Goal: Transaction & Acquisition: Subscribe to service/newsletter

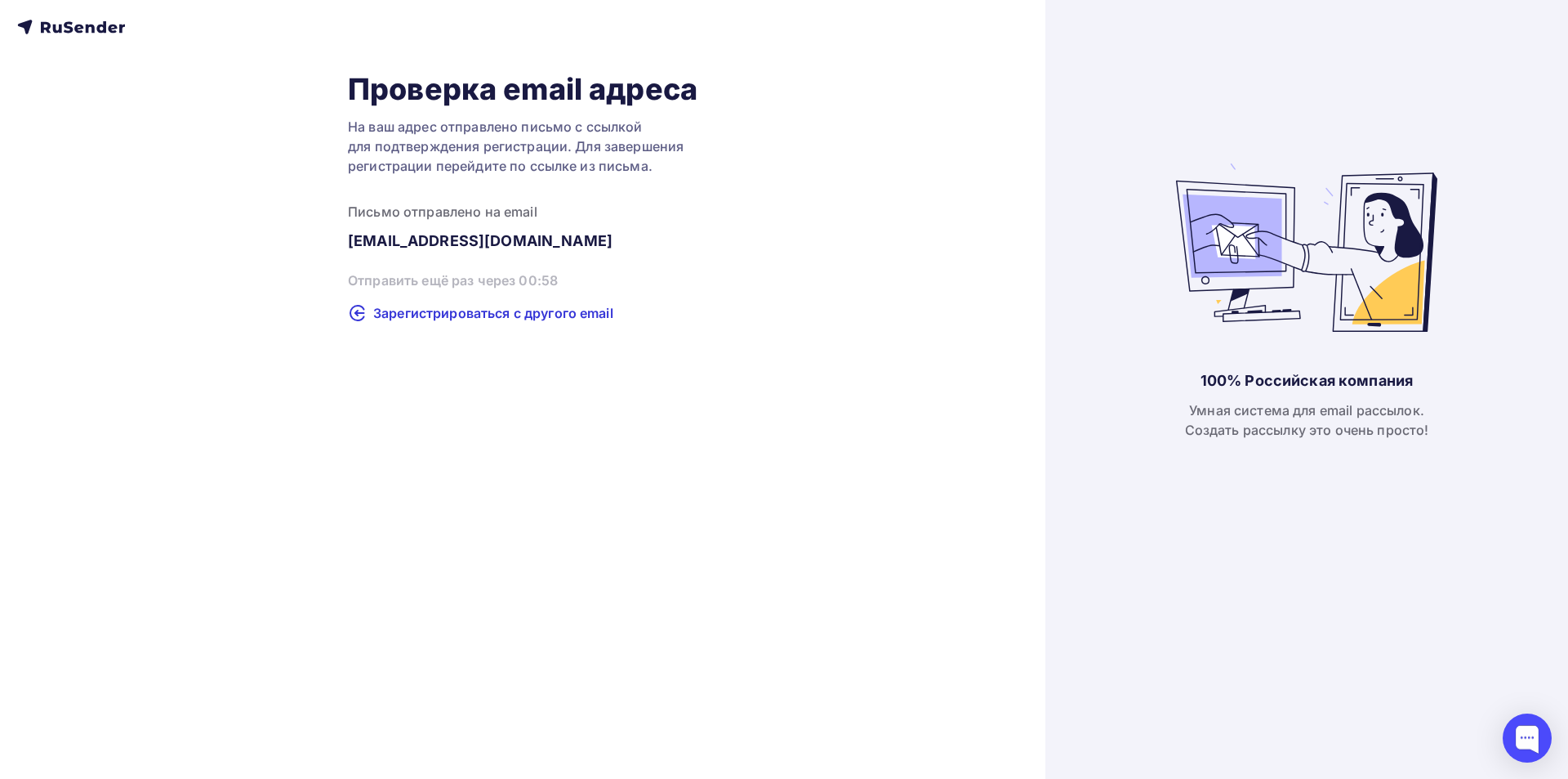
click at [1336, 365] on div "100% Российская компания Умная система для email рассылок. Создать рассылку это…" at bounding box center [1307, 389] width 523 height 779
click at [1362, 461] on div "100% Российская компания Умная система для email рассылок. Создать рассылку это…" at bounding box center [1307, 389] width 523 height 779
click at [1410, 421] on div "Умная система для email рассылок. Создать рассылку это очень просто!" at bounding box center [1307, 420] width 244 height 39
click at [1410, 422] on div "Умная система для email рассылок. Создать рассылку это очень просто!" at bounding box center [1307, 420] width 244 height 39
click at [1326, 418] on div "Умная система для email рассылок. Создать рассылку это очень просто!" at bounding box center [1307, 420] width 244 height 39
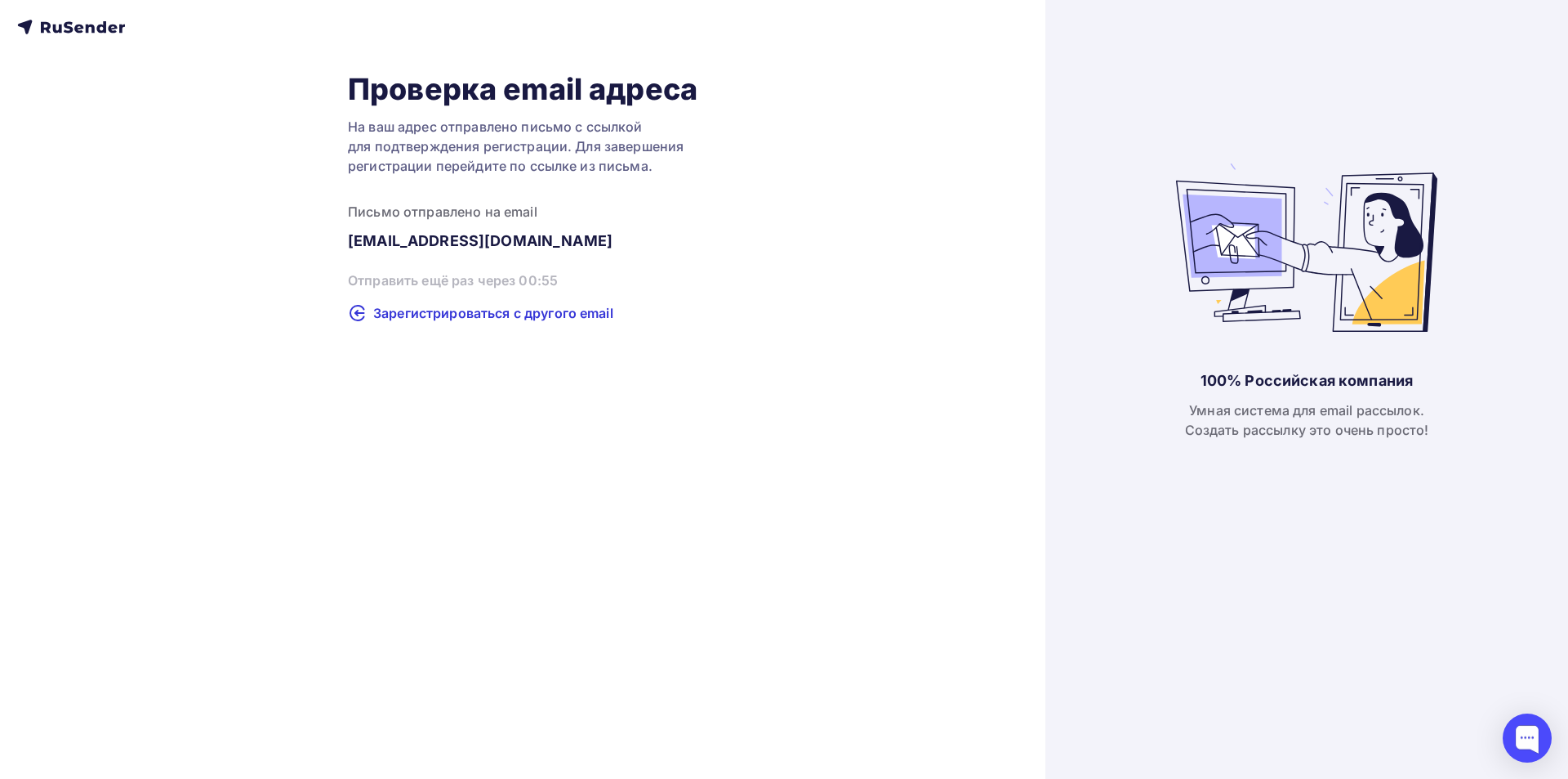
drag, startPoint x: 517, startPoint y: 279, endPoint x: 584, endPoint y: 277, distance: 67.0
click at [560, 281] on div "Проверка email адреса На ваш адрес отправлено письмо с ссылкой для подтверждени…" at bounding box center [522, 197] width 350 height 252
click at [621, 268] on div "Проверка email адреса На ваш адрес отправлено письмо с ссылкой для подтверждени…" at bounding box center [522, 197] width 350 height 252
click at [1534, 735] on div at bounding box center [1527, 738] width 49 height 49
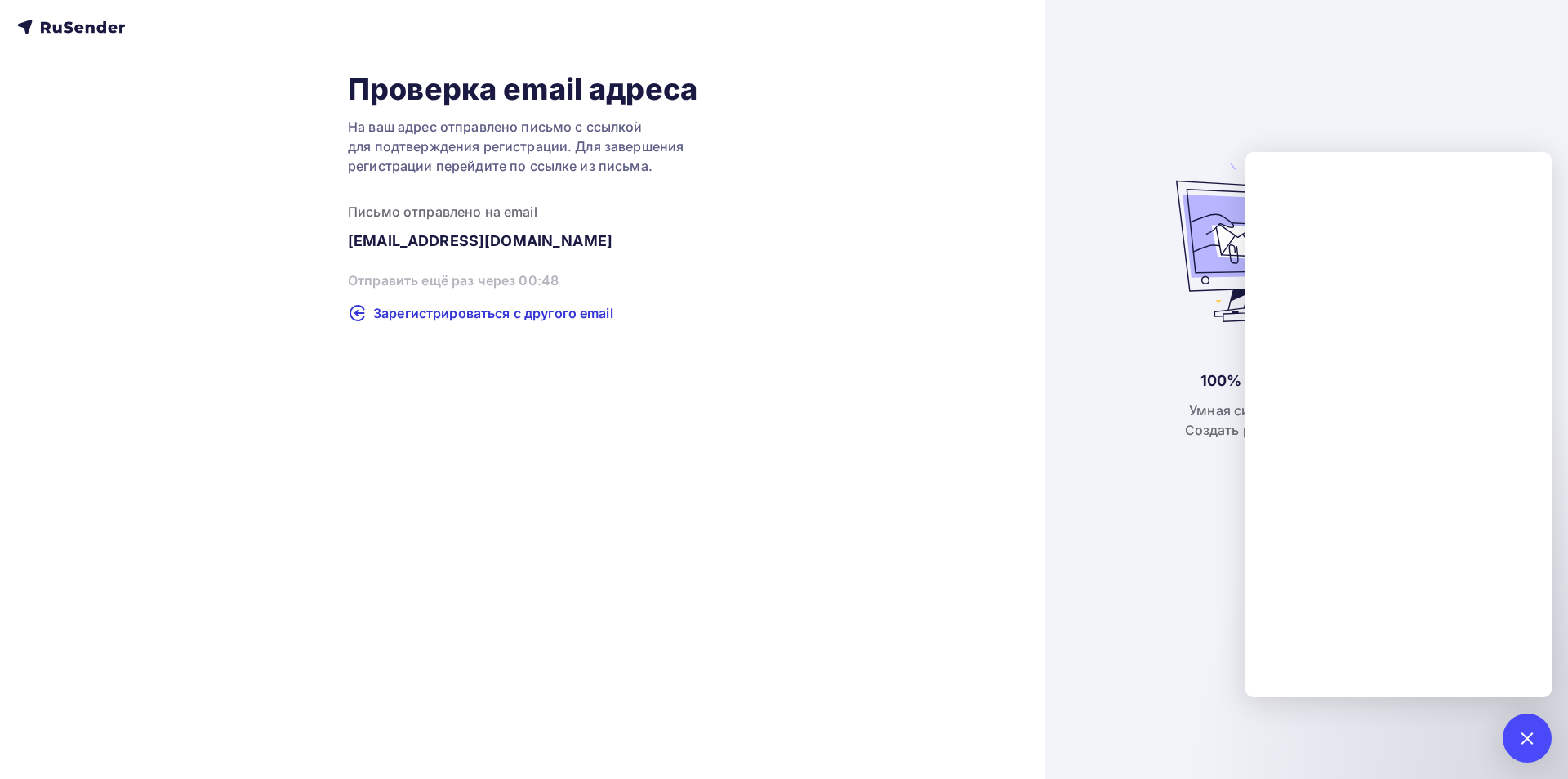
click at [52, 6] on div "Проверка email адреса На ваш адрес отправлено письмо с ссылкой для подтверждени…" at bounding box center [522, 389] width 1045 height 779
click at [65, 28] on icon at bounding box center [71, 27] width 108 height 20
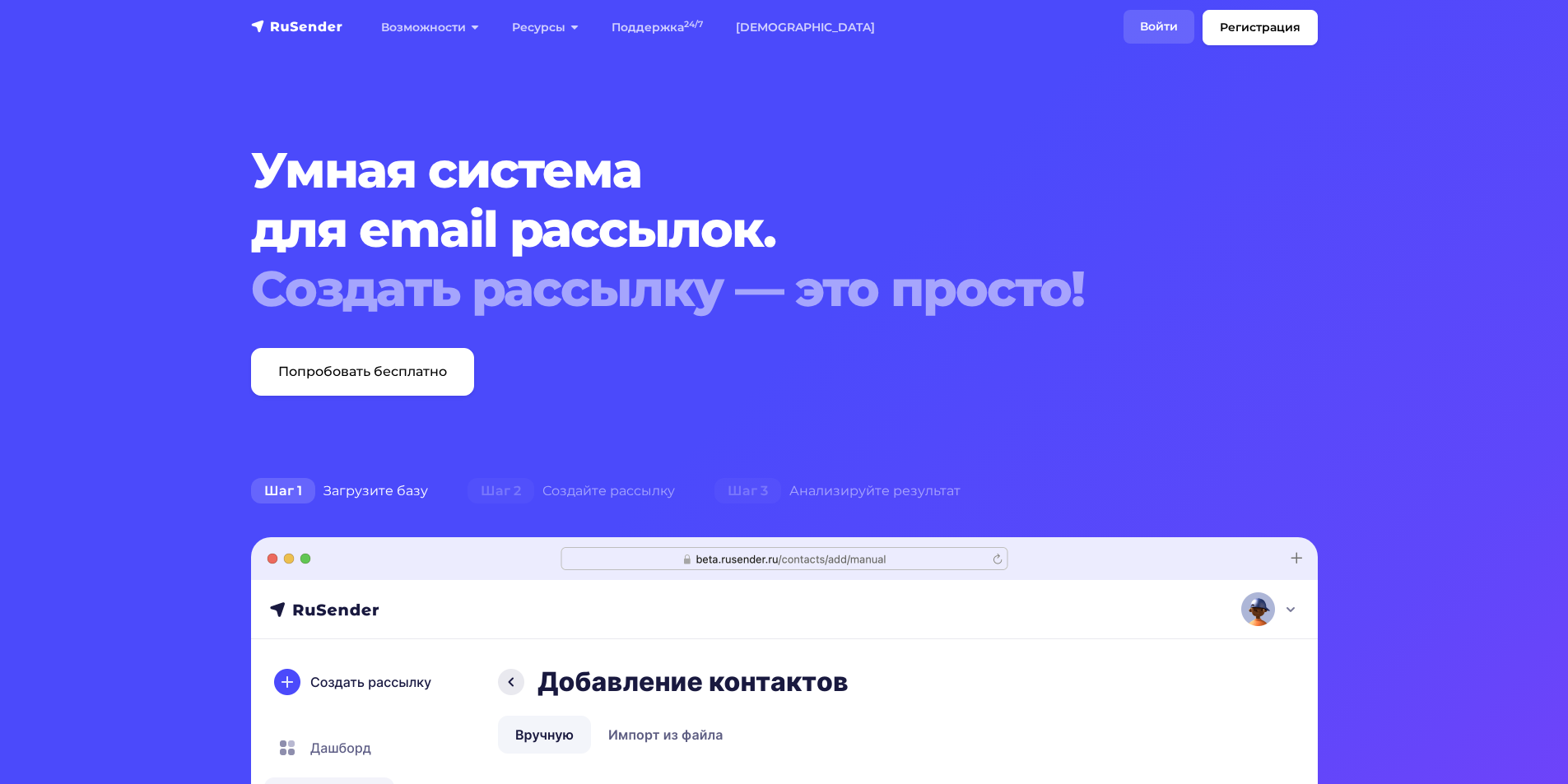
click at [1169, 23] on link "Войти" at bounding box center [1158, 27] width 71 height 34
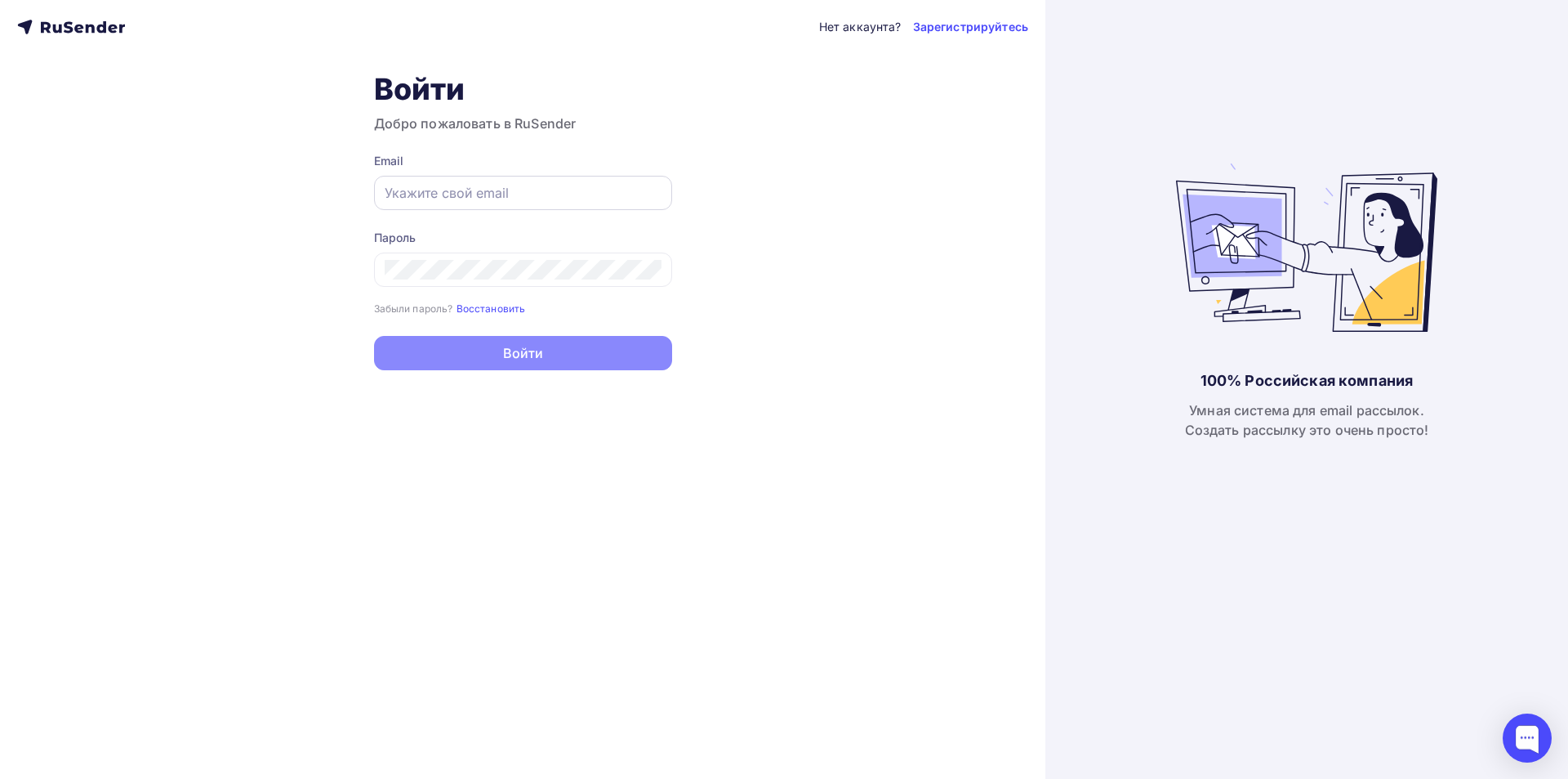
click at [539, 203] on div at bounding box center [523, 192] width 298 height 34
click at [523, 194] on input "text" at bounding box center [523, 193] width 277 height 20
paste input "[EMAIL_ADDRESS][DOMAIN_NAME]"
type input "[EMAIL_ADDRESS][DOMAIN_NAME]"
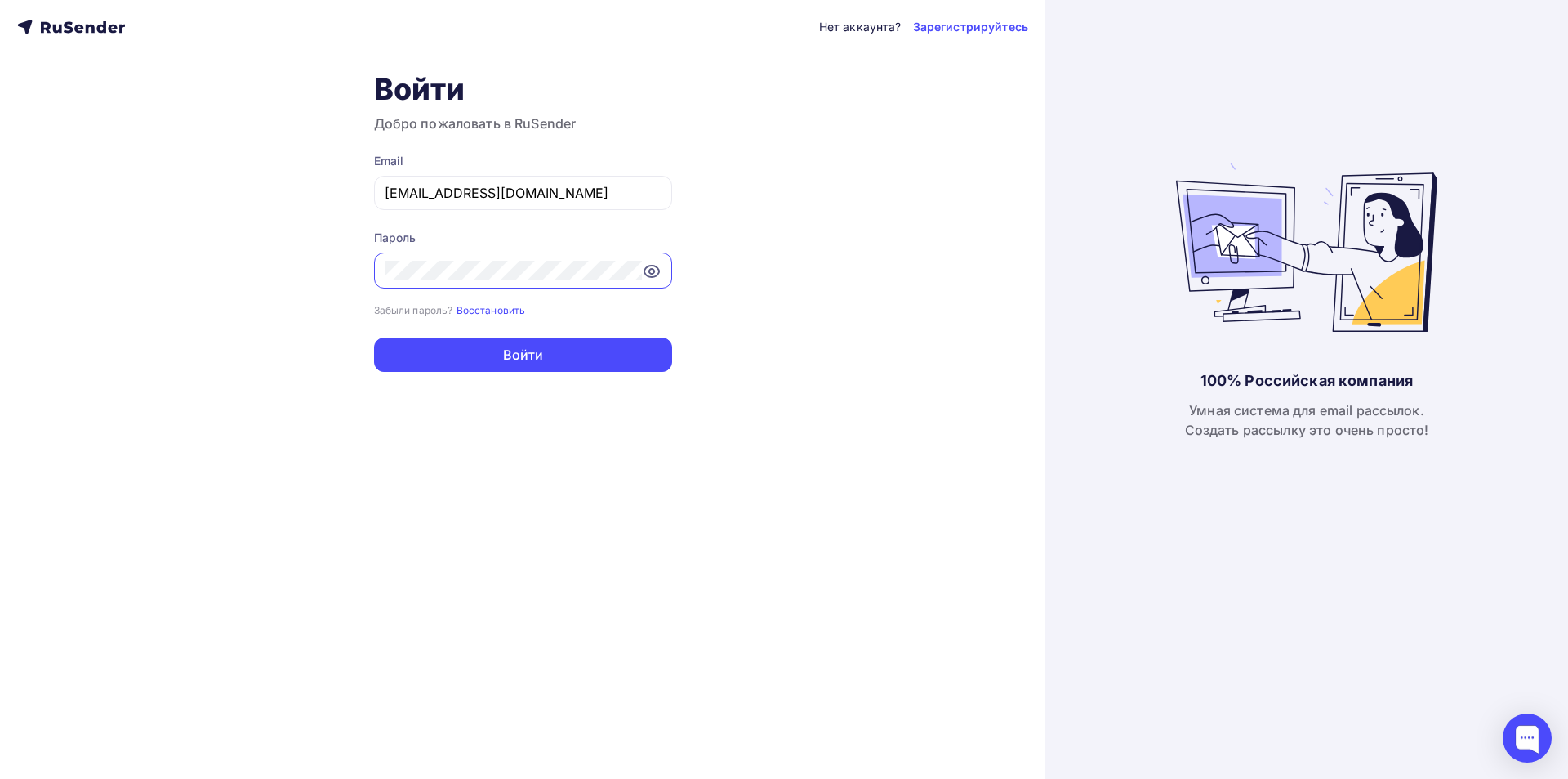
click at [374, 337] on button "Войти" at bounding box center [523, 354] width 298 height 34
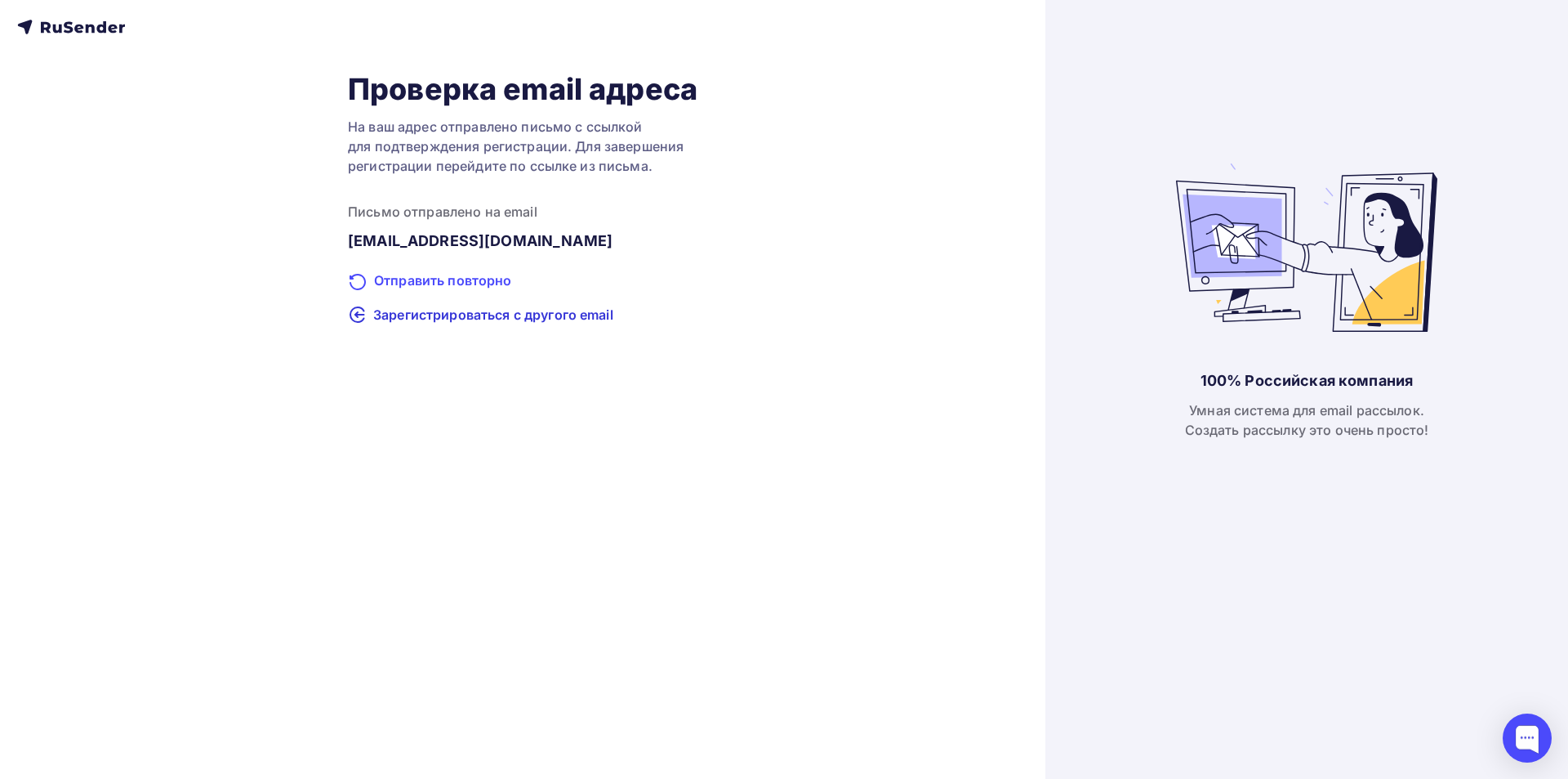
click at [510, 277] on div "Отправить повторно" at bounding box center [522, 281] width 350 height 22
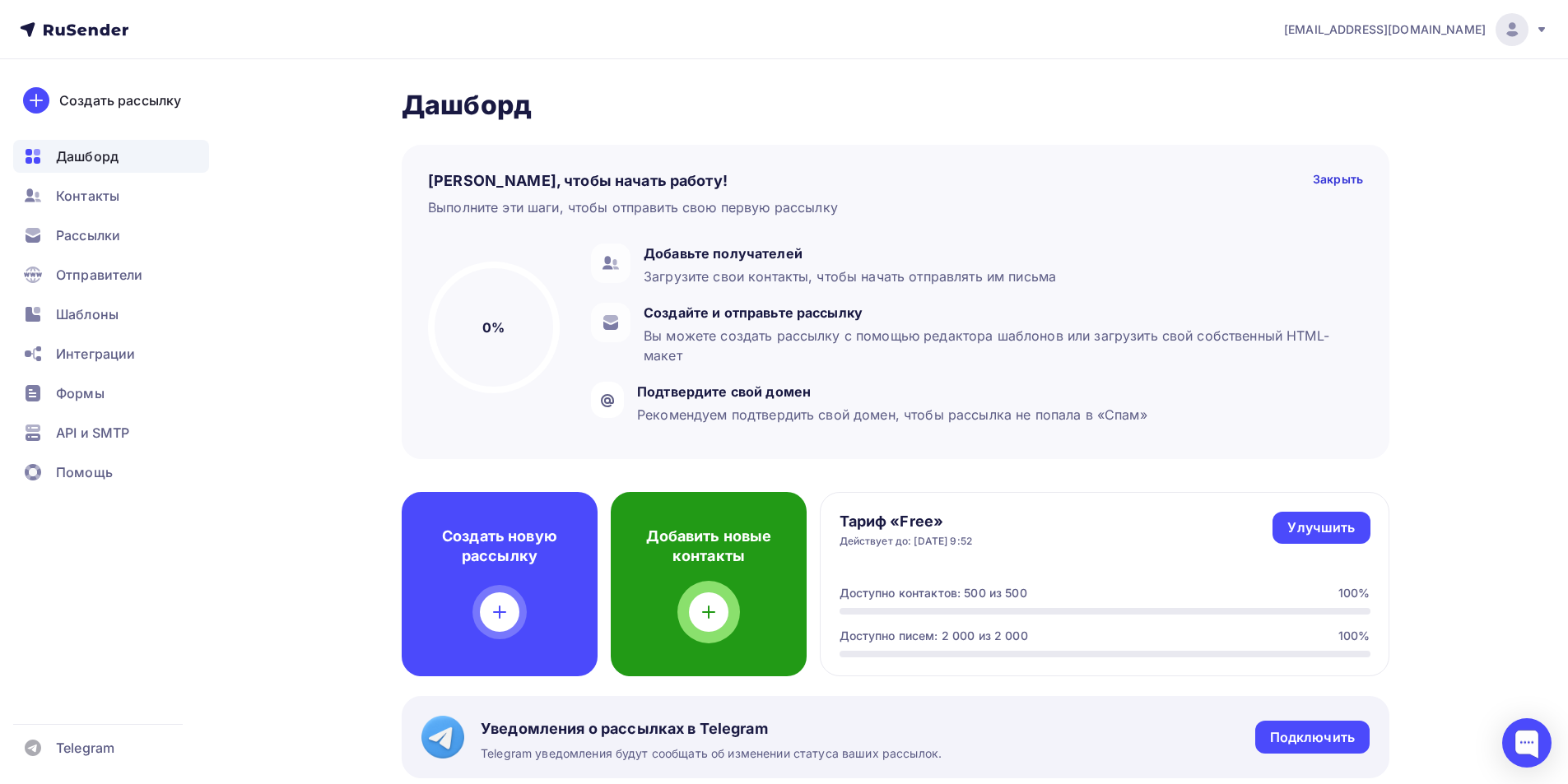
click at [702, 609] on icon at bounding box center [709, 611] width 20 height 20
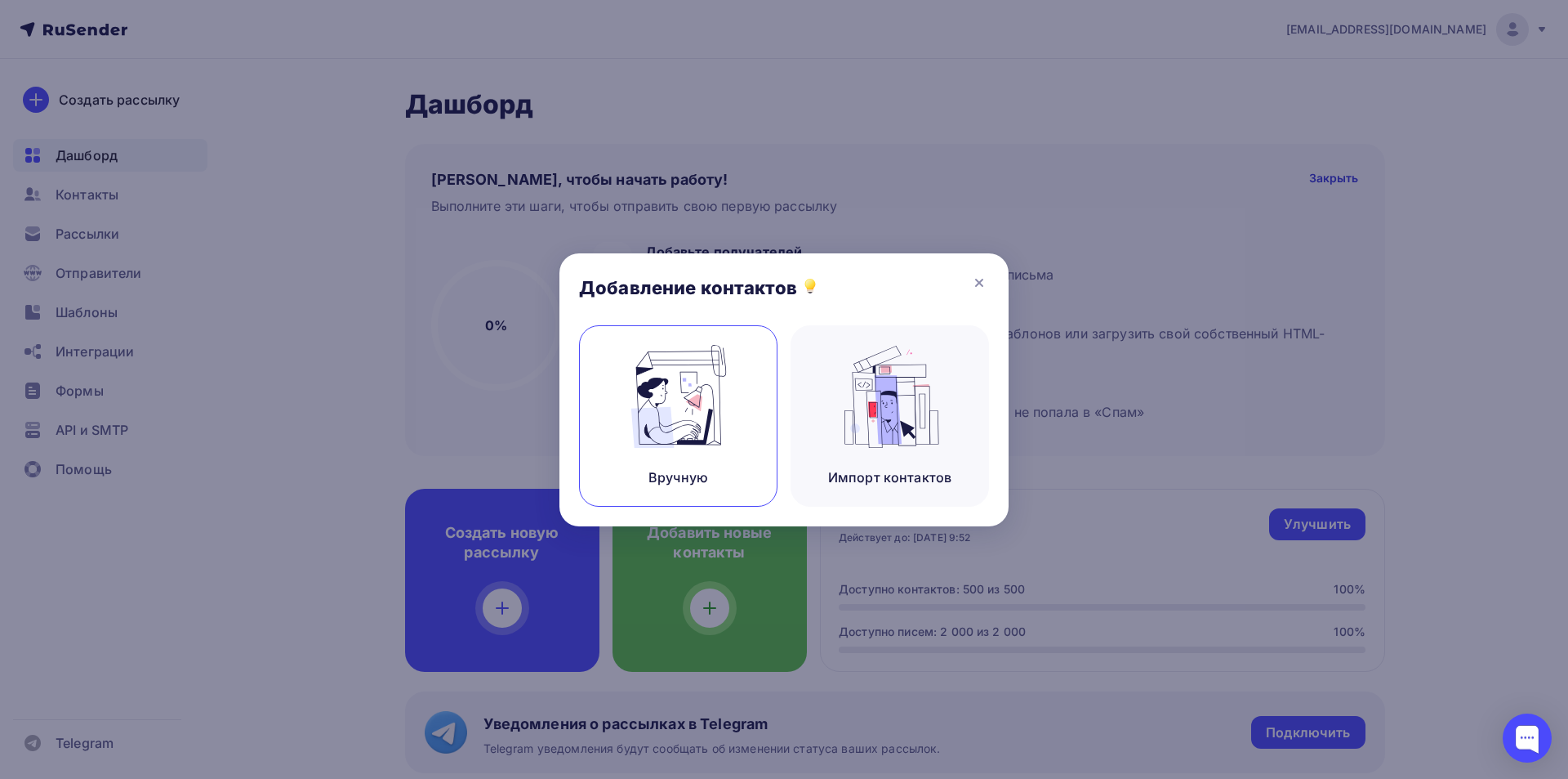
click at [724, 409] on img at bounding box center [679, 396] width 110 height 103
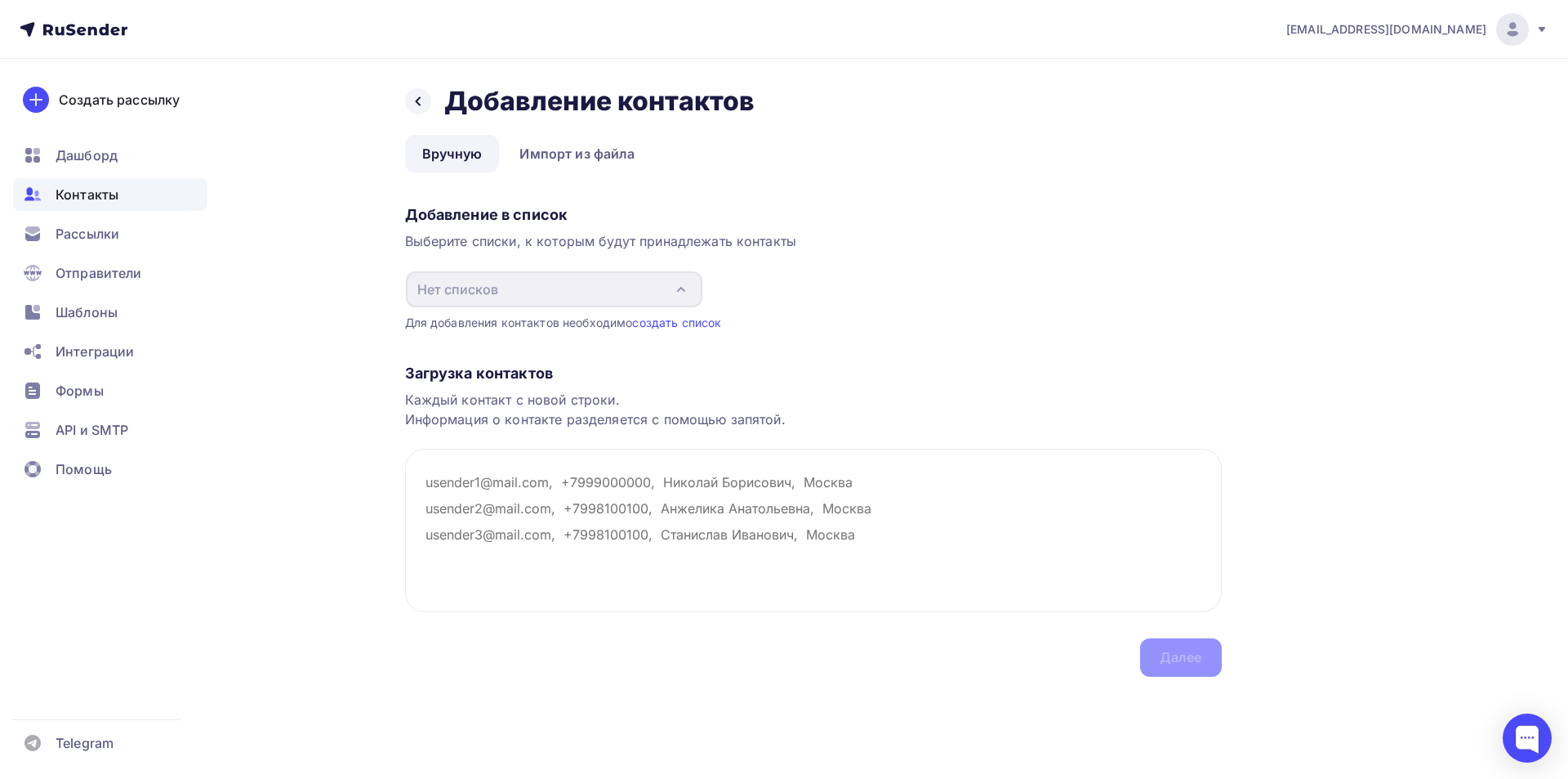
click at [1349, 420] on div "Назад Добавление контактов Добавление контактов Вручную Импорт из файла Вручную…" at bounding box center [784, 400] width 1339 height 683
click at [534, 503] on textarea at bounding box center [814, 530] width 817 height 164
paste textarea "mcryo3@dioksid.ru ooo-sgms@yandex.ru marketing@vzavod.ru koryakinaka@uwca.ru mk…"
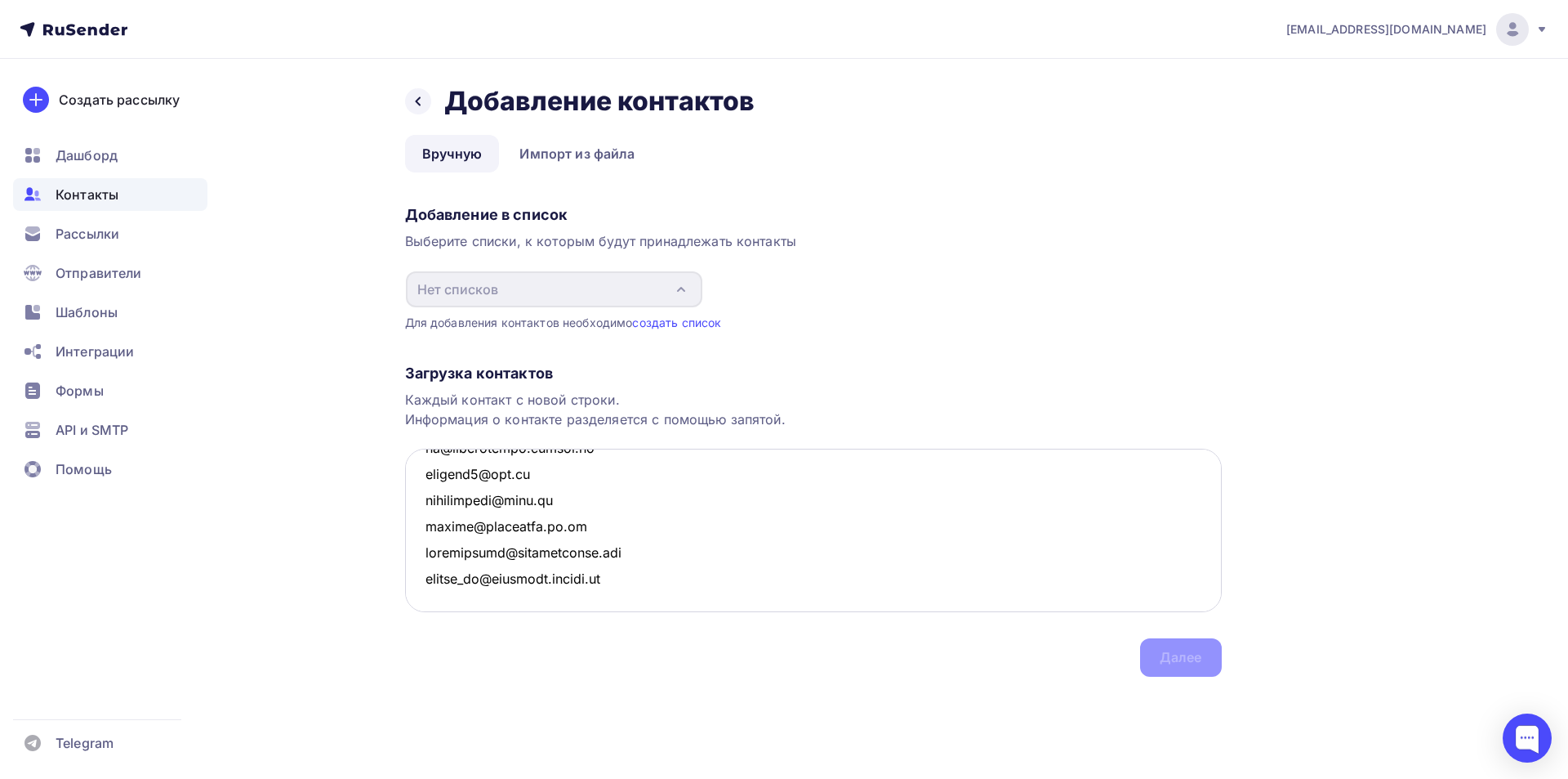
scroll to position [2178, 0]
click at [1176, 667] on div "Загрузка контактов Каждый контакт с новой строки. Информация о контакте разделя…" at bounding box center [814, 504] width 817 height 346
click at [1054, 555] on textarea at bounding box center [814, 530] width 817 height 164
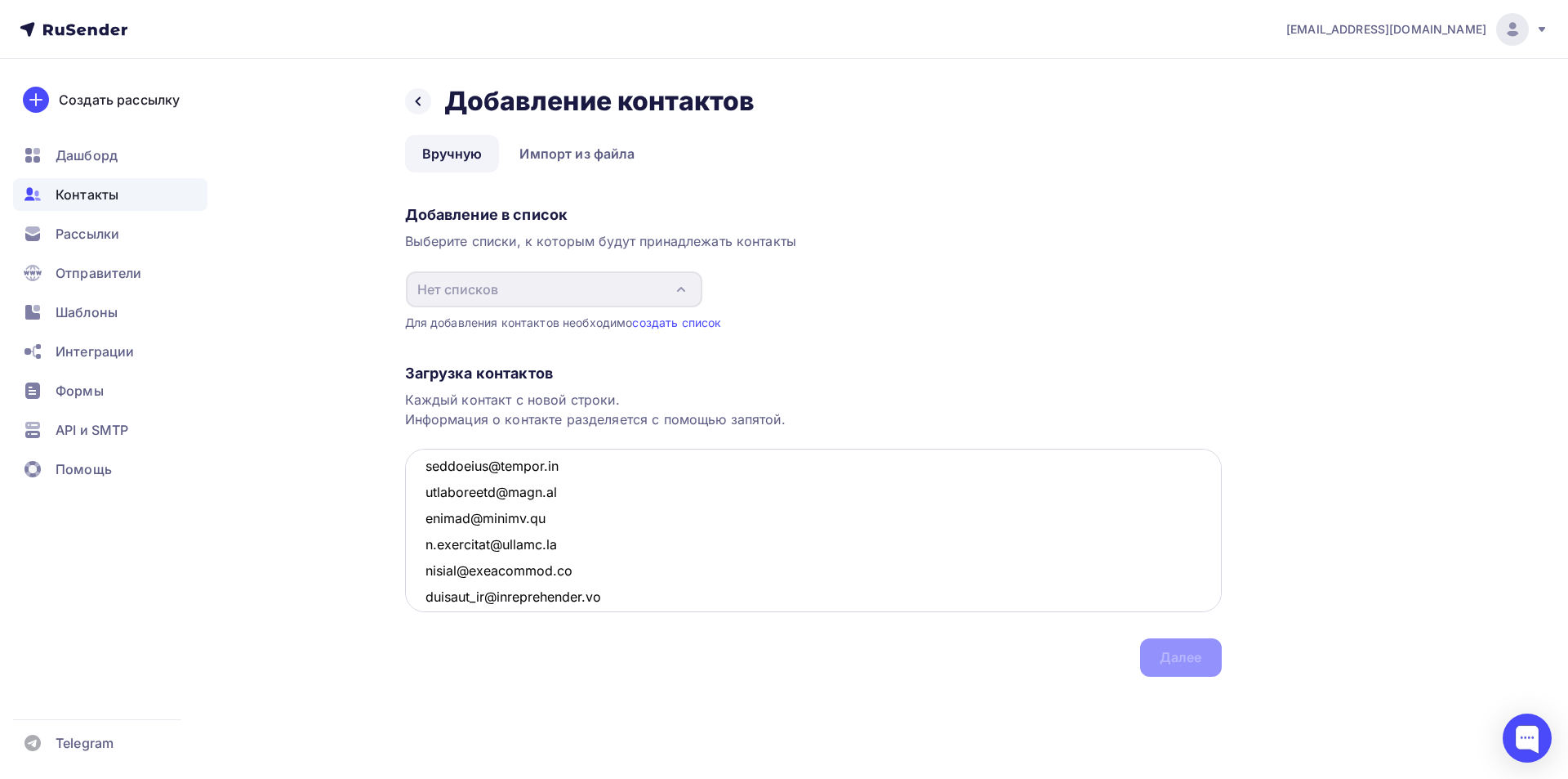
scroll to position [0, 0]
click at [602, 476] on textarea at bounding box center [814, 530] width 817 height 164
click at [566, 480] on textarea at bounding box center [814, 530] width 817 height 164
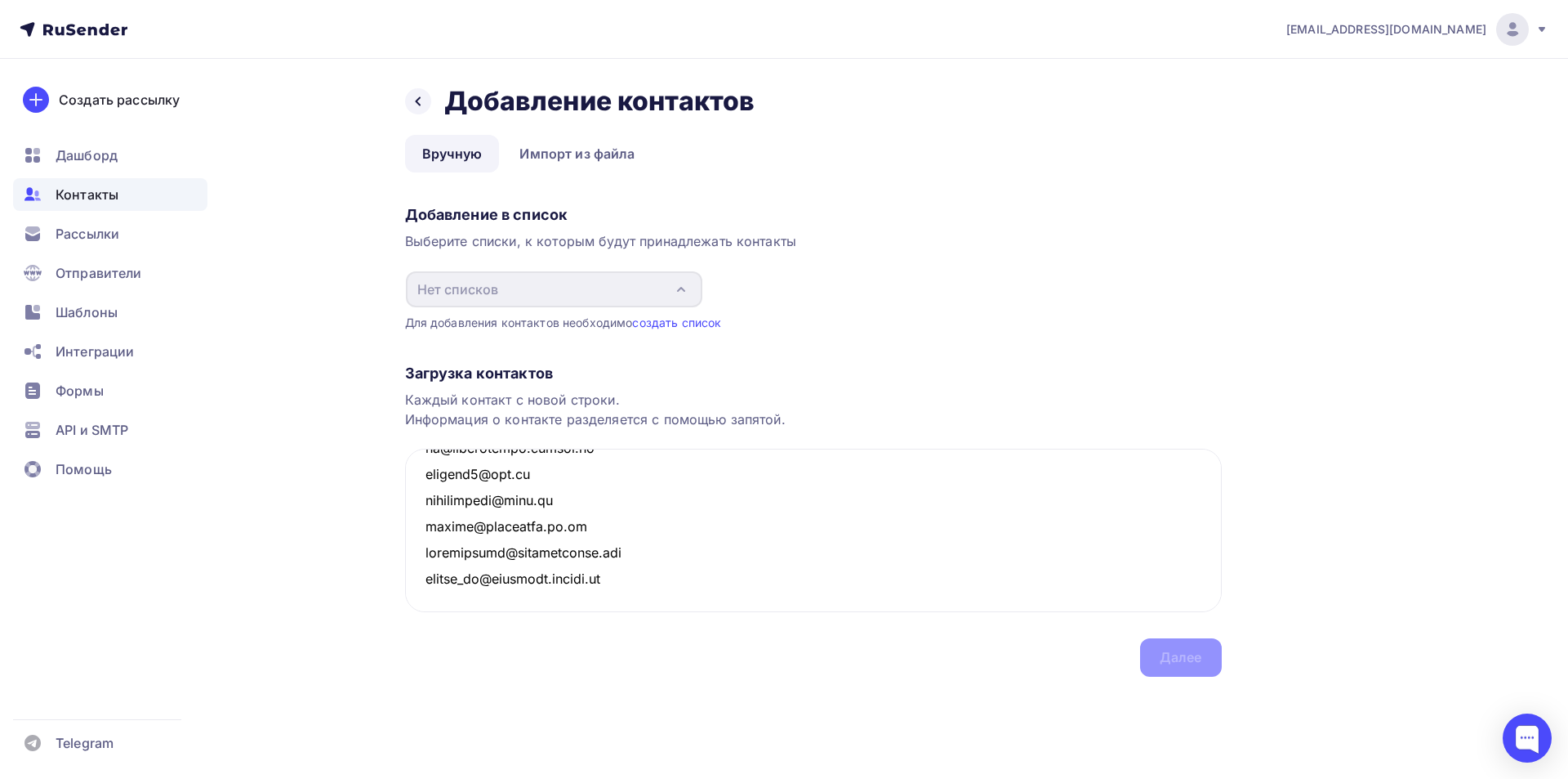
drag, startPoint x: 563, startPoint y: 480, endPoint x: 674, endPoint y: 715, distance: 259.9
click at [674, 716] on div "Назад Добавление контактов Добавление контактов Вручную Импорт из файла Вручную…" at bounding box center [784, 400] width 1339 height 683
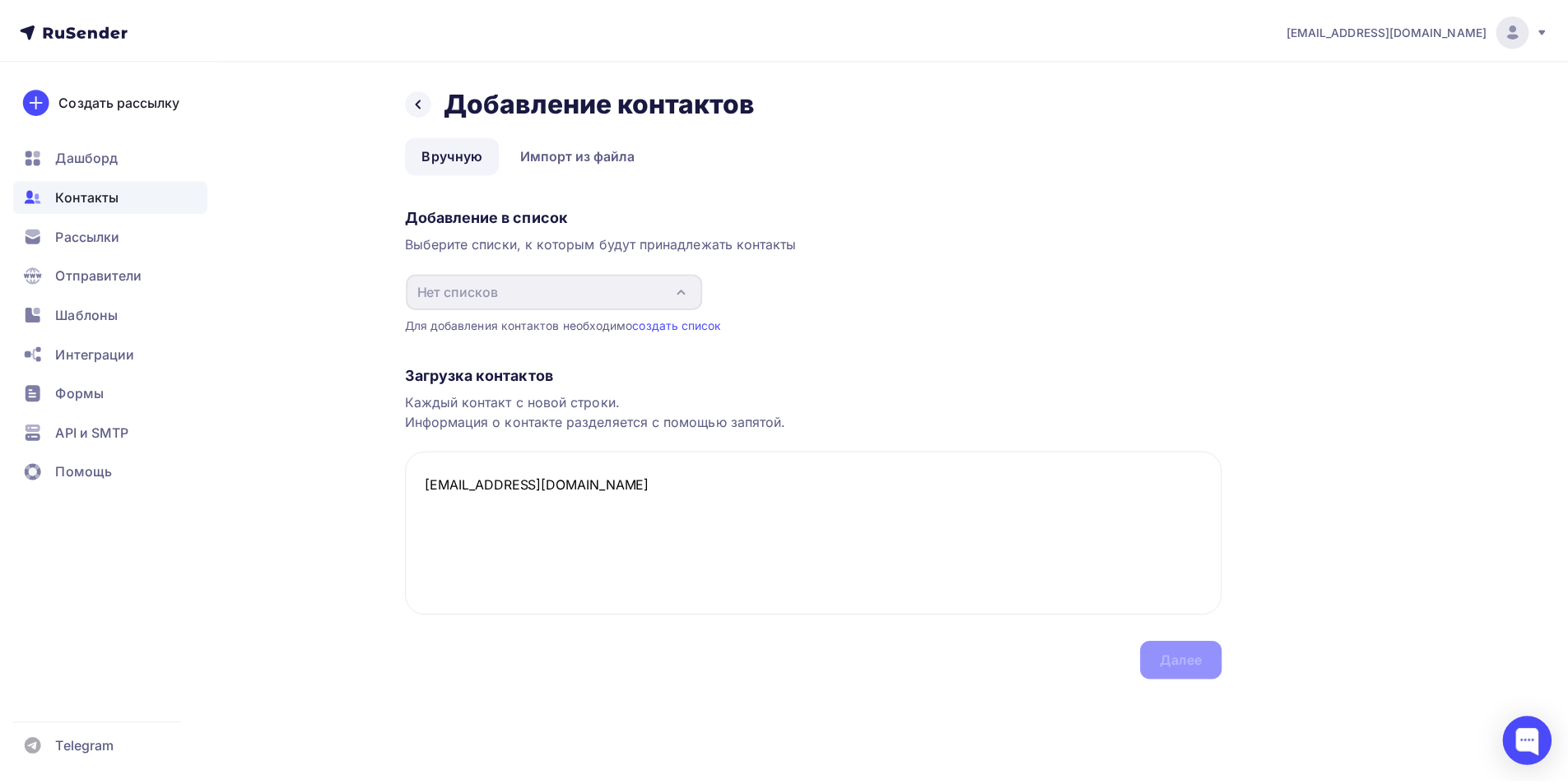
scroll to position [0, 0]
type textarea "mcryo3@dioksid.ru ooo-sgms@yandex.ru marketing@vzavod.ru koryakinaka@uwca.ru mk…"
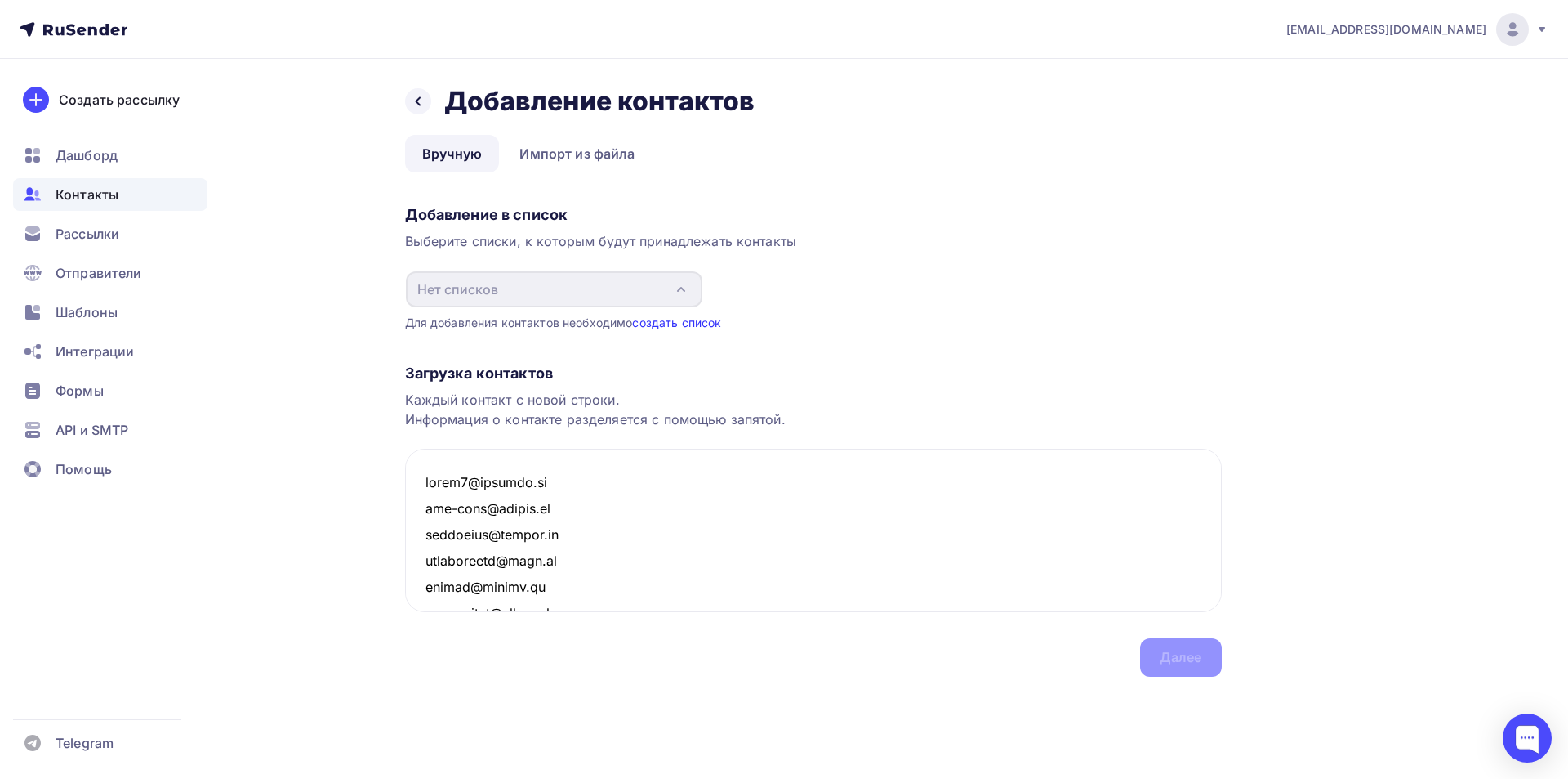
click at [702, 326] on link "создать список" at bounding box center [676, 322] width 89 height 14
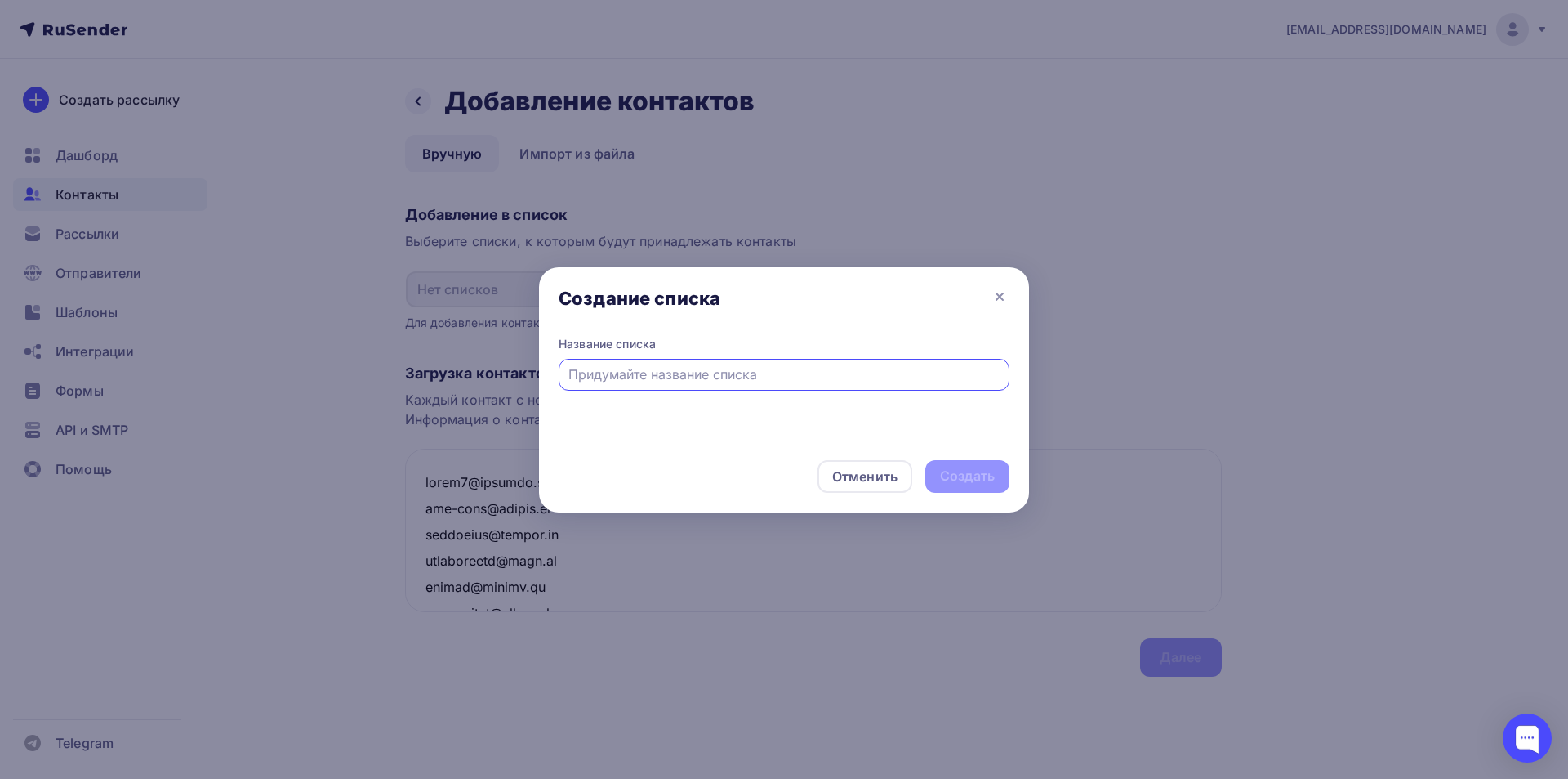
click at [745, 384] on div at bounding box center [784, 374] width 451 height 32
click at [736, 364] on div at bounding box center [784, 374] width 451 height 32
click at [780, 387] on div at bounding box center [784, 374] width 451 height 32
click at [765, 364] on div at bounding box center [784, 374] width 451 height 32
click at [860, 470] on div "Отменить" at bounding box center [865, 476] width 66 height 20
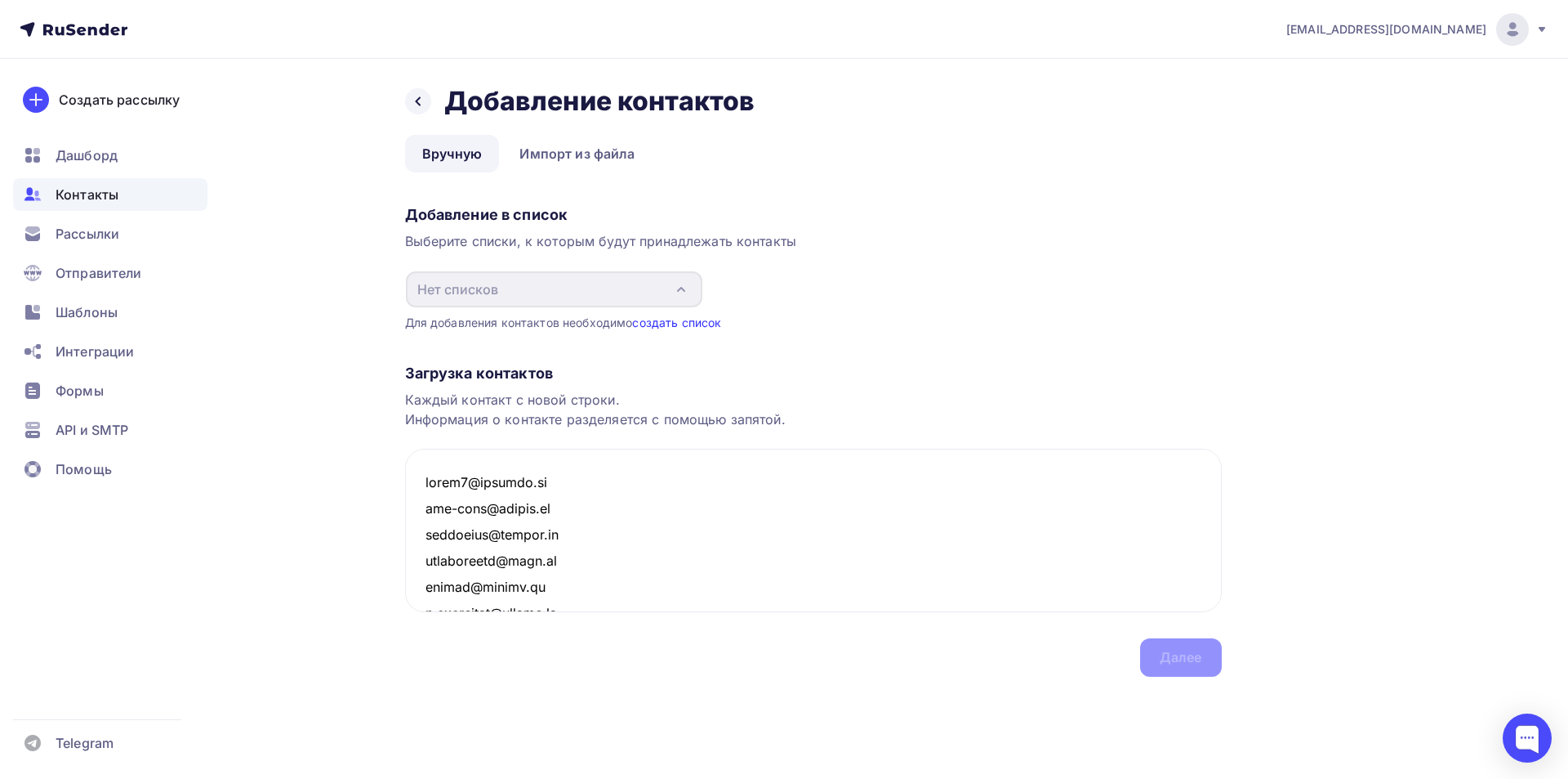
click at [689, 319] on link "создать список" at bounding box center [676, 322] width 89 height 14
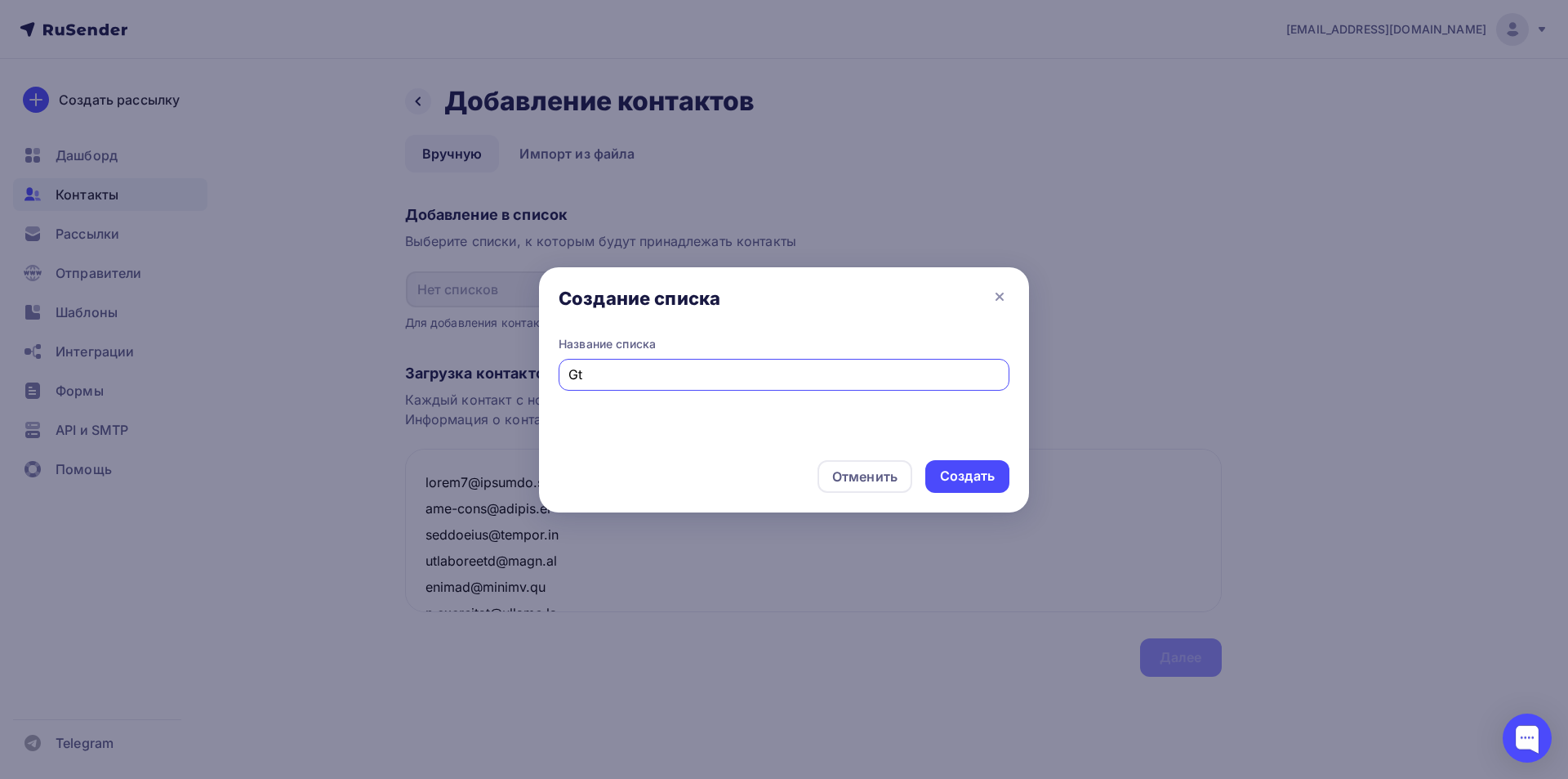
type input "G"
type input "Первый"
click at [974, 470] on div "Создать" at bounding box center [968, 475] width 55 height 19
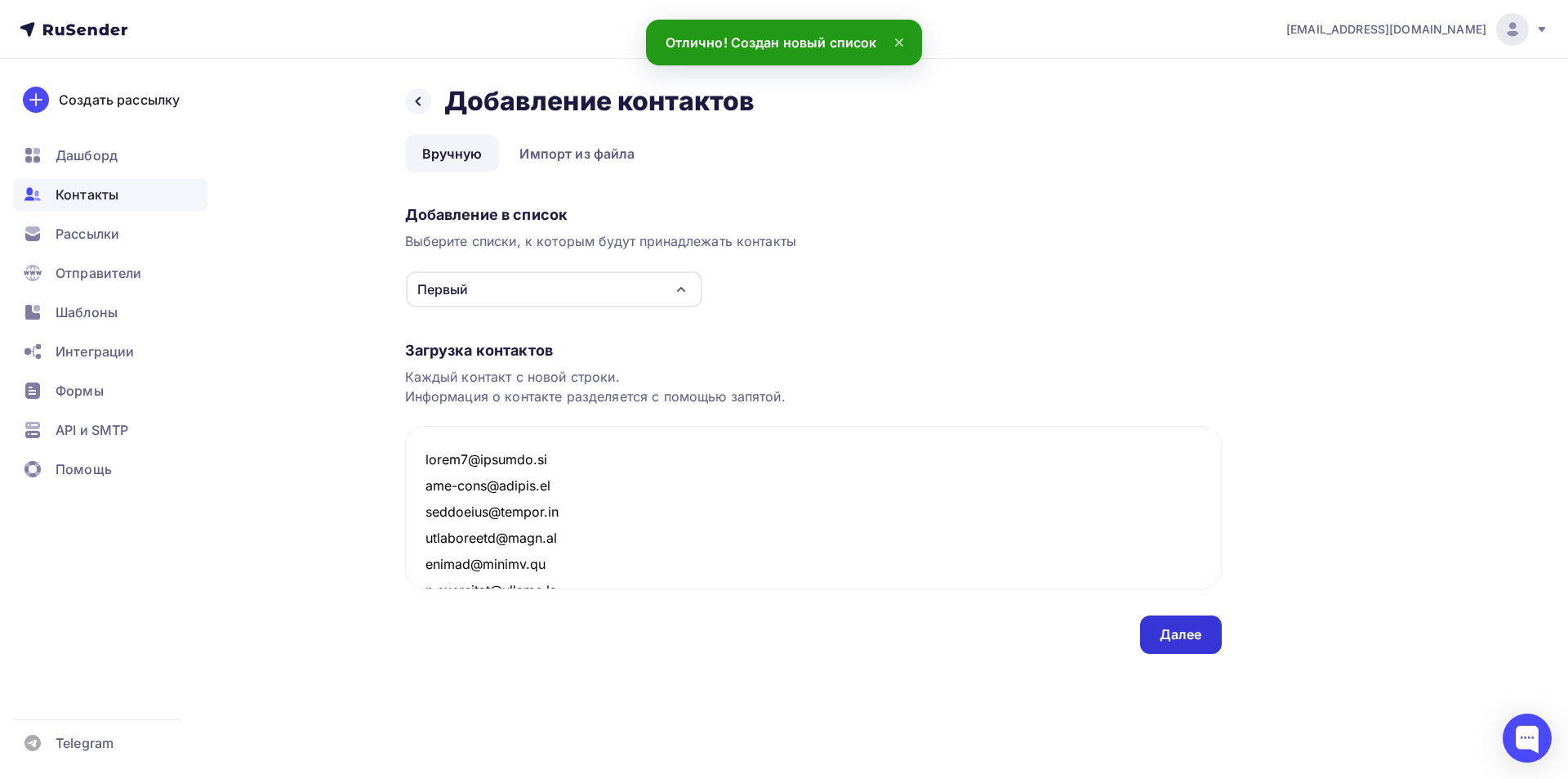
click at [1183, 637] on div "Далее" at bounding box center [1180, 634] width 42 height 19
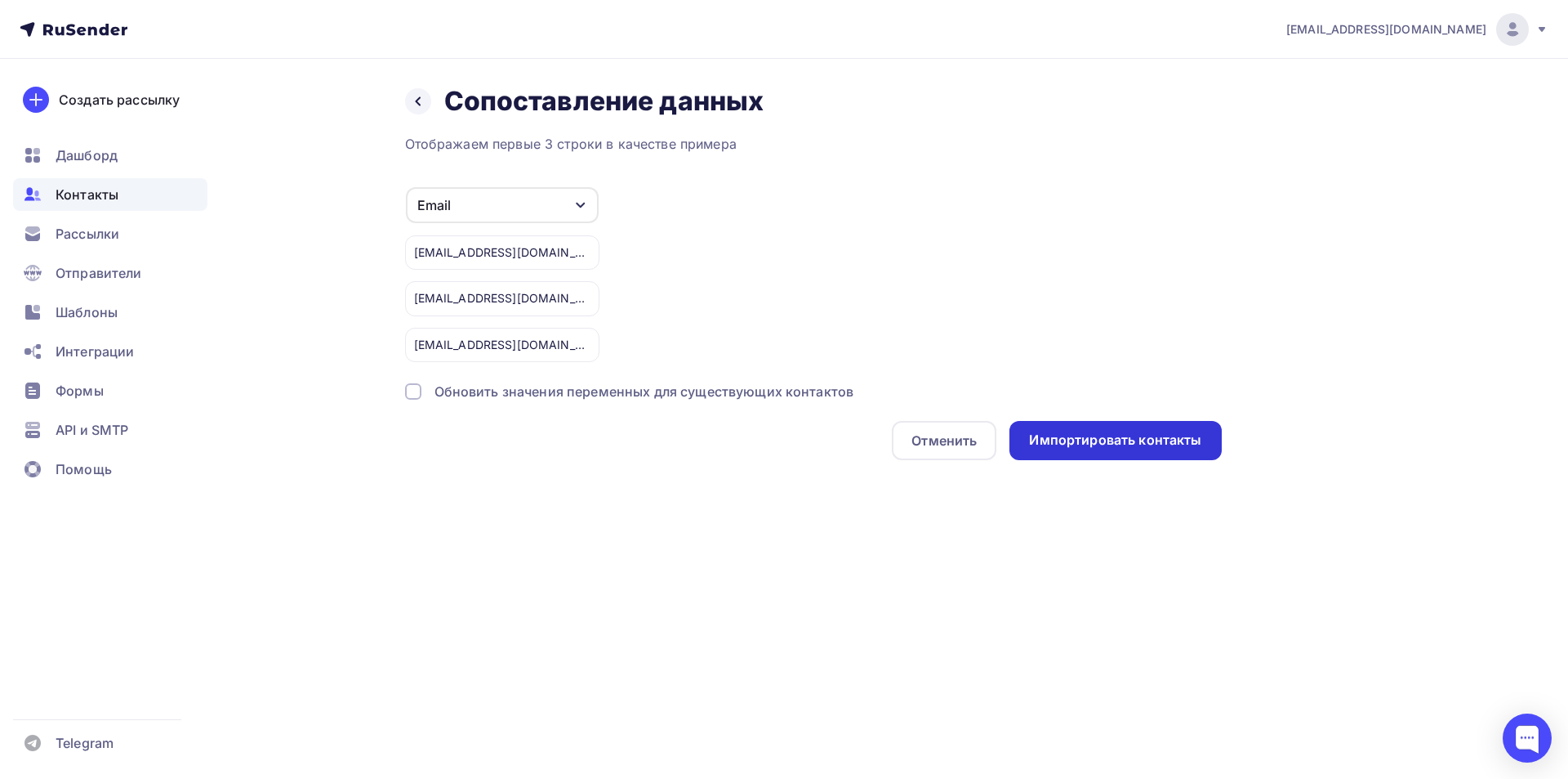
click at [1098, 436] on div "Импортировать контакты" at bounding box center [1116, 439] width 172 height 19
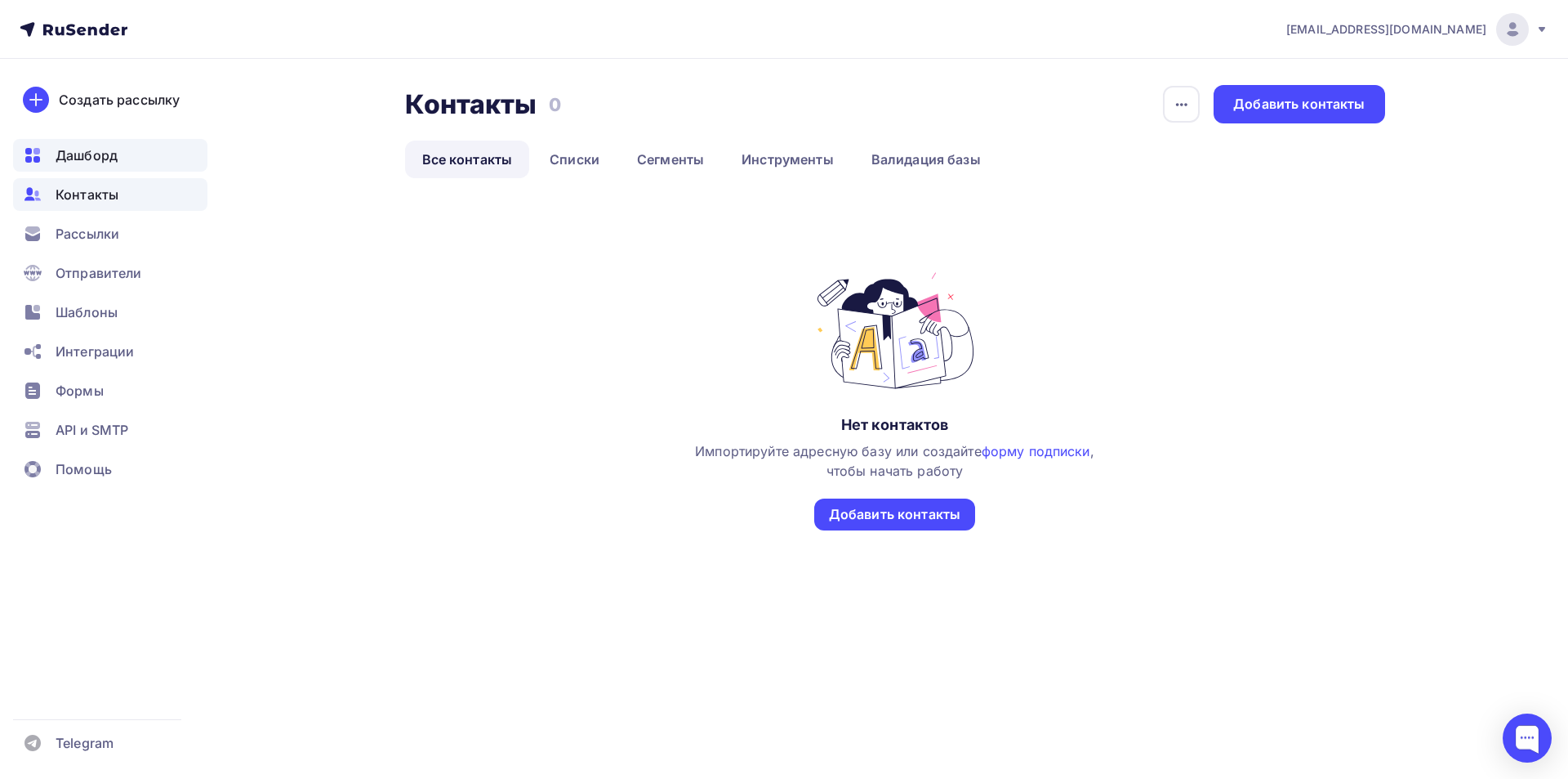
click at [91, 152] on span "Дашборд" at bounding box center [86, 155] width 62 height 20
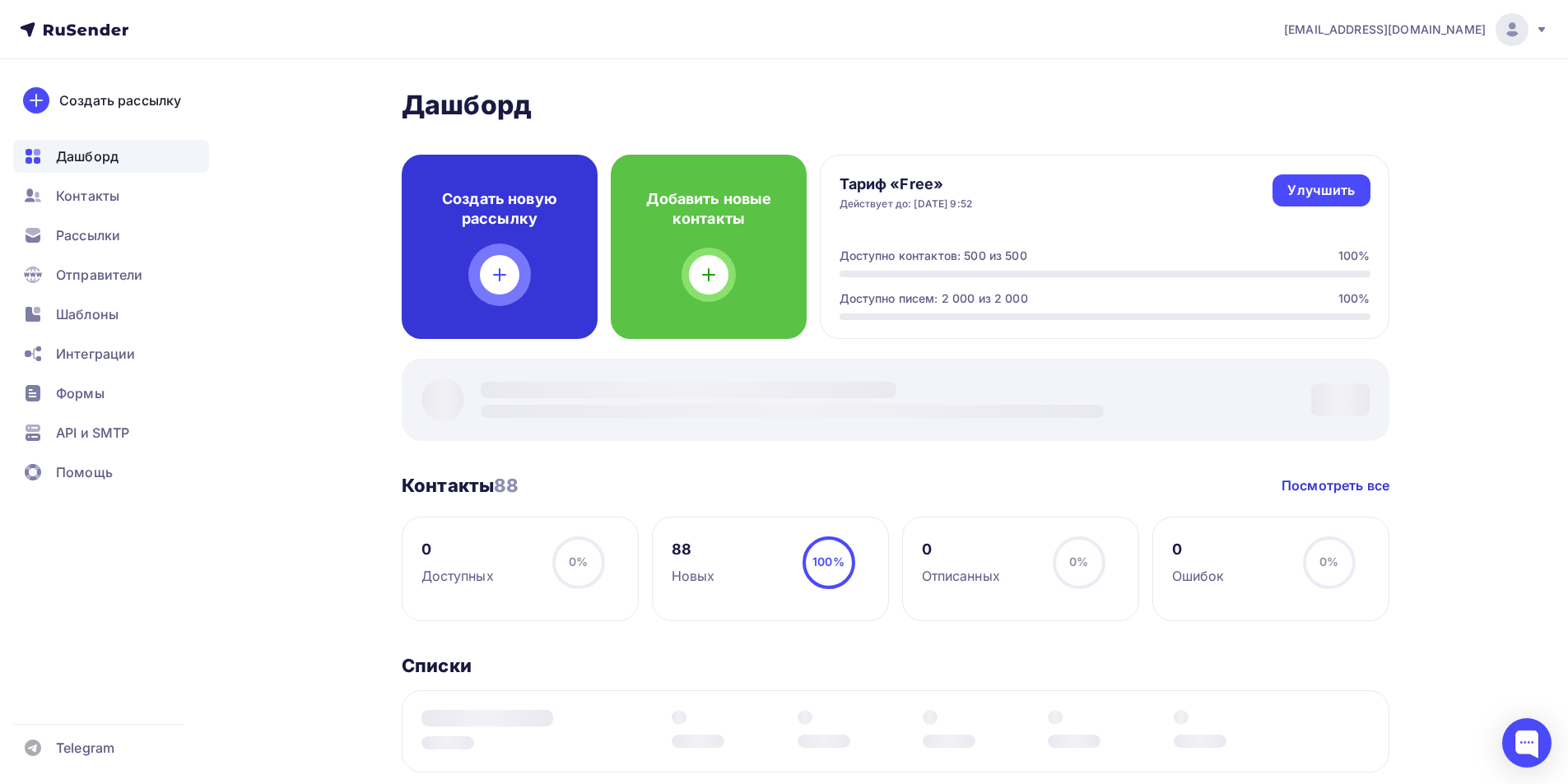
click at [542, 270] on div "Создать новую рассылку" at bounding box center [499, 247] width 195 height 184
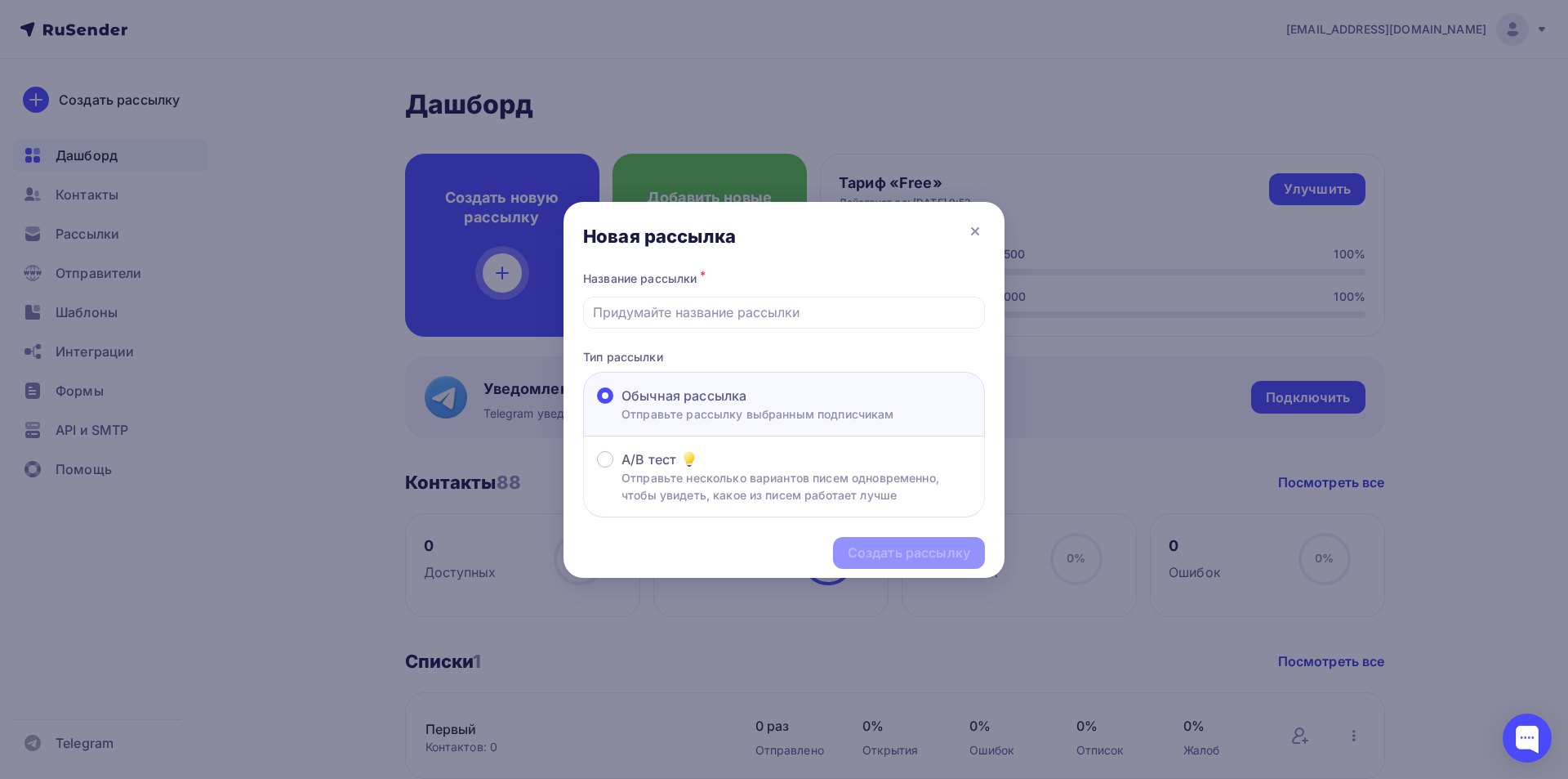
click at [814, 400] on div "Обычная рассылка" at bounding box center [758, 396] width 273 height 20
click at [622, 406] on input "Обычная рассылка Отправьте рассылку выбранным подписчикам" at bounding box center [622, 406] width 0 height 0
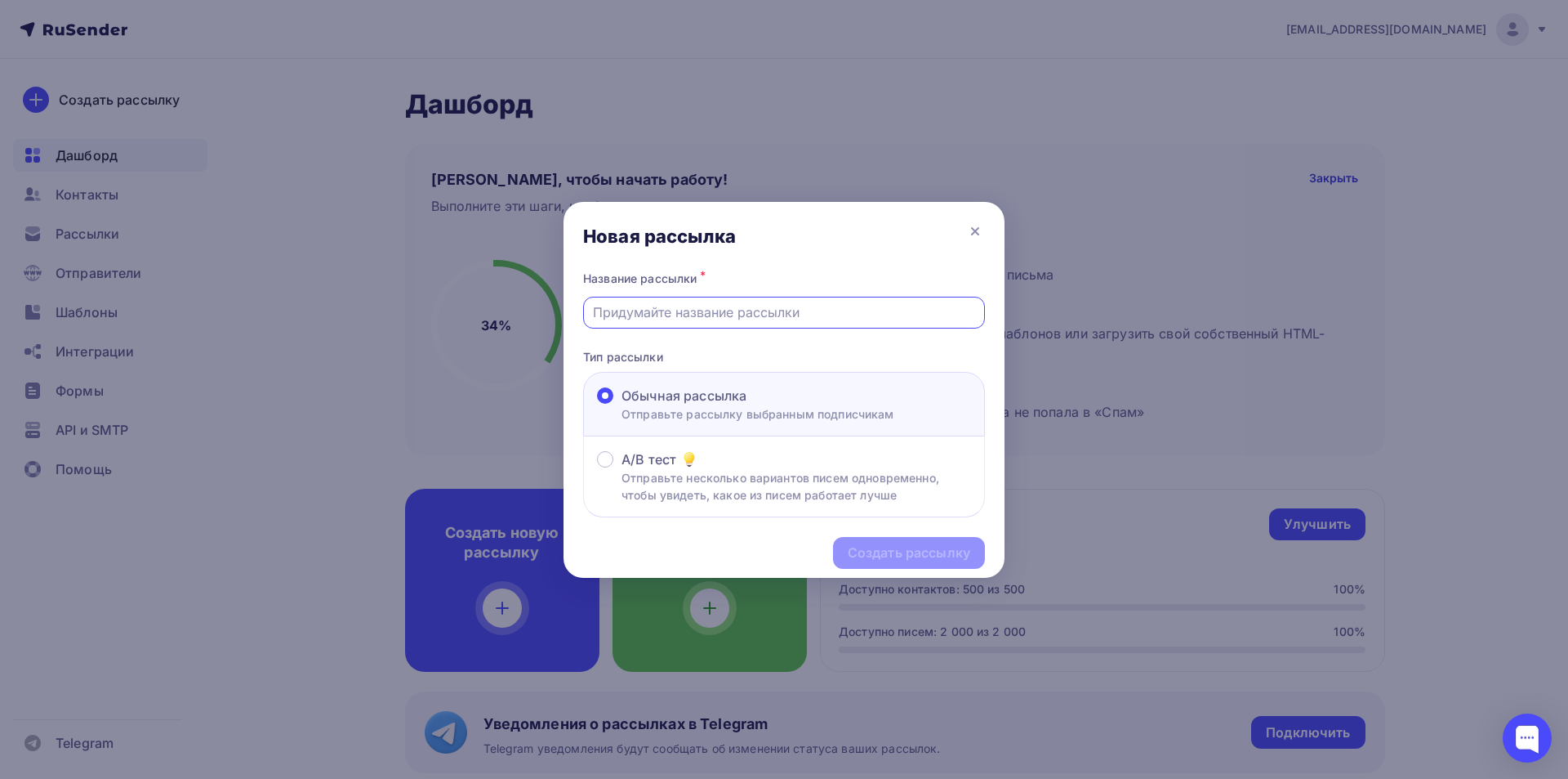
click at [793, 316] on input "text" at bounding box center [784, 313] width 383 height 20
type input "По поводу партнерства"
click at [894, 552] on div "Создать рассылку" at bounding box center [909, 553] width 122 height 19
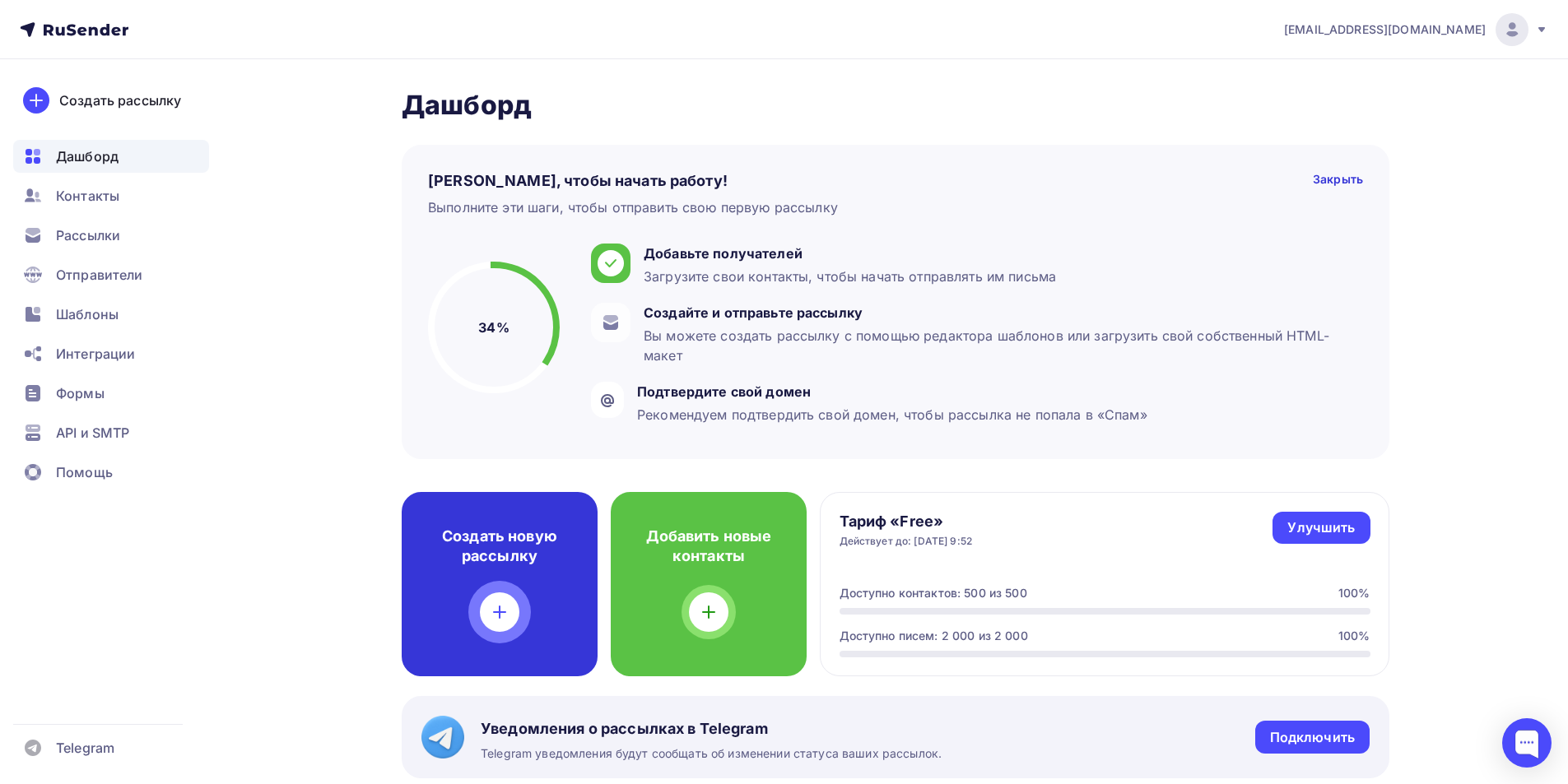
click at [516, 601] on div at bounding box center [499, 611] width 39 height 39
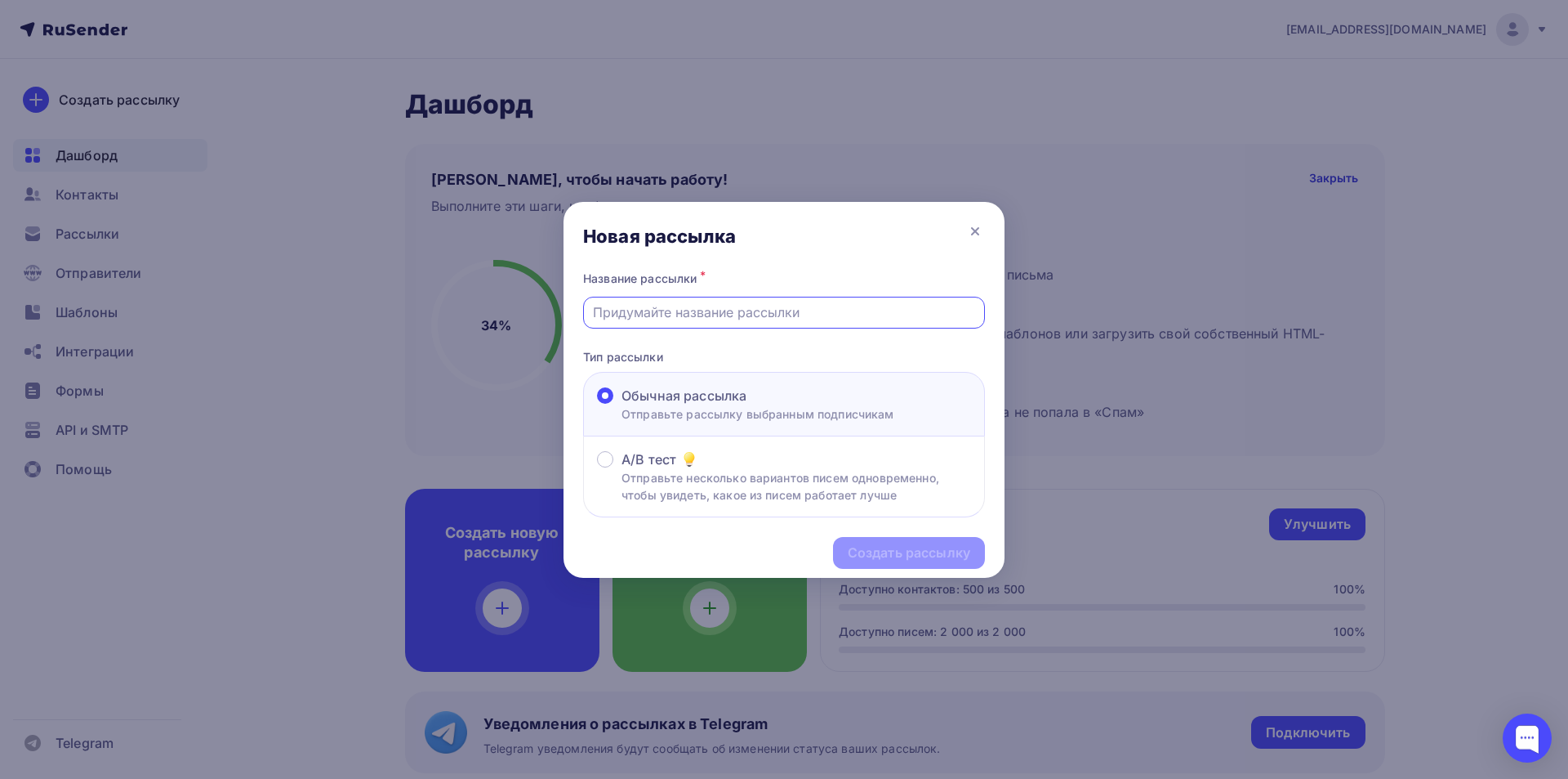
click at [739, 307] on input "text" at bounding box center [784, 313] width 383 height 20
type input "По поводу партнерства"
click at [884, 559] on div "Создать рассылку" at bounding box center [909, 553] width 122 height 19
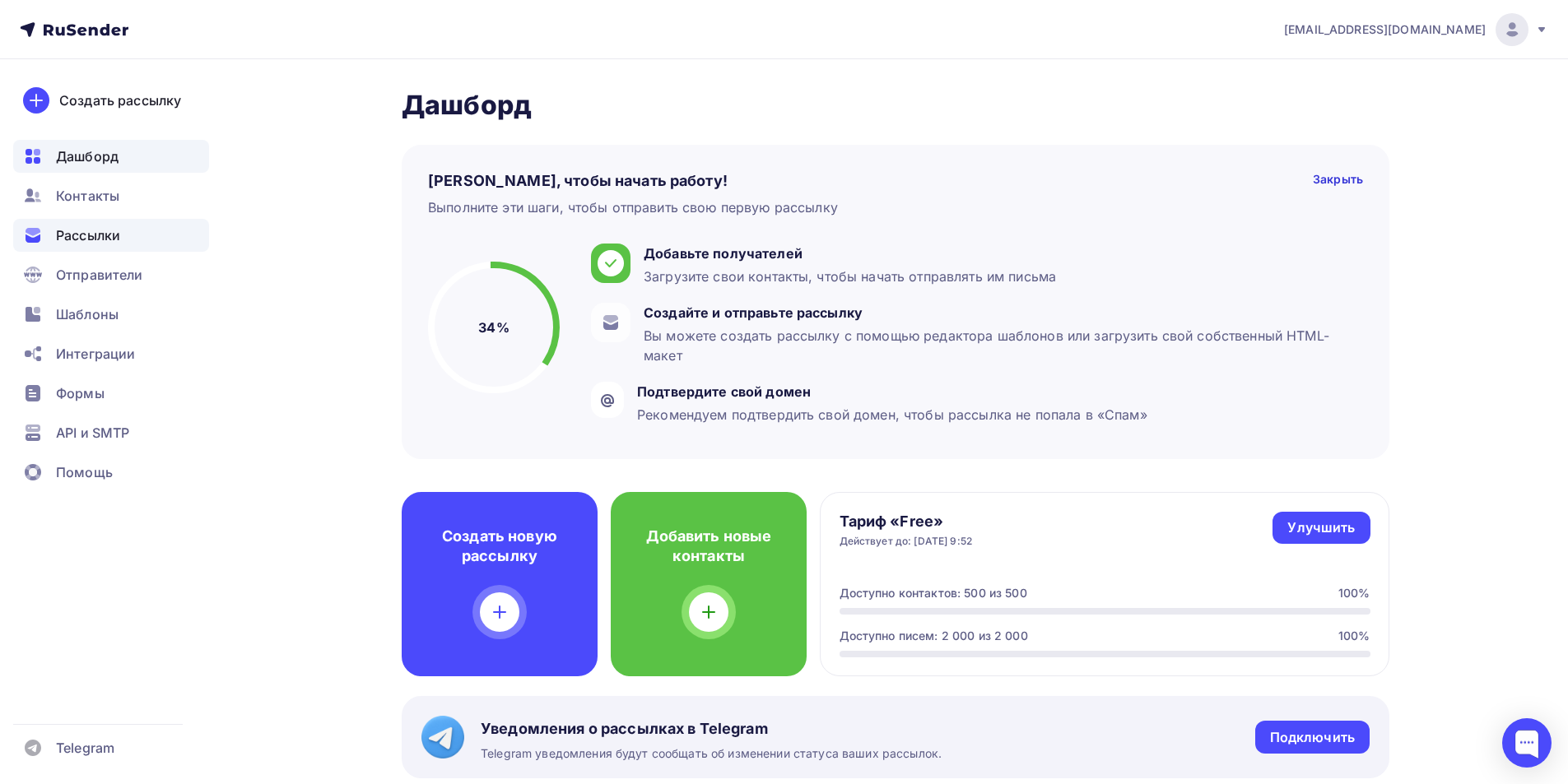
click at [112, 225] on div "Рассылки" at bounding box center [111, 235] width 195 height 33
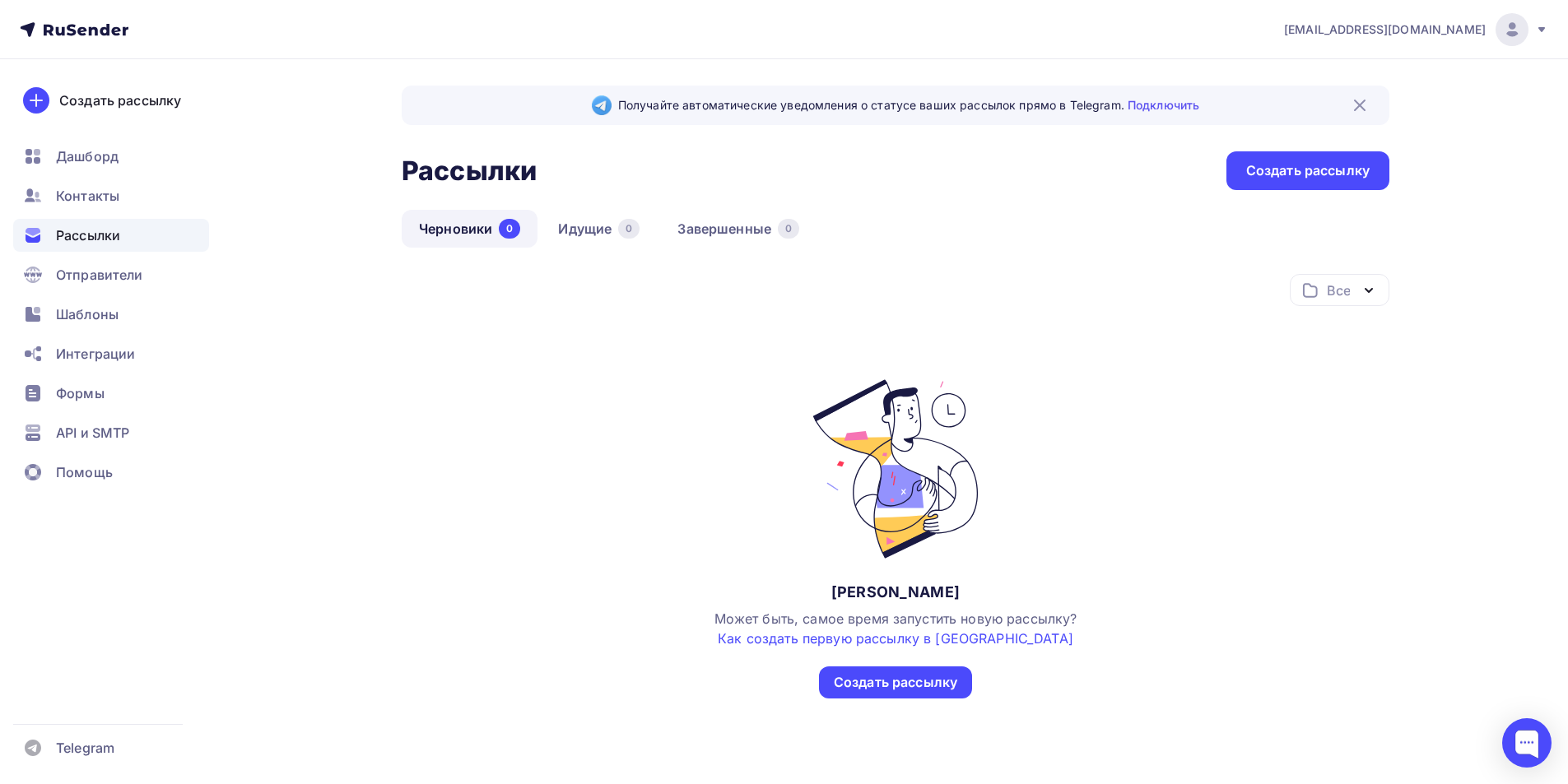
click at [1202, 349] on div "Все Все папки Создать новую папку Нет черновиков Может быть, самое время запуст…" at bounding box center [895, 486] width 988 height 424
click at [911, 681] on div "Создать рассылку" at bounding box center [895, 681] width 123 height 19
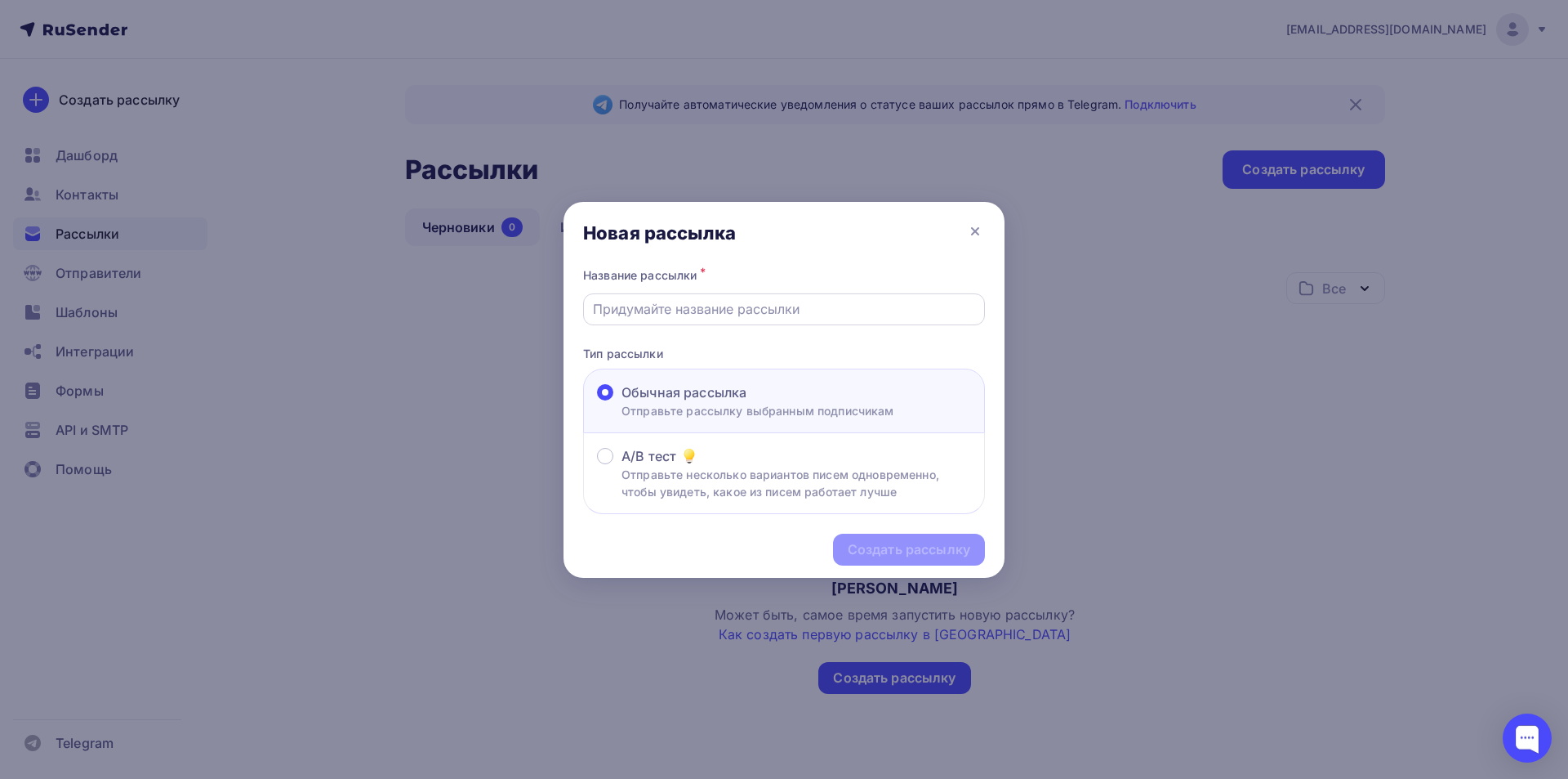
click at [765, 303] on input "text" at bounding box center [784, 309] width 383 height 20
type input "По поводу партнерства"
click at [774, 409] on p "Отправьте рассылку выбранным подписчикам" at bounding box center [758, 411] width 273 height 18
click at [622, 402] on input "Обычная рассылка Отправьте рассылку выбранным подписчикам" at bounding box center [622, 402] width 0 height 0
click at [927, 547] on div "Создать рассылку" at bounding box center [909, 549] width 122 height 19
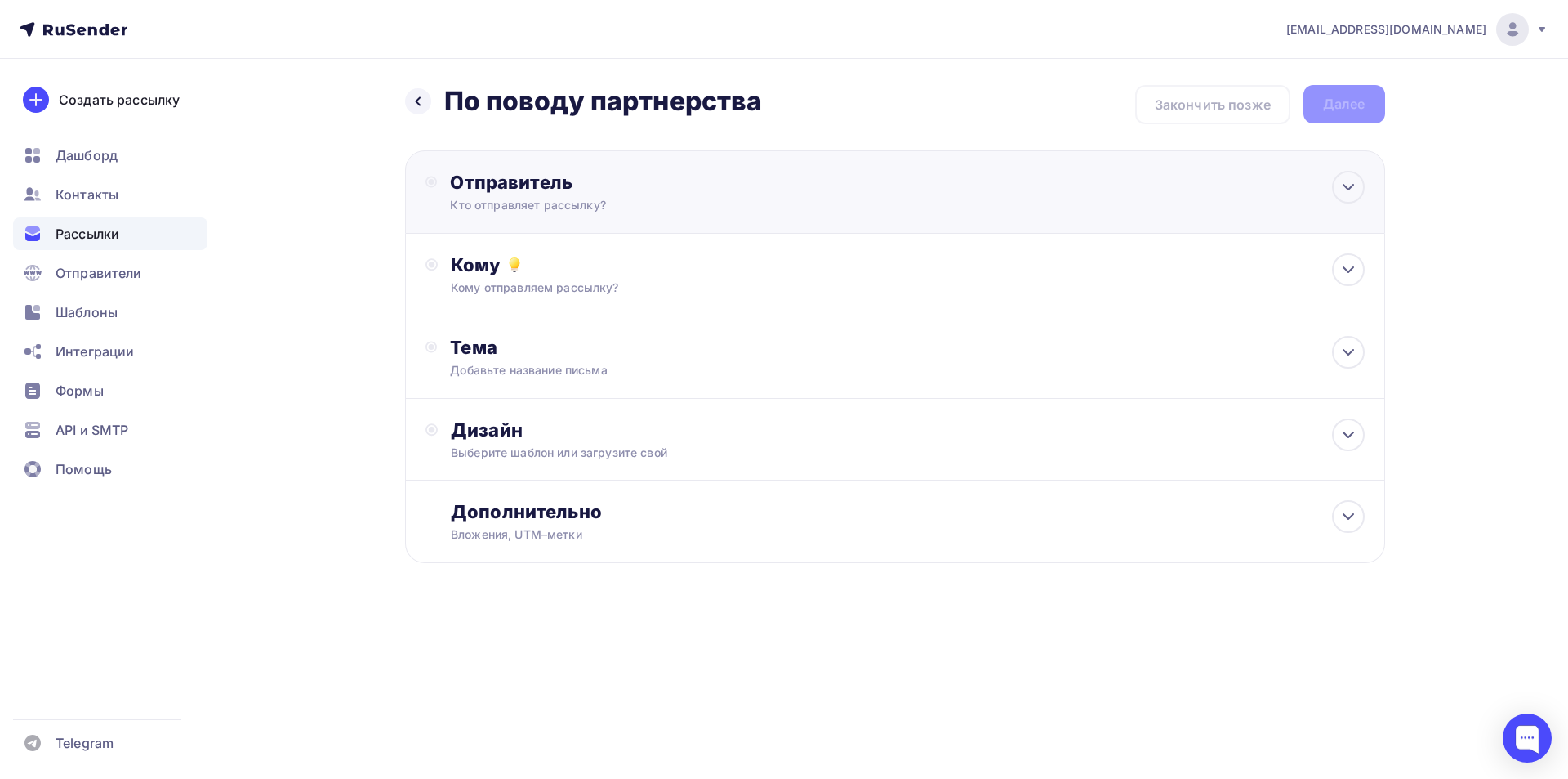
click at [711, 204] on div "Кто отправляет рассылку?" at bounding box center [609, 205] width 318 height 17
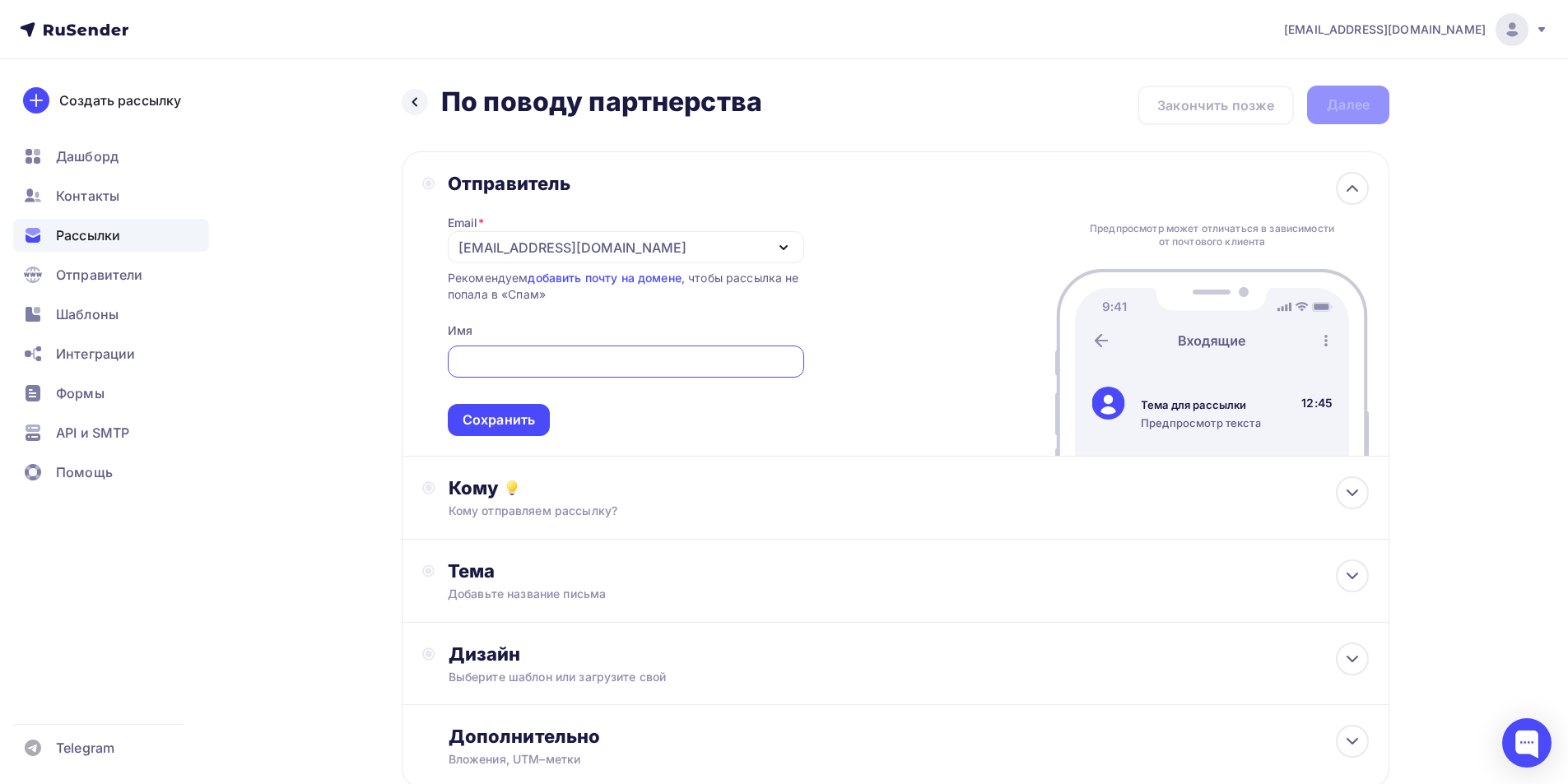
click at [617, 366] on input "text" at bounding box center [626, 362] width 337 height 20
click at [675, 253] on div "partner@neoved.io" at bounding box center [626, 247] width 356 height 33
type input "Алексей"
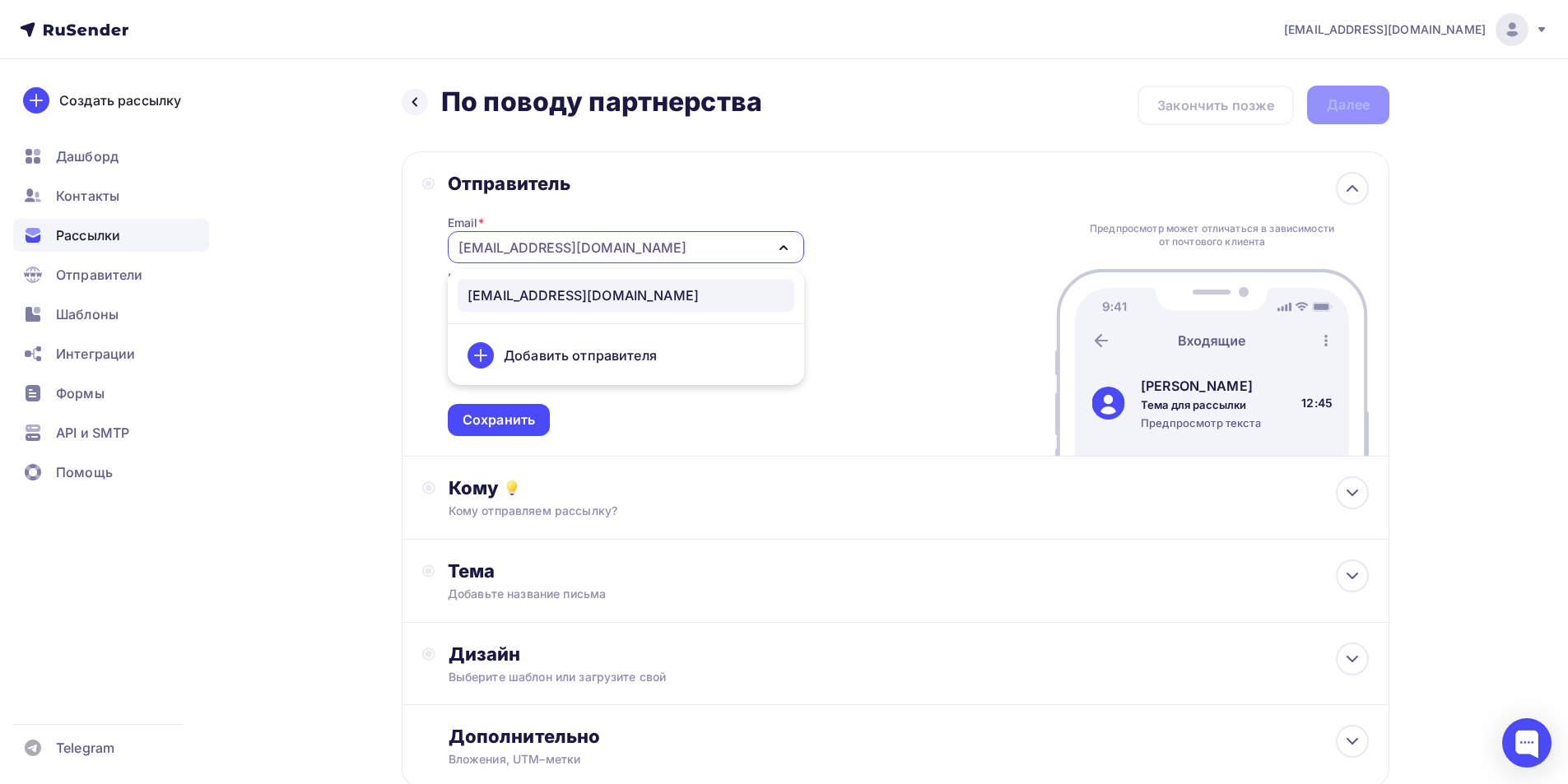
click at [751, 209] on div "Email * partner@neoved.io partner@neoved.io Добавить отправителя Рекомендуем до…" at bounding box center [626, 316] width 356 height 241
click at [661, 274] on link "добавить почту на домене" at bounding box center [604, 277] width 153 height 14
click at [788, 482] on div "Кому" at bounding box center [909, 487] width 920 height 23
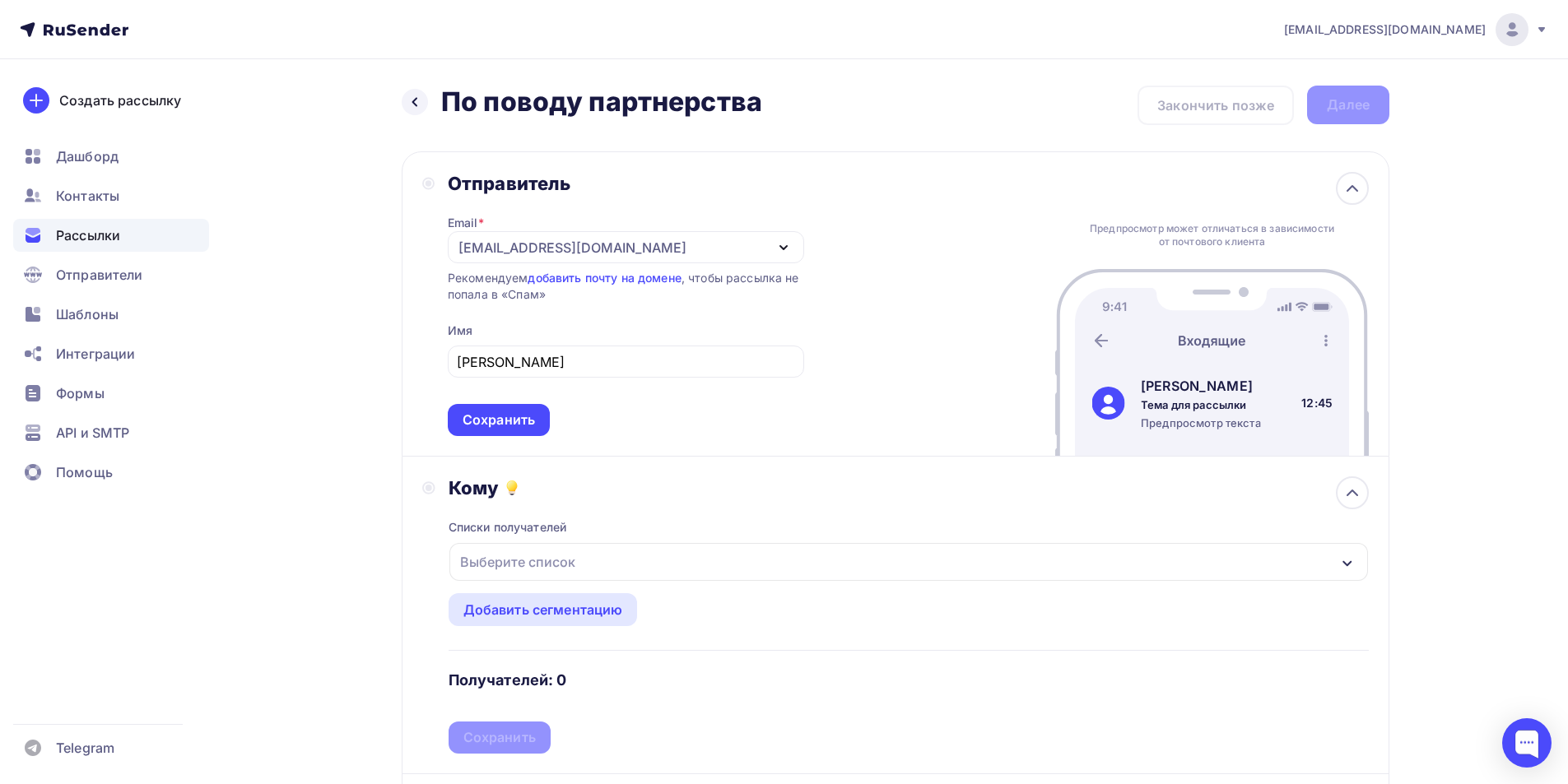
click at [558, 555] on div "Выберите список" at bounding box center [518, 562] width 128 height 30
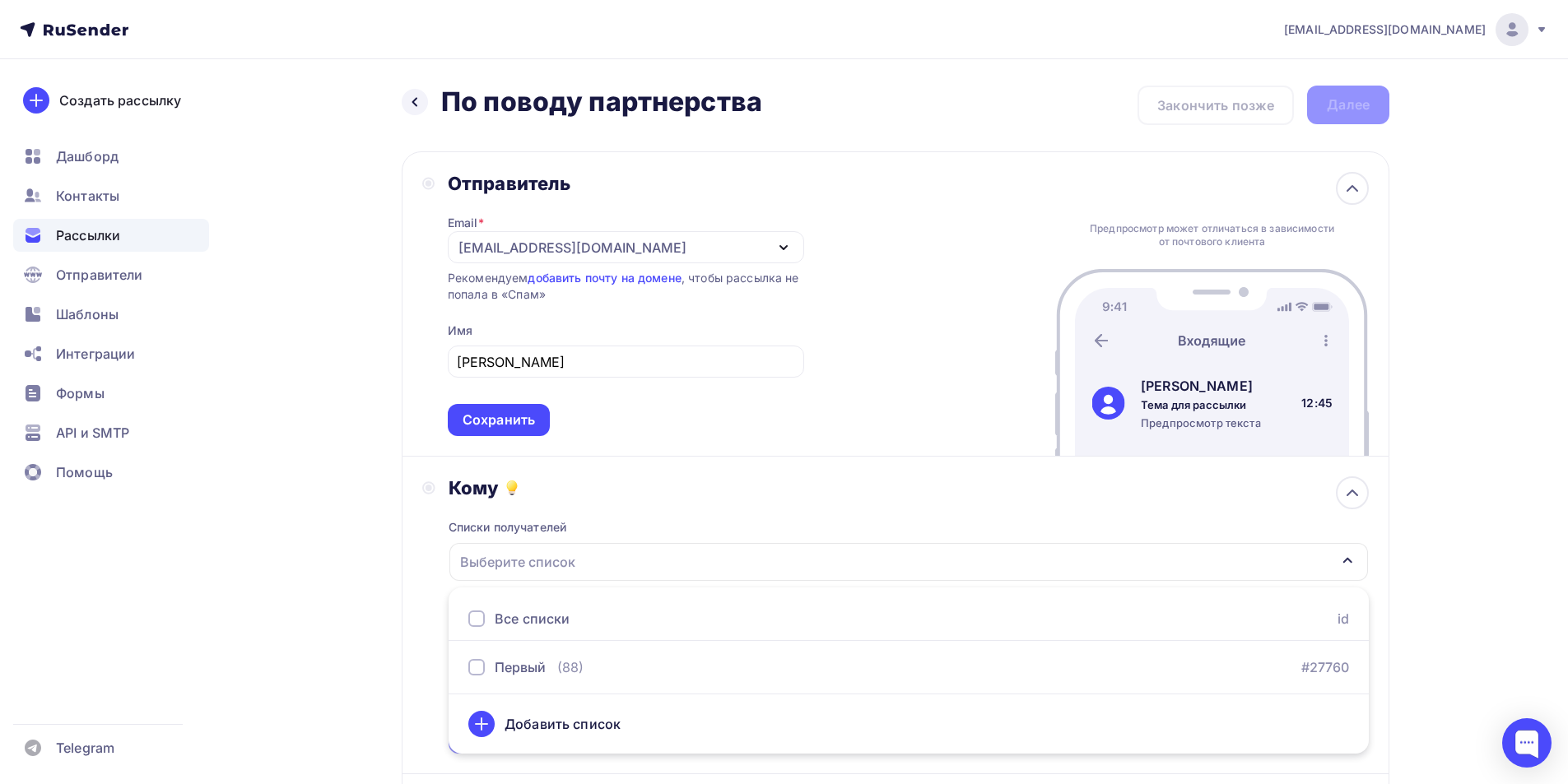
click at [566, 647] on ul "Все списки id Первый (88) #27760 Добавить список" at bounding box center [909, 670] width 920 height 166
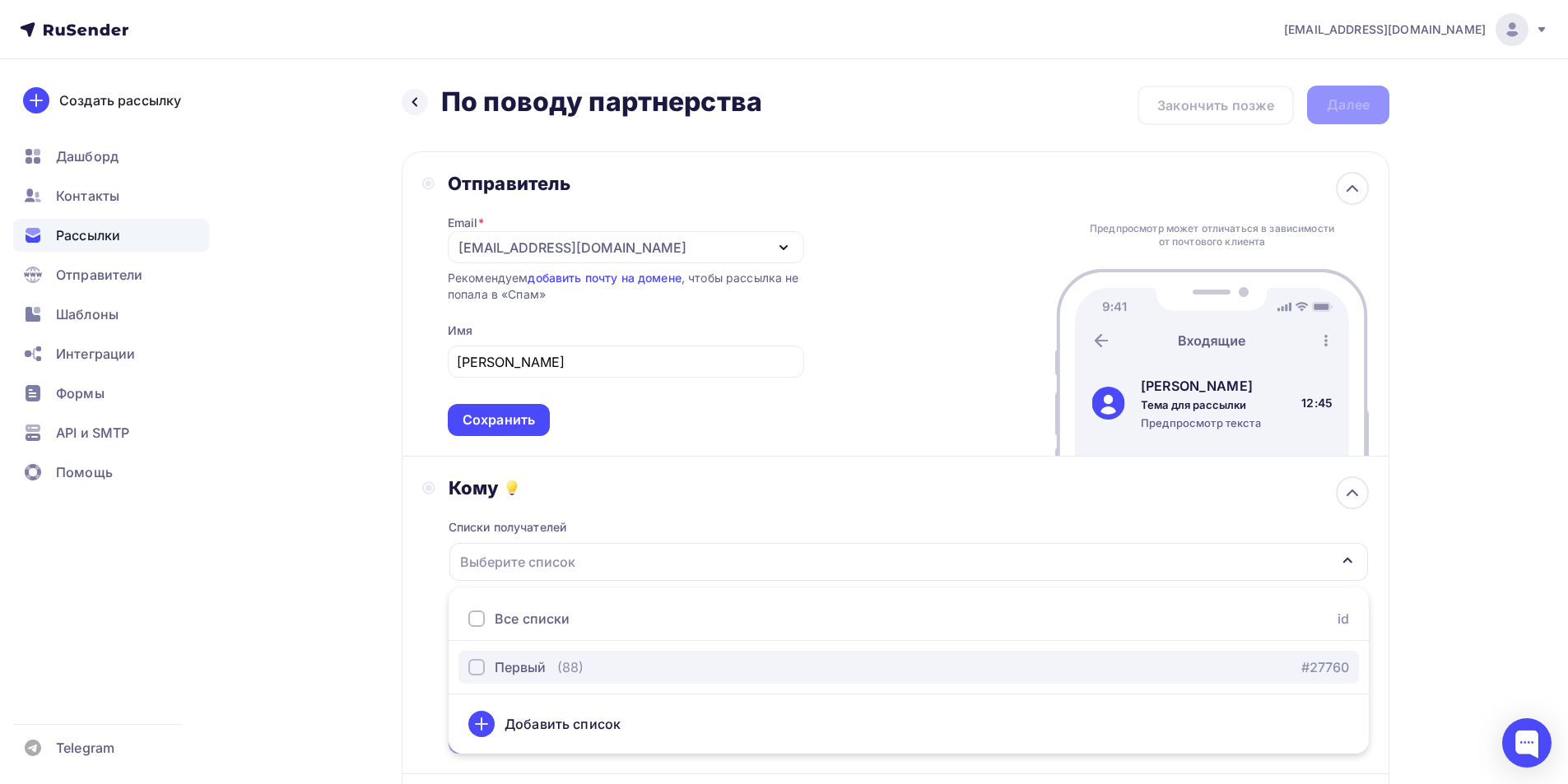
click at [560, 666] on div "(88)" at bounding box center [570, 667] width 27 height 20
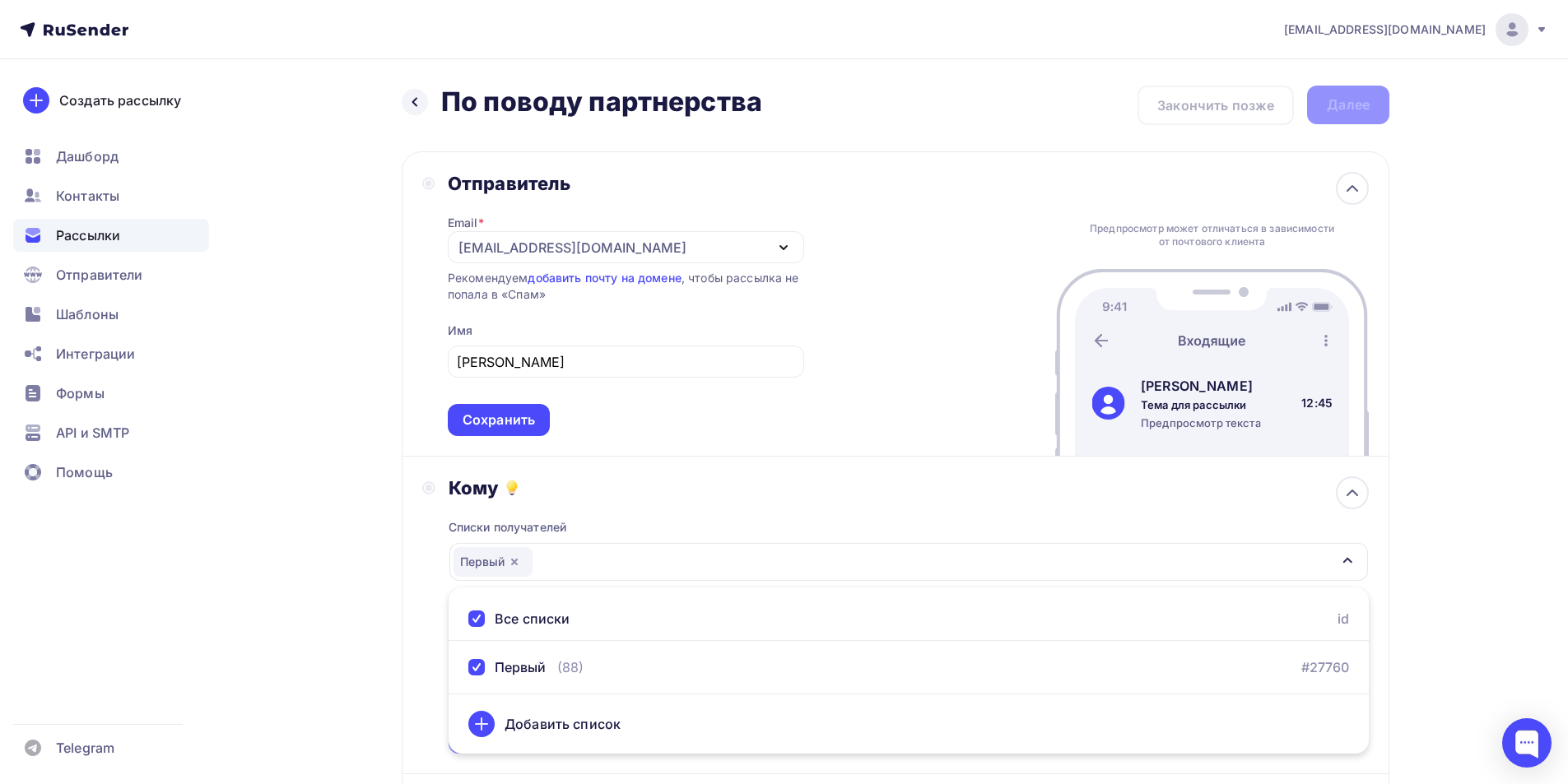
click at [252, 552] on div "Назад По поводу партнерства По поводу партнерства Закончить позже Далее Отправи…" at bounding box center [784, 594] width 1349 height 1069
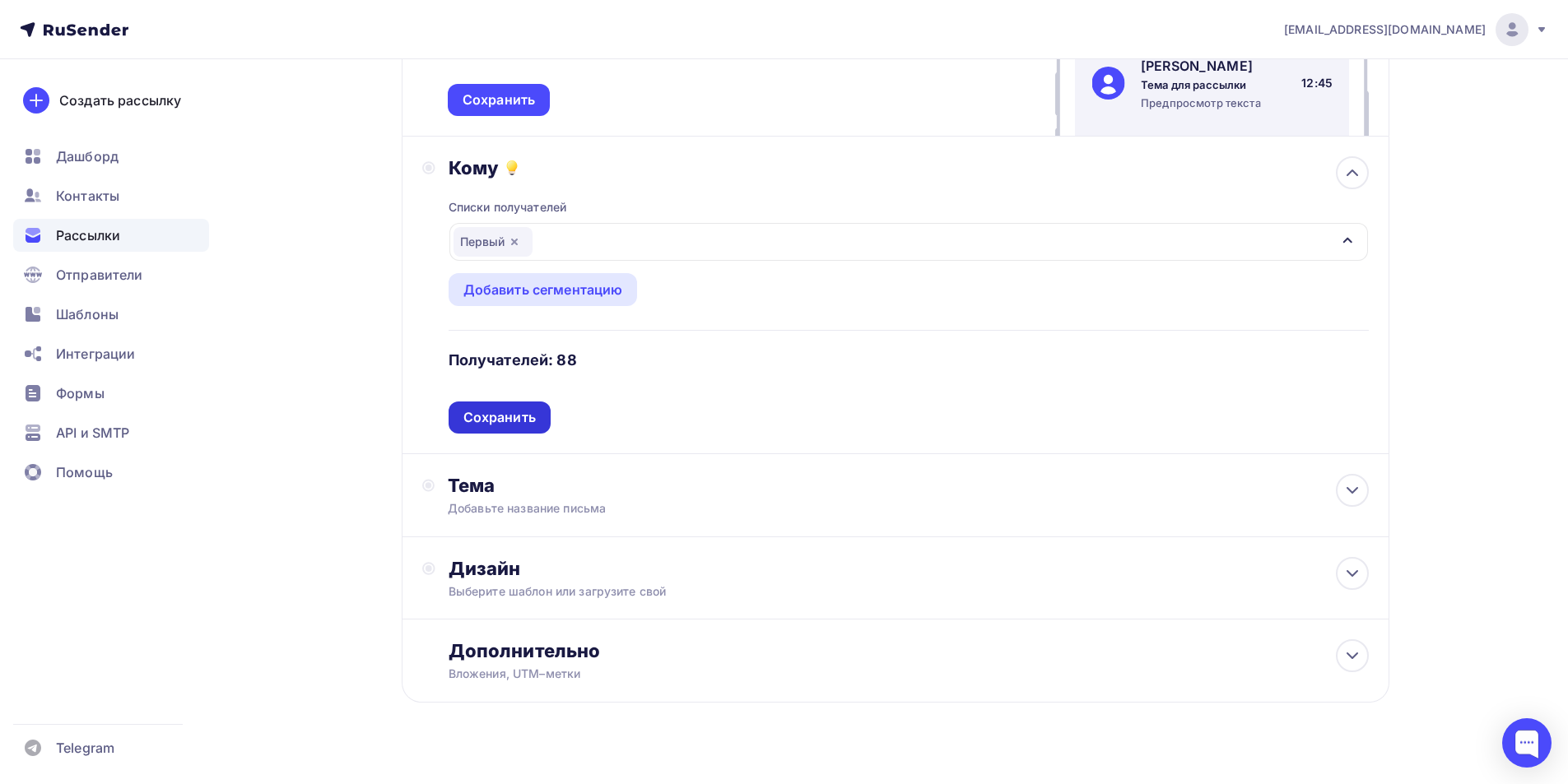
click at [507, 417] on div "Сохранить" at bounding box center [499, 417] width 72 height 19
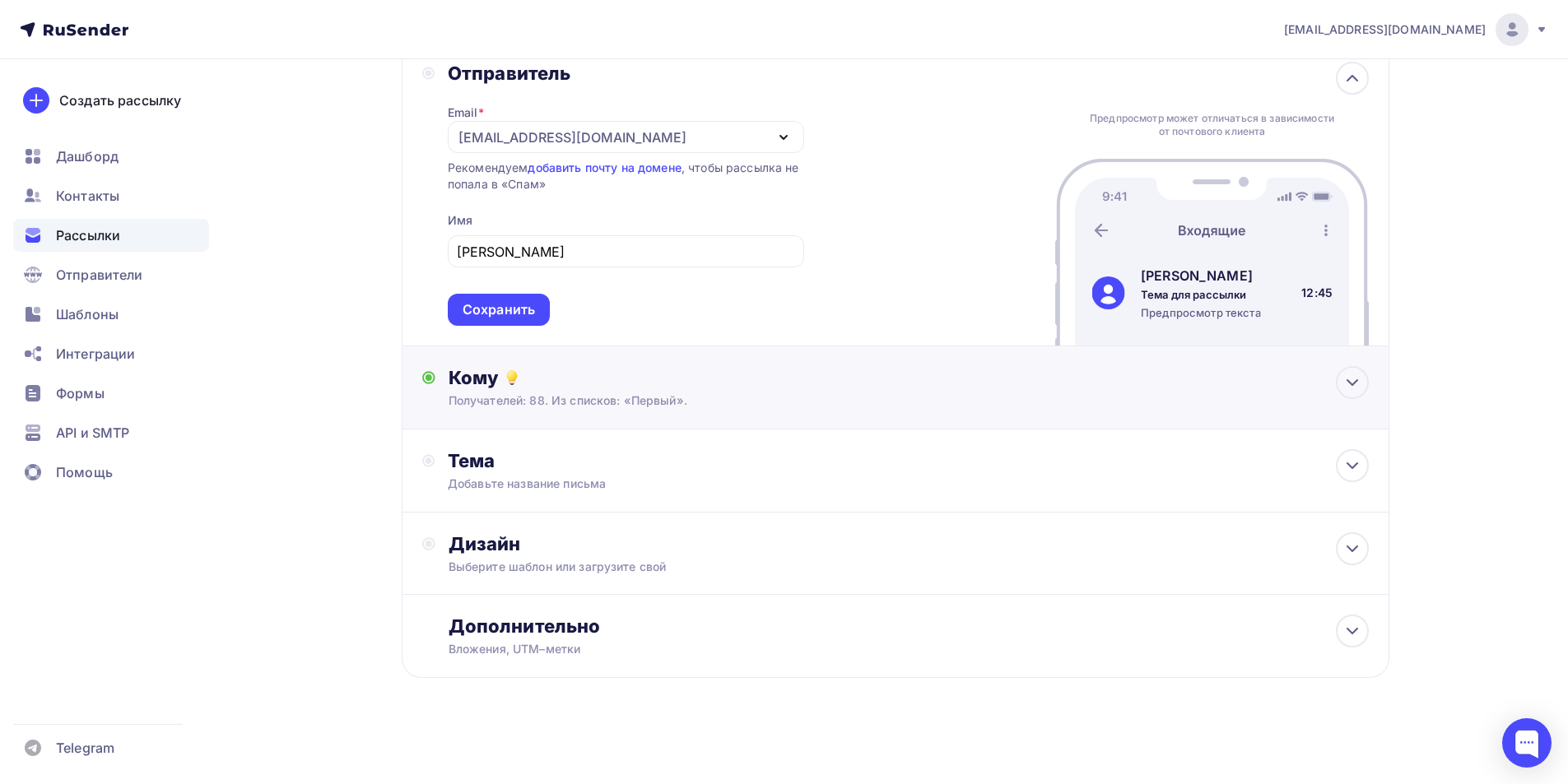
scroll to position [110, 0]
click at [609, 488] on div "Добавьте название письма" at bounding box center [594, 483] width 293 height 17
click at [0, 0] on div "Тема * Рекомендуем использовать не более 150 символов Прехедер Сохранить" at bounding box center [0, 0] width 0 height 0
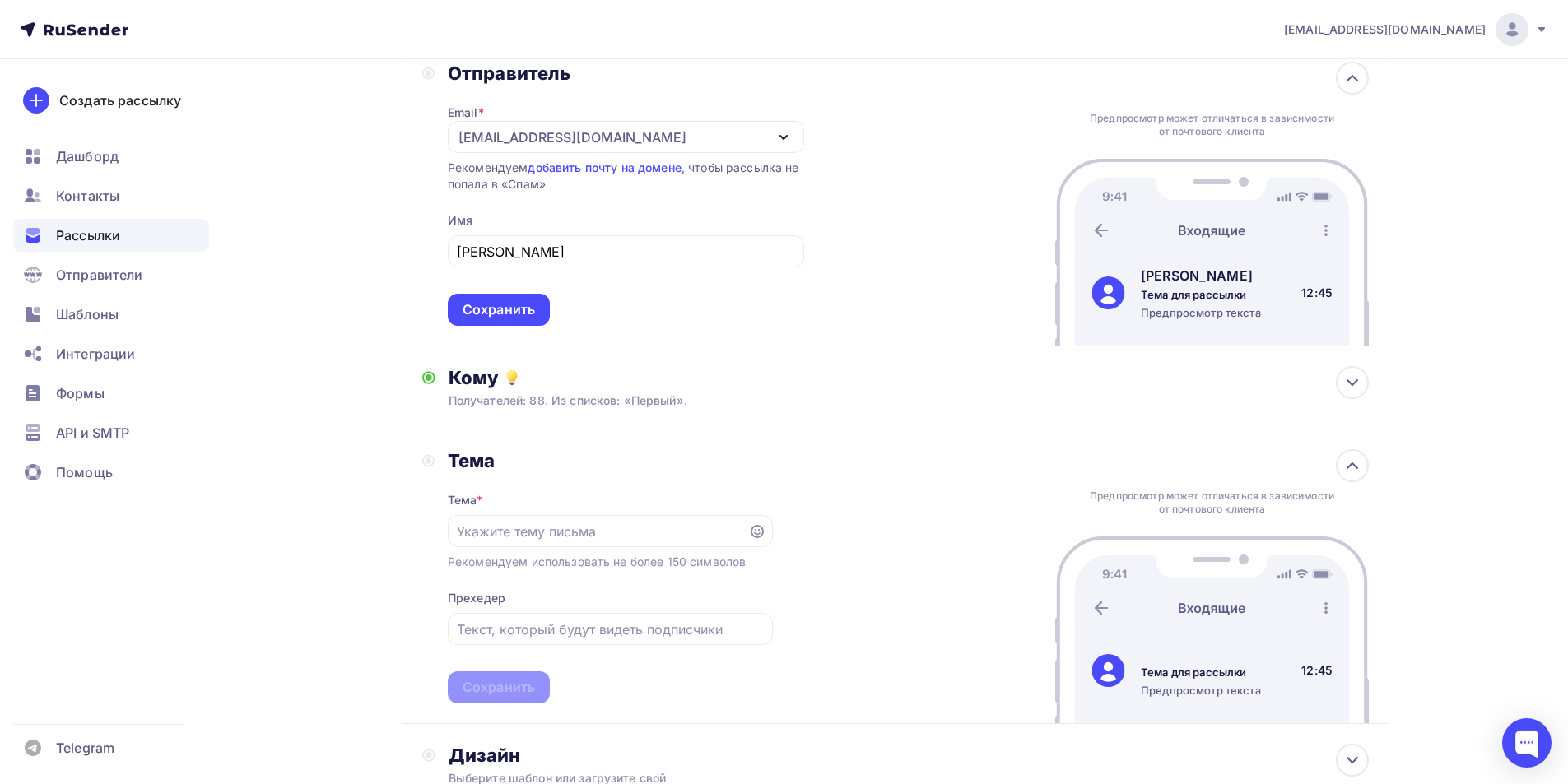
scroll to position [320, 0]
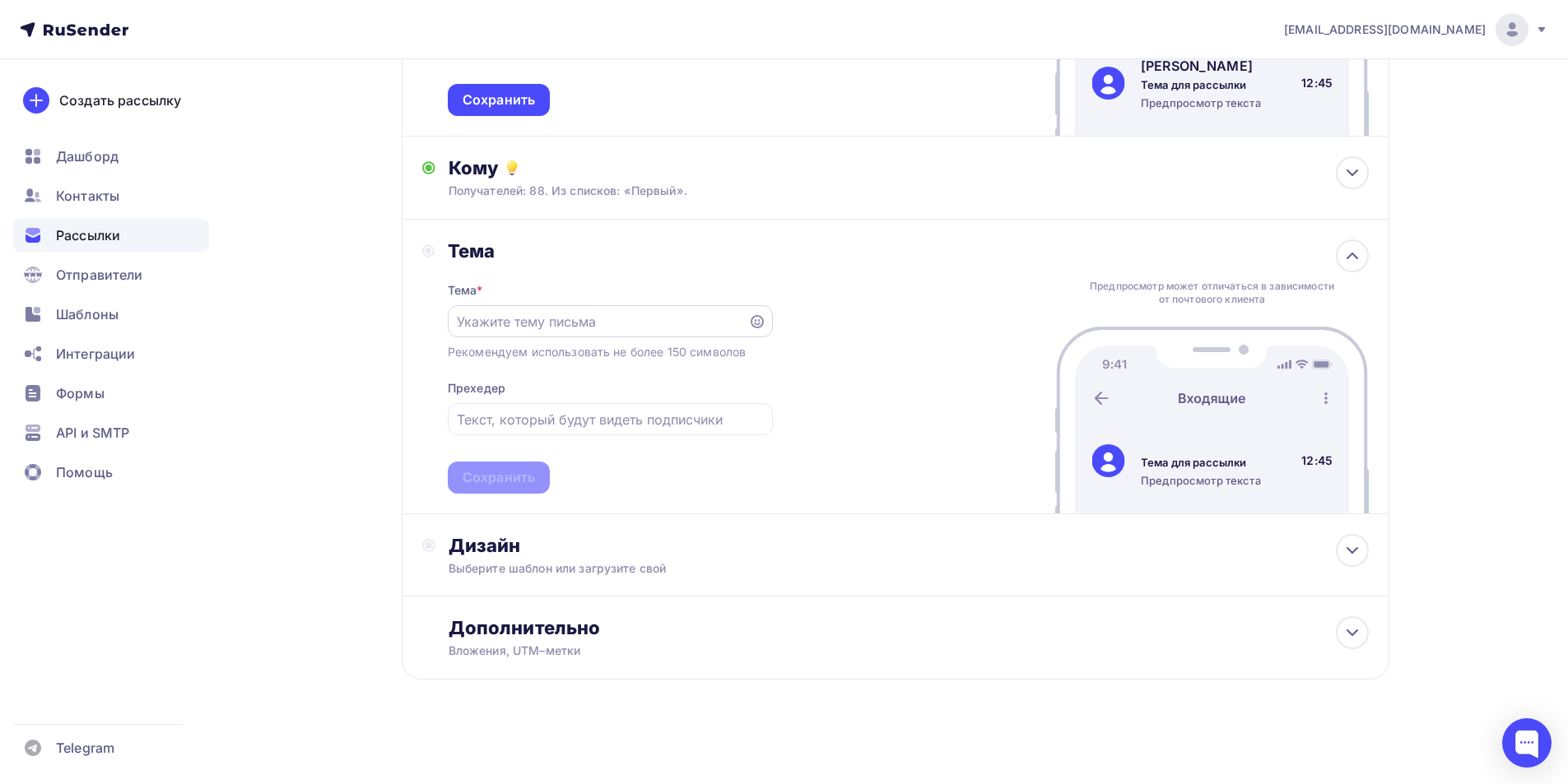
click at [571, 317] on input "text" at bounding box center [597, 321] width 281 height 20
type input "По поводу партнерства"
click at [578, 415] on input "text" at bounding box center [610, 419] width 306 height 20
click at [821, 375] on div "Тема Тема * По поводу партнерства Рекомендуем использовать не более 150 символо…" at bounding box center [895, 367] width 988 height 295
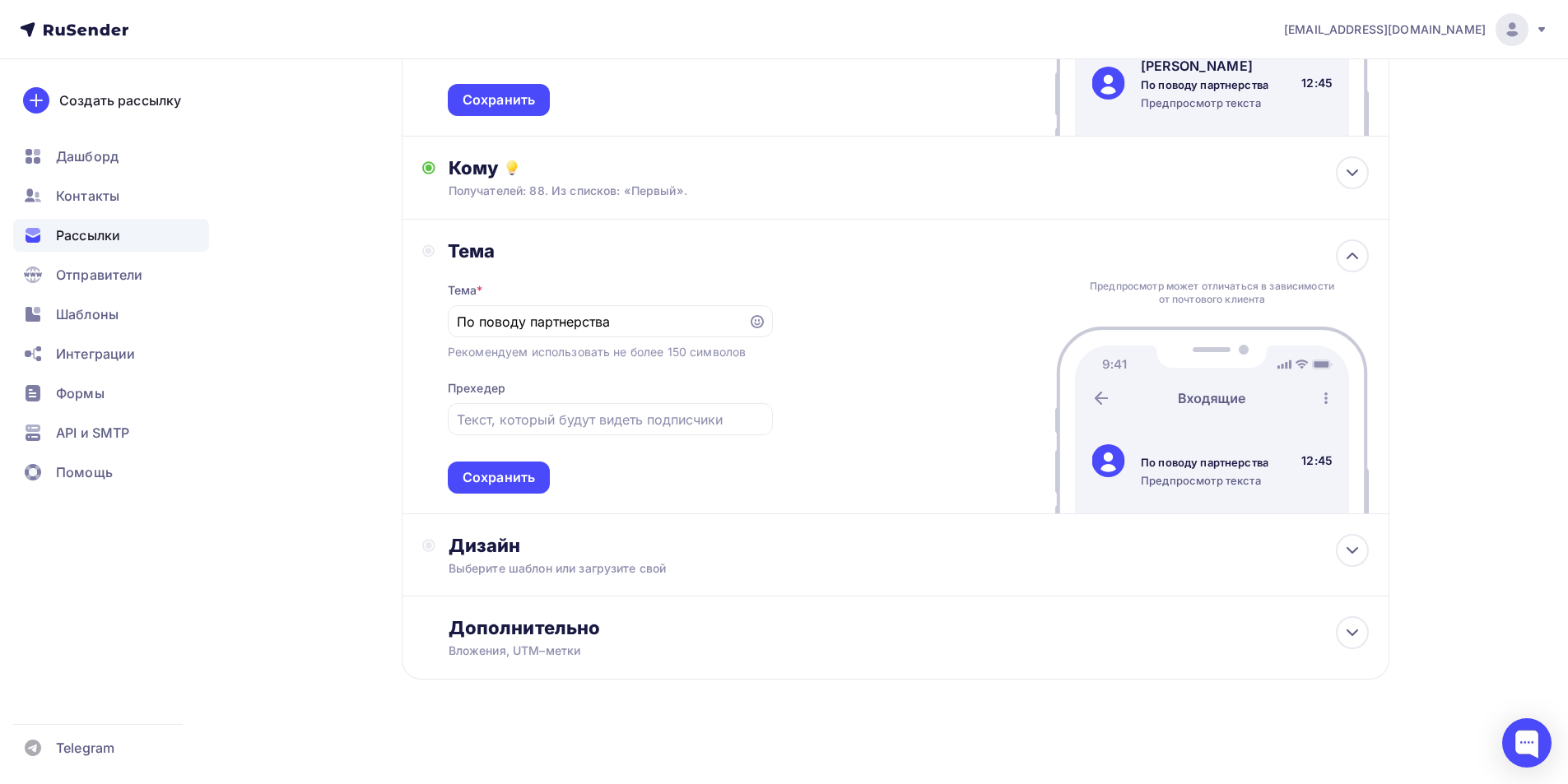
click at [826, 360] on div "Тема Тема * По поводу партнерства Рекомендуем использовать не более 150 символо…" at bounding box center [895, 367] width 988 height 295
click at [697, 413] on input "text" at bounding box center [610, 419] width 306 height 20
click at [498, 474] on div "Сохранить" at bounding box center [498, 477] width 72 height 19
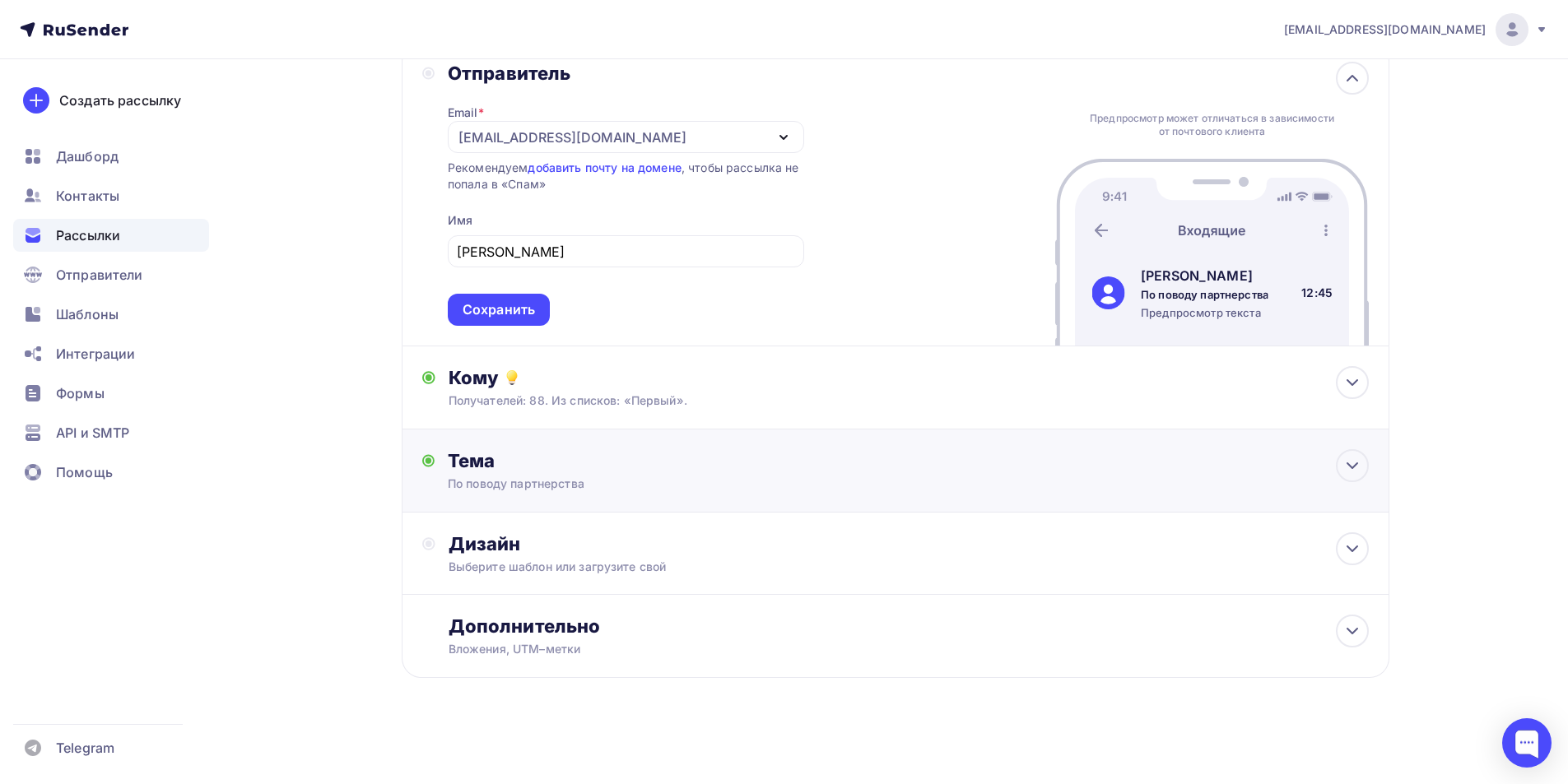
scroll to position [110, 0]
click at [609, 546] on div "Дизайн" at bounding box center [909, 543] width 920 height 23
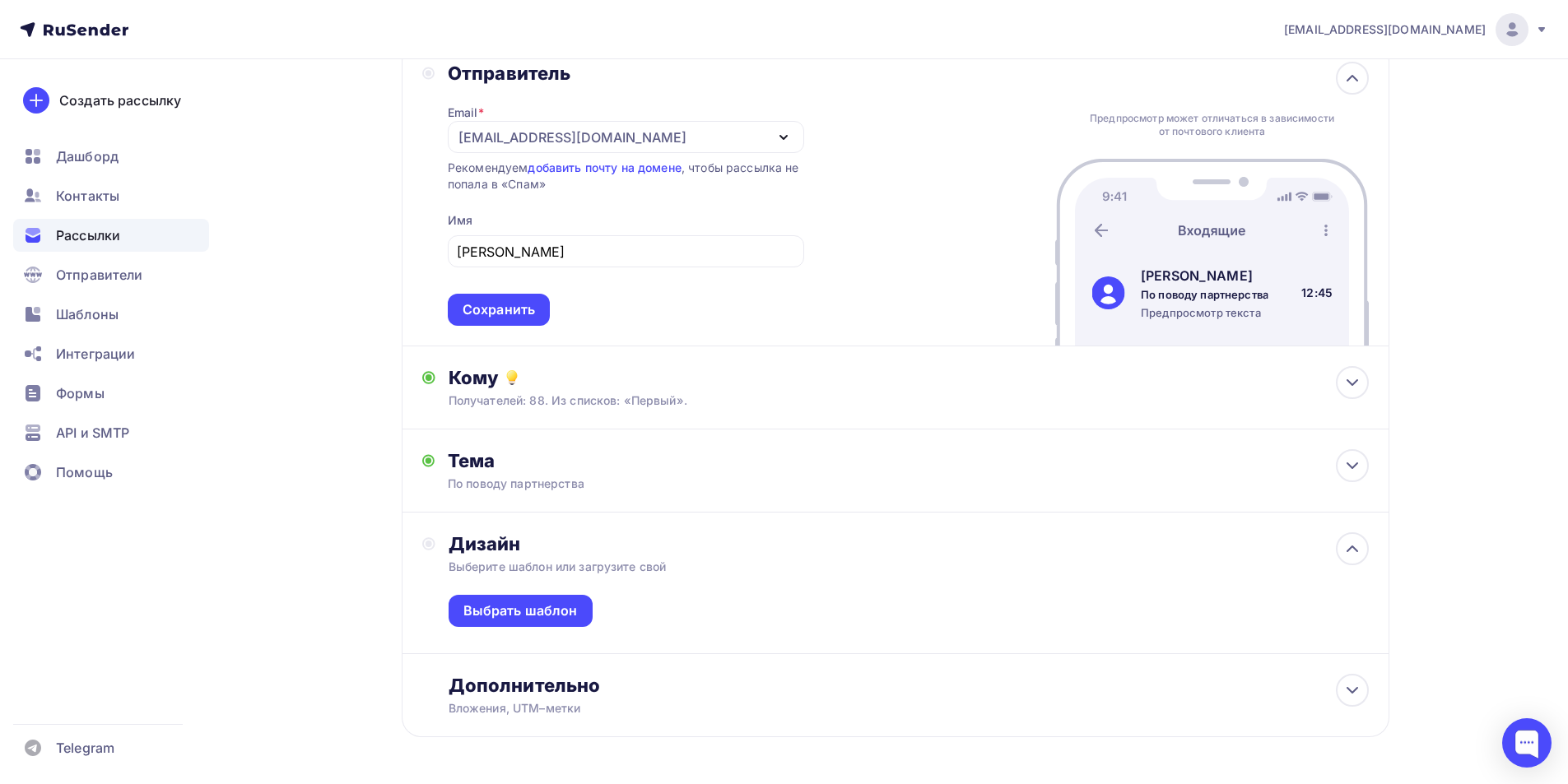
scroll to position [170, 0]
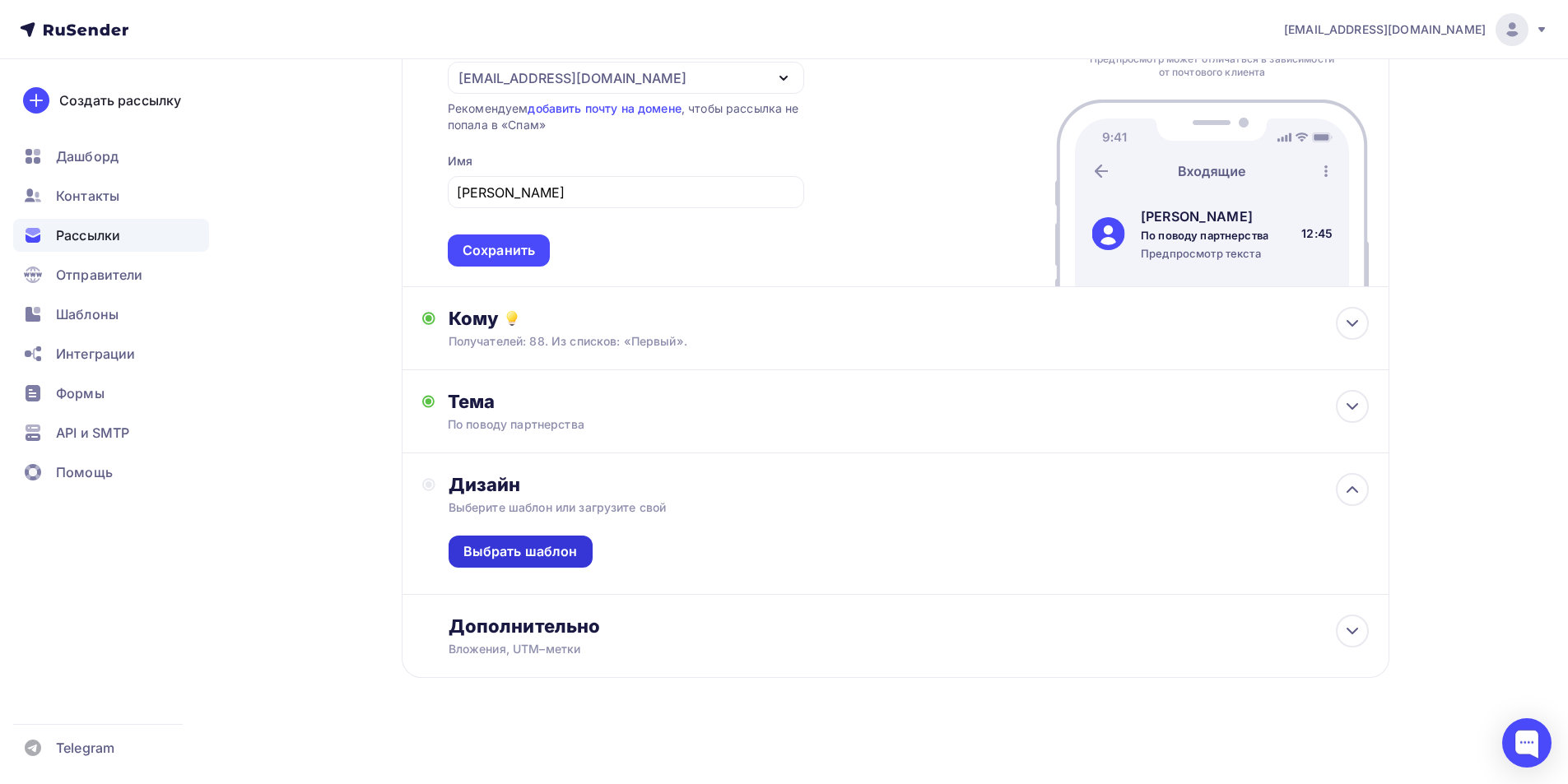
click at [539, 547] on div "Выбрать шаблон" at bounding box center [521, 551] width 114 height 19
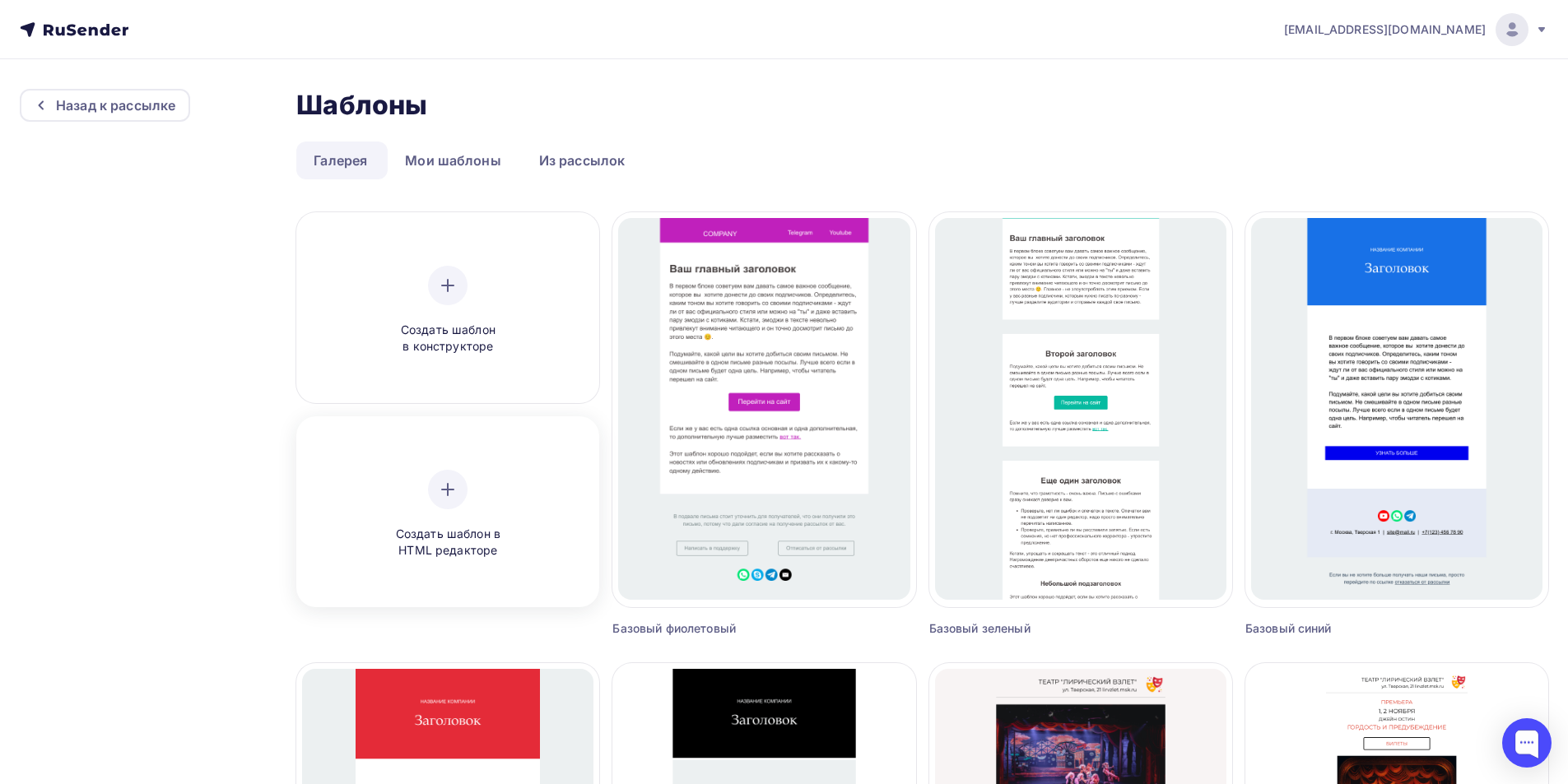
click at [479, 537] on span "Создать шаблон в HTML редакторе" at bounding box center [447, 542] width 156 height 34
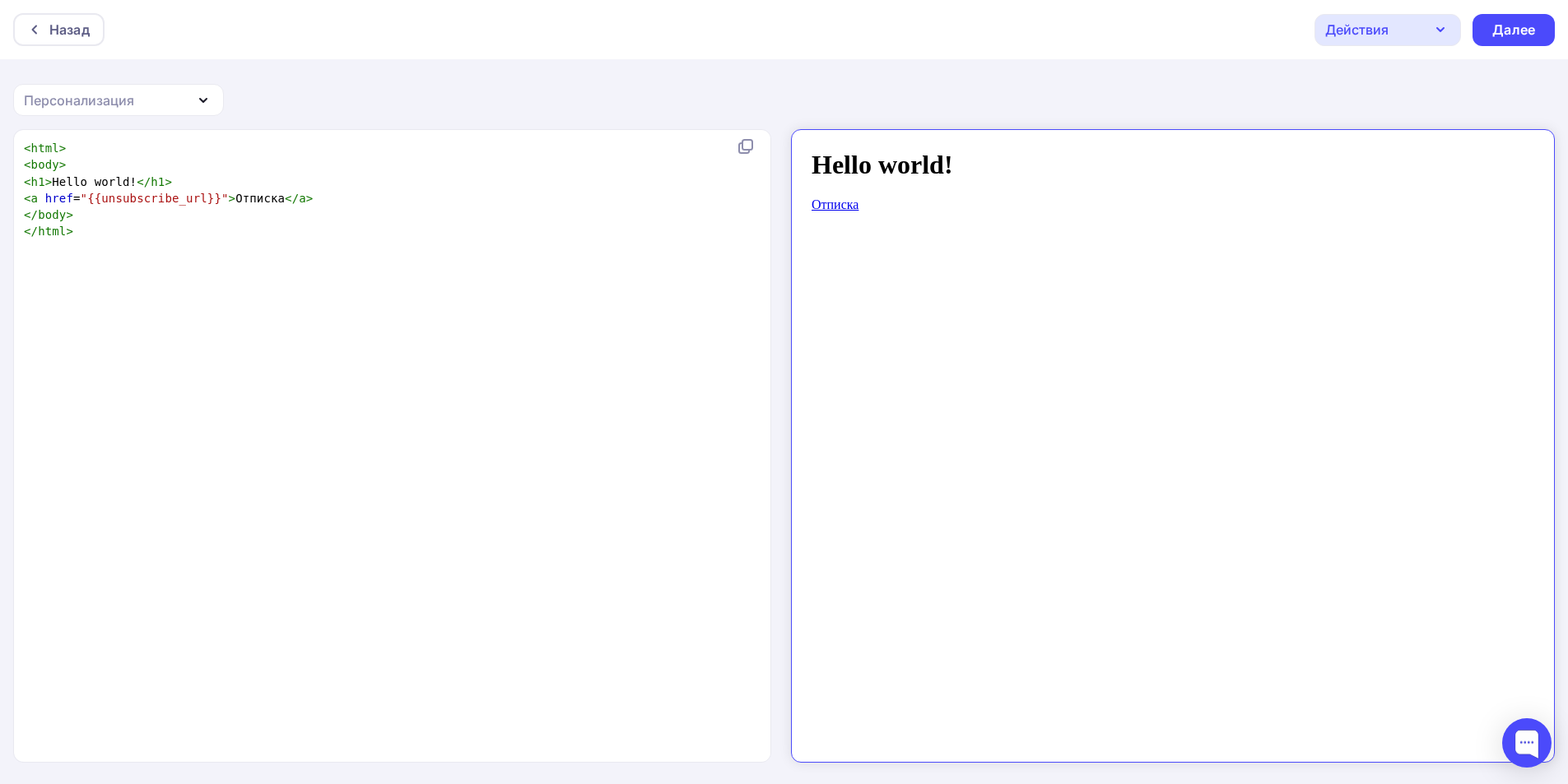
click at [307, 204] on pre "< a href = "{{unsubscribe_url}}" > Отписка </ a >" at bounding box center [389, 198] width 736 height 17
click at [272, 237] on pre "</ html >" at bounding box center [389, 231] width 736 height 17
click at [374, 190] on pre "< a href = "{{unsubscribe_url}}" > Отписка </ a >" at bounding box center [389, 198] width 736 height 17
type textarea "<html> <body> <h1>Hello world!</h1> <a href="{{unsubscribe_url}}">Отписка</a> <…"
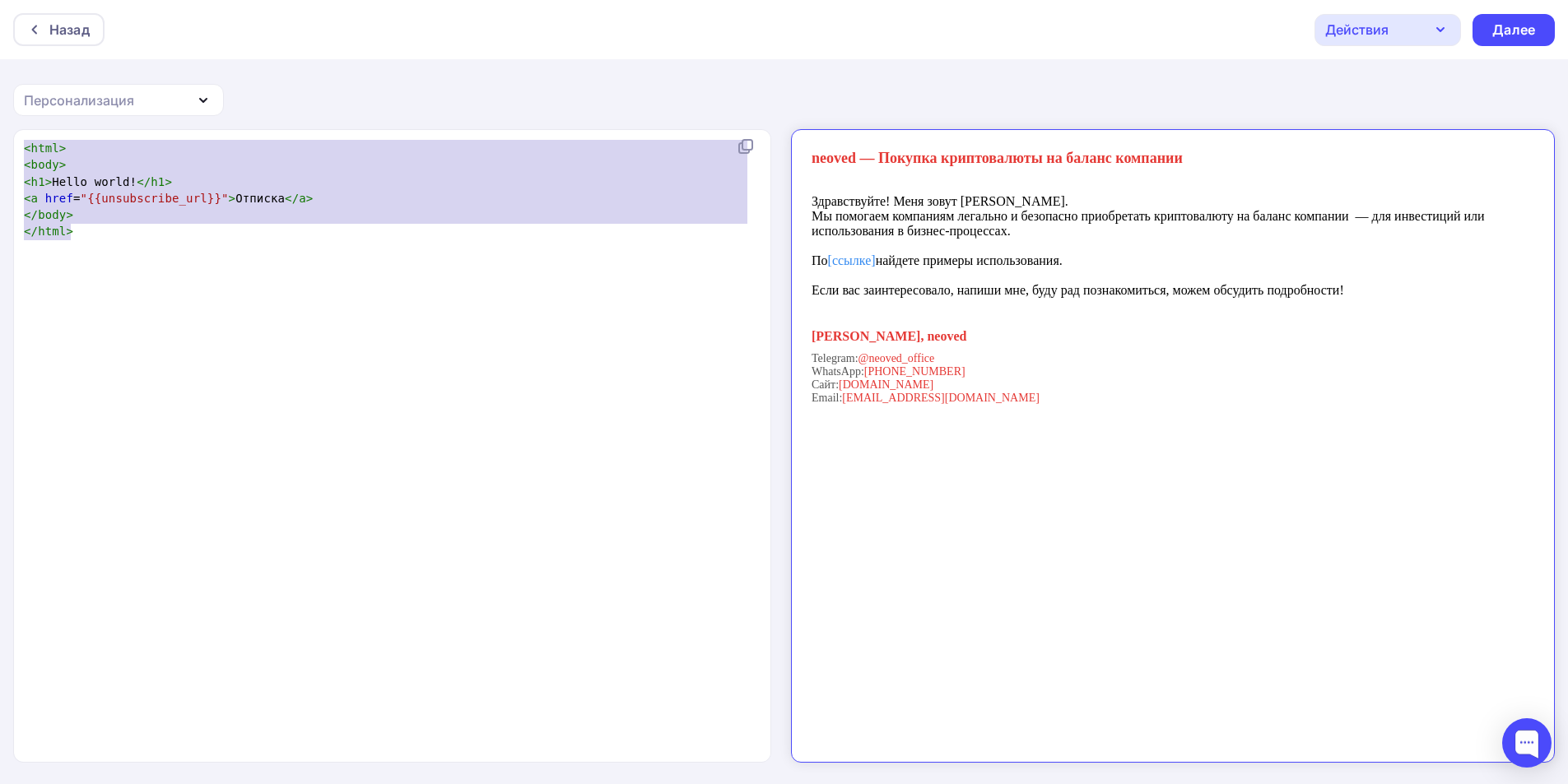
scroll to position [139, 0]
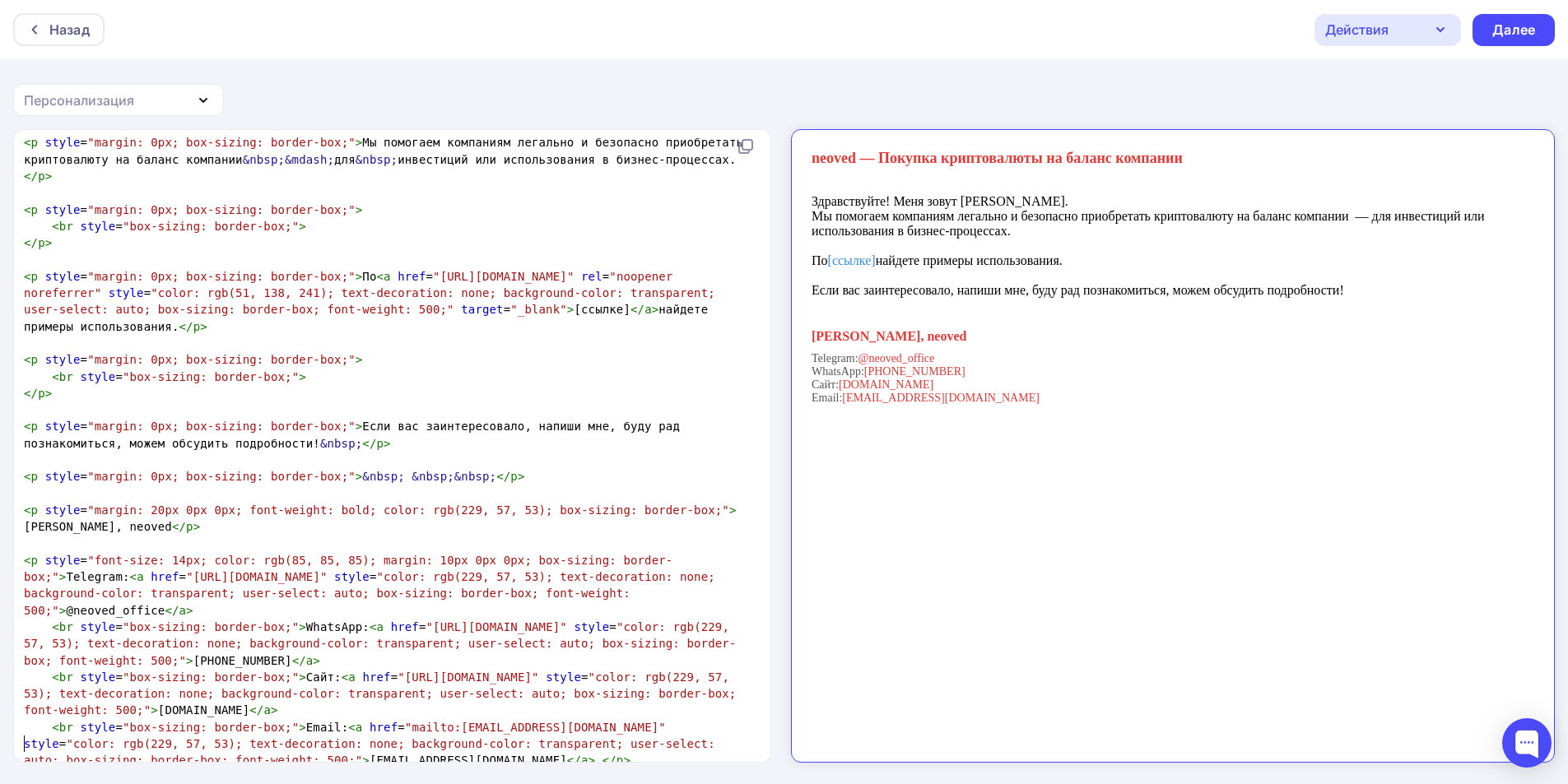
click at [899, 166] on p at bounding box center [1157, 173] width 723 height 15
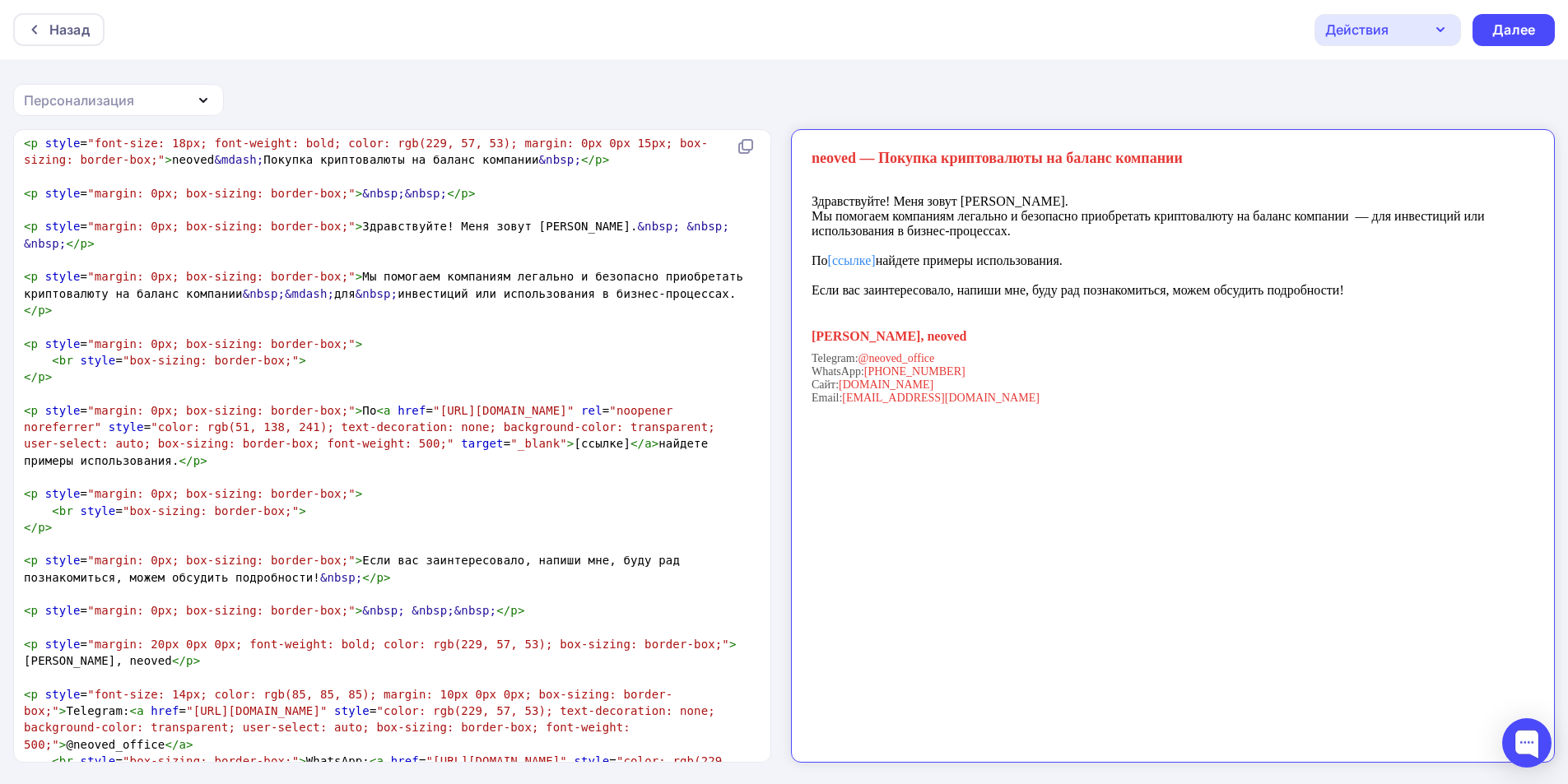
scroll to position [0, 0]
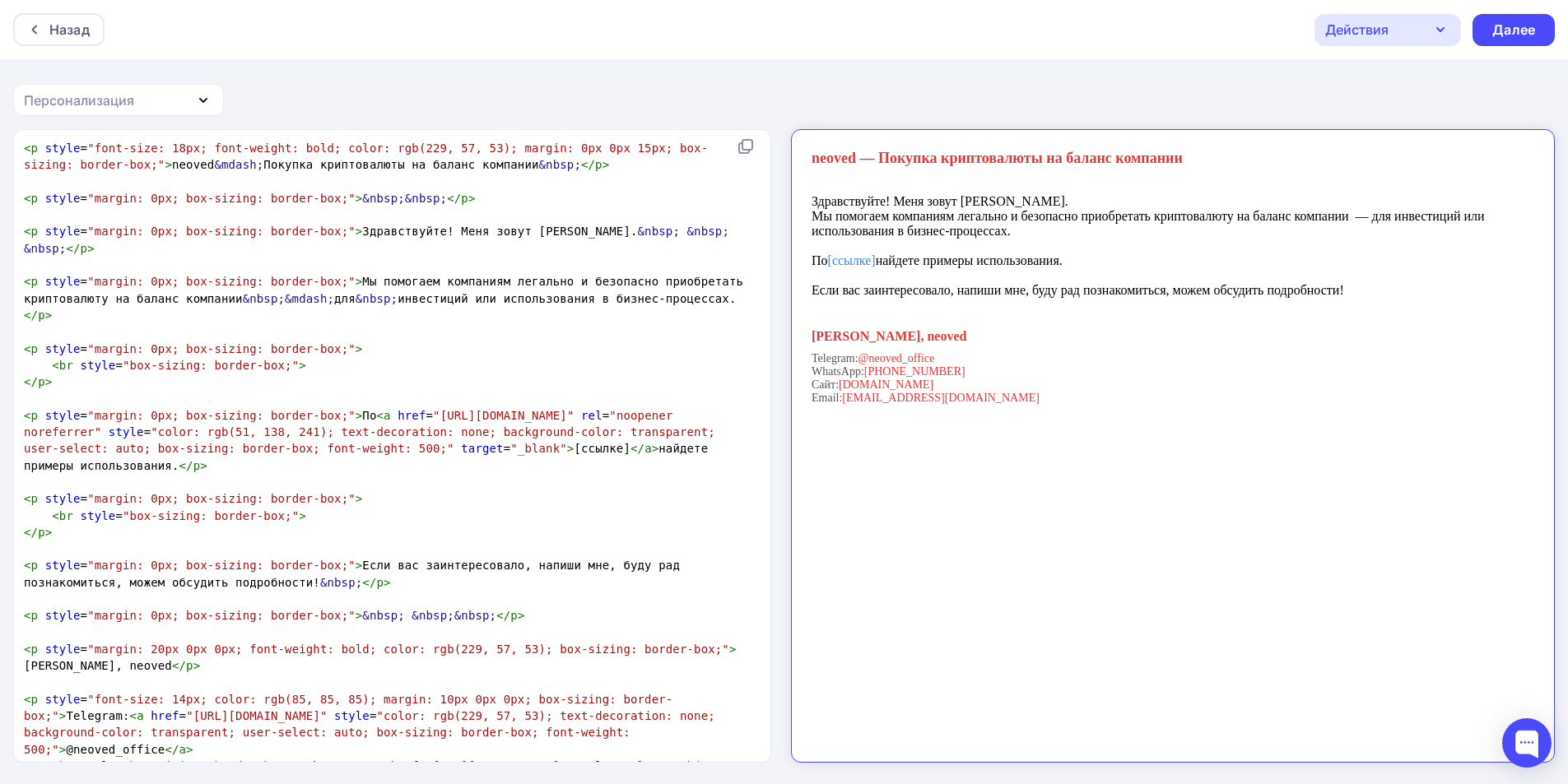
click at [392, 340] on pre "< p style = "margin: 0px; box-sizing: border-box;" >" at bounding box center [389, 348] width 736 height 17
type textarea "<p style="font-size: 18px; font-weight: bold; color: rgb(229, 57, 53); margin: …"
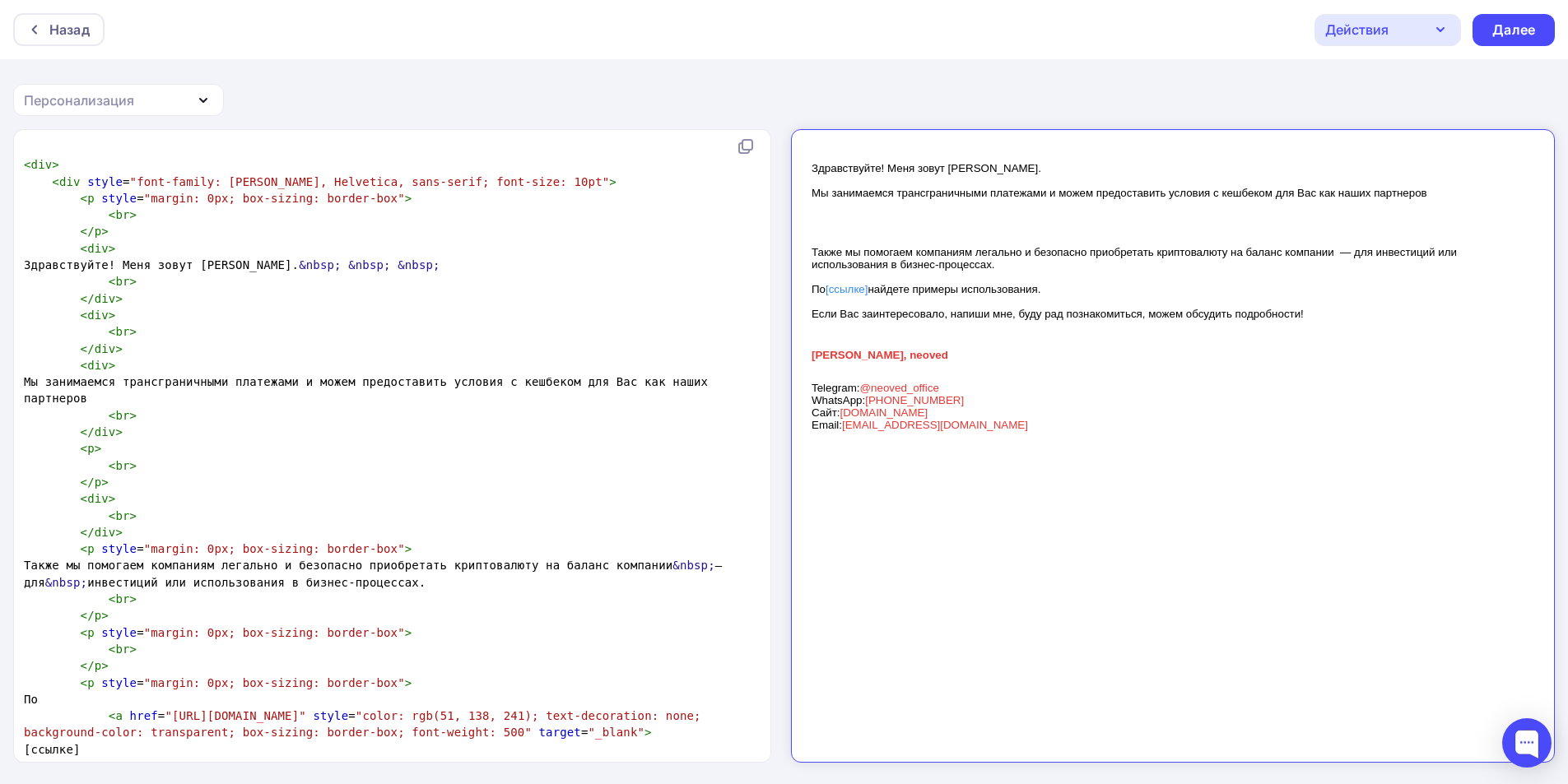
scroll to position [1158, 0]
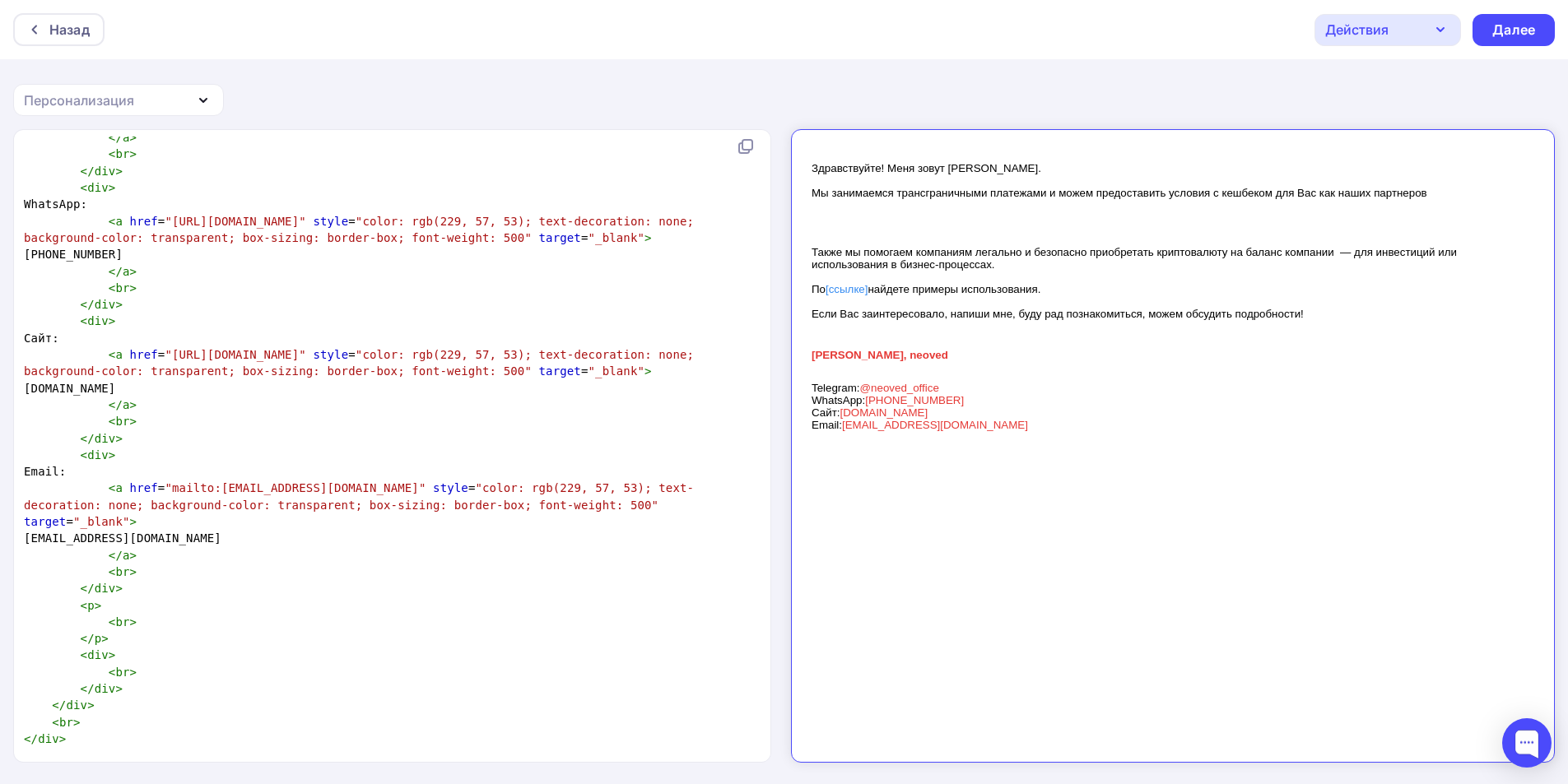
click at [1257, 221] on div "Здравствуйте! Меня зовут Алексей. Мы занимаемся трансграничными платежами и мож…" at bounding box center [1157, 300] width 723 height 327
drag, startPoint x: 1257, startPoint y: 221, endPoint x: 1192, endPoint y: 223, distance: 65.0
click at [1256, 221] on div "Здравствуйте! Меня зовут Алексей. Мы занимаемся трансграничными платежами и мож…" at bounding box center [1157, 300] width 723 height 327
click at [422, 260] on pre "+7 991 716 75 09" at bounding box center [389, 253] width 736 height 17
click at [288, 320] on pre "< div >" at bounding box center [389, 321] width 736 height 17
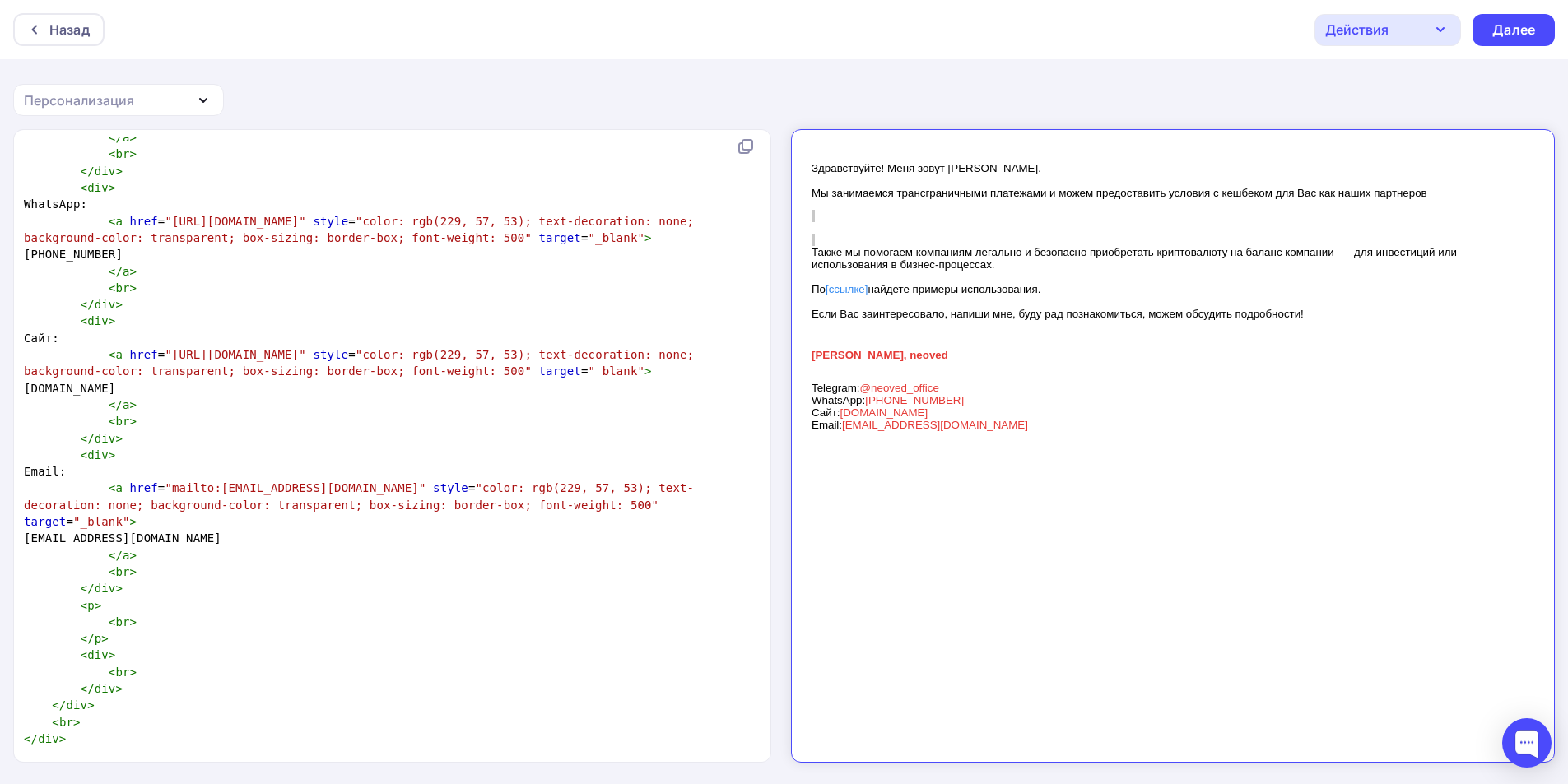
click at [221, 308] on pre "</ div >" at bounding box center [389, 304] width 736 height 17
click at [190, 290] on pre "< br >" at bounding box center [389, 288] width 736 height 17
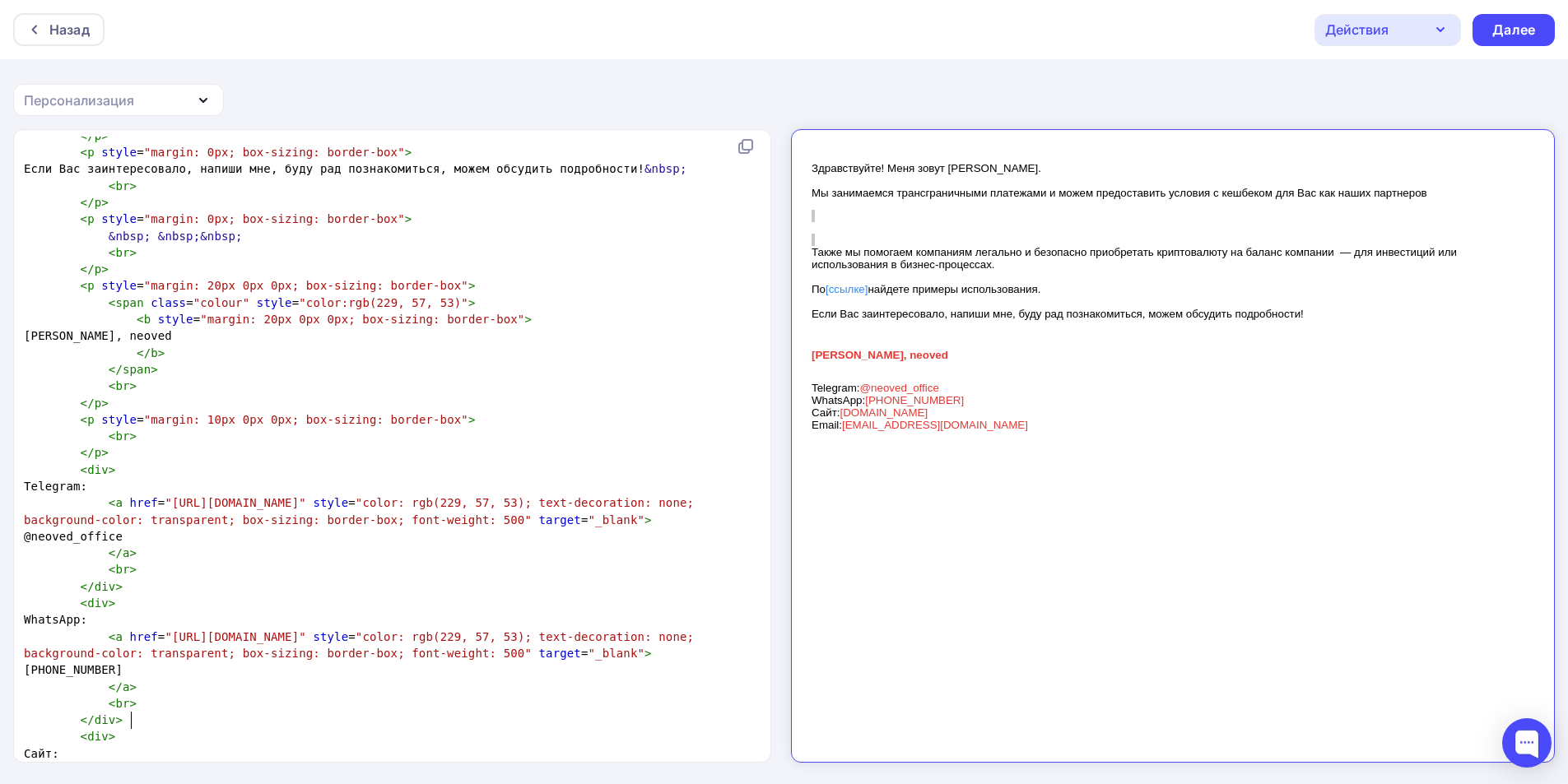
scroll to position [0, 0]
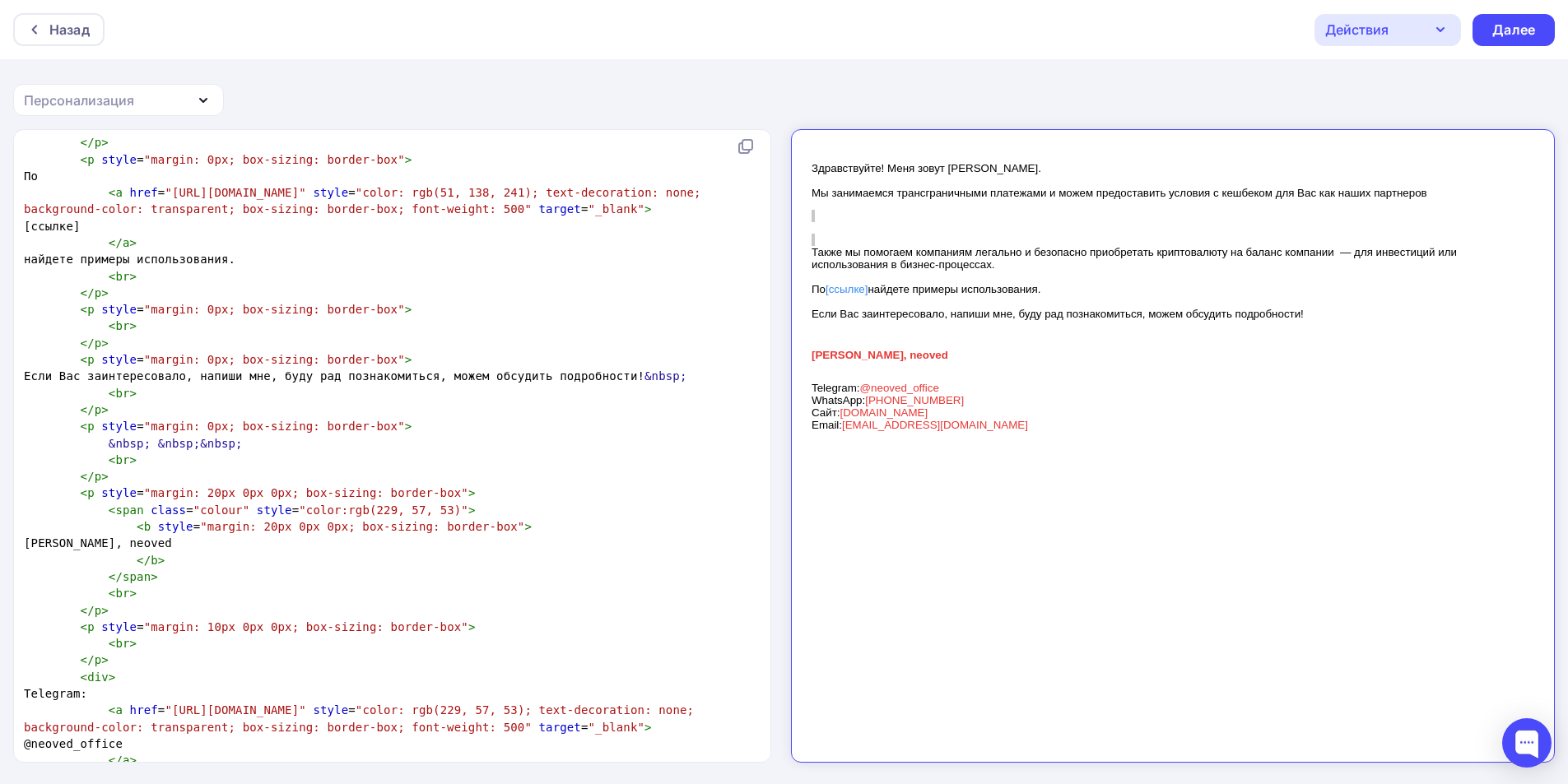
type textarea "<br> </p>"
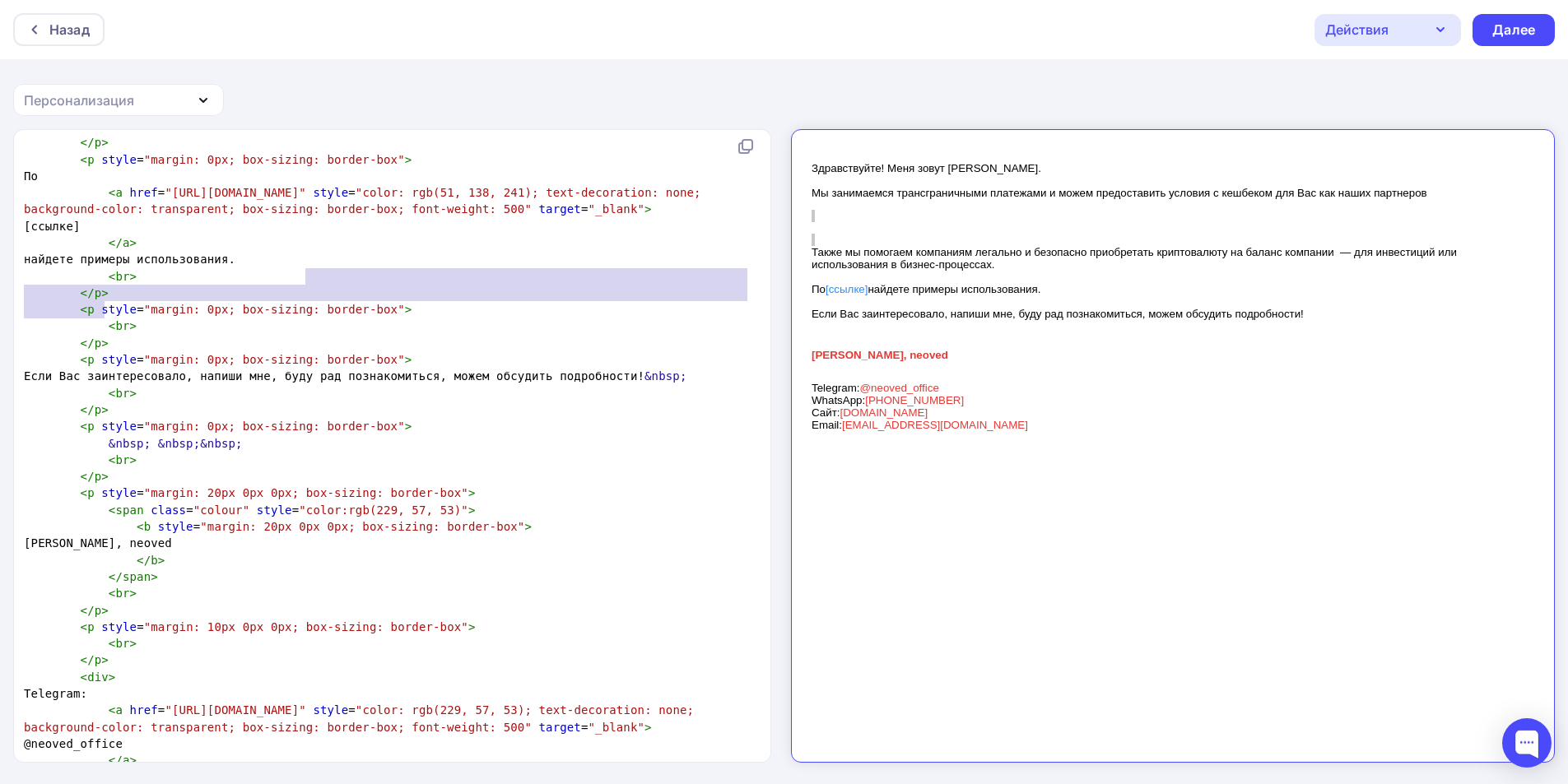
drag, startPoint x: 746, startPoint y: 299, endPoint x: 737, endPoint y: 266, distance: 34.2
click at [740, 275] on div "​ < div > < div style = "font-family: Verdana, Arial, Helvetica, sans-serif; fo…" at bounding box center [389, 501] width 736 height 1769
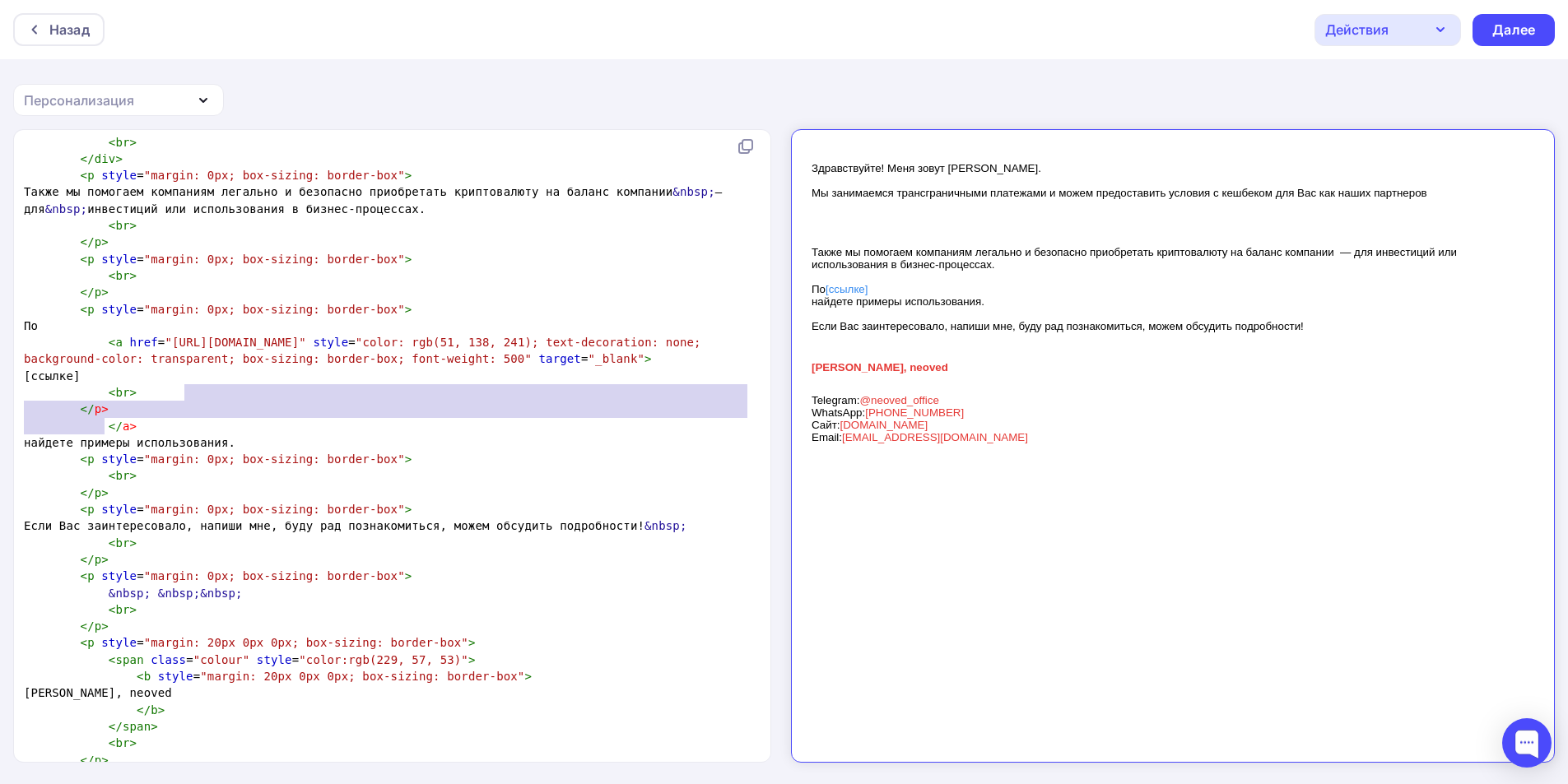
scroll to position [342, 0]
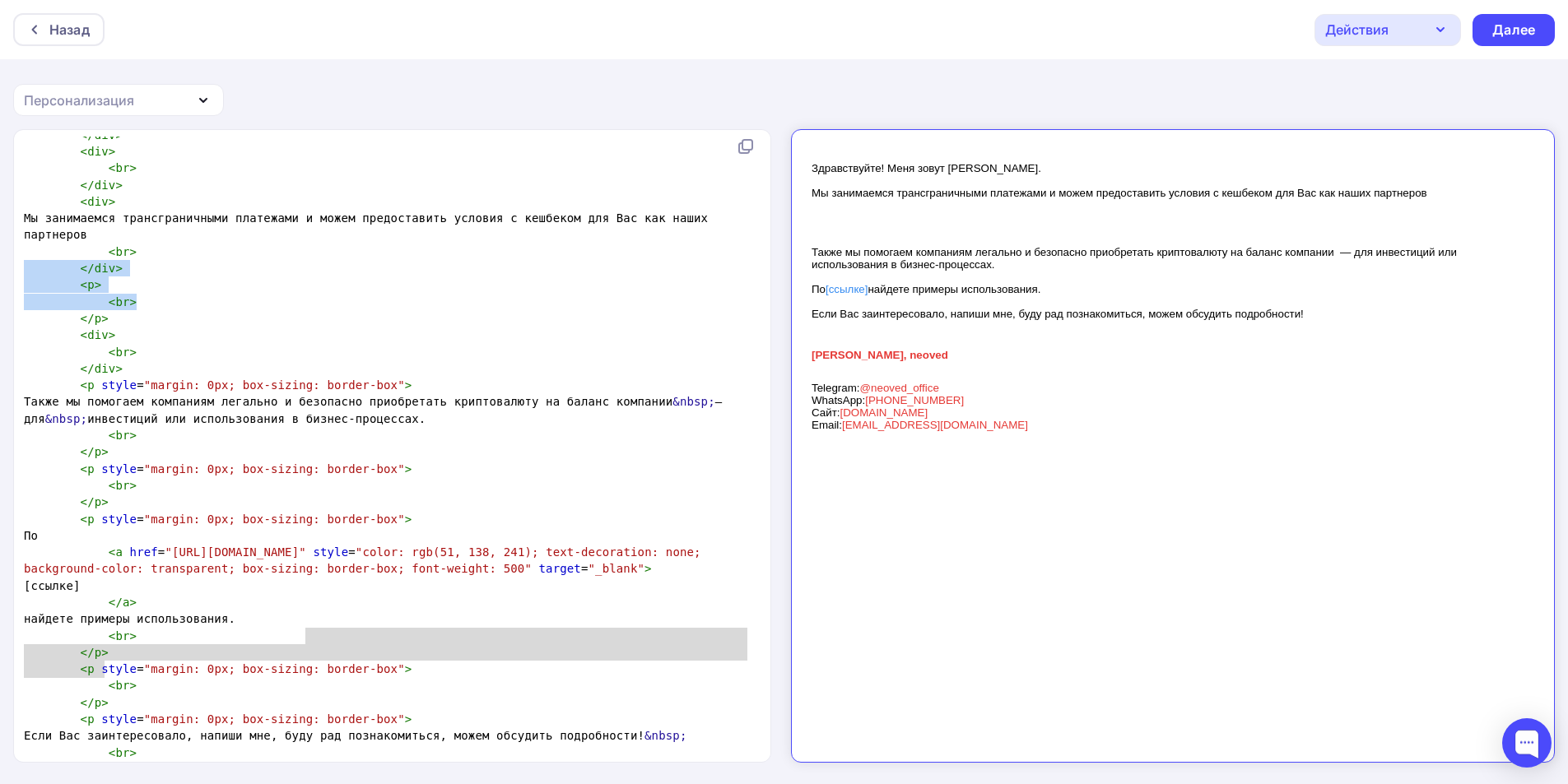
drag, startPoint x: 777, startPoint y: 292, endPoint x: 776, endPoint y: 252, distance: 40.0
click at [772, 252] on div "<br> </p> x ​ < div > < div style = "font-family: Verdana, Arial, Helvetica, sa…" at bounding box center [393, 446] width 758 height 631
click at [429, 289] on pre "< p >" at bounding box center [389, 284] width 736 height 17
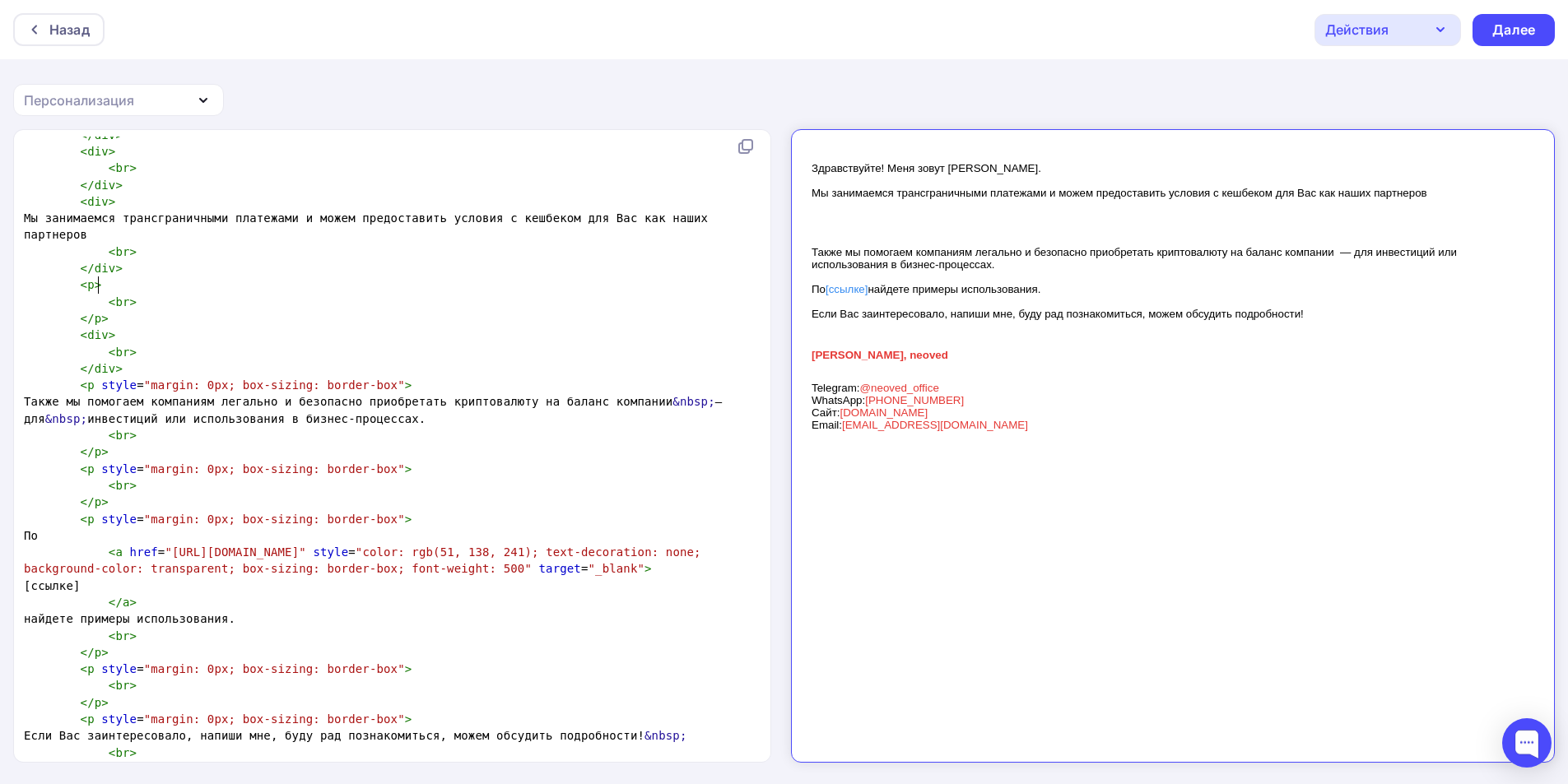
click at [133, 265] on pre "</ div >" at bounding box center [389, 268] width 736 height 17
type textarea "<br>"
drag, startPoint x: 163, startPoint y: 251, endPoint x: 99, endPoint y: 250, distance: 64.0
click at [99, 250] on pre "< br >" at bounding box center [389, 251] width 736 height 17
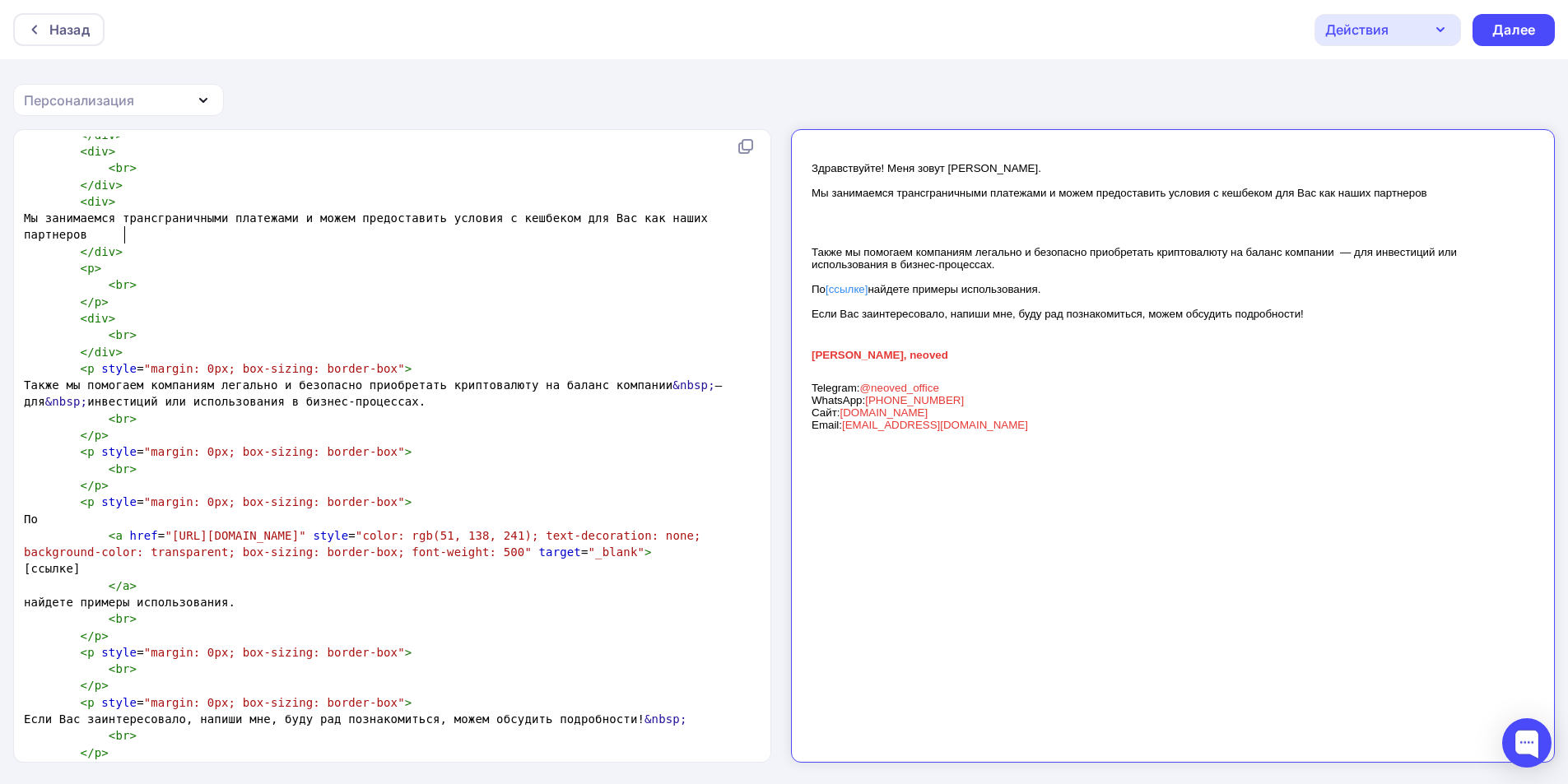
type textarea "<br>"
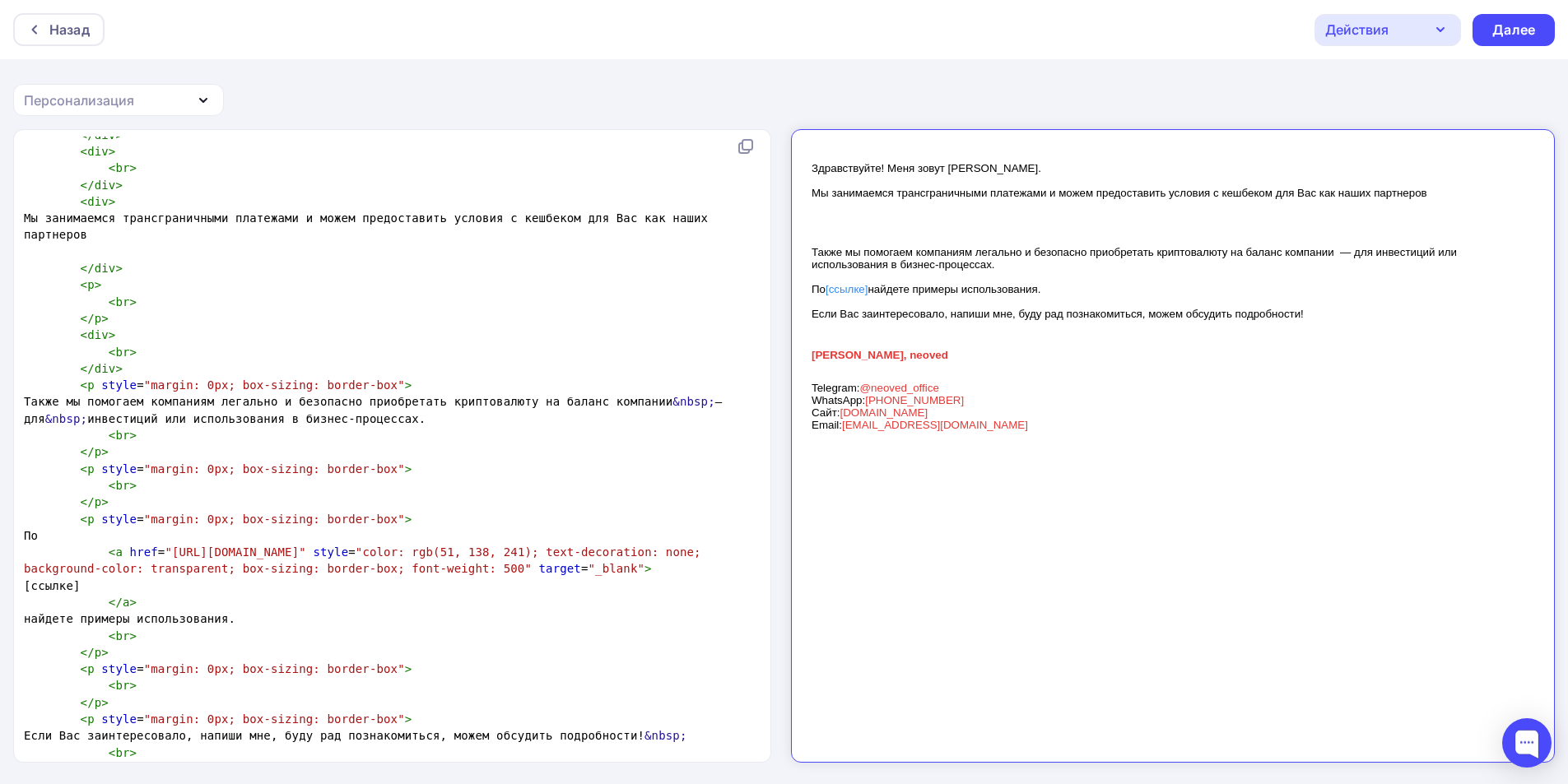
click at [333, 303] on pre "< br >" at bounding box center [389, 302] width 736 height 17
type textarea "<br>"
drag, startPoint x: 174, startPoint y: 296, endPoint x: 58, endPoint y: 299, distance: 116.0
click at [58, 299] on pre "< br >" at bounding box center [389, 302] width 736 height 17
click at [58, 299] on span "< br >" at bounding box center [80, 301] width 112 height 13
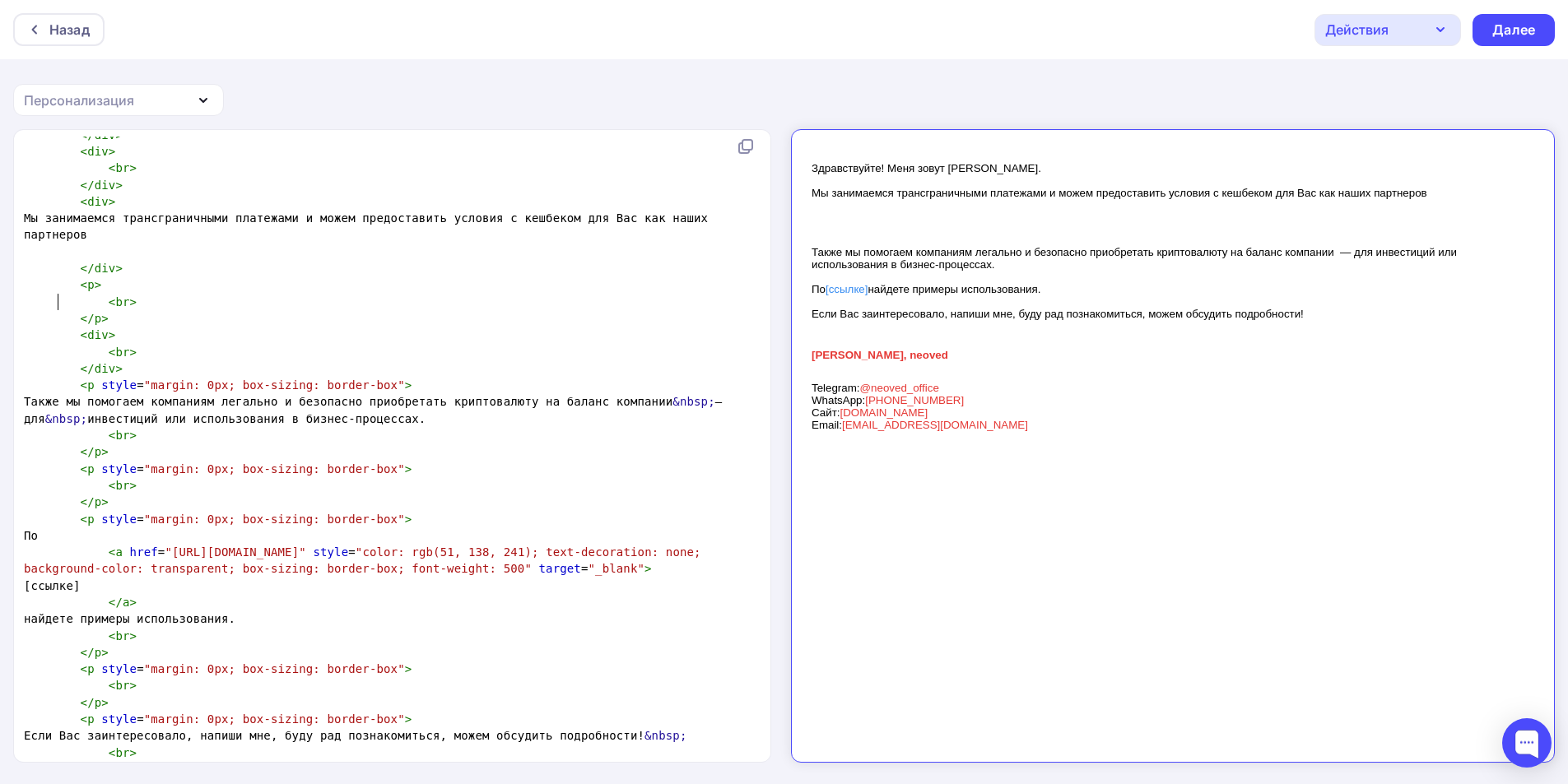
click at [57, 298] on span "< br >" at bounding box center [80, 301] width 112 height 13
type textarea "<br>"
drag, startPoint x: 57, startPoint y: 298, endPoint x: 158, endPoint y: 304, distance: 101.2
click at [158, 304] on pre "< br >" at bounding box center [389, 302] width 736 height 17
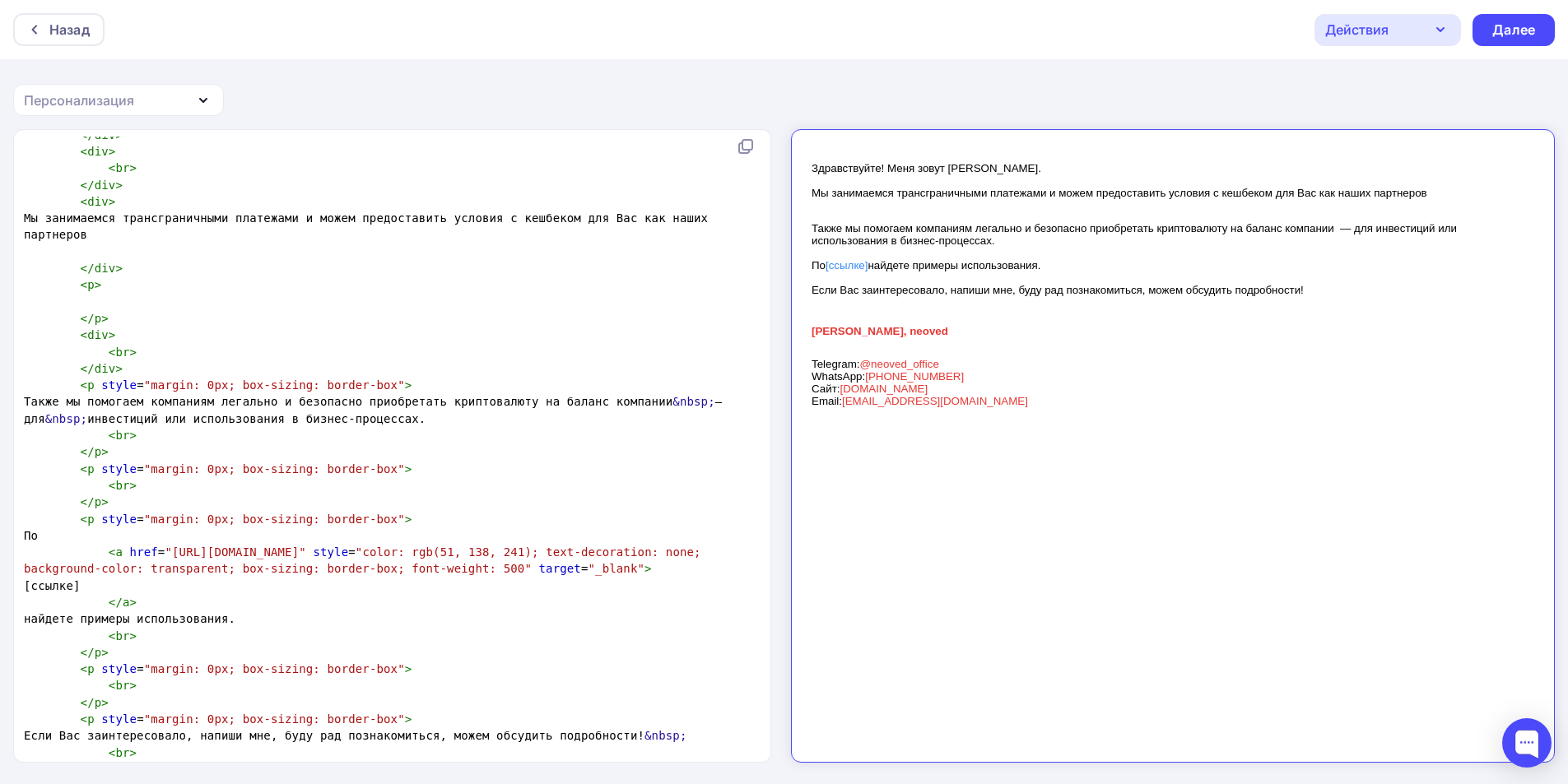
type textarea "<br>"
click at [118, 317] on pre "</ p >" at bounding box center [389, 318] width 736 height 17
type textarea "<p> </p>"
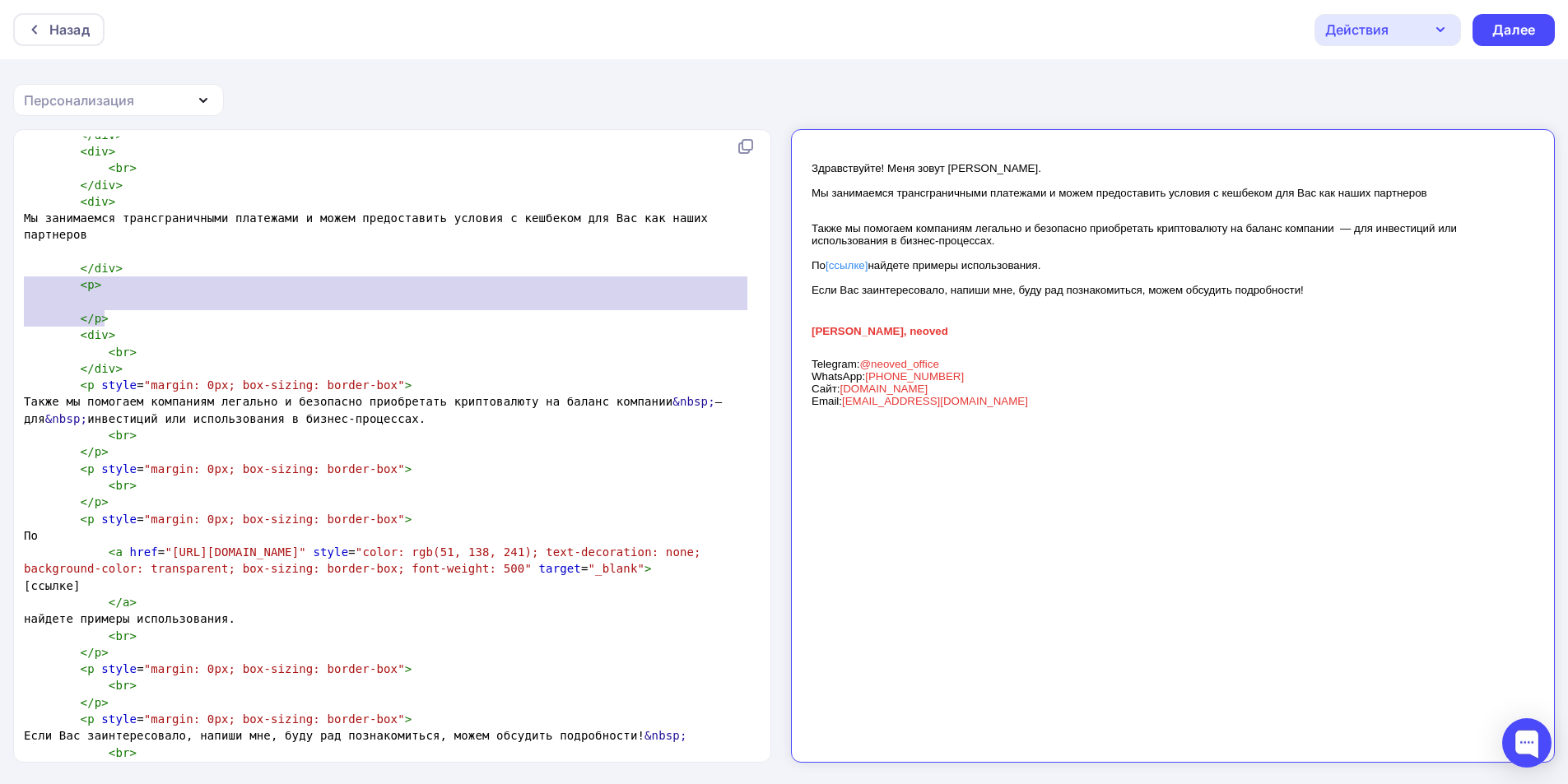
drag, startPoint x: 104, startPoint y: 315, endPoint x: 28, endPoint y: 280, distance: 83.7
click at [28, 280] on span "< p >" at bounding box center [62, 284] width 77 height 13
type textarea "<p> </p>"
drag, startPoint x: 97, startPoint y: 307, endPoint x: 56, endPoint y: 286, distance: 46.1
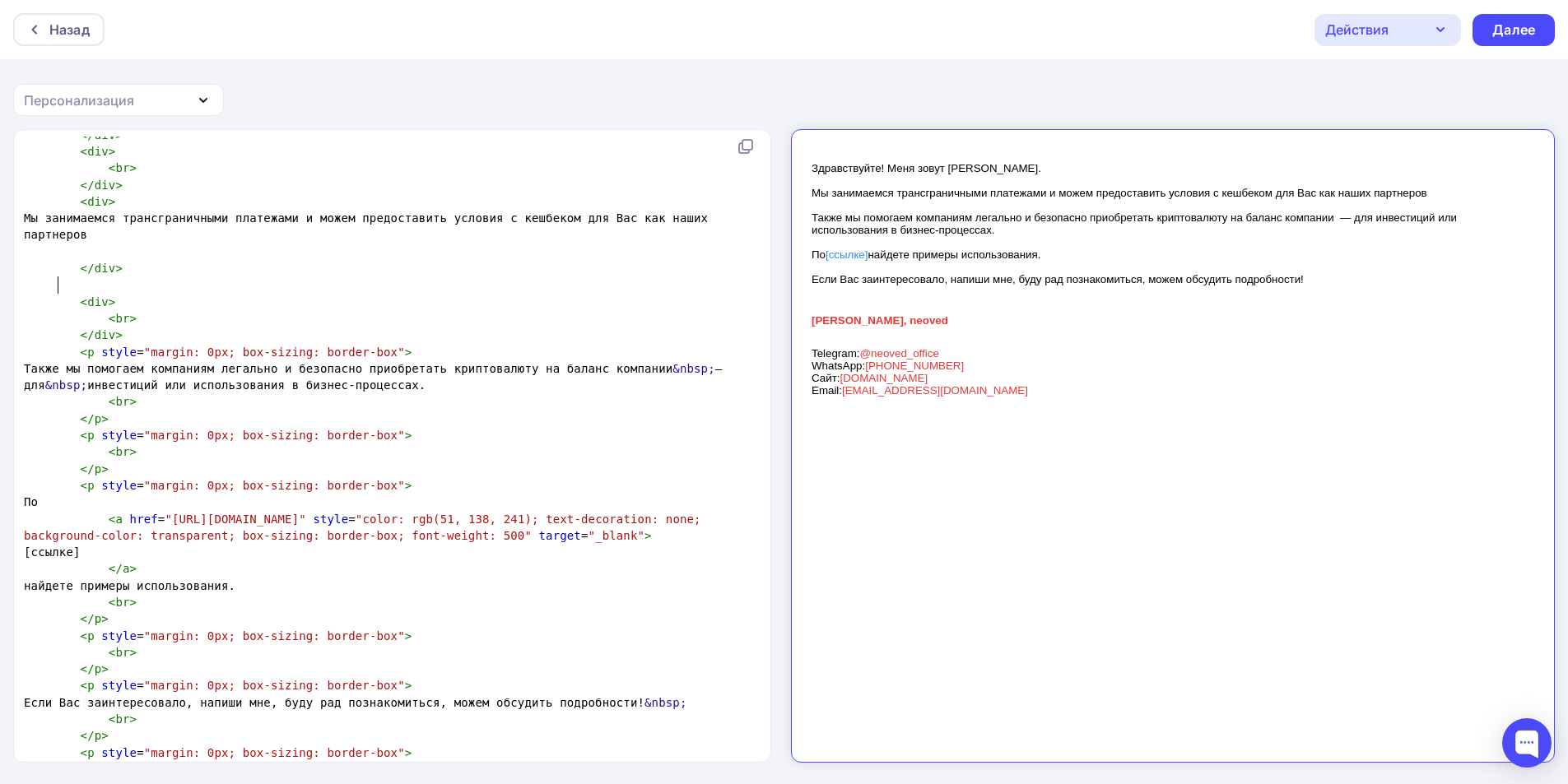
type textarea "<div> <div style="font-family: Verdana, Arial, Helvetica, sans-serif; font-size…"
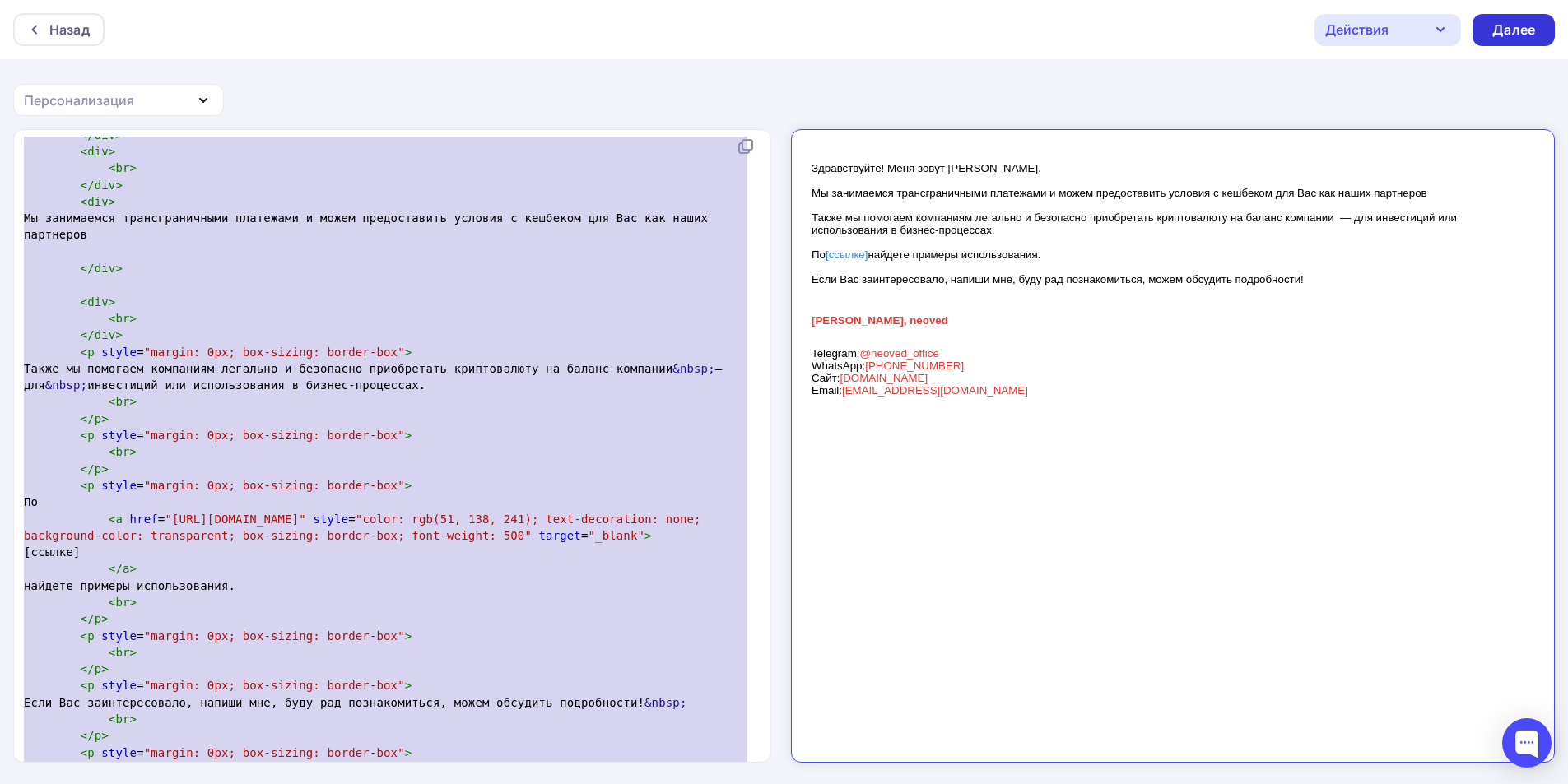
click at [1517, 23] on div "Далее" at bounding box center [1513, 30] width 42 height 19
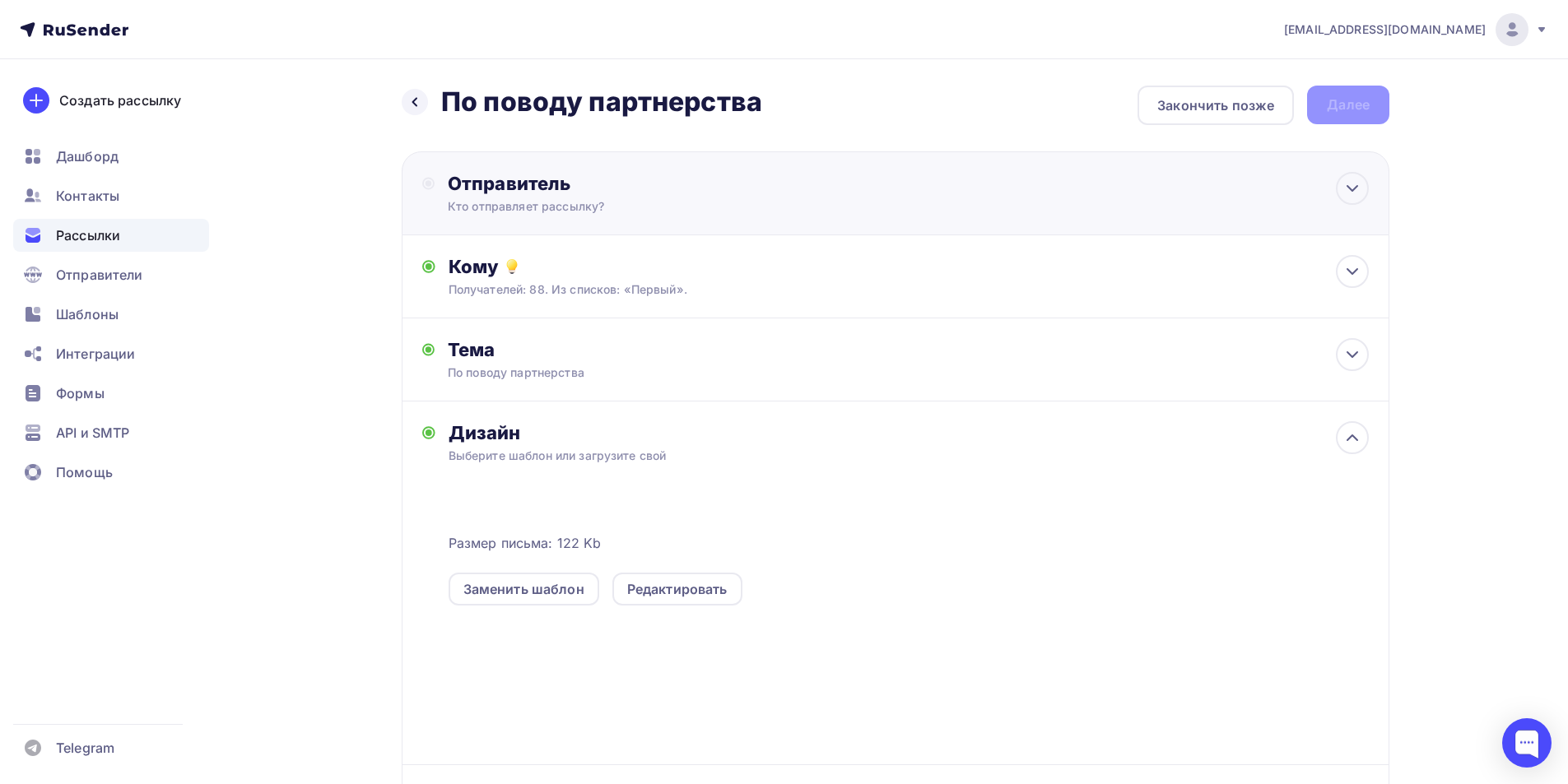
click at [741, 232] on div "Отправитель Кто отправляет рассылку? Email * partner@neoved.io partner@neoved.i…" at bounding box center [895, 192] width 988 height 84
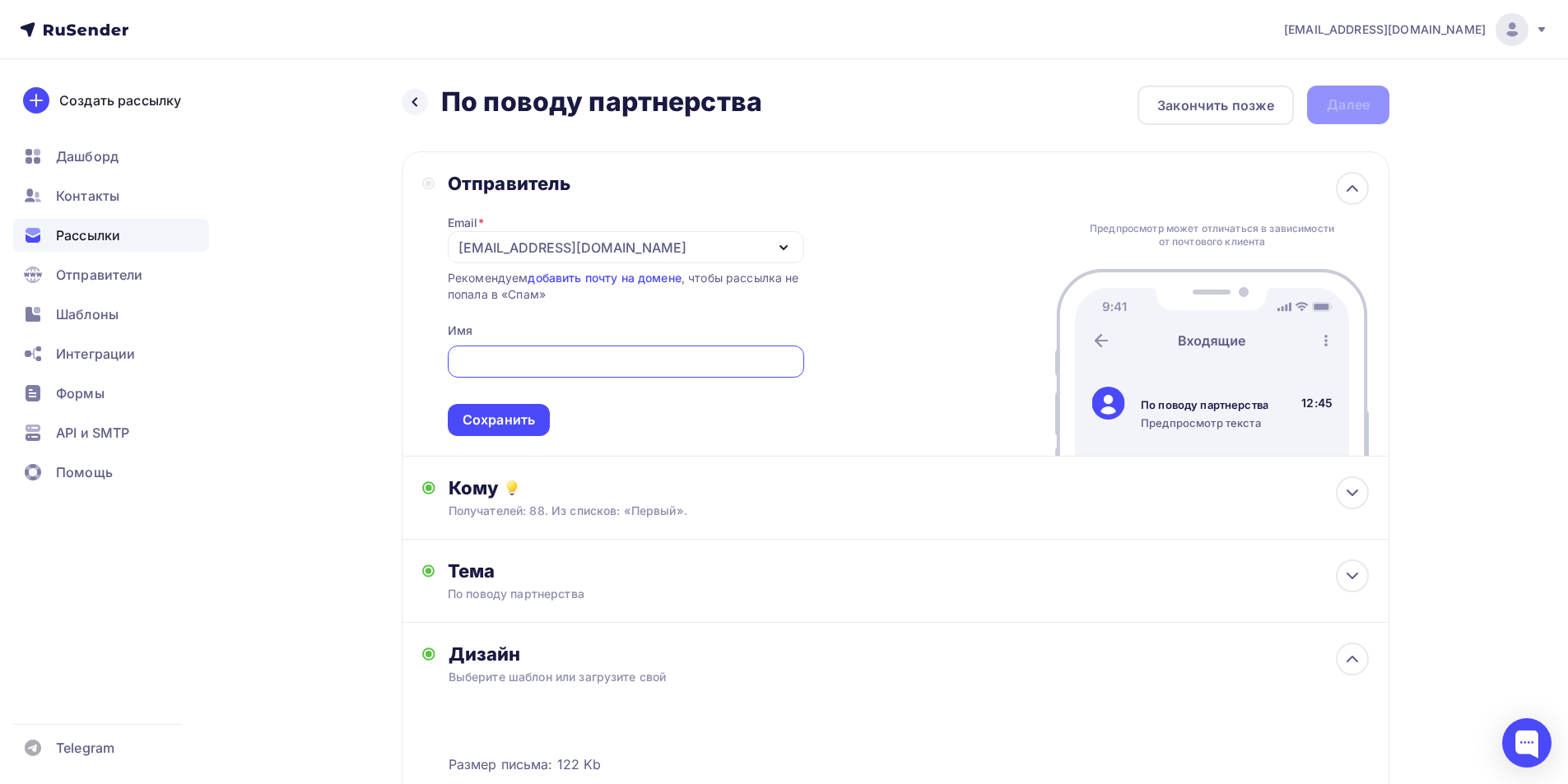
click at [662, 360] on input "text" at bounding box center [626, 362] width 337 height 20
type input "F"
type input "Алексей"
click at [515, 422] on div "Сохранить" at bounding box center [498, 419] width 72 height 19
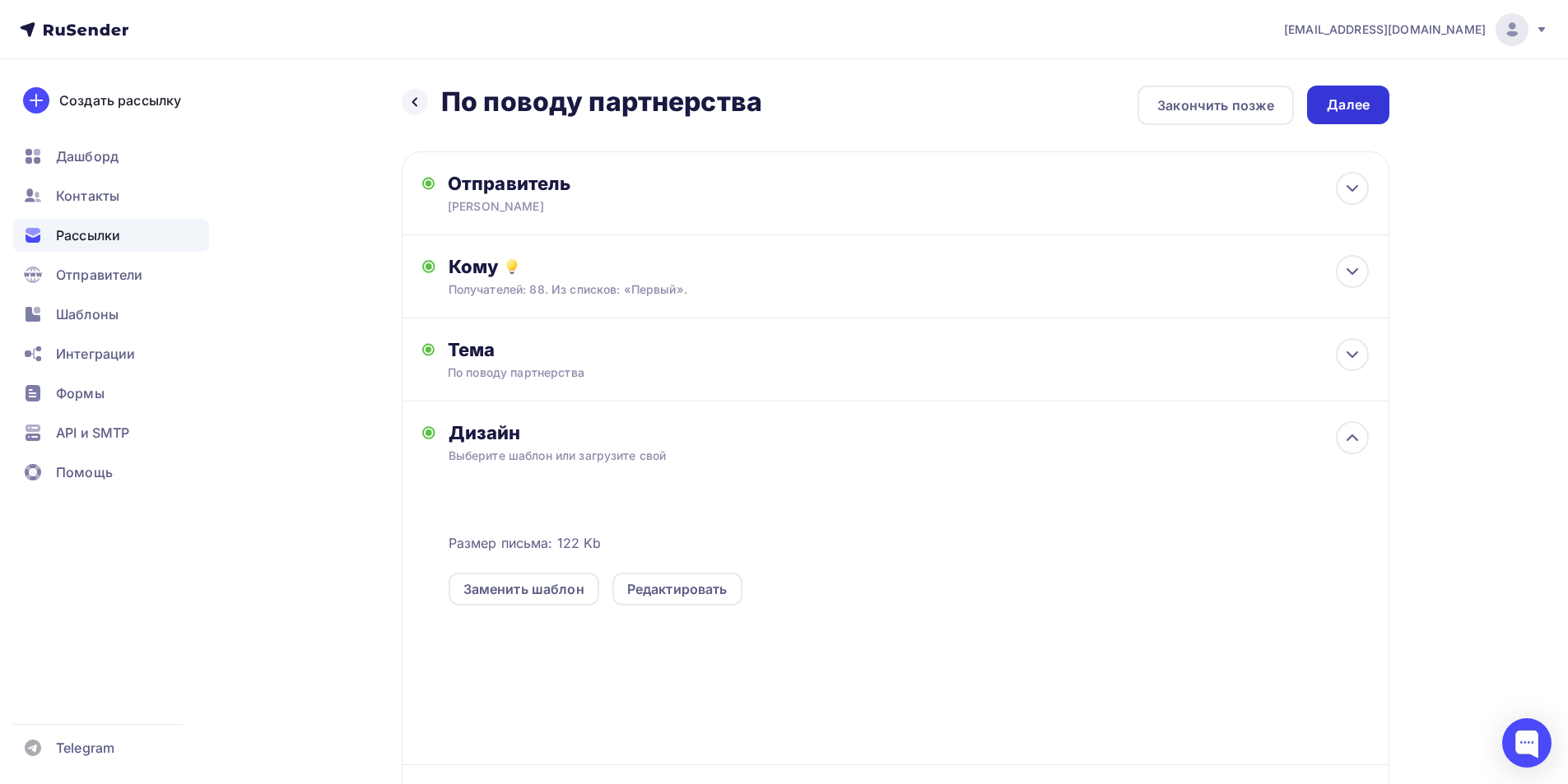
click at [1361, 97] on div "Далее" at bounding box center [1347, 105] width 42 height 19
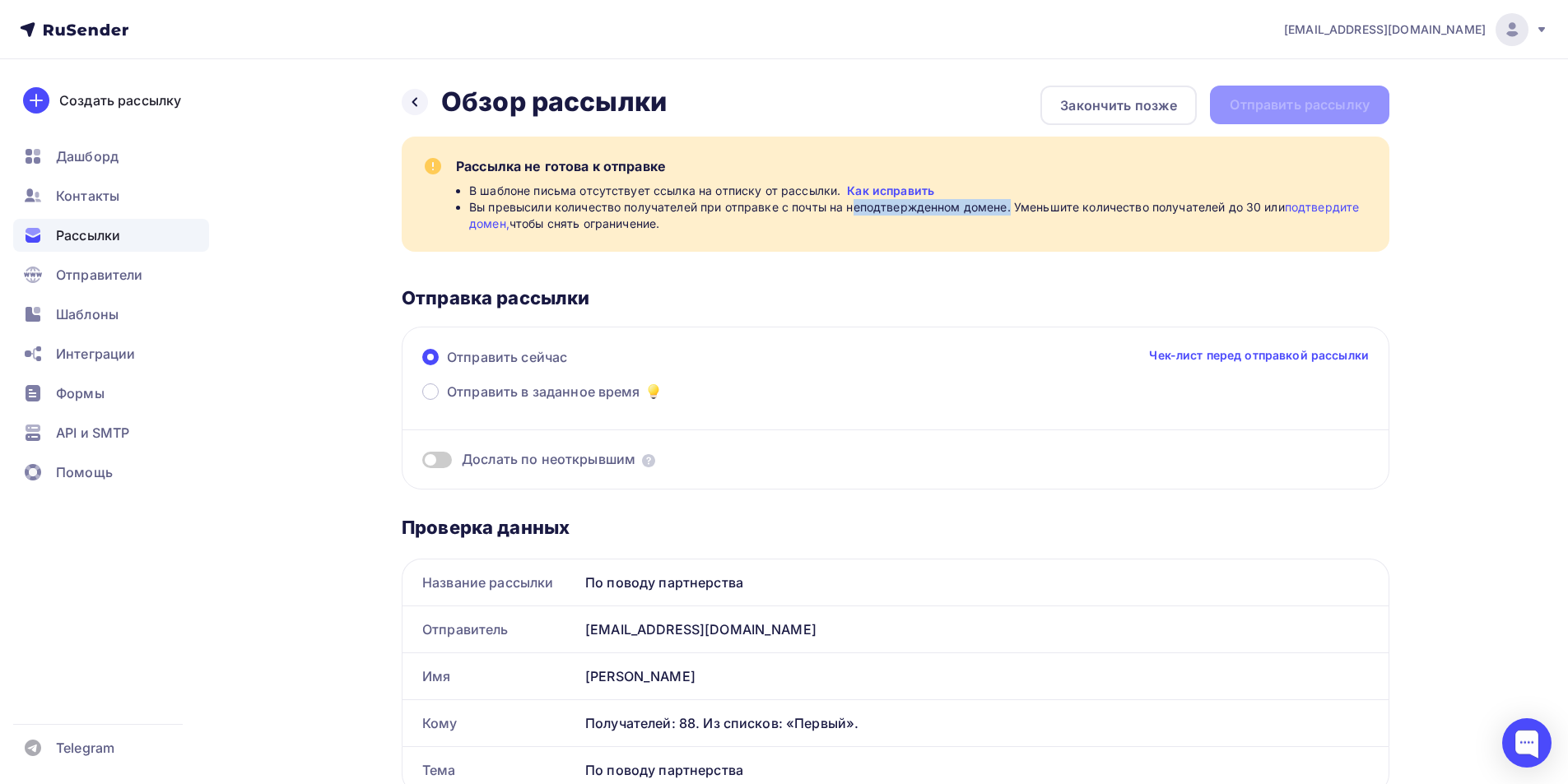
drag, startPoint x: 897, startPoint y: 208, endPoint x: 1010, endPoint y: 206, distance: 113.0
click at [1010, 206] on span "Вы превысили количество получателей при отправке с почты на неподтвержденном до…" at bounding box center [919, 215] width 900 height 33
click at [1051, 198] on div "В шаблоне письма отсутствует ссылка на отписку от рассылки. Как исправить" at bounding box center [919, 190] width 900 height 17
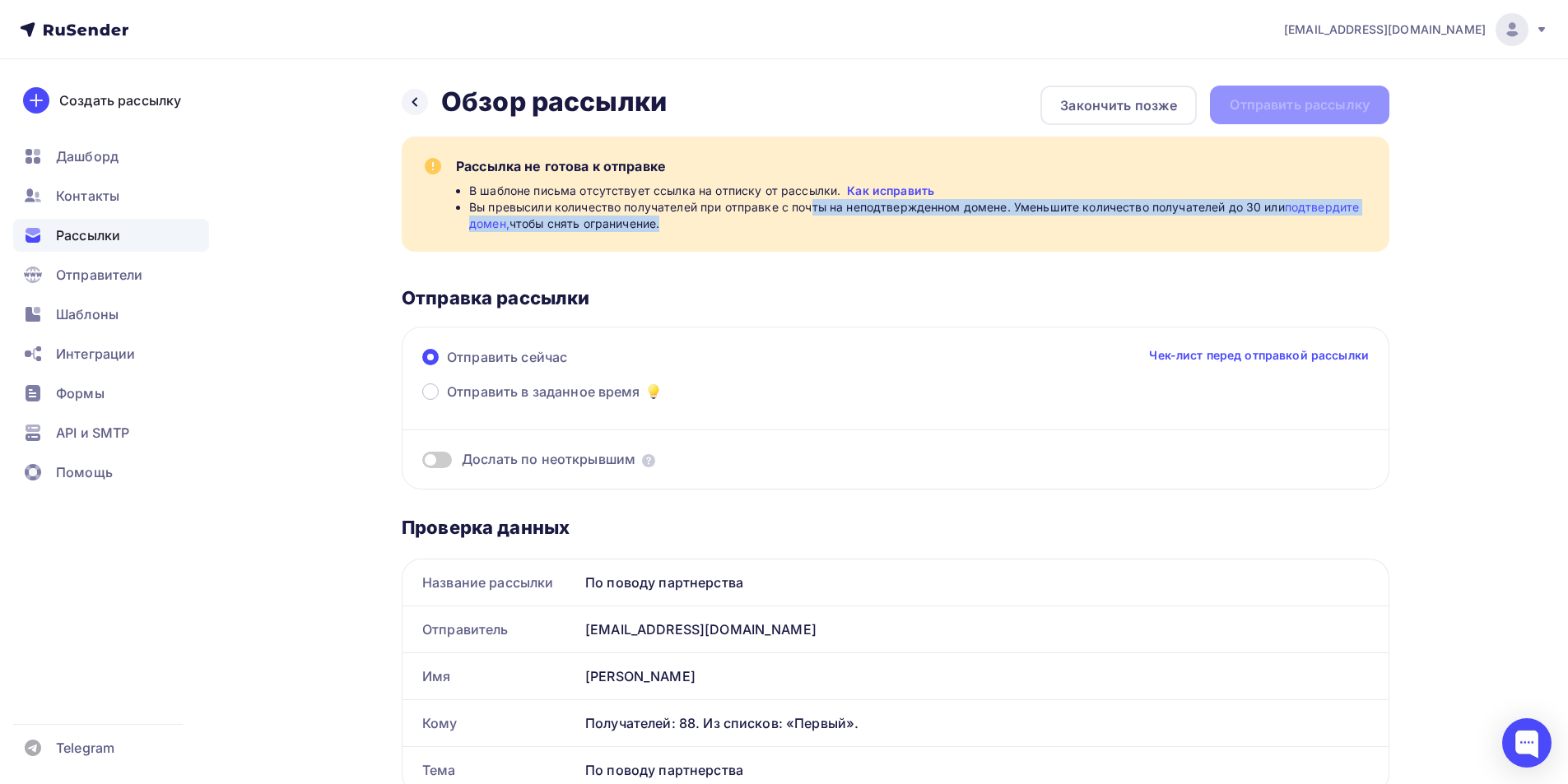
drag, startPoint x: 814, startPoint y: 203, endPoint x: 716, endPoint y: 216, distance: 98.9
click at [732, 226] on span "Вы превысили количество получателей при отправке с почты на неподтвержденном до…" at bounding box center [919, 215] width 900 height 33
click at [711, 216] on span "Вы превысили количество получателей при отправке с почты на неподтвержденном до…" at bounding box center [919, 215] width 900 height 33
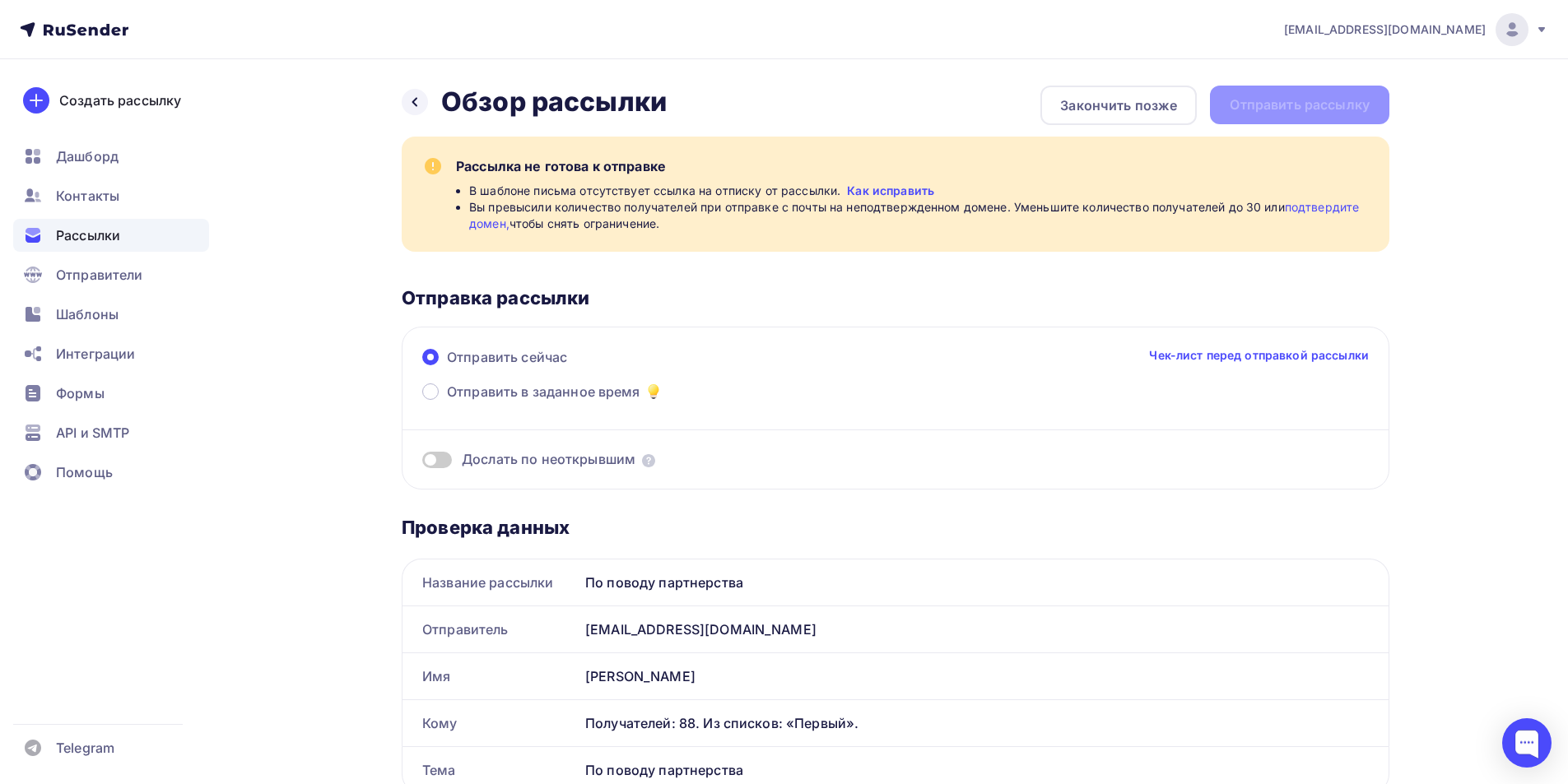
click at [905, 186] on link "Как исправить" at bounding box center [890, 190] width 87 height 17
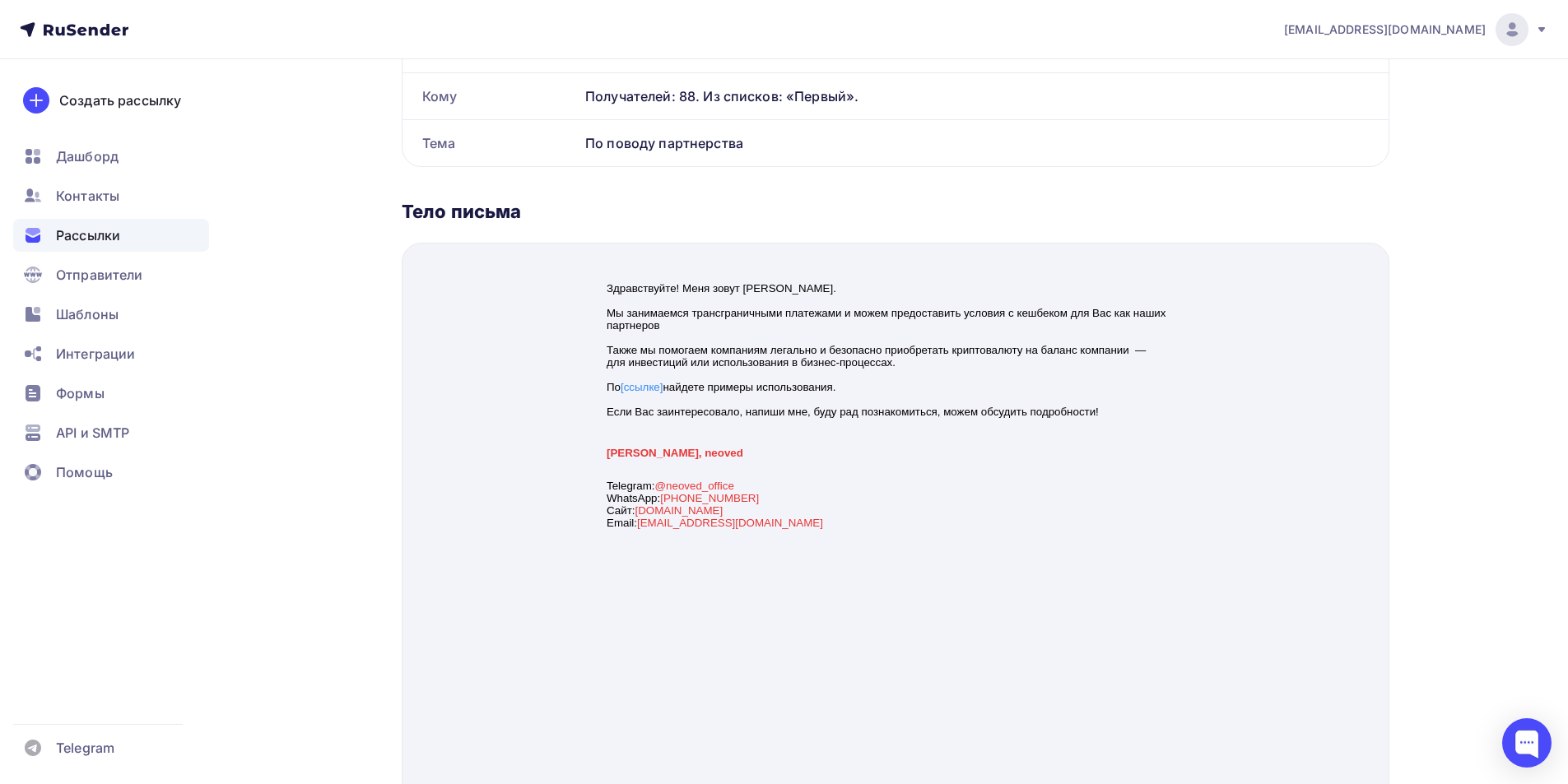
scroll to position [612, 0]
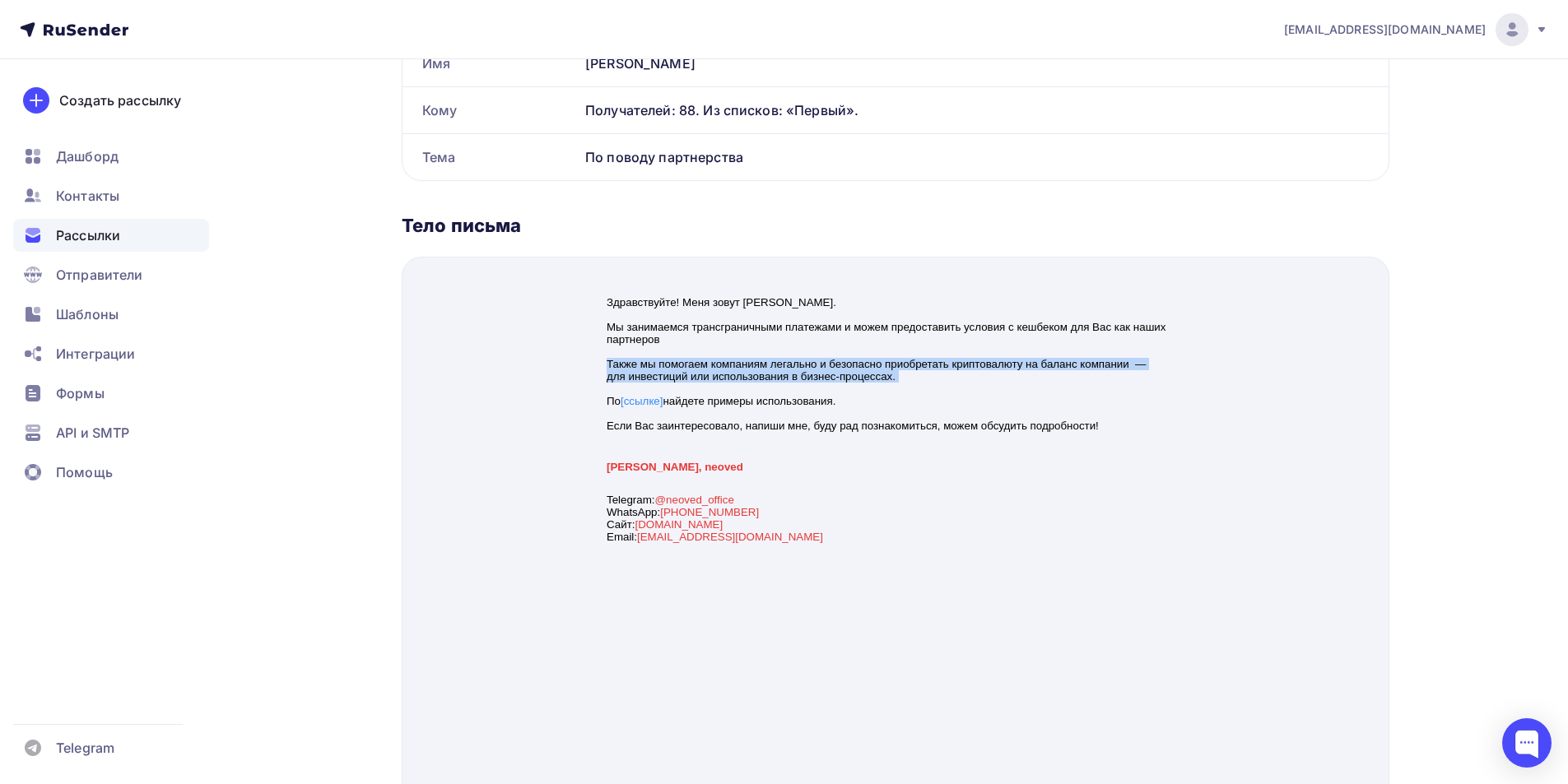
drag, startPoint x: 1083, startPoint y: 367, endPoint x: 1073, endPoint y: 364, distance: 10.4
click at [1074, 364] on div "Здравствуйте! Меня зовут Алексей. Мы занимаемся трансграничными платежами и мож…" at bounding box center [895, 417] width 578 height 306
click at [600, 226] on div "Тело письма" at bounding box center [895, 225] width 988 height 23
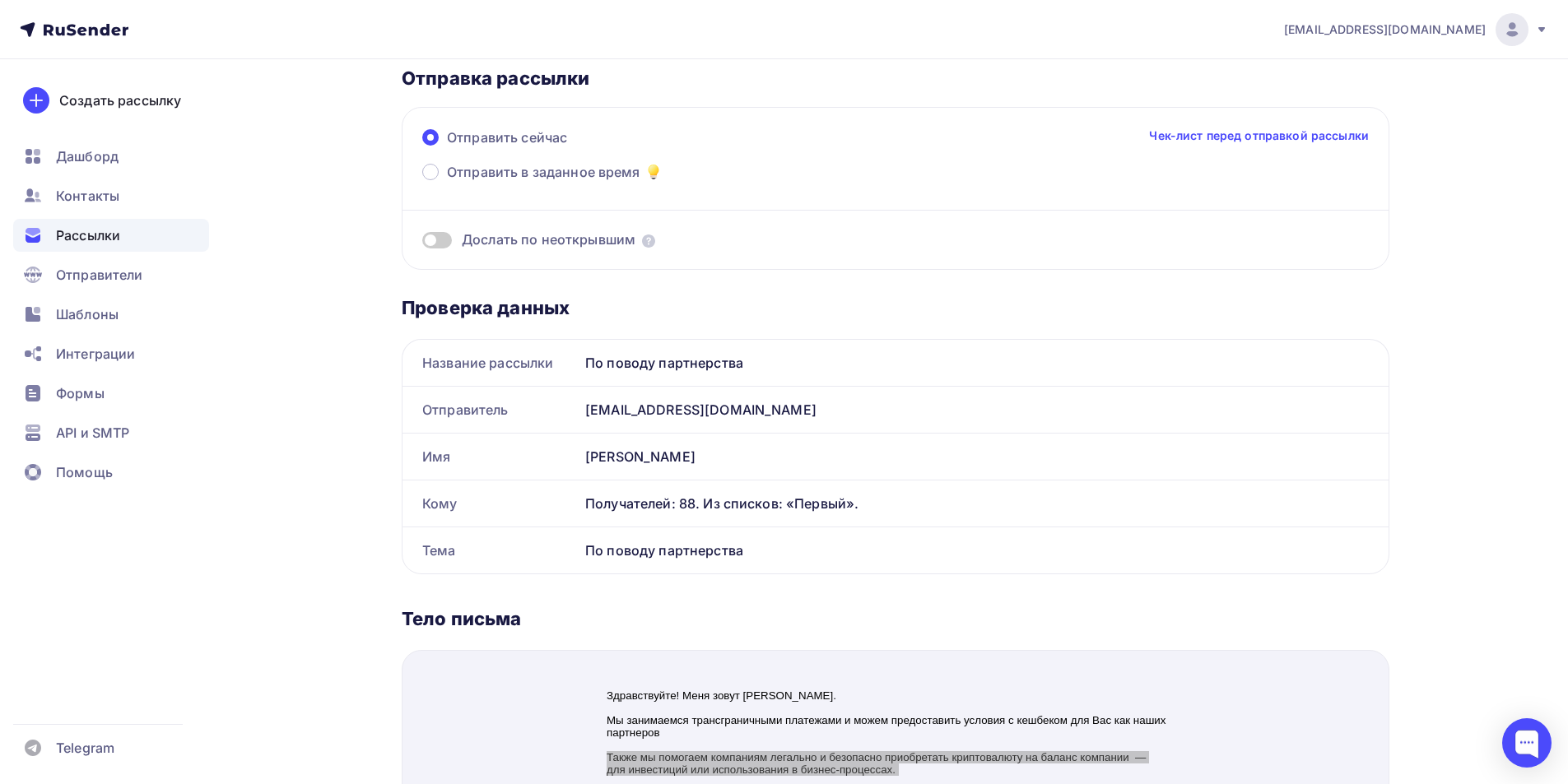
scroll to position [105, 0]
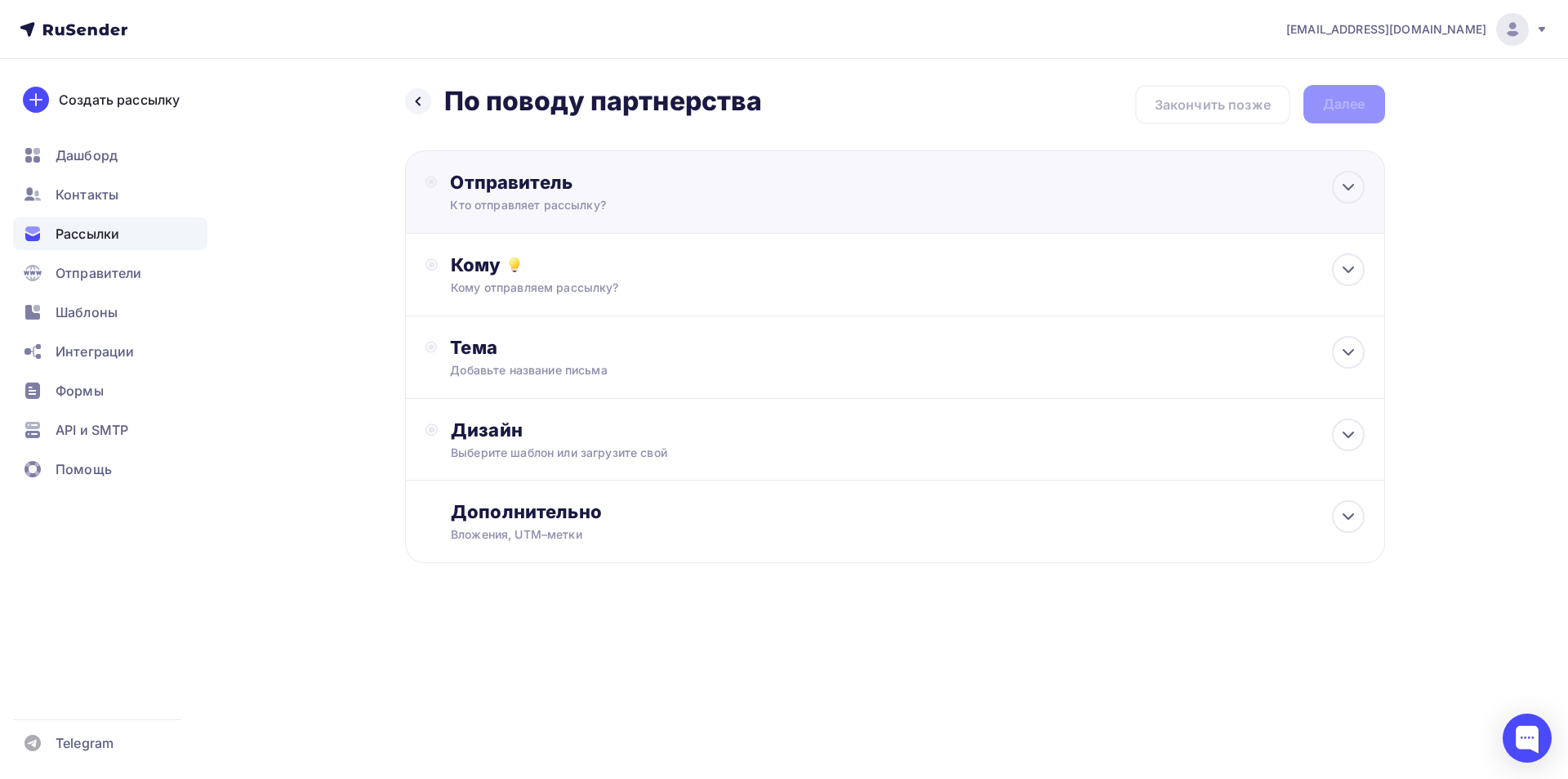
click at [563, 185] on div "Отправитель" at bounding box center [627, 181] width 354 height 23
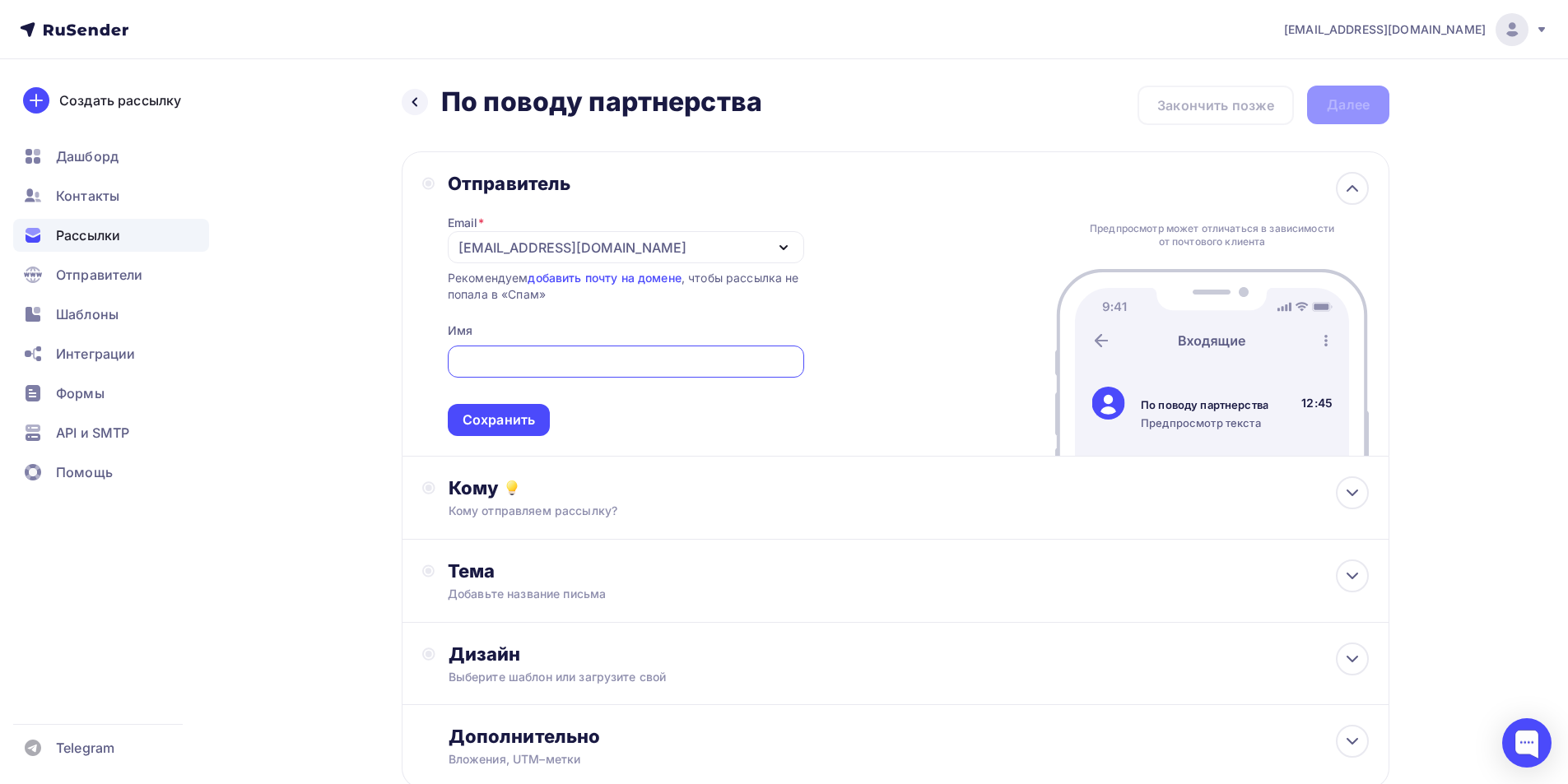
click at [588, 357] on input "text" at bounding box center [626, 362] width 337 height 20
type input "Алексей"
click at [640, 275] on link "добавить почту на домене" at bounding box center [604, 277] width 153 height 14
click at [529, 418] on div "Сохранить" at bounding box center [498, 419] width 72 height 19
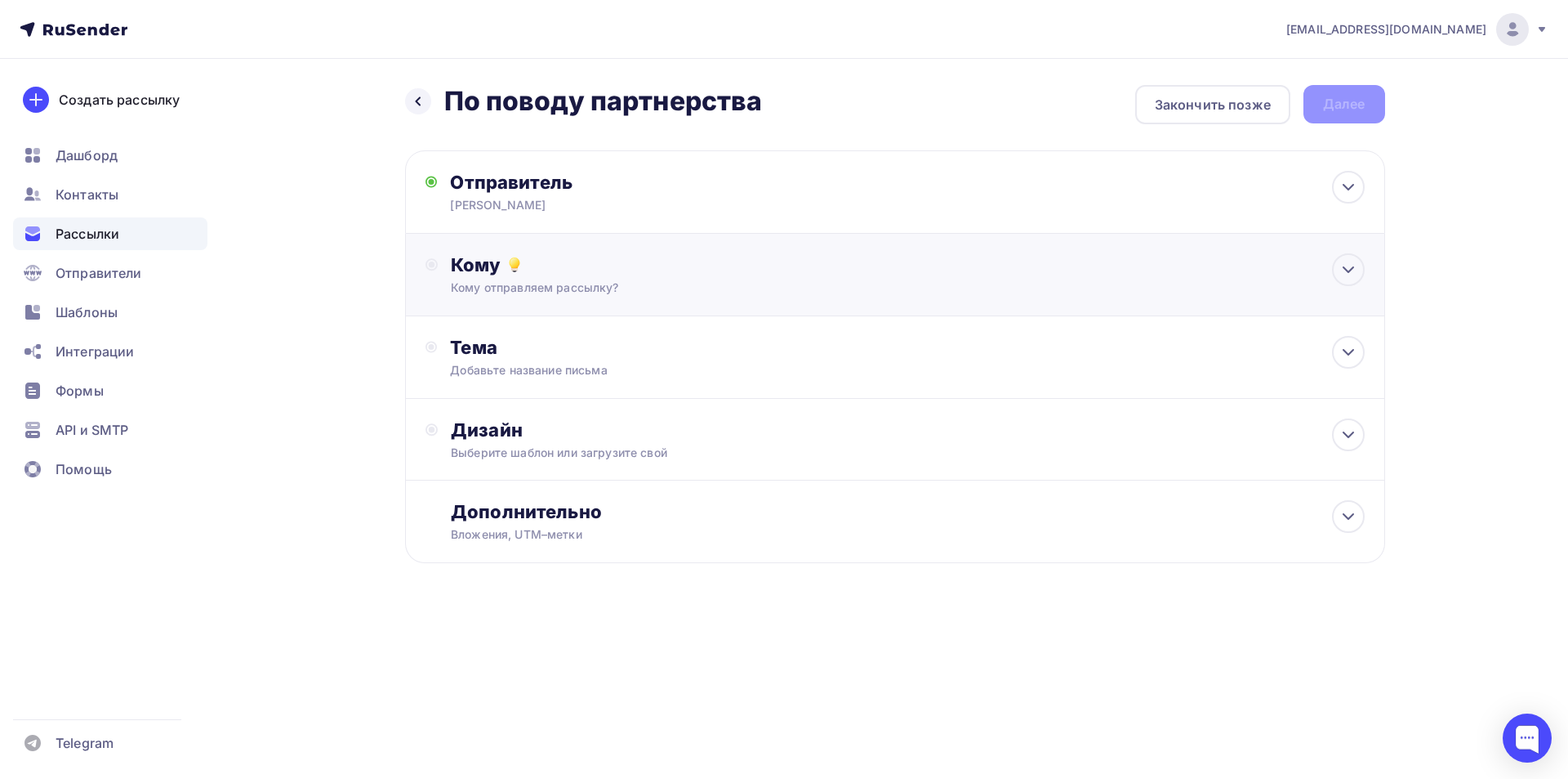
click at [760, 263] on div "Кому" at bounding box center [907, 265] width 913 height 23
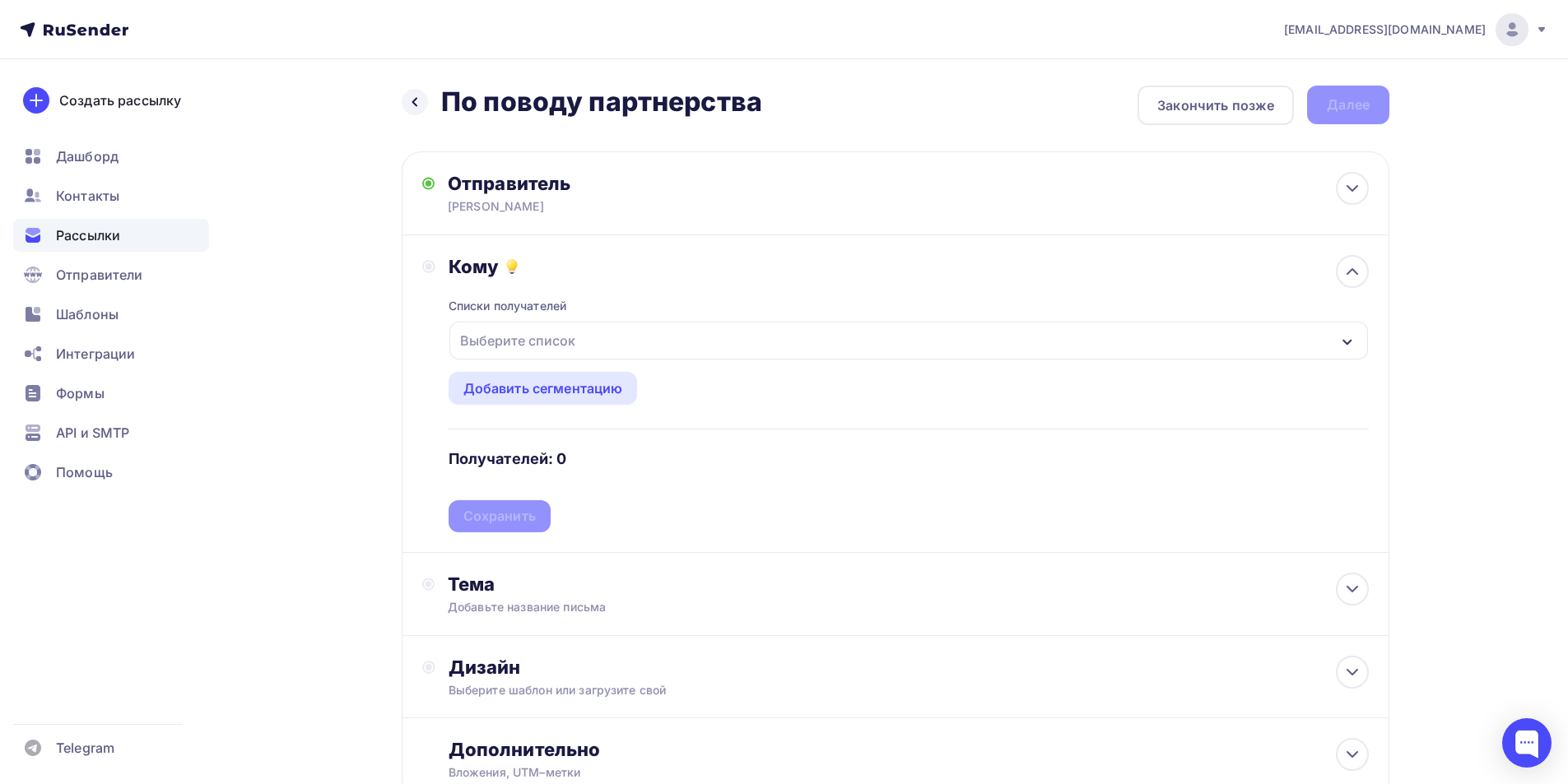
click at [633, 344] on div "Выберите список" at bounding box center [908, 340] width 919 height 37
click at [520, 501] on div "Добавить список" at bounding box center [562, 503] width 116 height 20
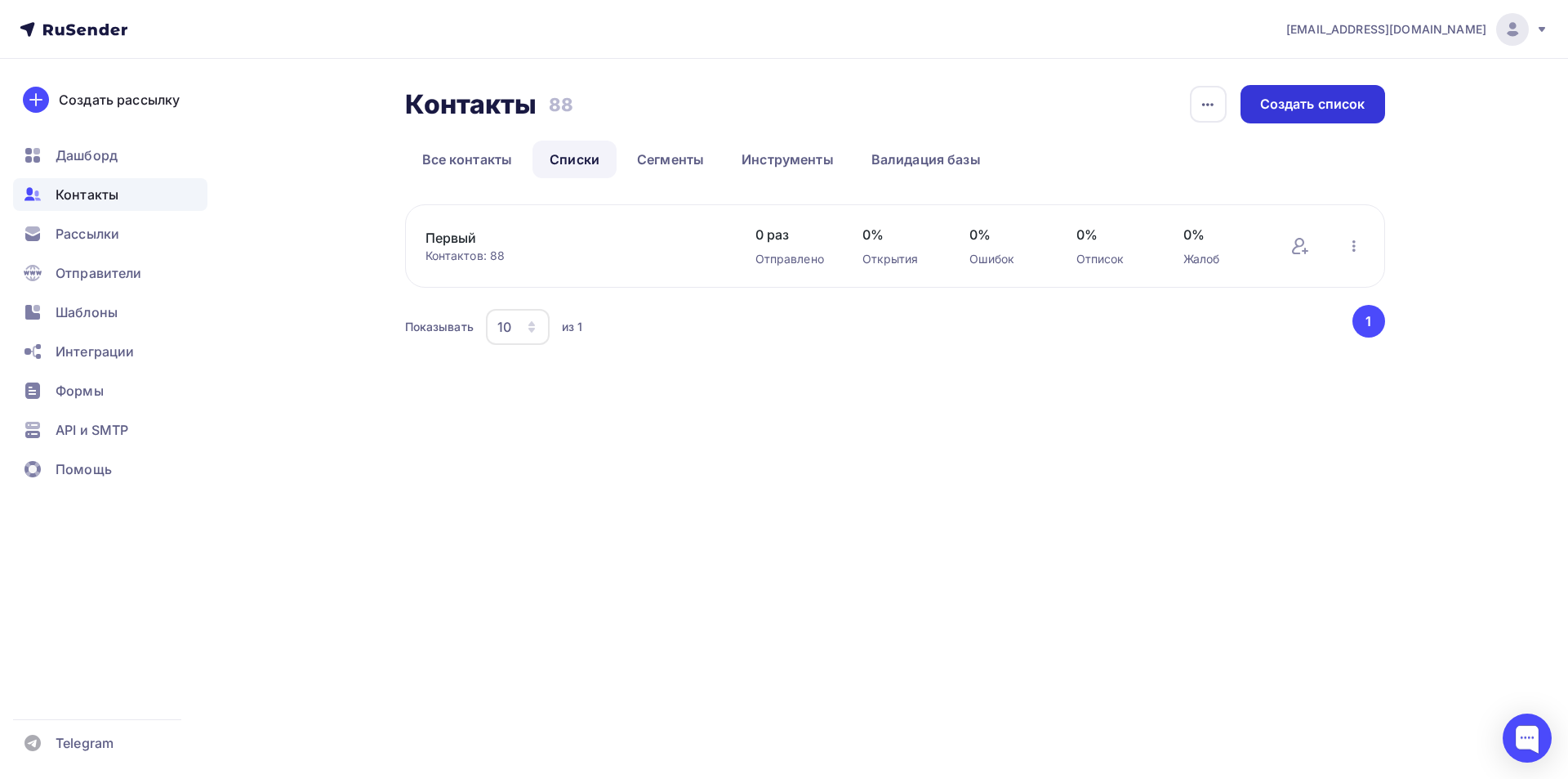
click at [1340, 101] on div "Создать список" at bounding box center [1313, 104] width 106 height 19
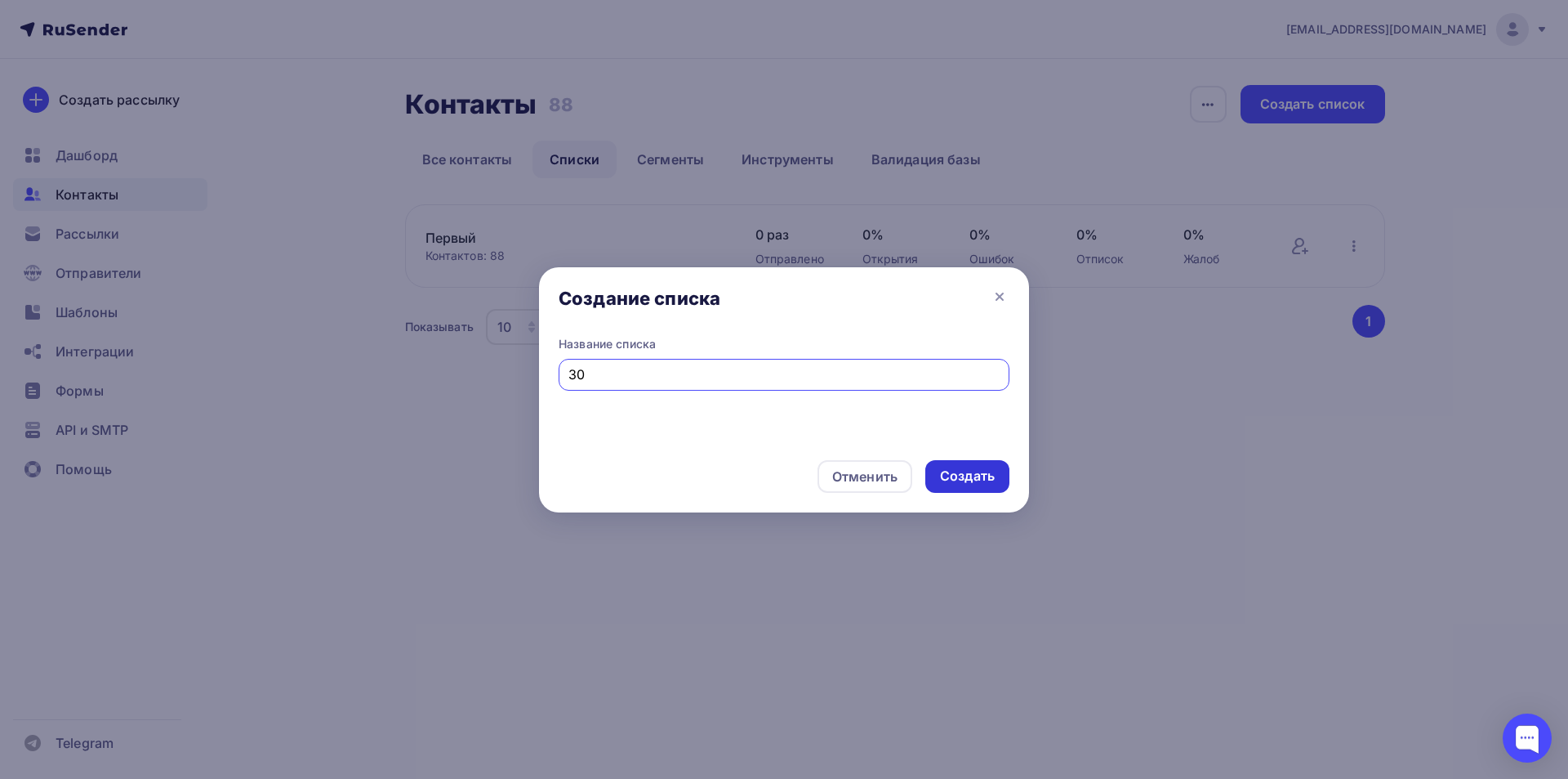
type input "30"
click at [986, 470] on div "Создать" at bounding box center [968, 475] width 55 height 19
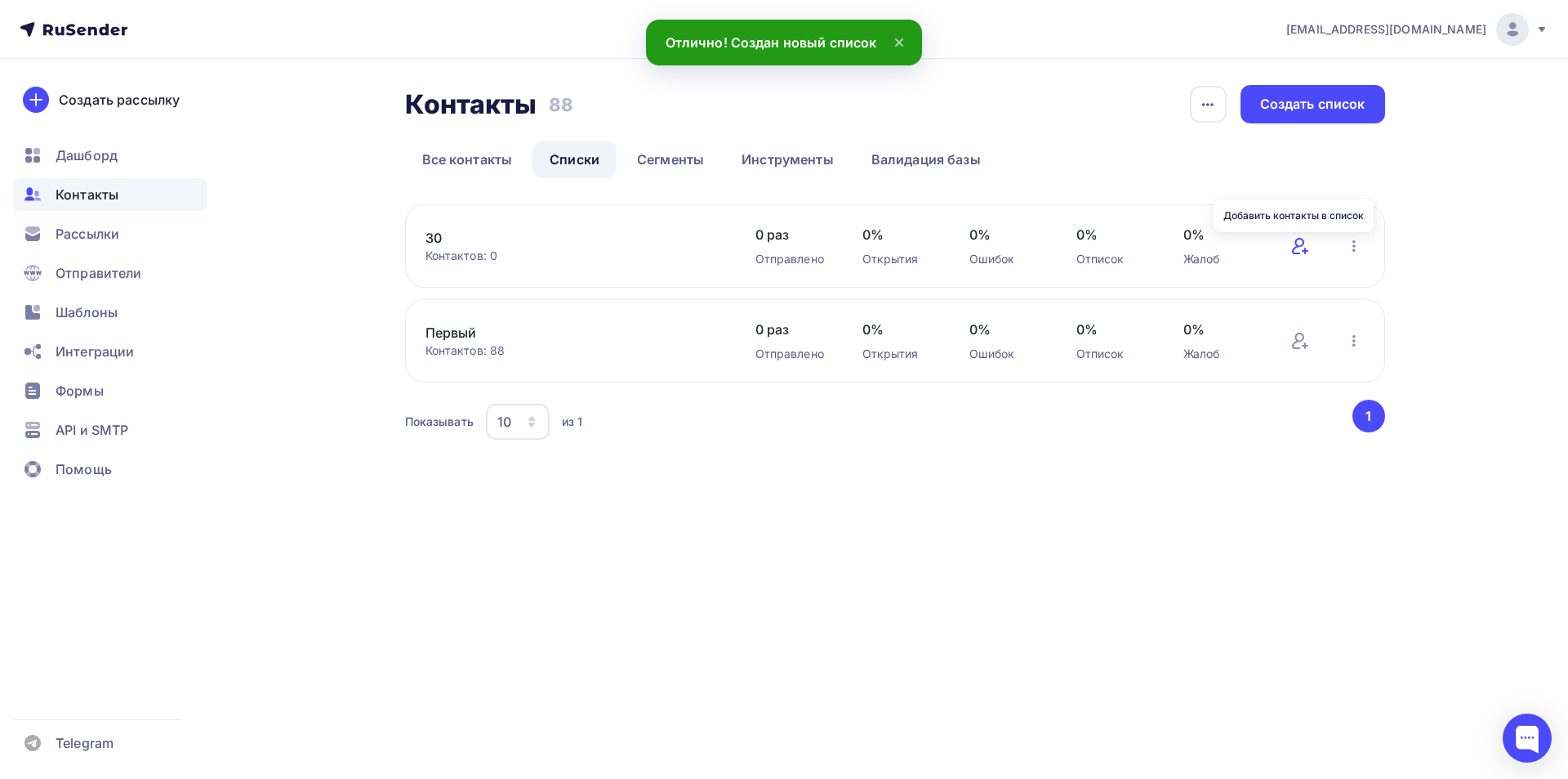
click at [1301, 247] on icon at bounding box center [1301, 246] width 20 height 20
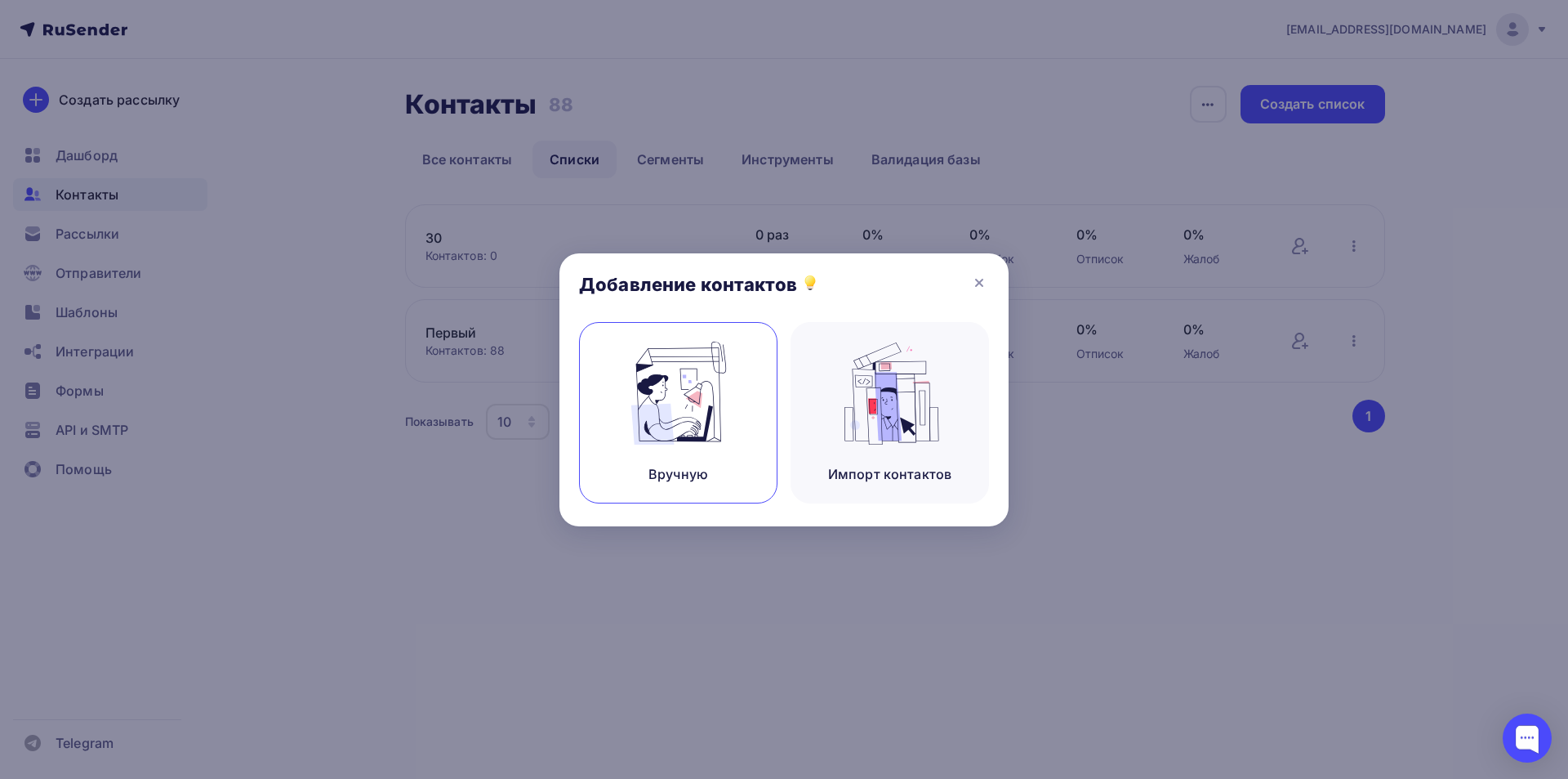
click at [742, 415] on div "Вручную" at bounding box center [678, 413] width 199 height 181
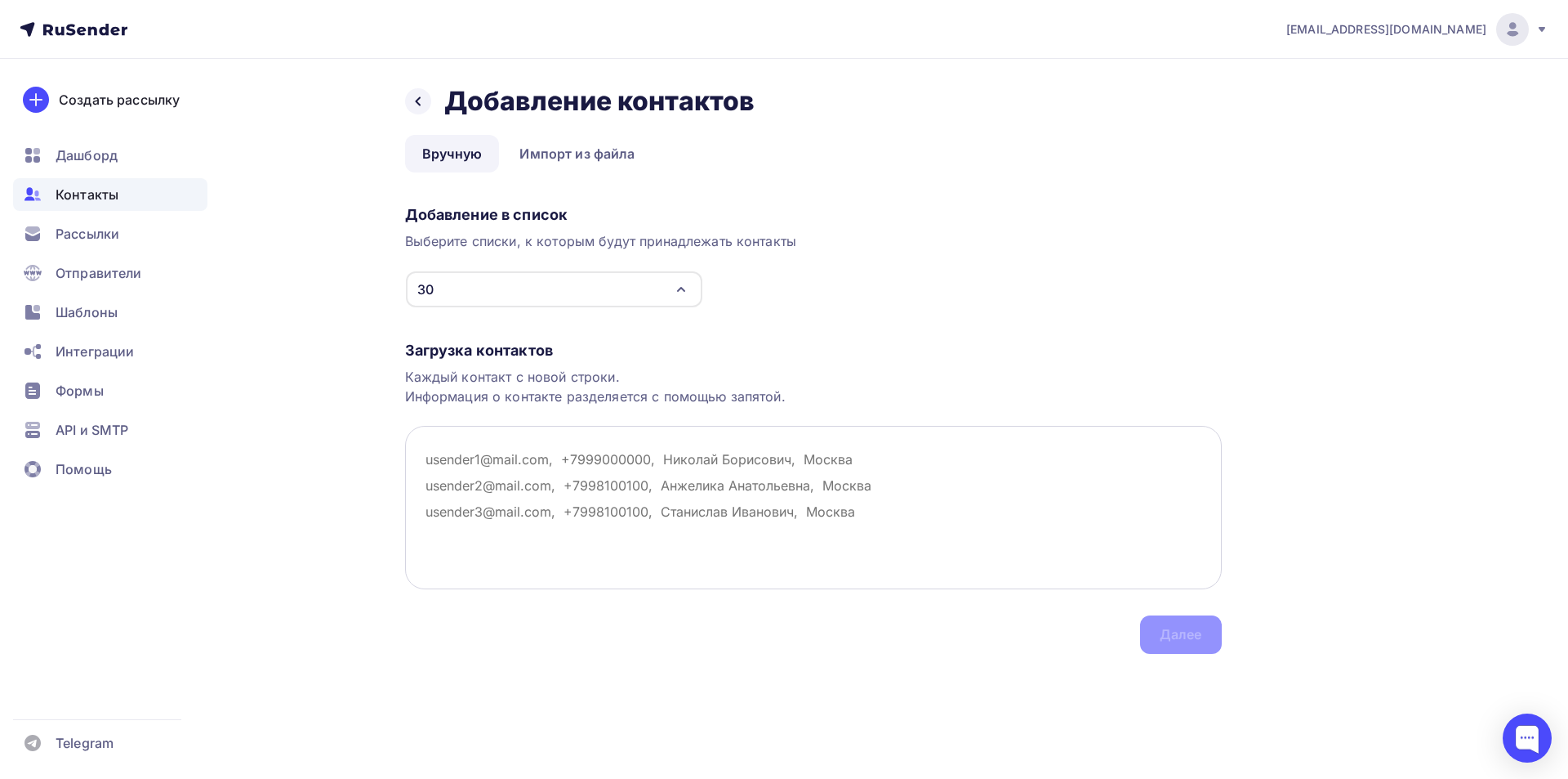
click at [594, 470] on textarea at bounding box center [814, 507] width 817 height 164
click at [491, 485] on textarea at bounding box center [814, 507] width 817 height 164
click at [490, 485] on textarea at bounding box center [814, 507] width 817 height 164
paste textarea "support@dipaul.ru sales@tatin.com sokolov@yakutcement.ru zakupki@qvadrosbio.ru …"
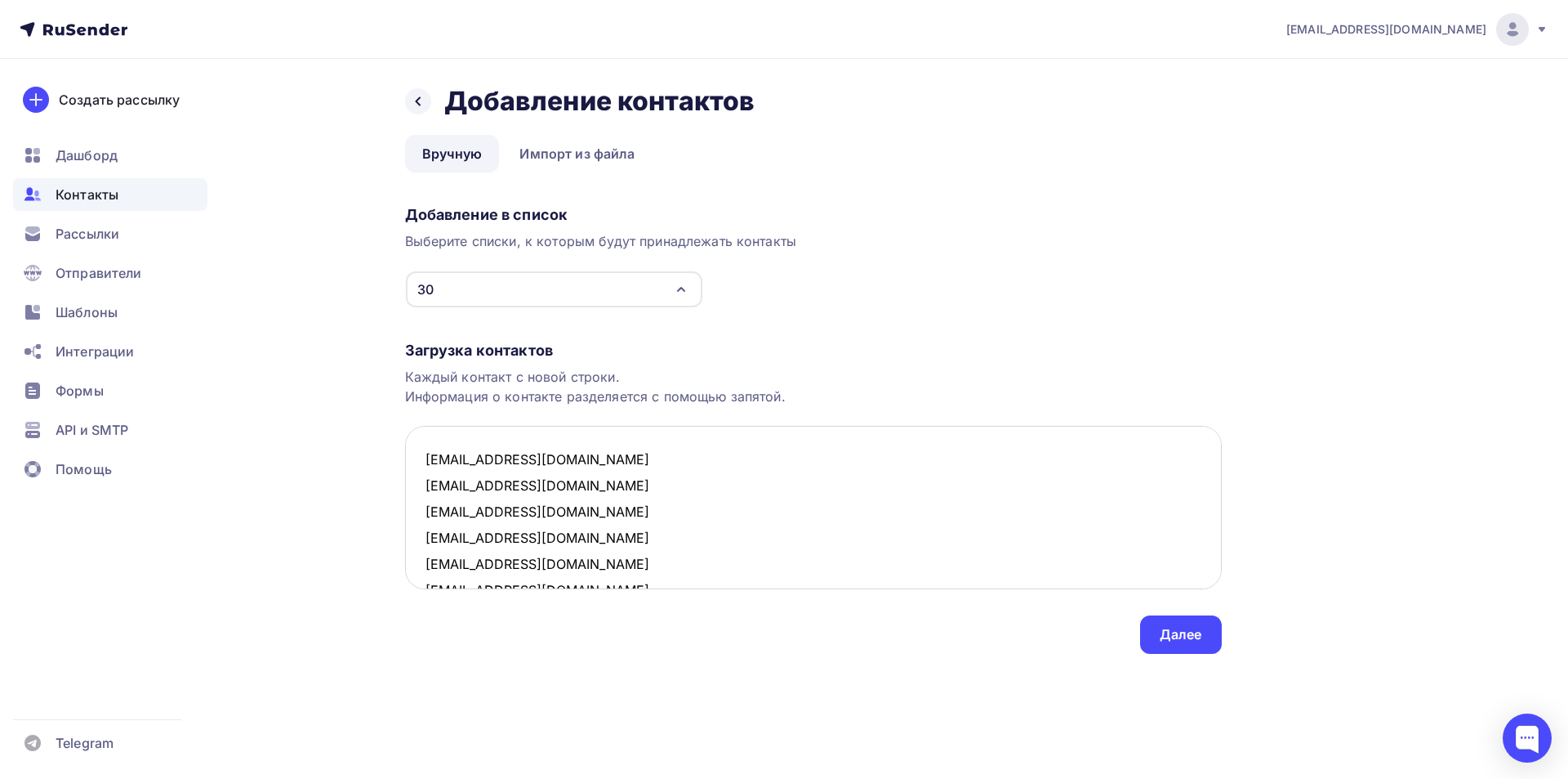
scroll to position [663, 0]
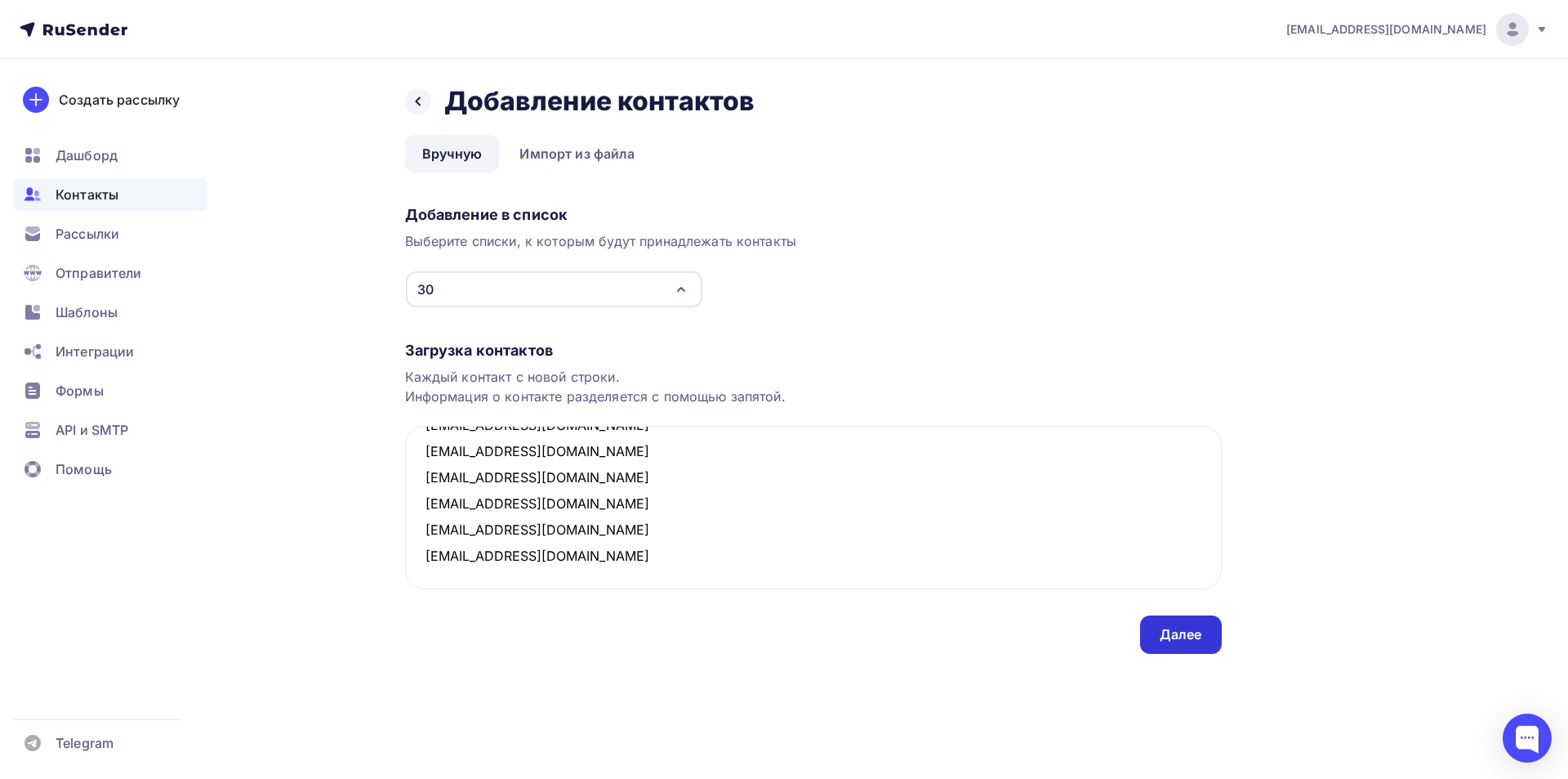
type textarea "support@dipaul.ru sales@tatin.com sokolov@yakutcement.ru zakupki@qvadrosbio.ru …"
click at [1196, 632] on div "Далее" at bounding box center [1180, 634] width 42 height 19
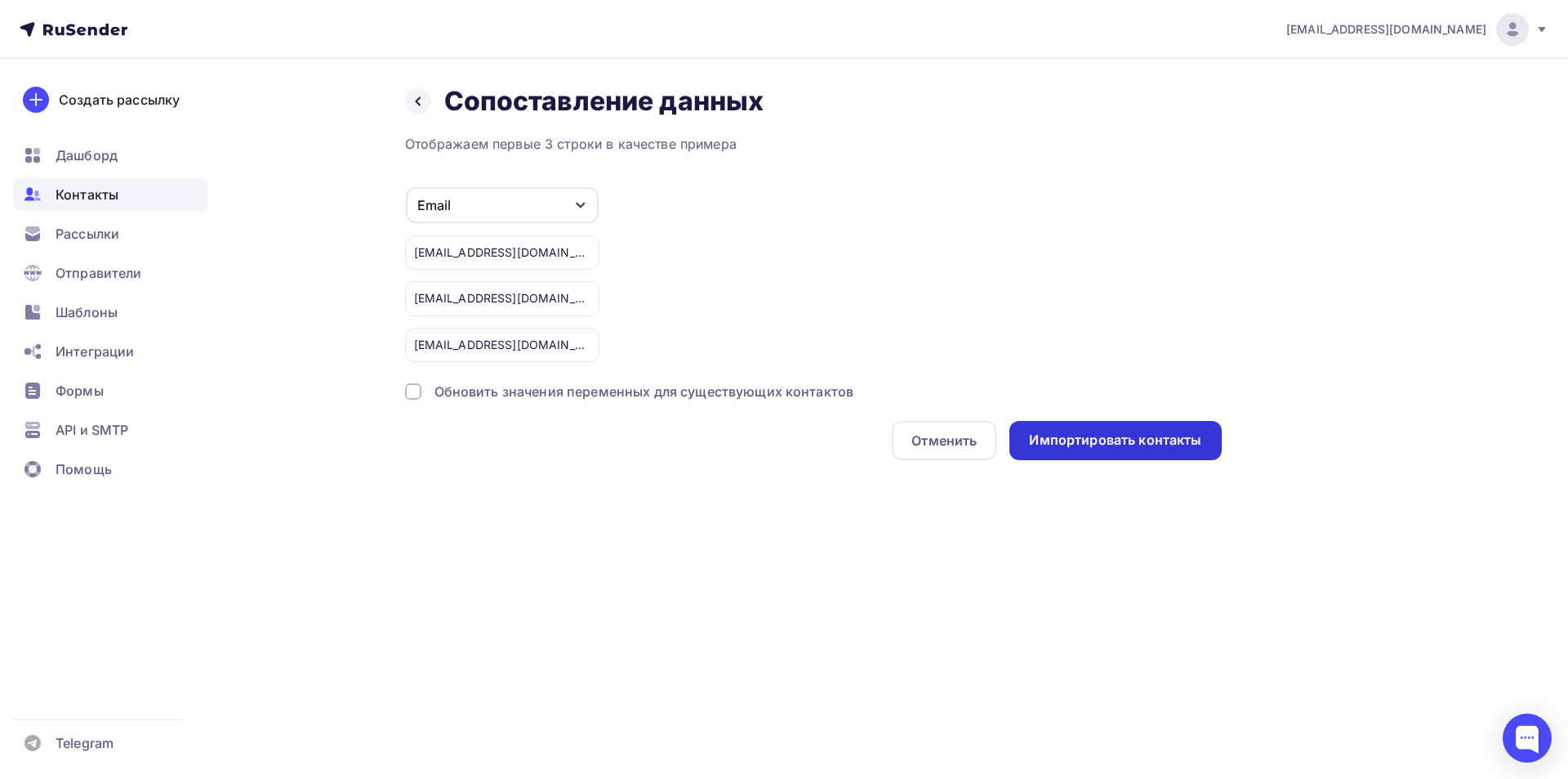
click at [1092, 436] on div "Импортировать контакты" at bounding box center [1116, 439] width 172 height 19
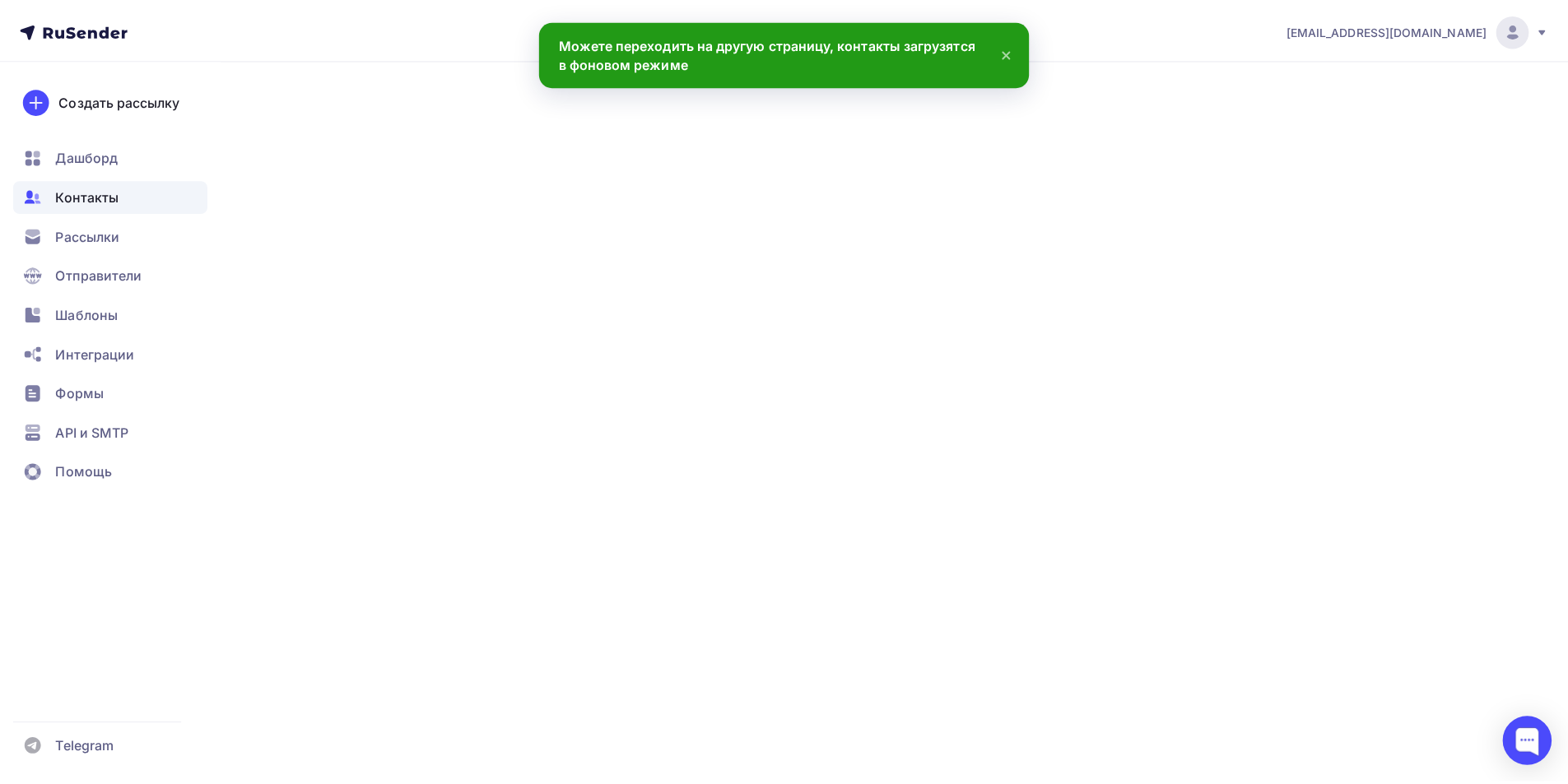
scroll to position [692, 0]
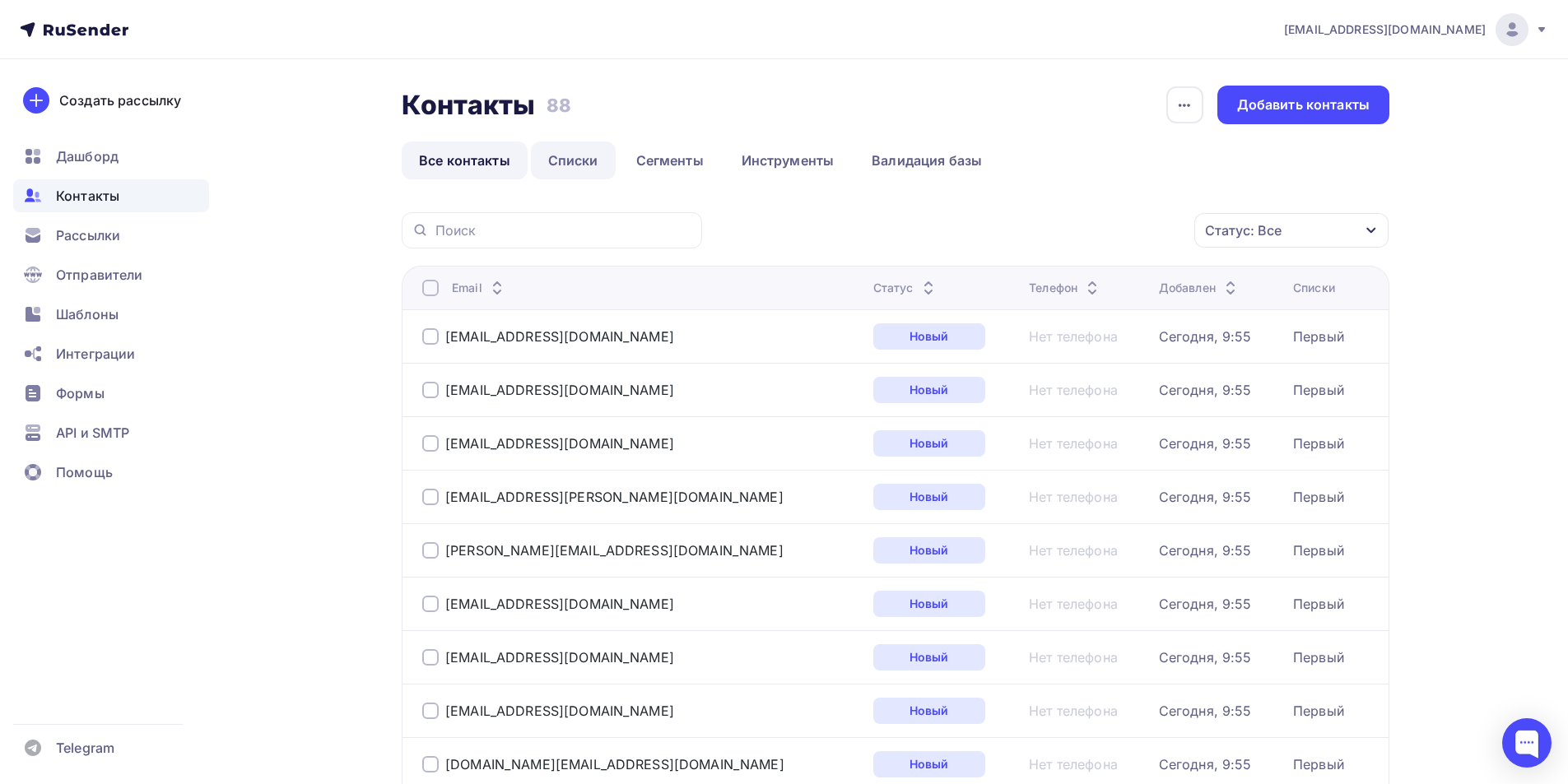
click at [574, 159] on link "Списки" at bounding box center [573, 160] width 85 height 37
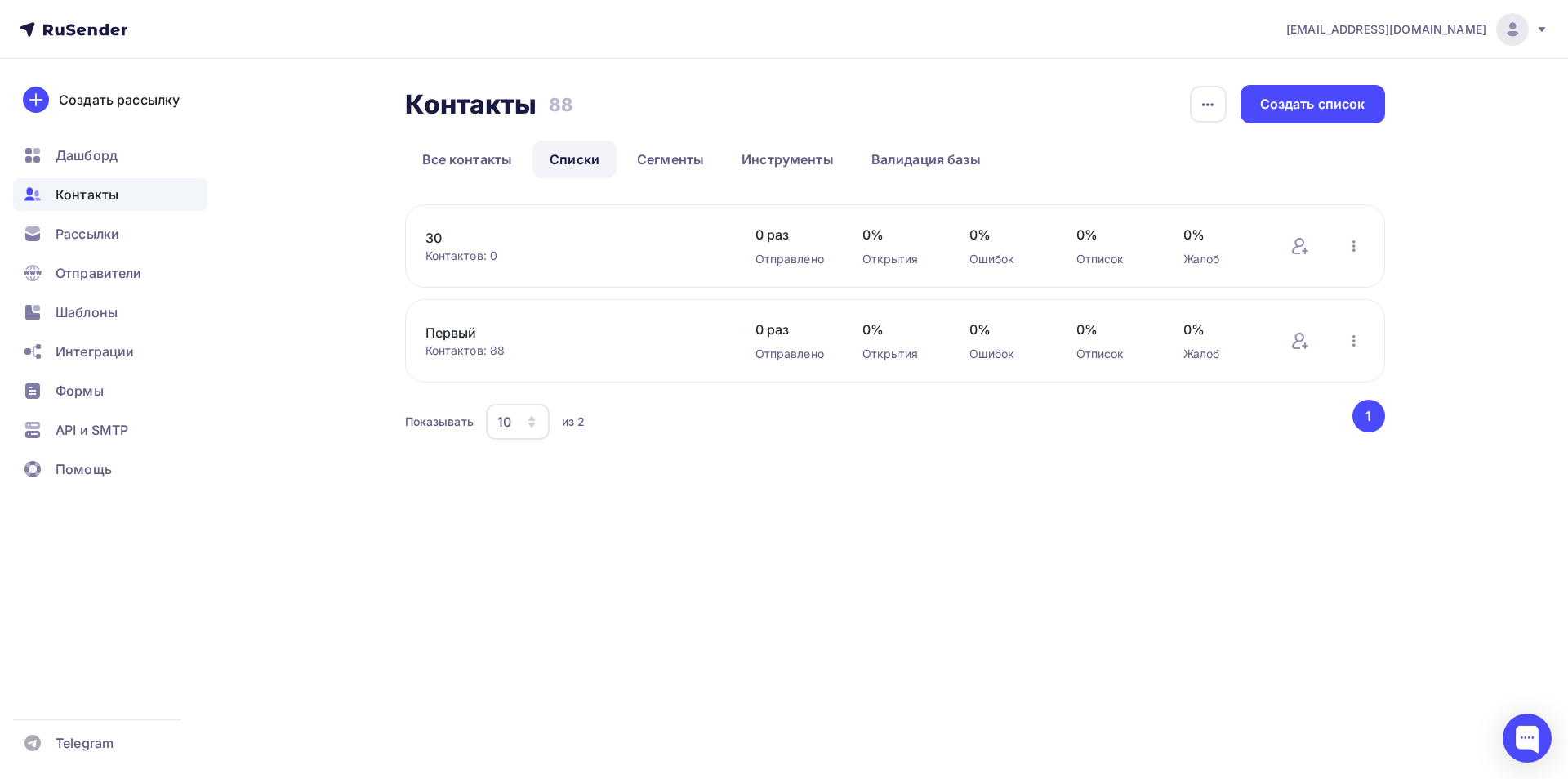
click at [519, 233] on link "30" at bounding box center [564, 238] width 278 height 20
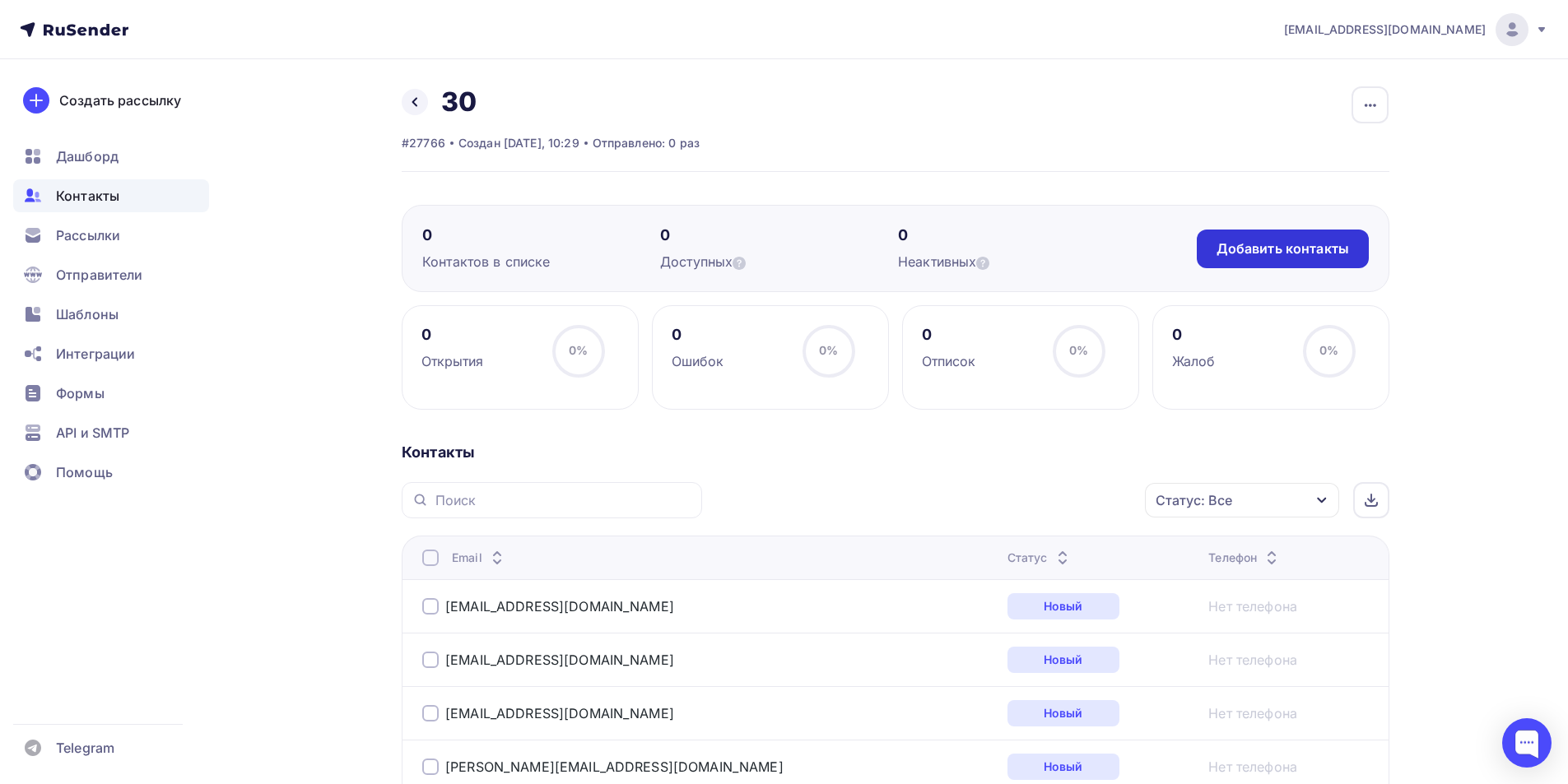
click at [1285, 250] on div "Добавить контакты" at bounding box center [1283, 249] width 132 height 19
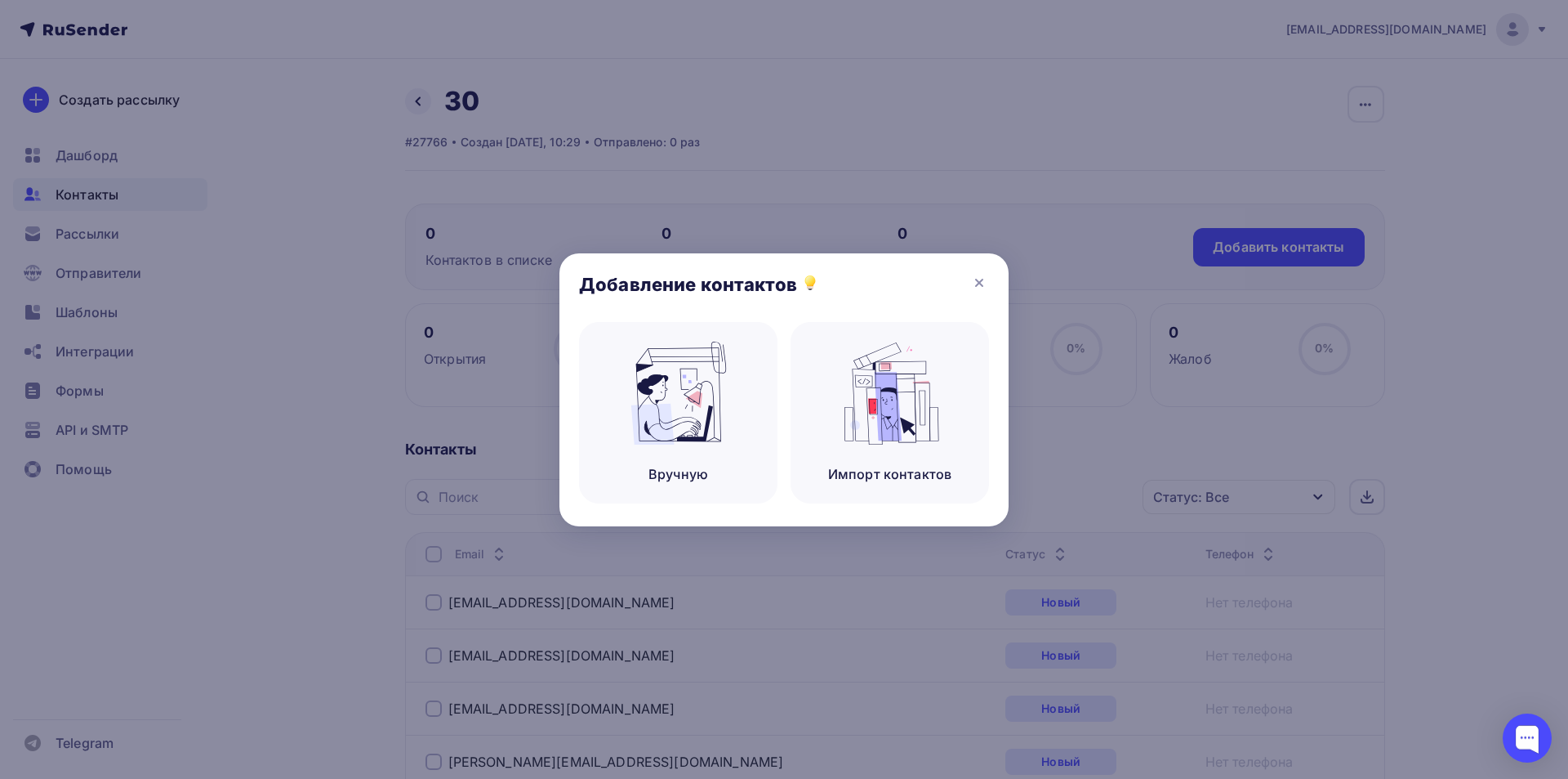
click at [1156, 428] on div at bounding box center [784, 389] width 1568 height 779
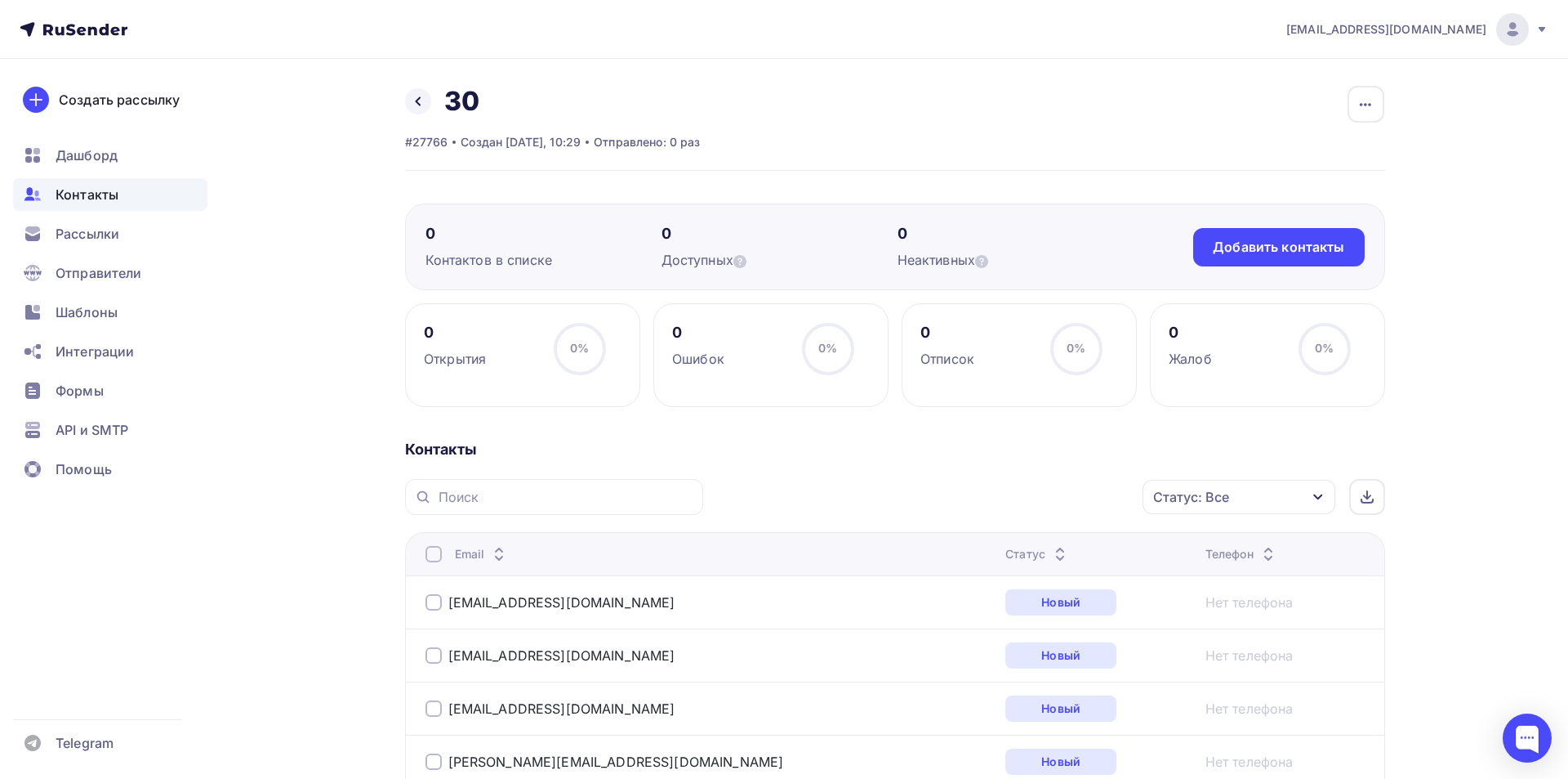
click at [1157, 427] on div at bounding box center [784, 389] width 1568 height 779
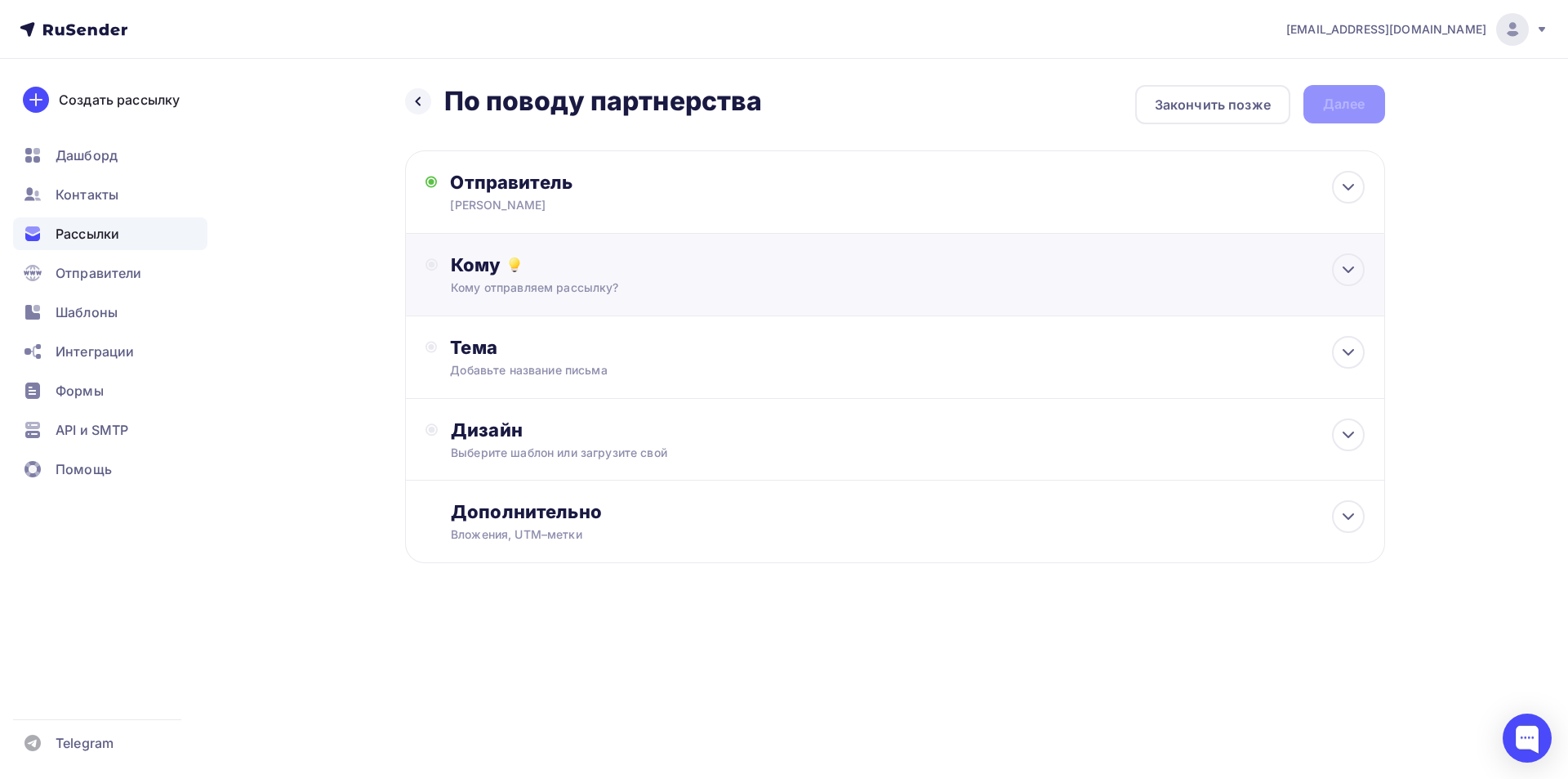
click at [642, 268] on div "Кому" at bounding box center [907, 265] width 913 height 23
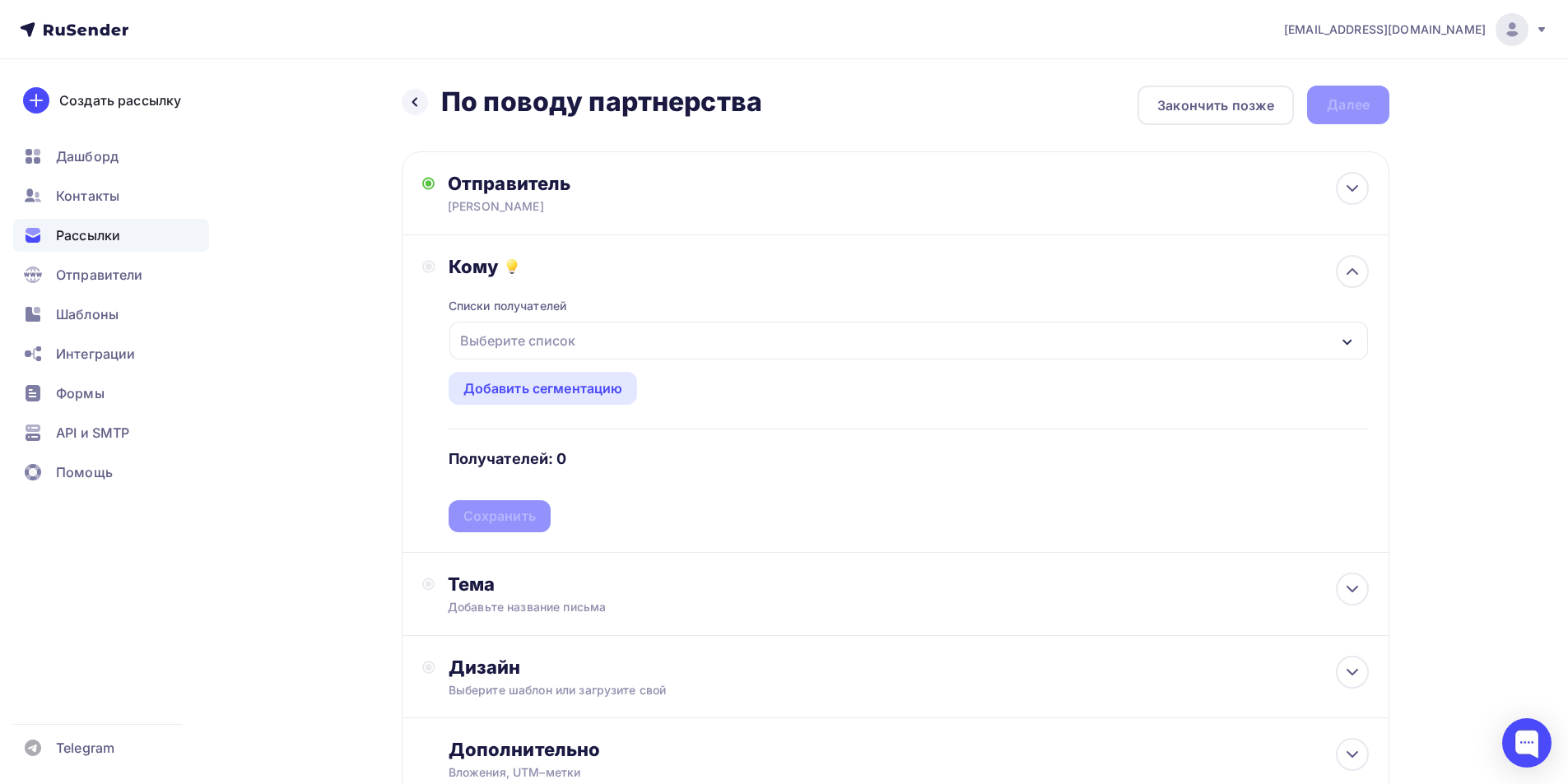
click at [611, 336] on div "Выберите список" at bounding box center [908, 340] width 919 height 37
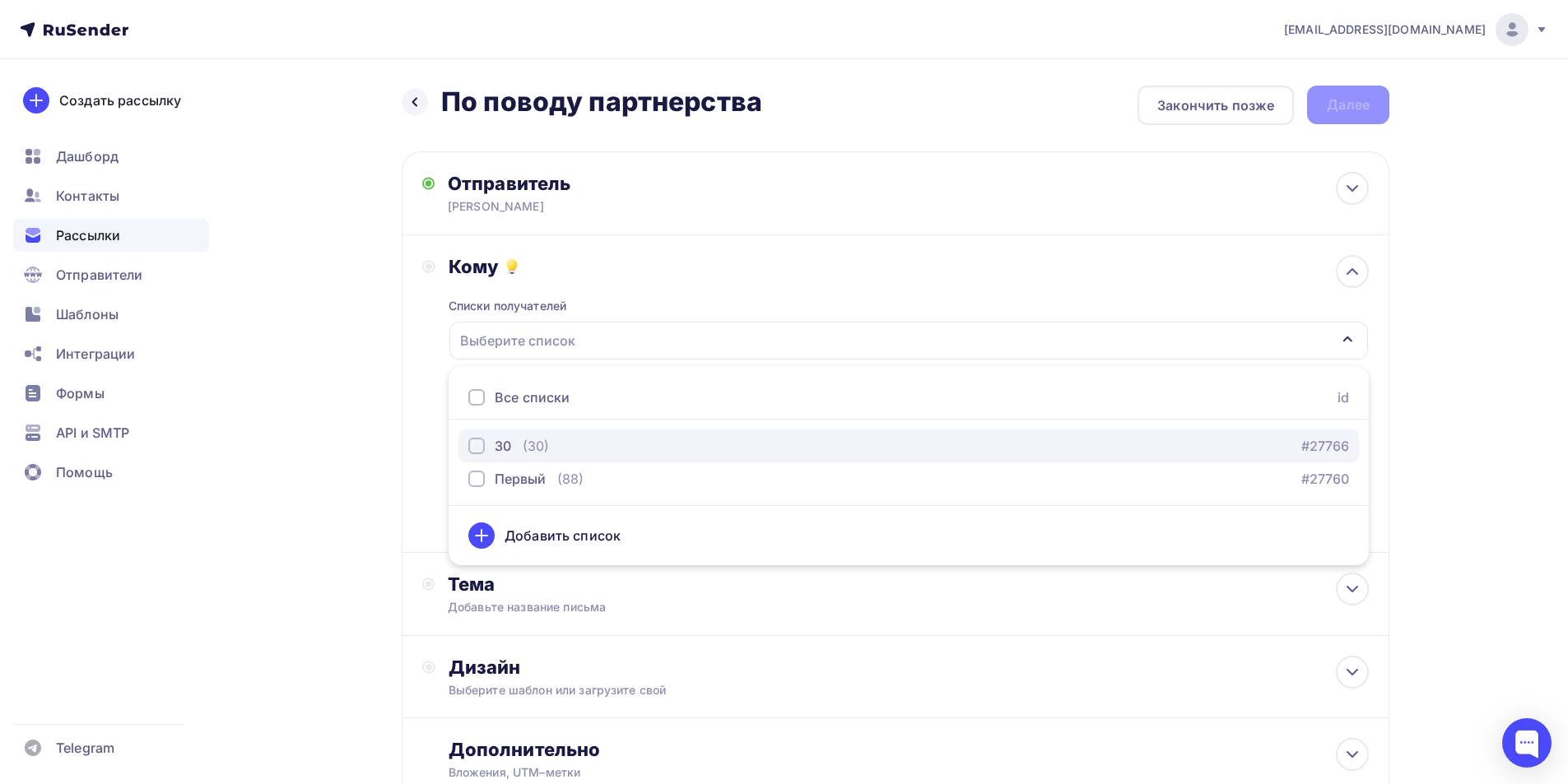
click at [641, 432] on button "30 (30) #27766" at bounding box center [909, 445] width 900 height 33
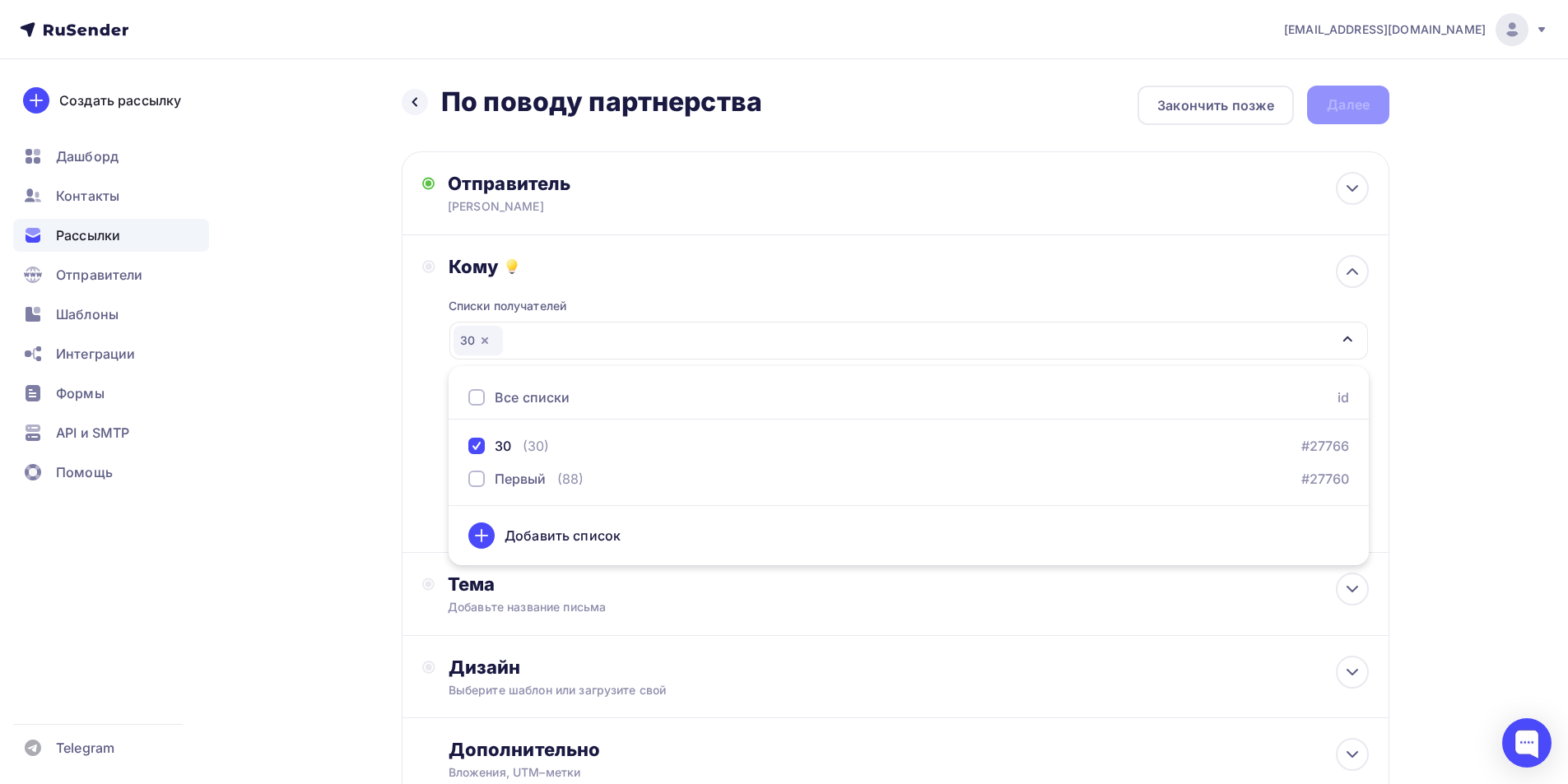
click at [323, 393] on div "Назад По поводу партнерства По поводу партнерства Закончить позже Далее Отправи…" at bounding box center [784, 483] width 1349 height 848
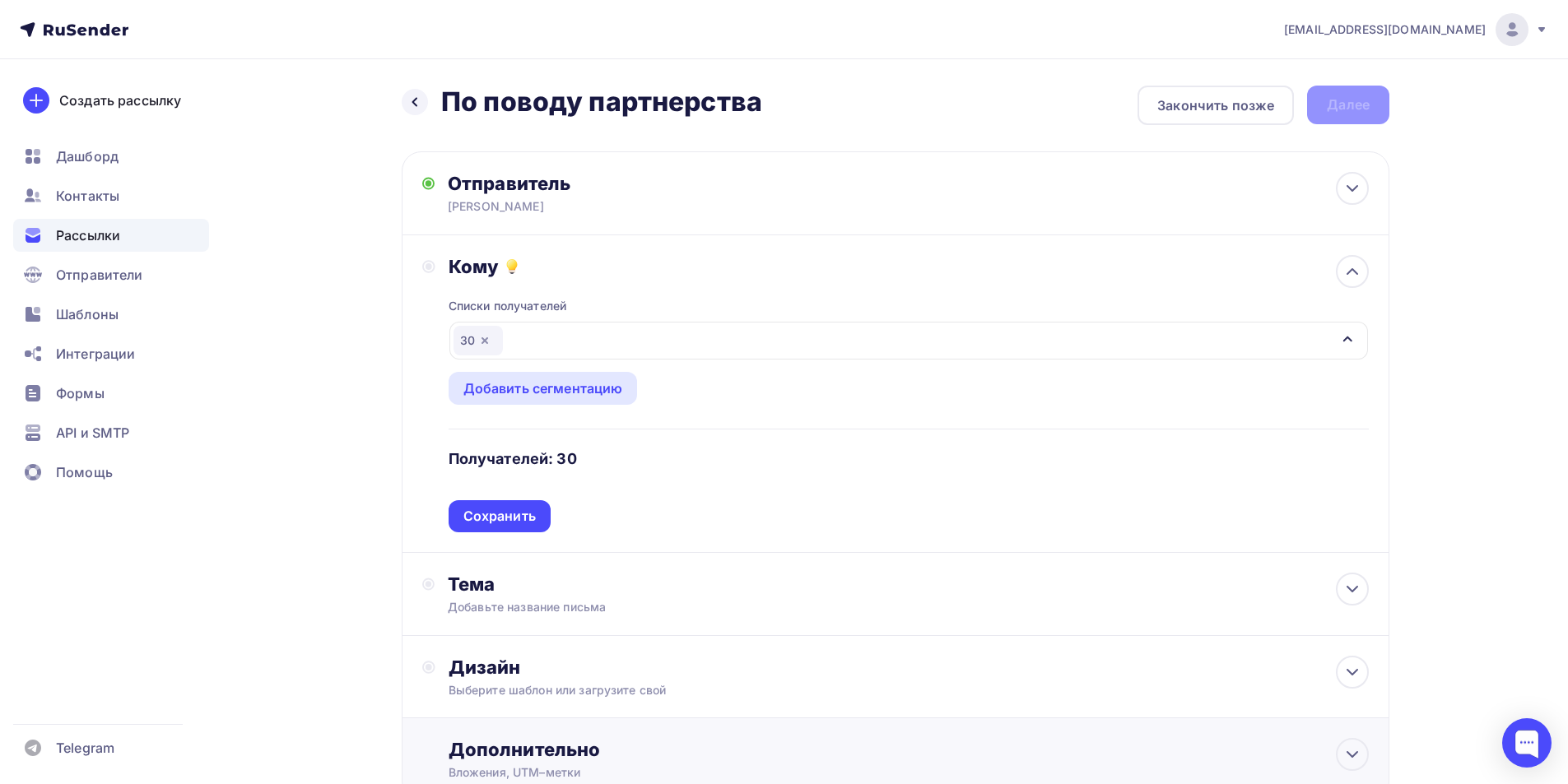
click at [526, 510] on div "Сохранить" at bounding box center [499, 516] width 72 height 19
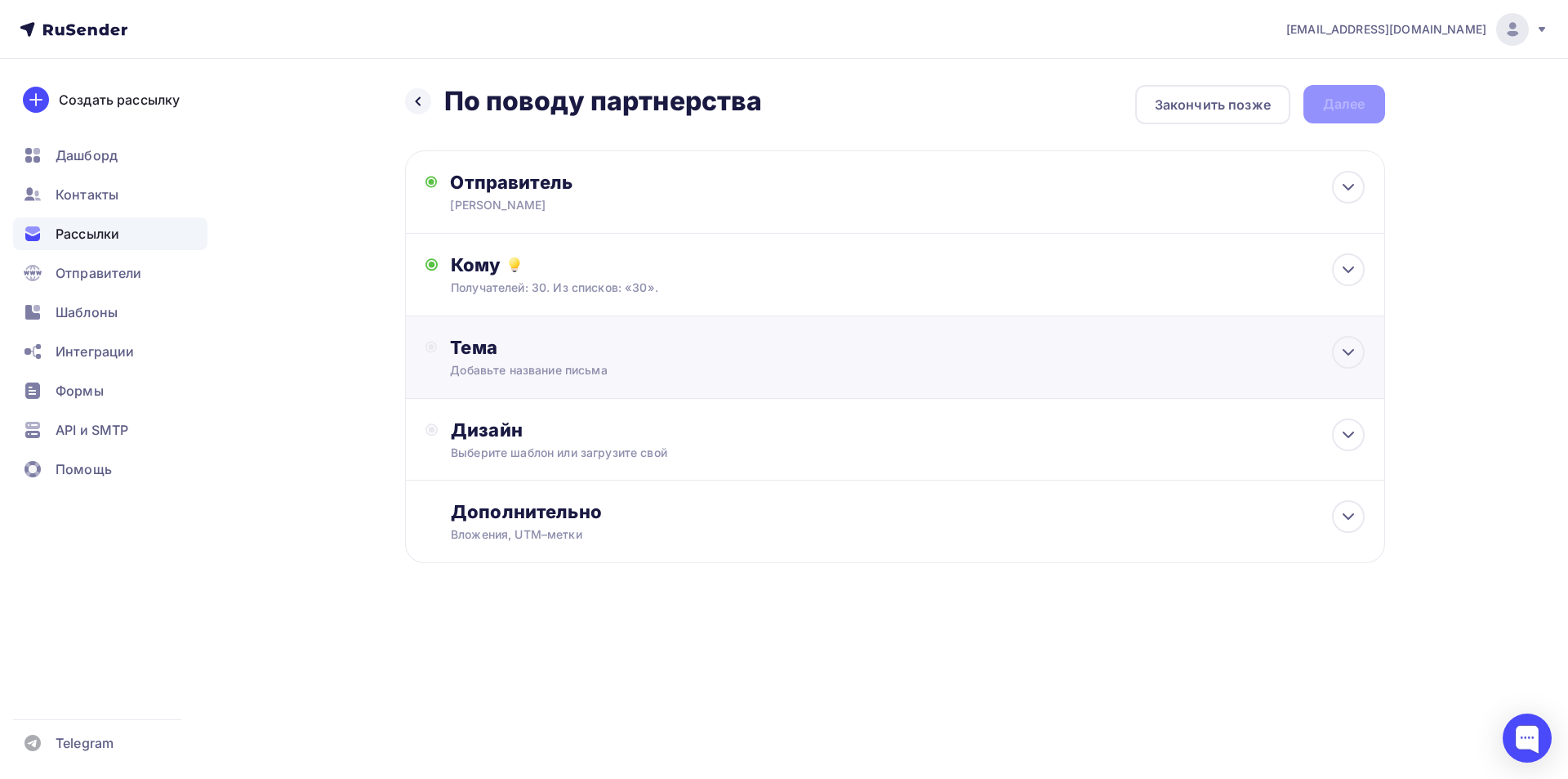
click at [706, 367] on div "Добавьте название письма" at bounding box center [595, 369] width 291 height 17
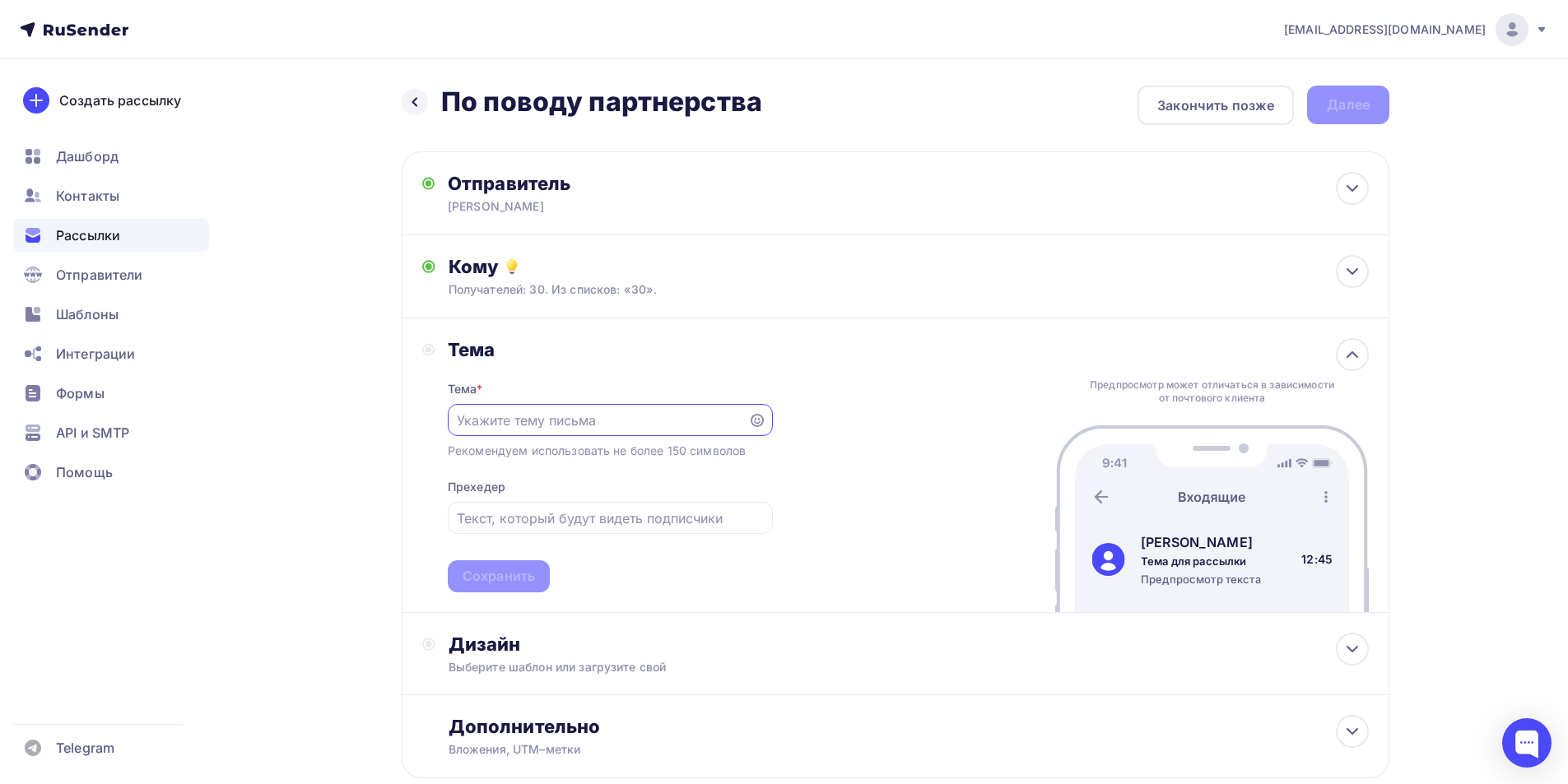
click at [621, 420] on input "text" at bounding box center [597, 420] width 281 height 20
type input "По поводу партнерства"
click at [523, 574] on div "Сохранить" at bounding box center [498, 576] width 72 height 19
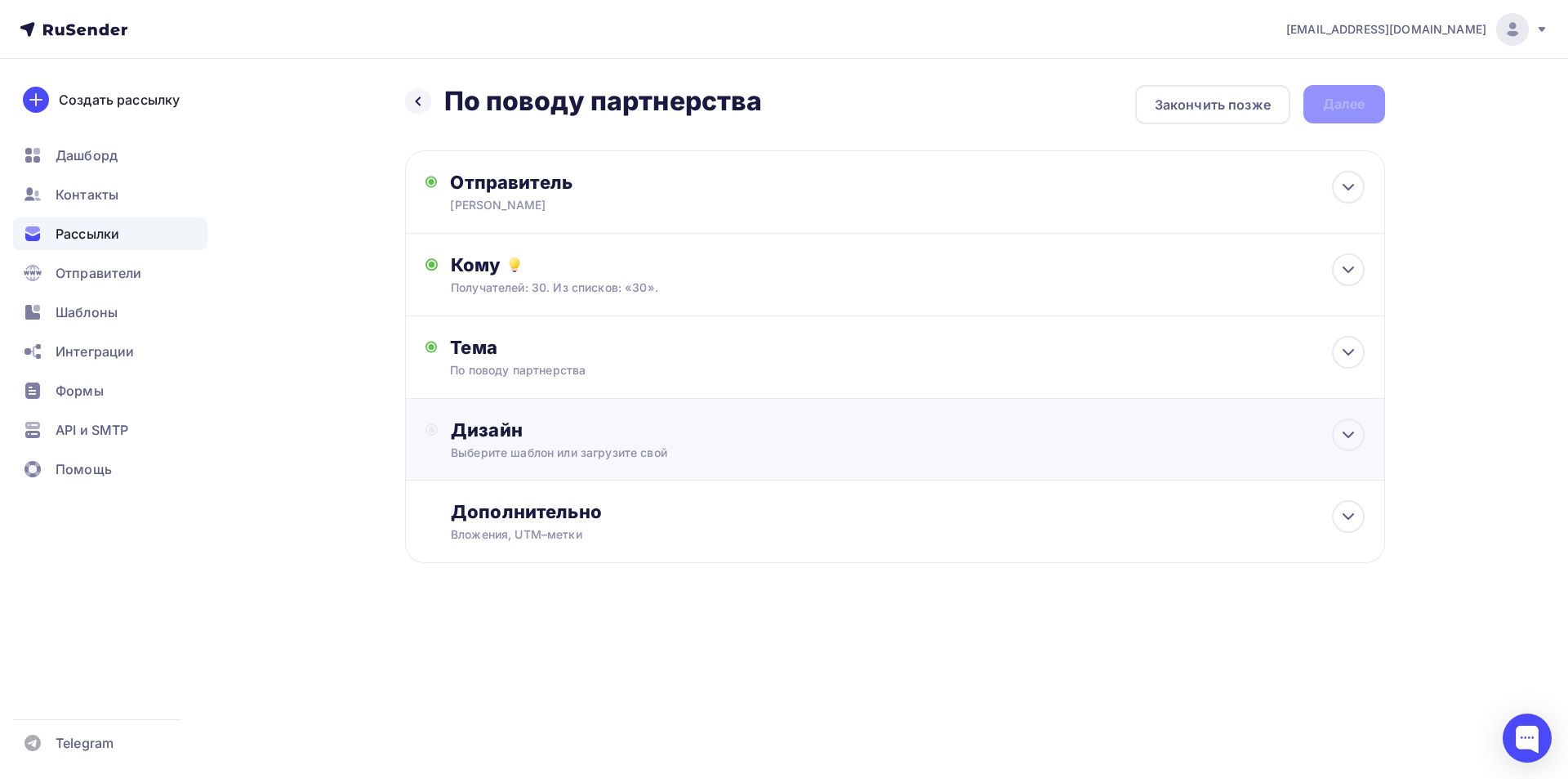
click at [553, 427] on div "Дизайн" at bounding box center [907, 429] width 913 height 23
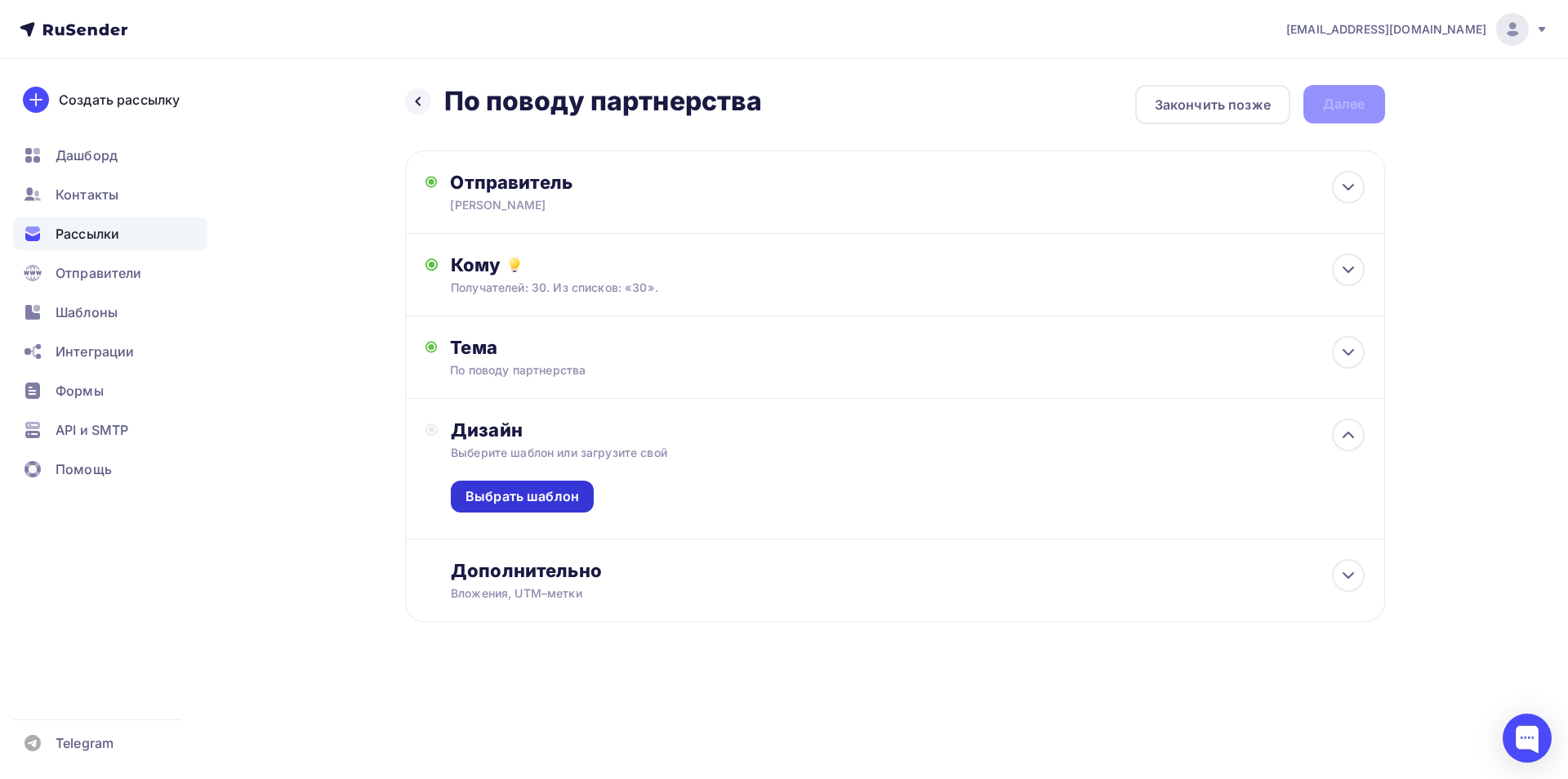
click at [583, 507] on div "Выбрать шаблон" at bounding box center [522, 496] width 143 height 32
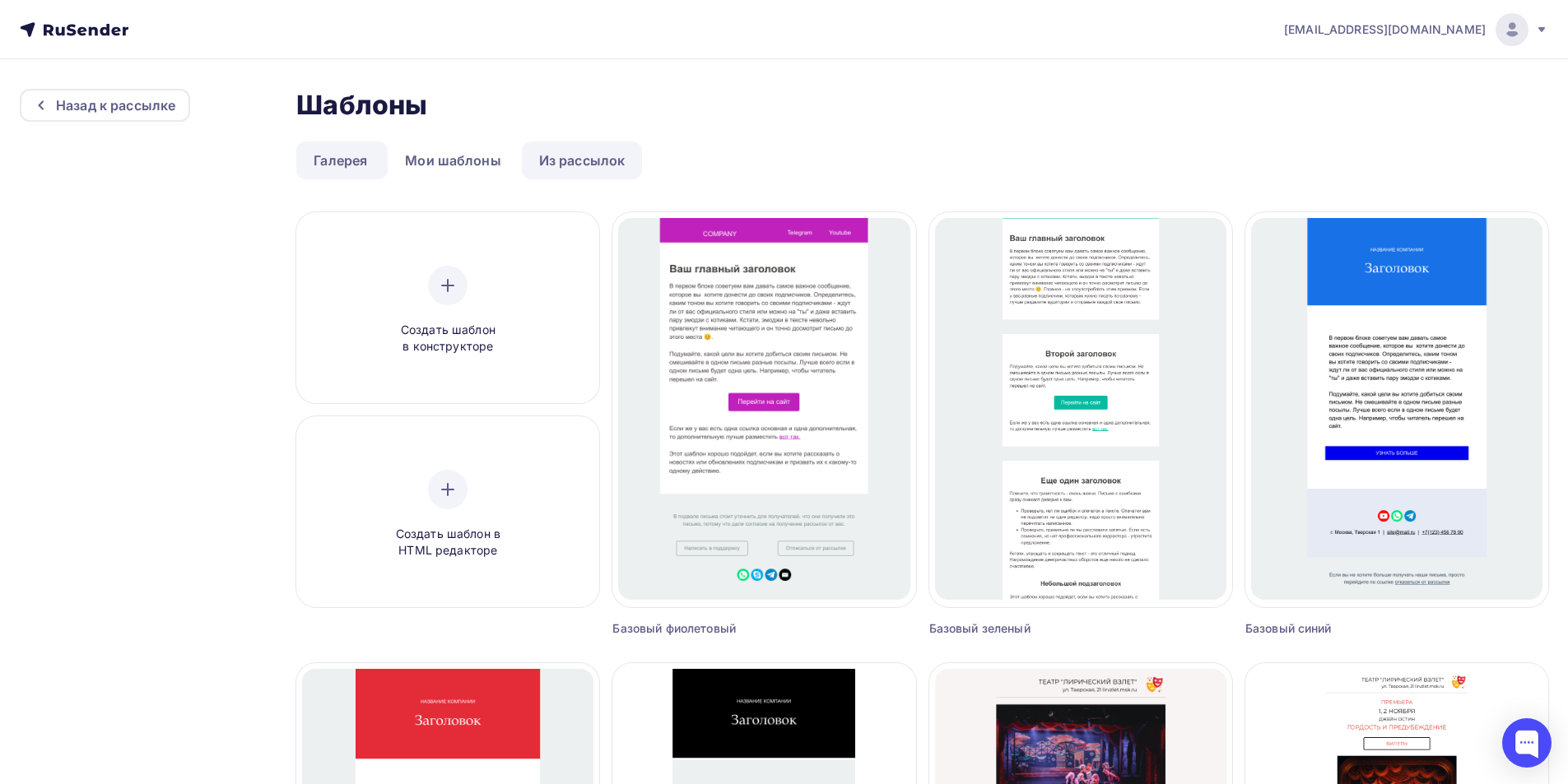
click at [549, 155] on link "Из рассылок" at bounding box center [582, 160] width 121 height 37
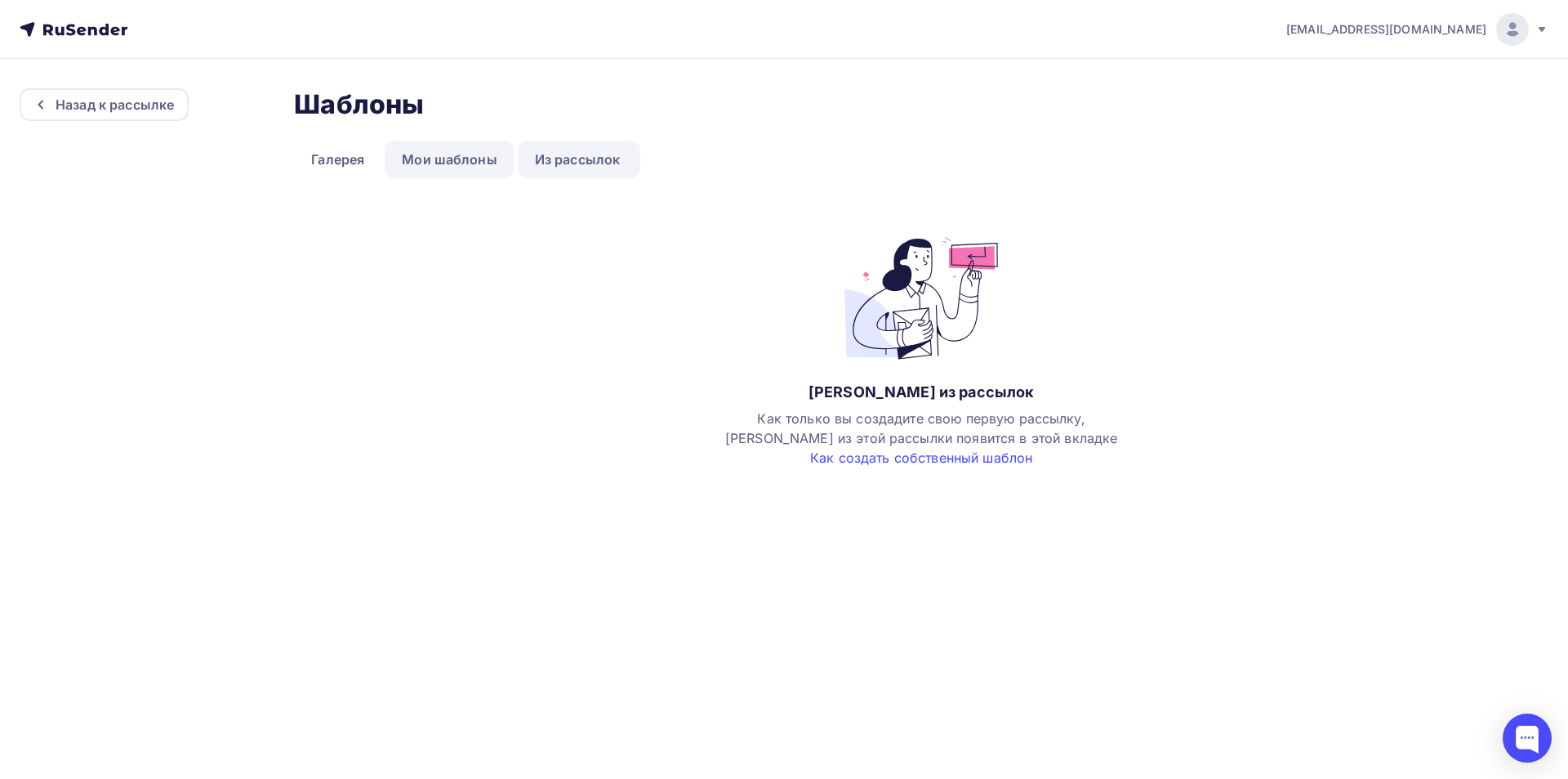
click at [470, 160] on link "Мои шаблоны" at bounding box center [450, 159] width 130 height 37
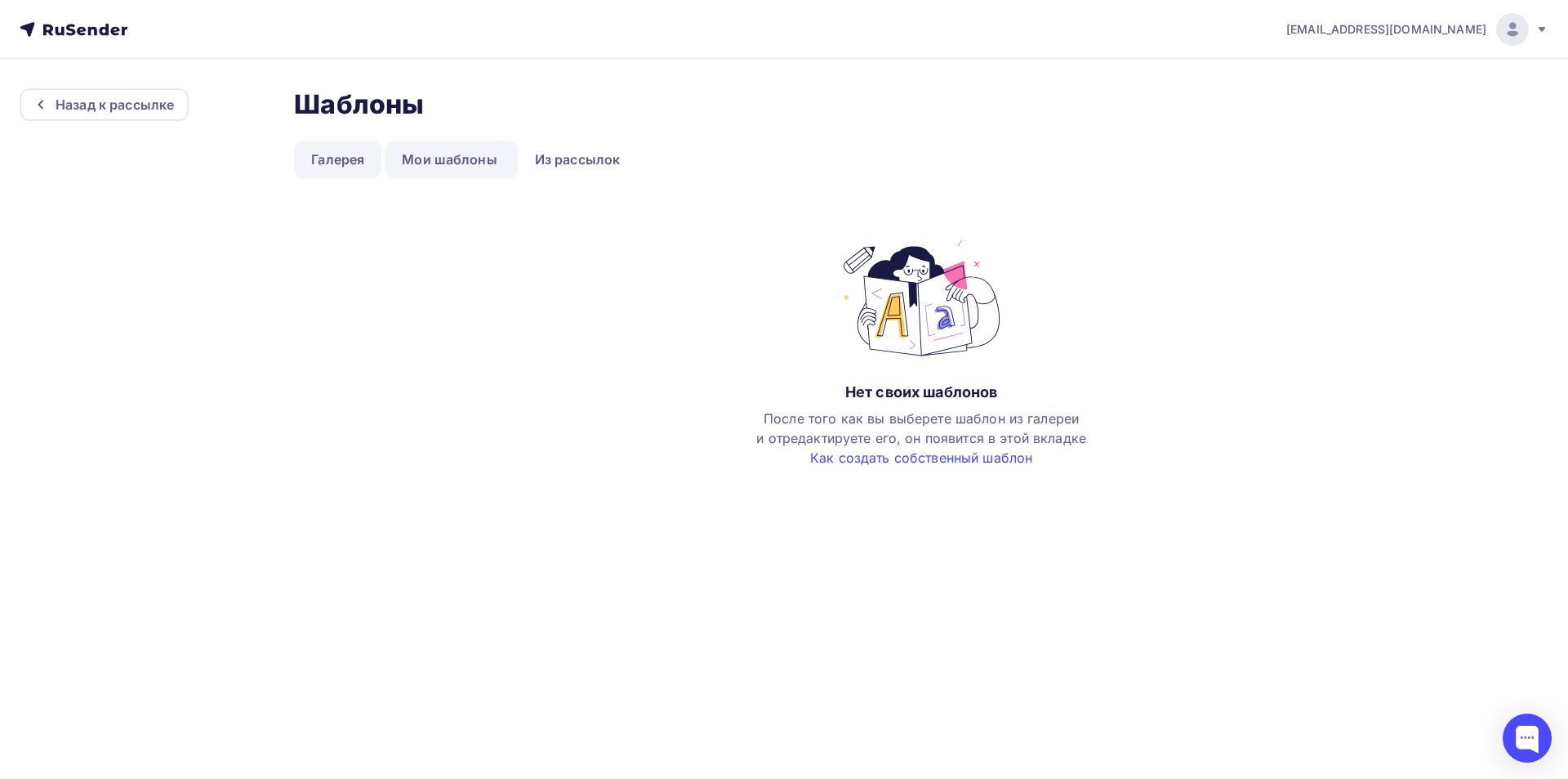
click at [341, 158] on link "Галерея" at bounding box center [337, 159] width 87 height 37
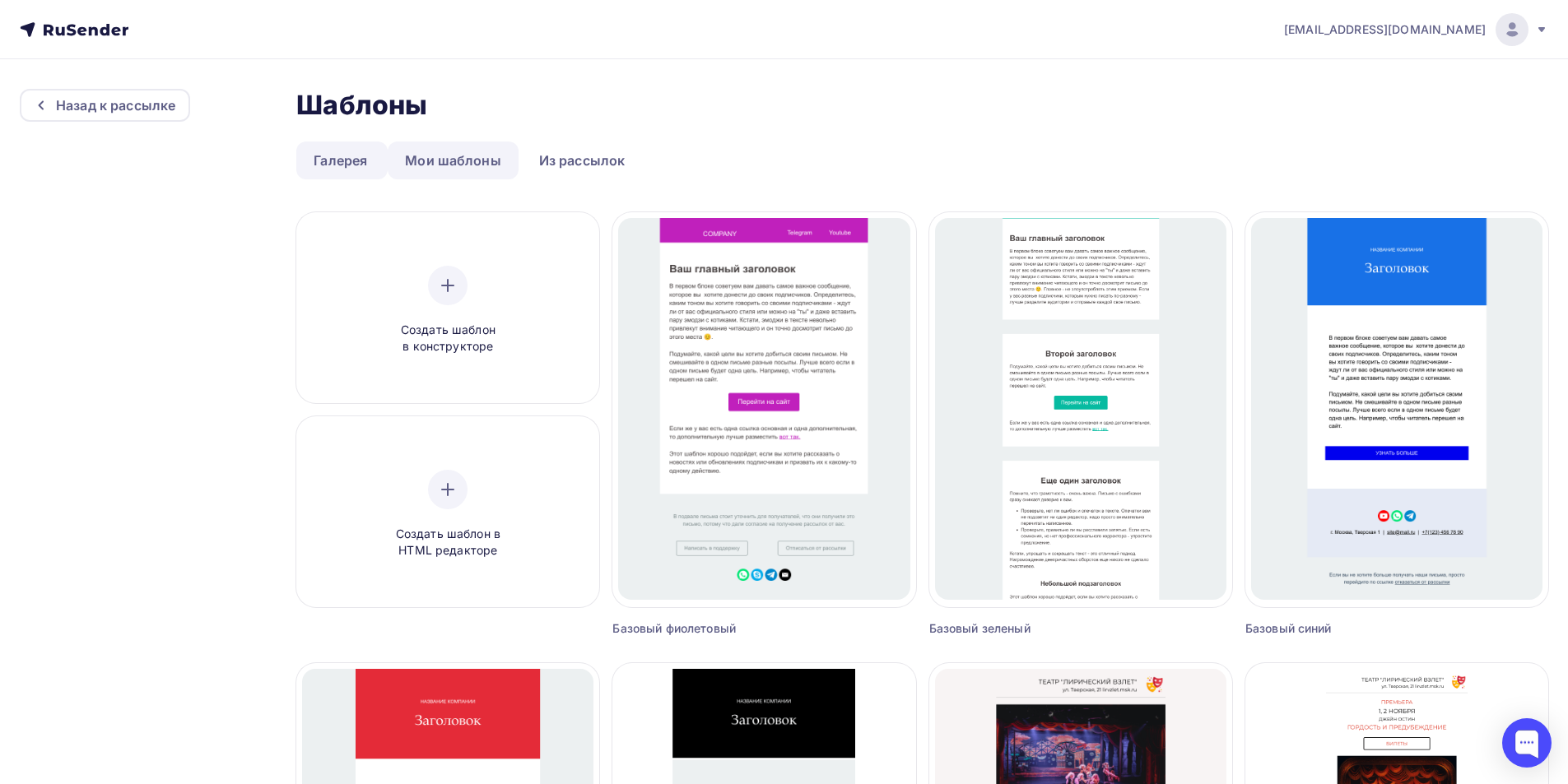
click at [426, 156] on link "Мои шаблоны" at bounding box center [453, 160] width 131 height 37
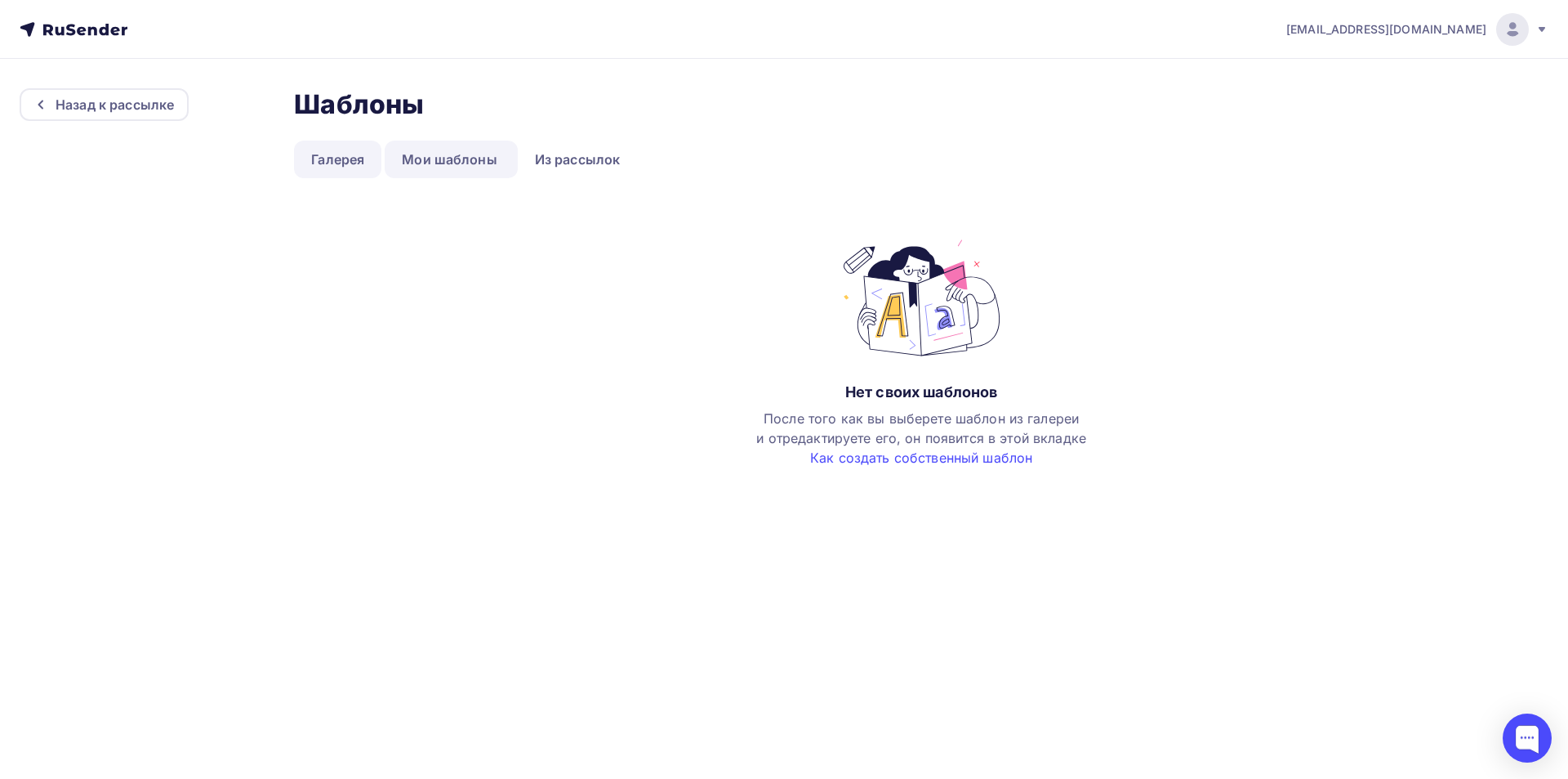
click at [357, 164] on link "Галерея" at bounding box center [337, 159] width 87 height 37
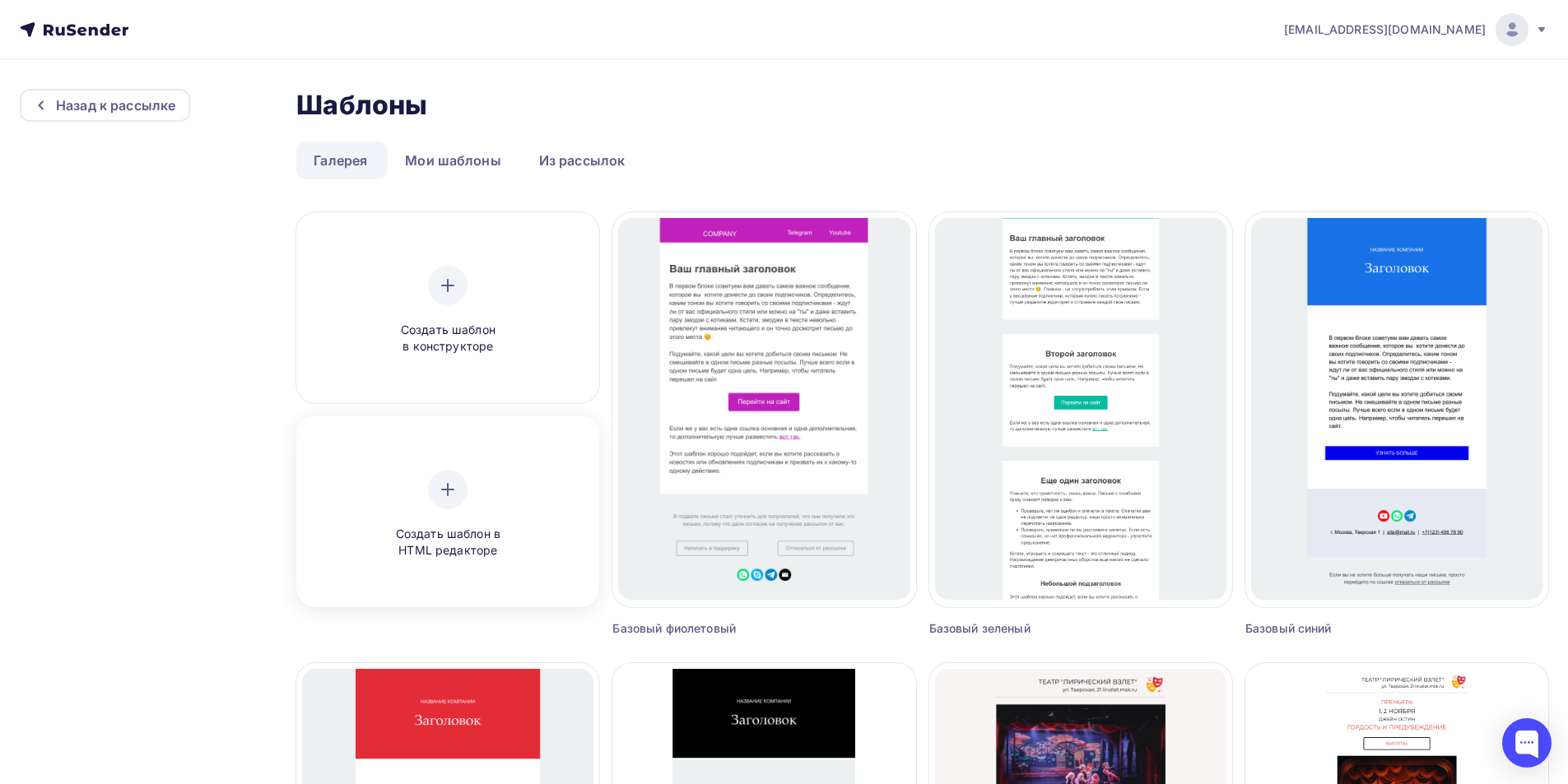
click at [515, 508] on div "Создать шаблон в HTML редакторе" at bounding box center [447, 514] width 156 height 90
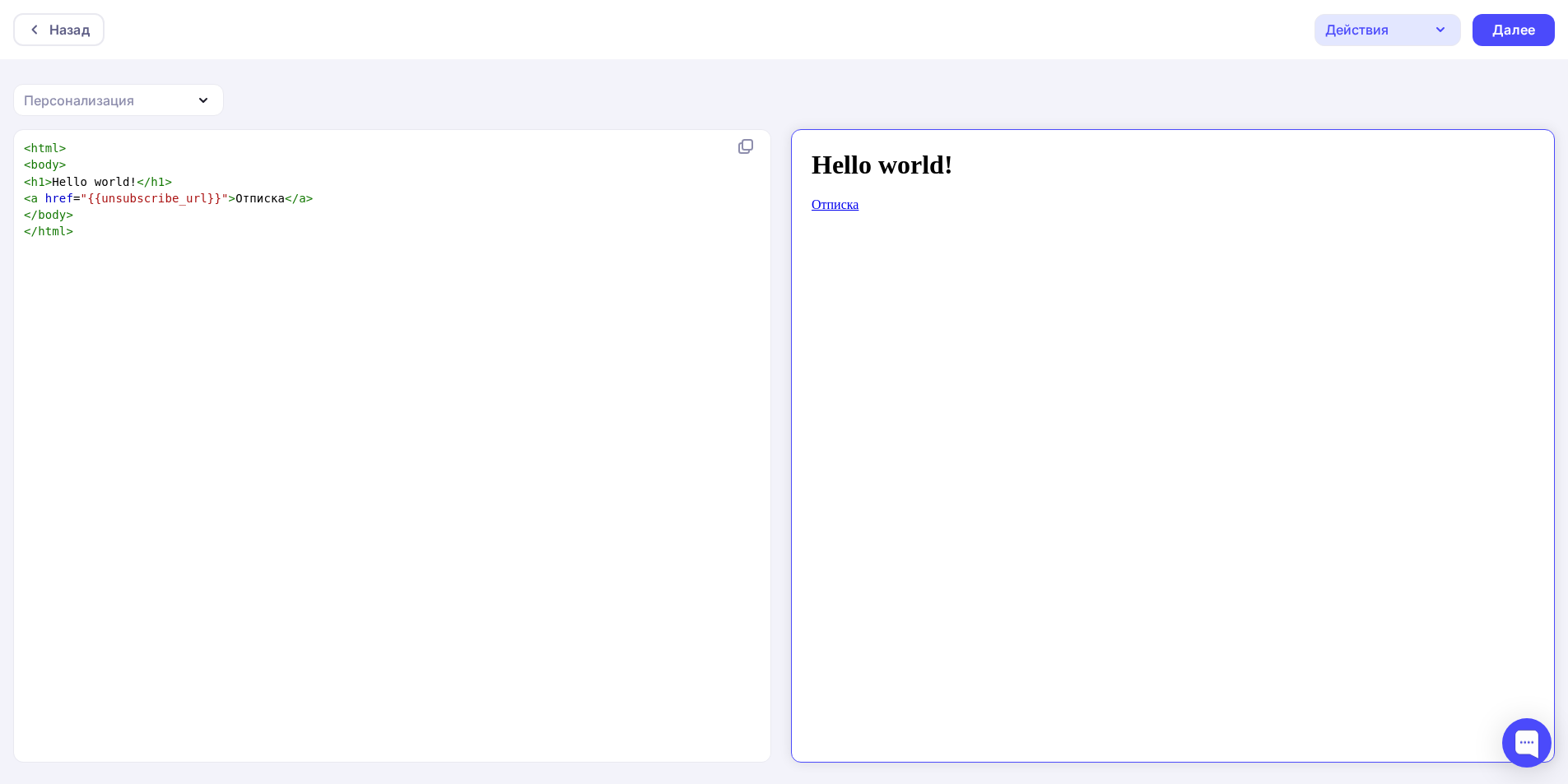
click at [104, 165] on pre "< body >" at bounding box center [389, 164] width 736 height 17
click at [188, 178] on pre "< h1 > Hello world! </ h1 >" at bounding box center [389, 181] width 736 height 17
type textarea "<h1>Hello world!</h1>"
drag, startPoint x: 200, startPoint y: 178, endPoint x: 133, endPoint y: 171, distance: 67.4
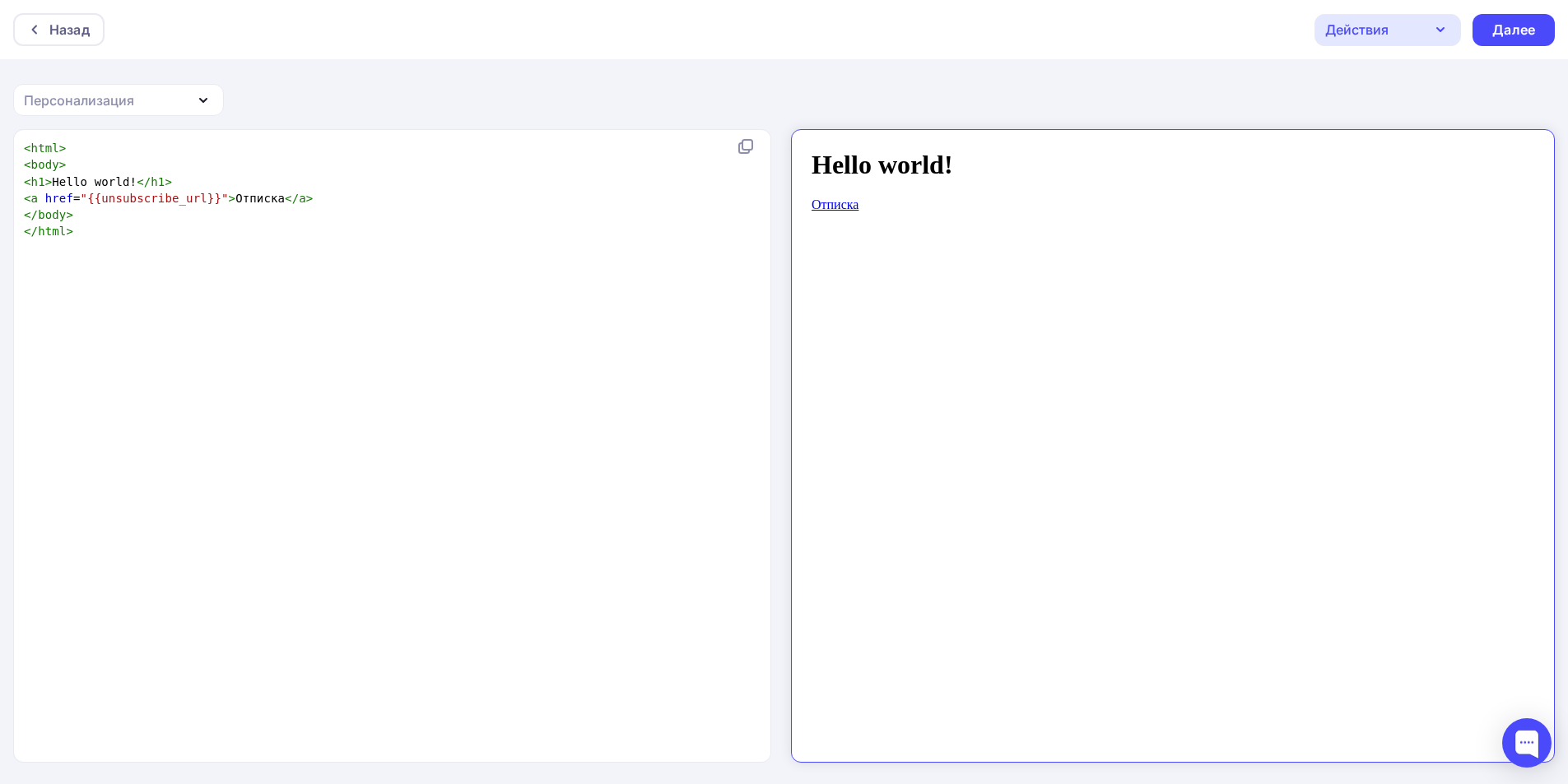
click at [142, 172] on div "< html > < body > < h1 > Hello world! </ h1 > < a href = "{{unsubscribe_url}}" …" at bounding box center [389, 190] width 736 height 101
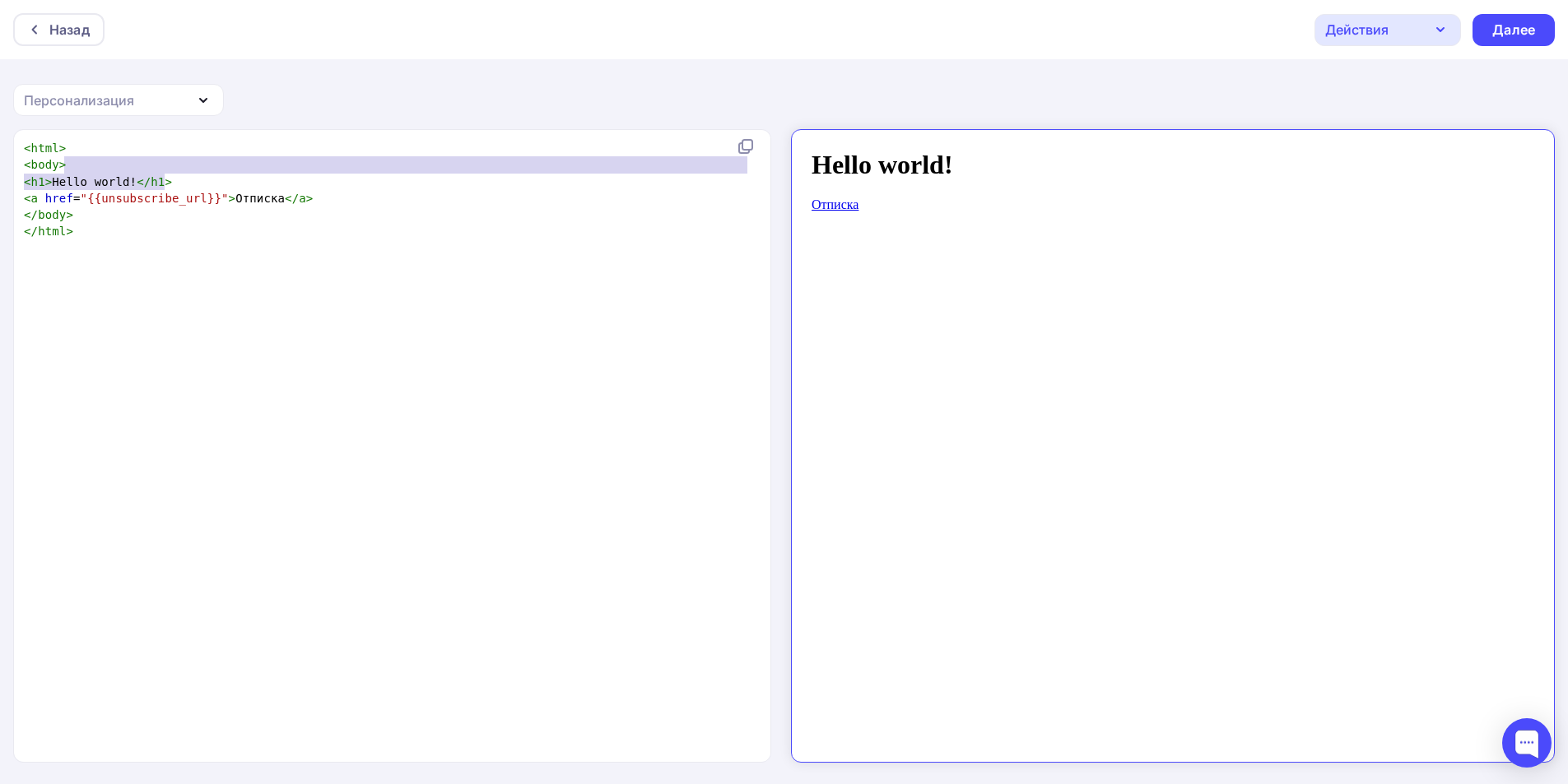
click at [136, 178] on span "</" at bounding box center [143, 181] width 14 height 13
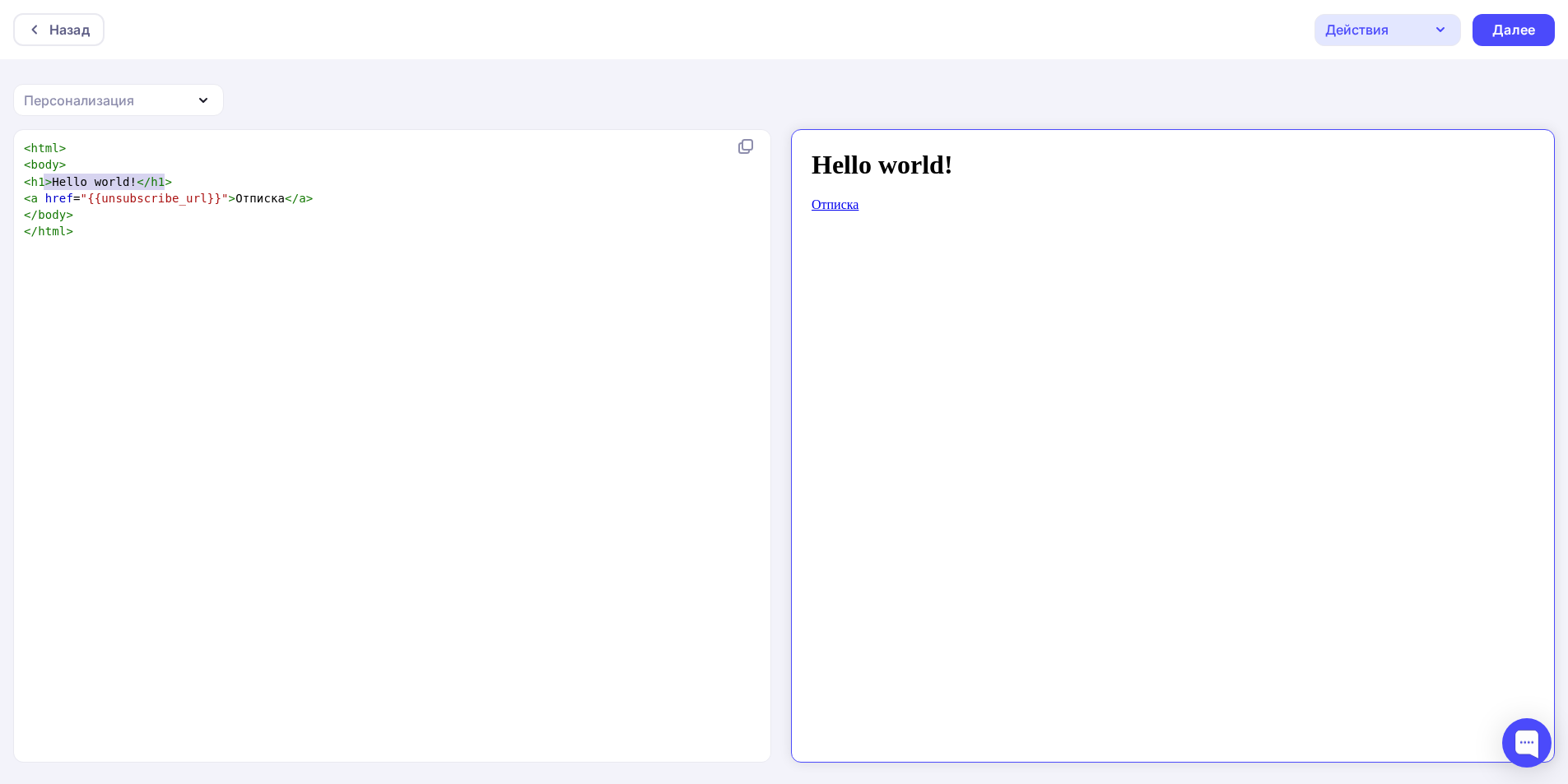
type textarea "<h1>Hello world!</h1>"
drag, startPoint x: 158, startPoint y: 180, endPoint x: 22, endPoint y: 180, distance: 136.0
click at [22, 180] on pre "< h1 > Hello world! </ h1 >" at bounding box center [389, 181] width 736 height 17
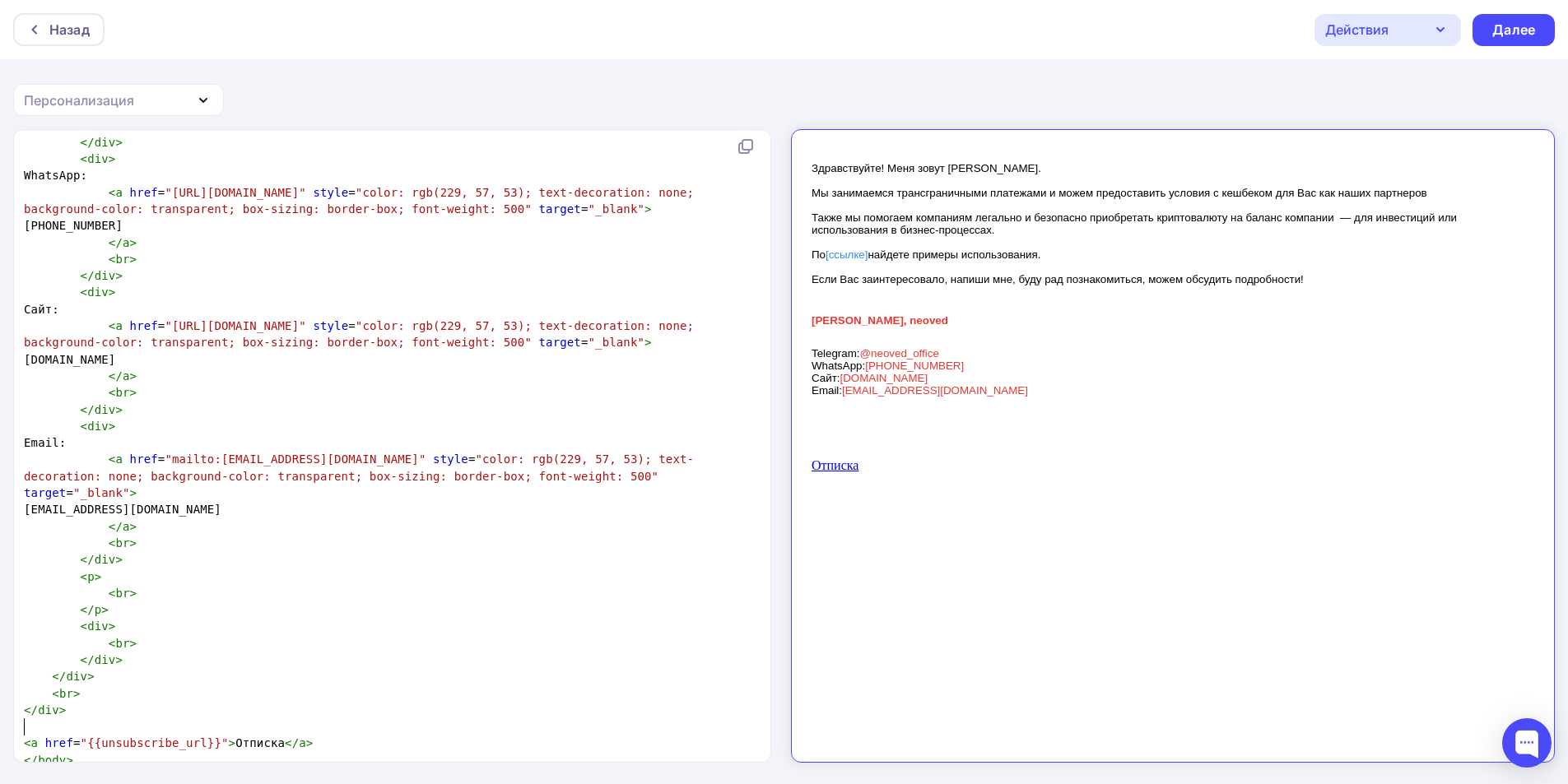
scroll to position [1208, 0]
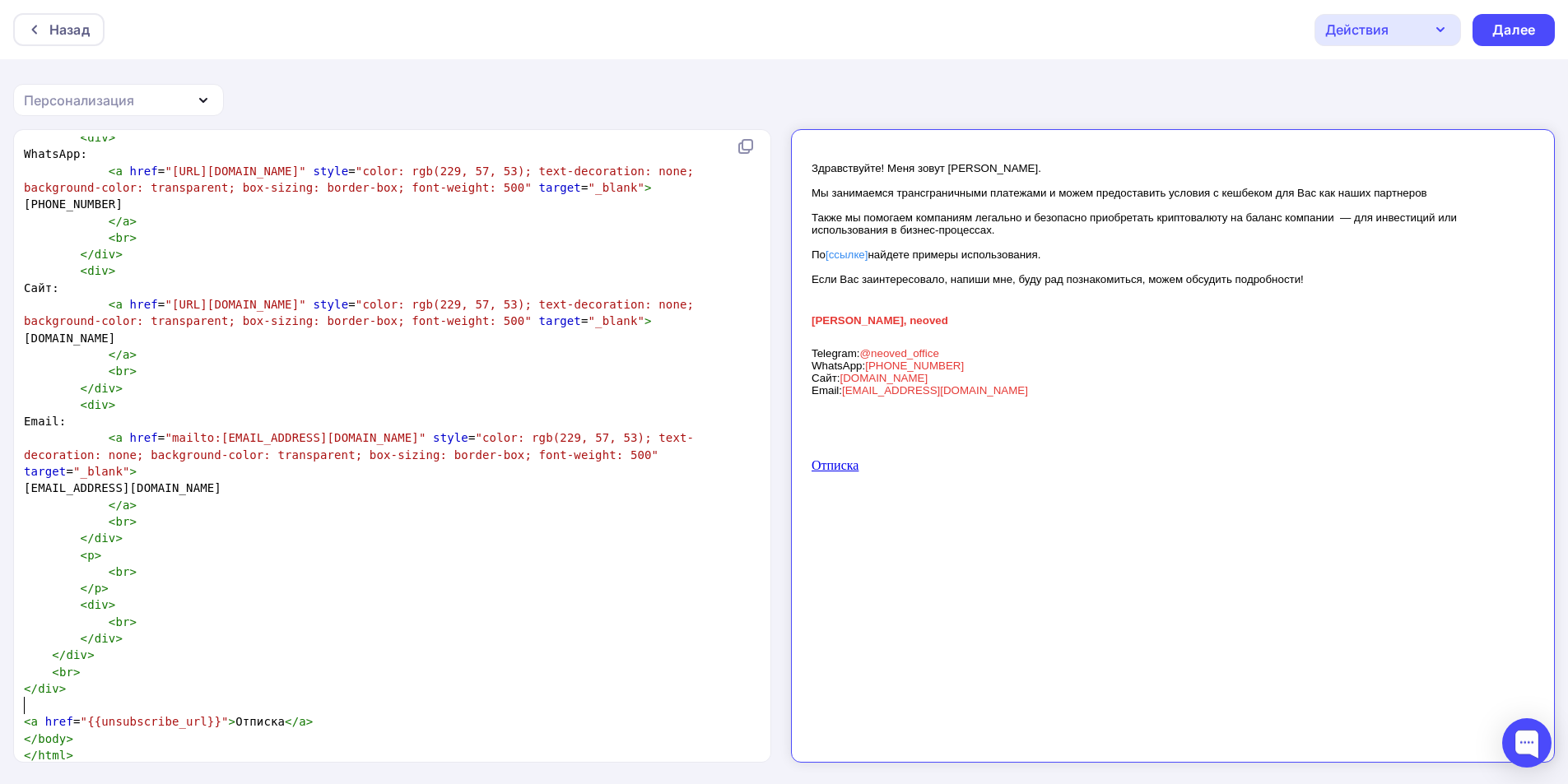
click at [67, 696] on pre "​" at bounding box center [389, 704] width 736 height 17
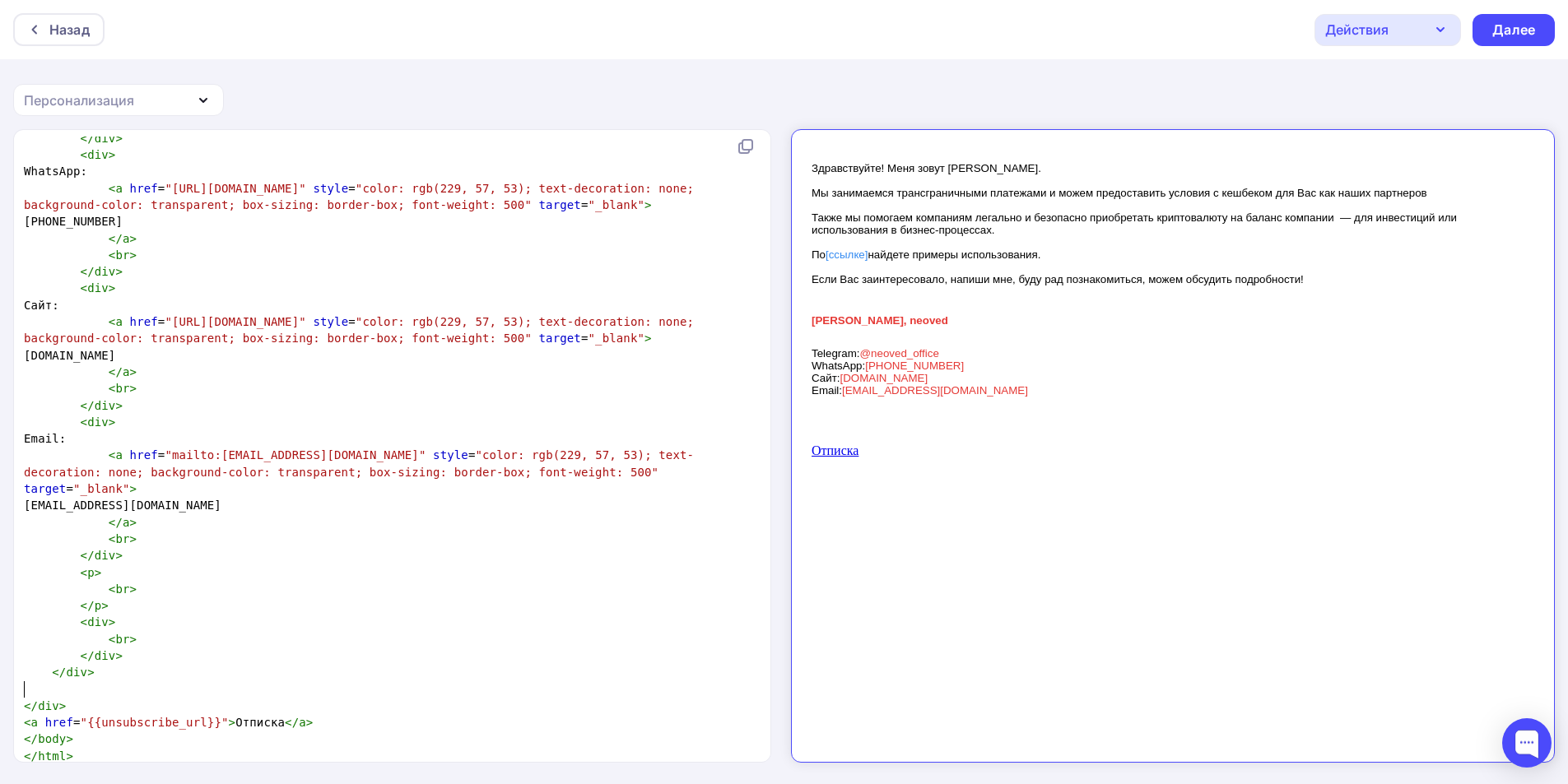
scroll to position [1175, 0]
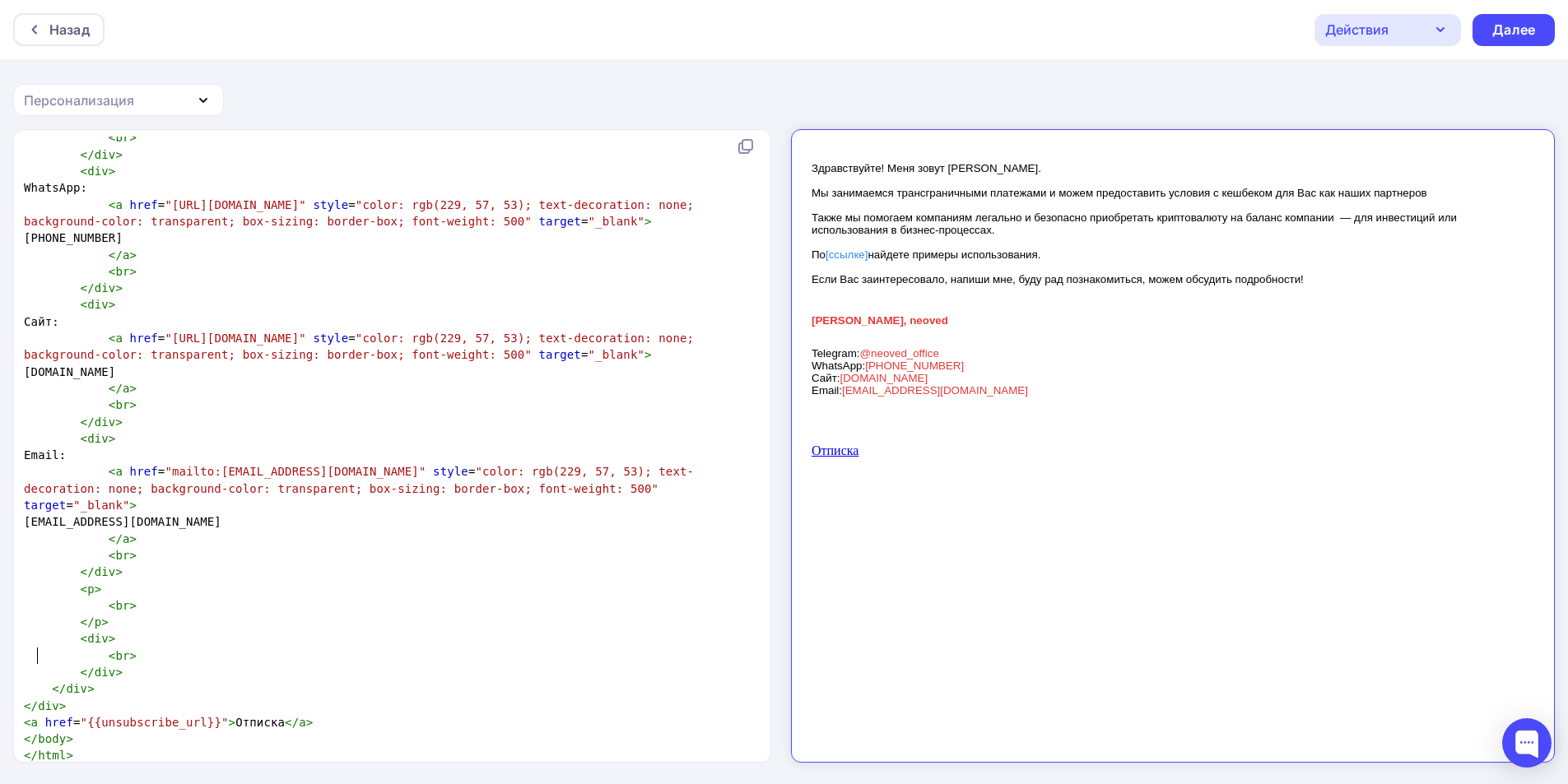
click at [143, 648] on pre "< br >" at bounding box center [389, 655] width 736 height 17
drag, startPoint x: 143, startPoint y: 647, endPoint x: 131, endPoint y: 647, distance: 12.0
click at [141, 647] on pre "< br >" at bounding box center [389, 655] width 736 height 17
type textarea "<br>"
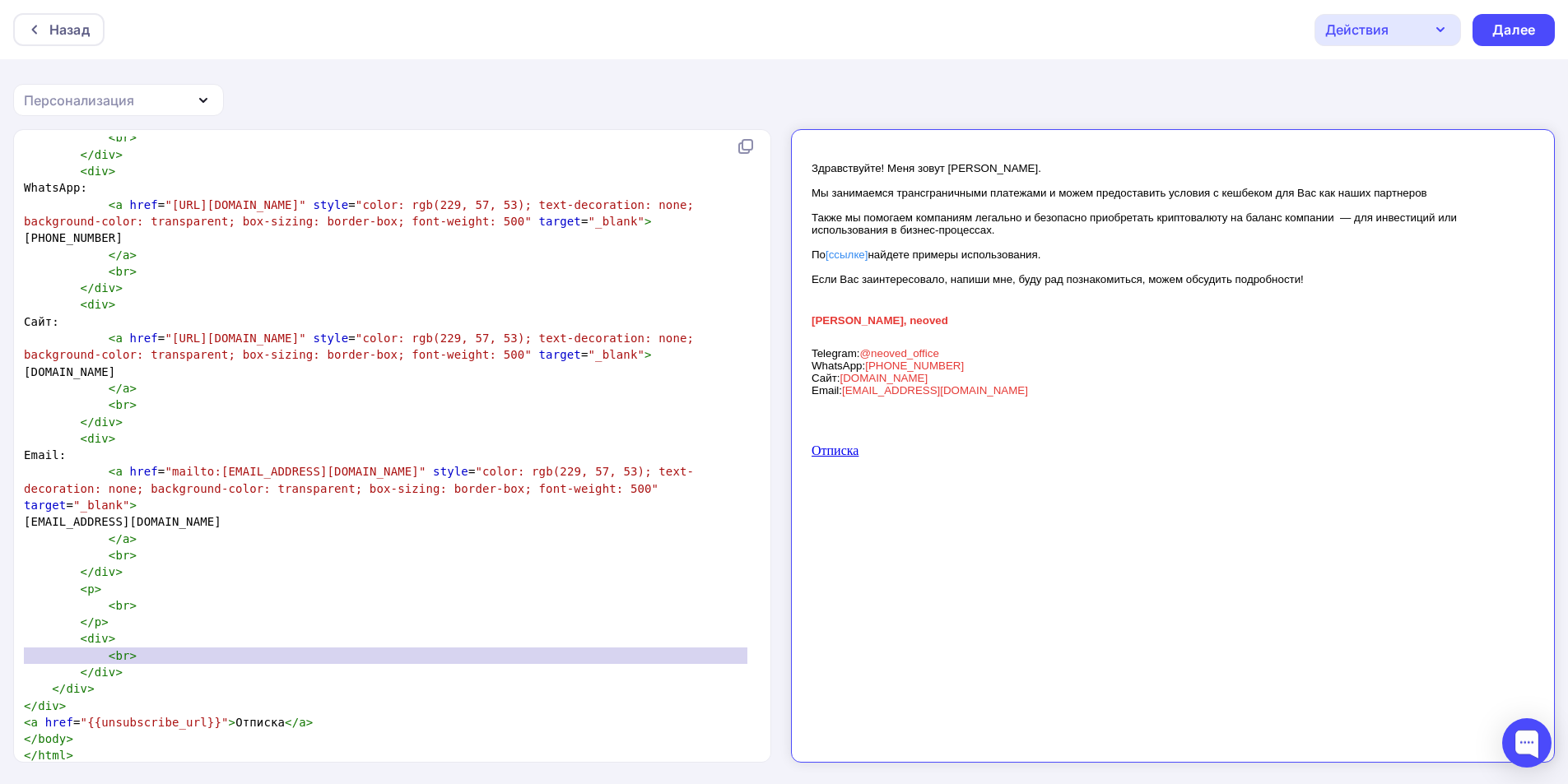
drag, startPoint x: 131, startPoint y: 647, endPoint x: 99, endPoint y: 644, distance: 32.1
click at [99, 647] on pre "< br >" at bounding box center [389, 655] width 736 height 17
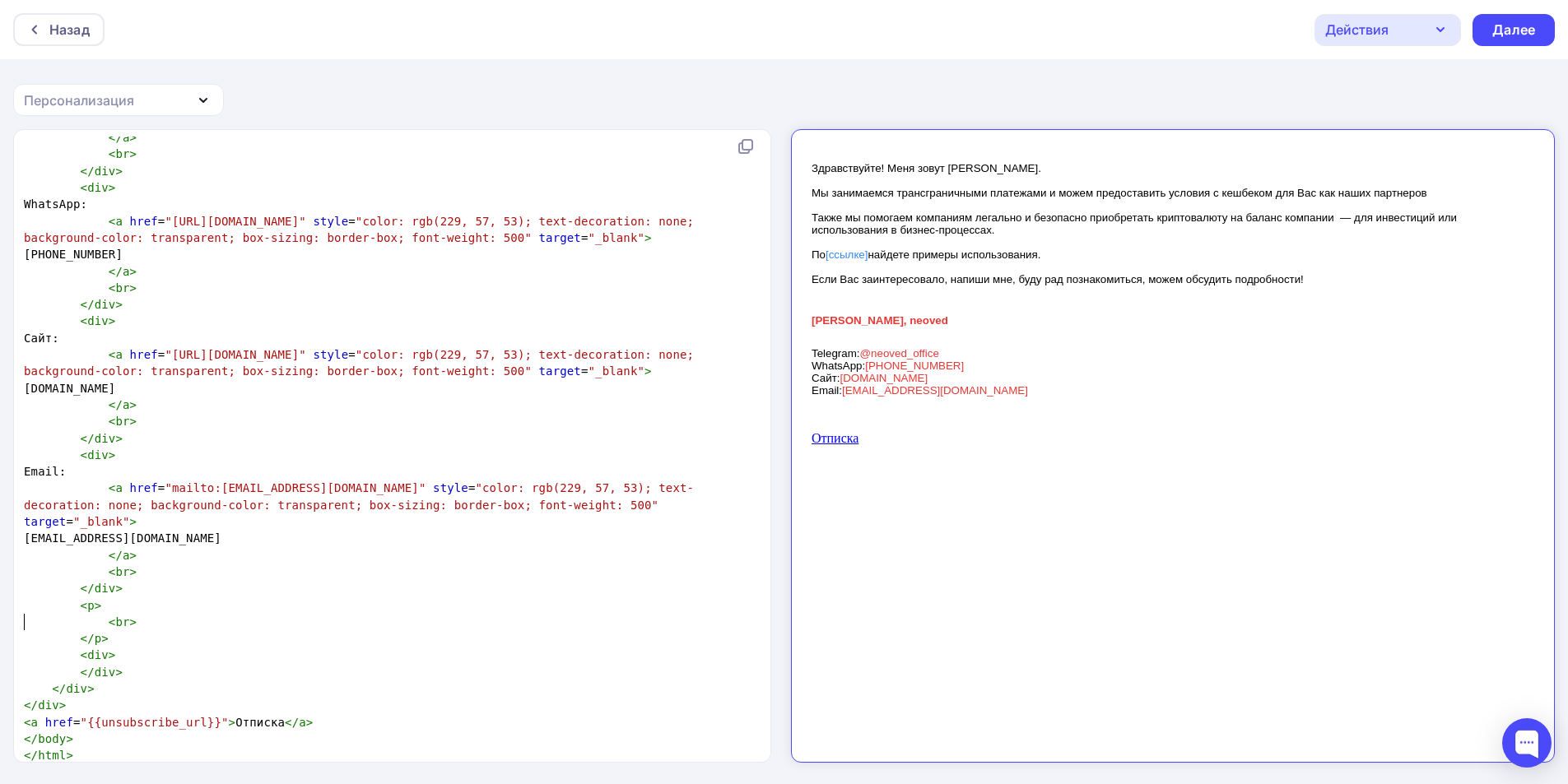
click at [24, 615] on span "< br >" at bounding box center [80, 621] width 112 height 13
click at [127, 630] on pre "</ p >" at bounding box center [389, 638] width 736 height 17
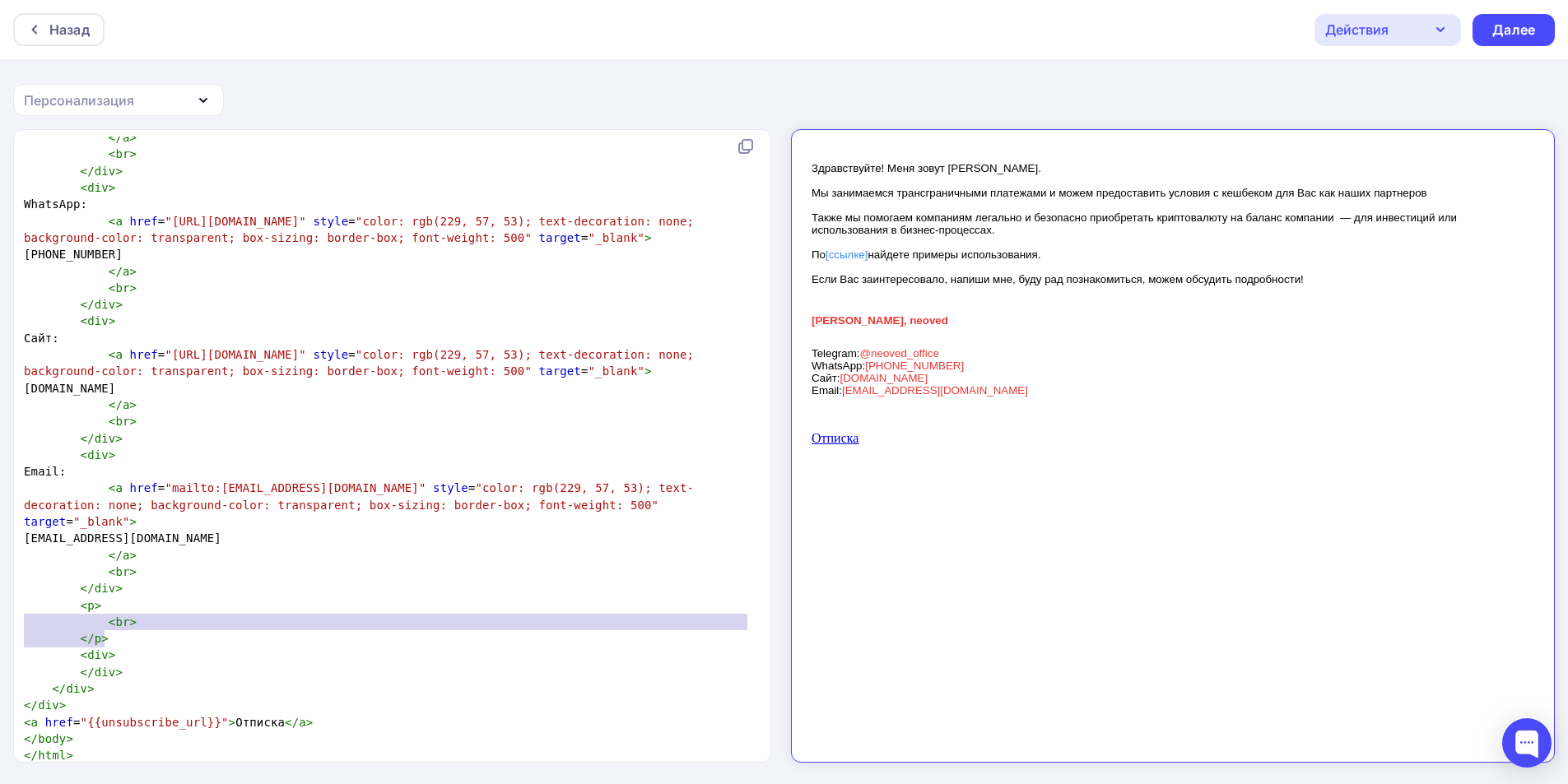
type textarea "<p> <br> </p>"
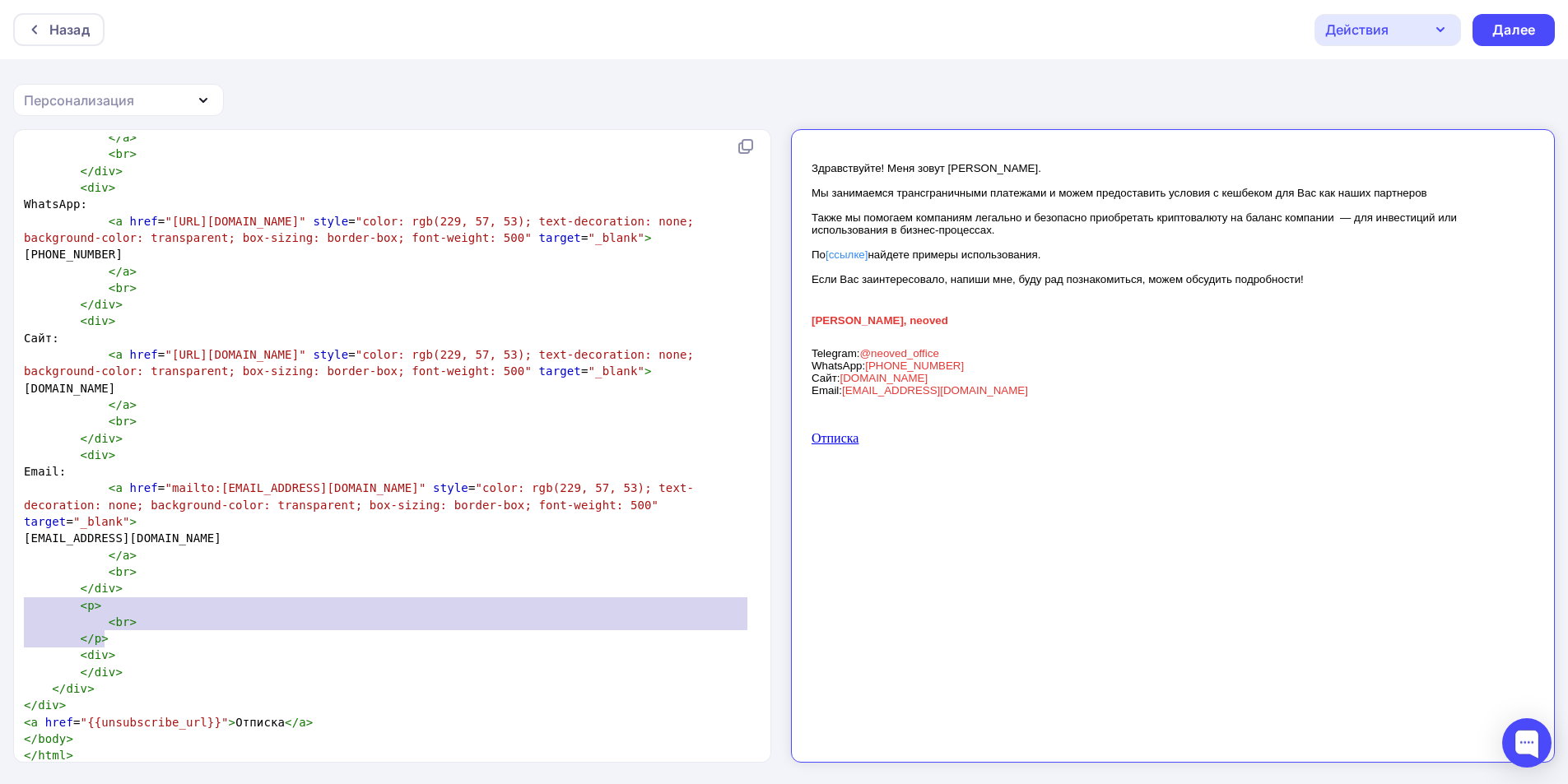
drag, startPoint x: 118, startPoint y: 621, endPoint x: 2, endPoint y: 592, distance: 119.6
click at [2, 593] on div "<p> <br> </p> x < html > < body > ​ < div > < div style = "font-family: Verdana…" at bounding box center [784, 457] width 1568 height 656
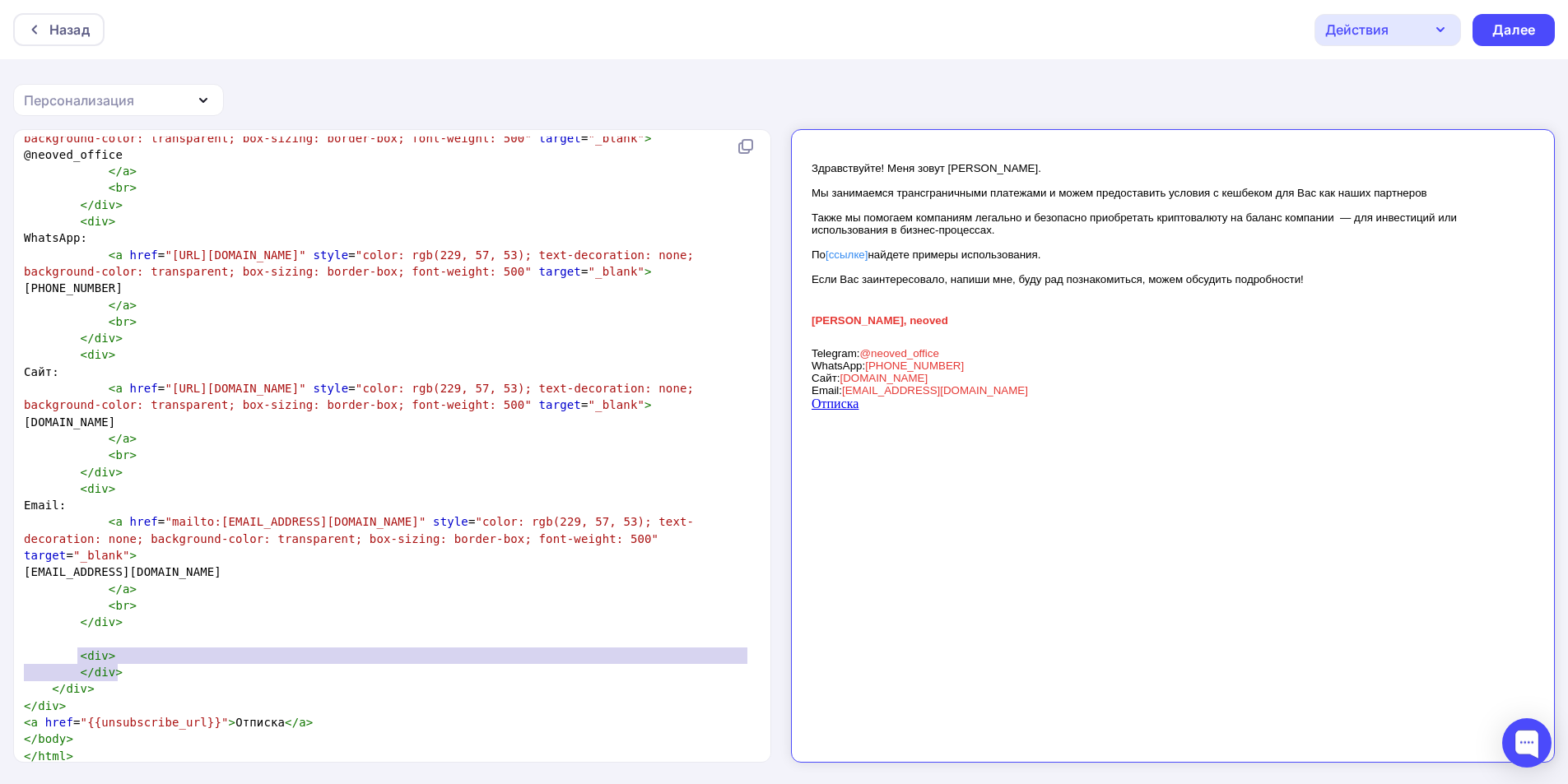
type textarea "<div> </div>"
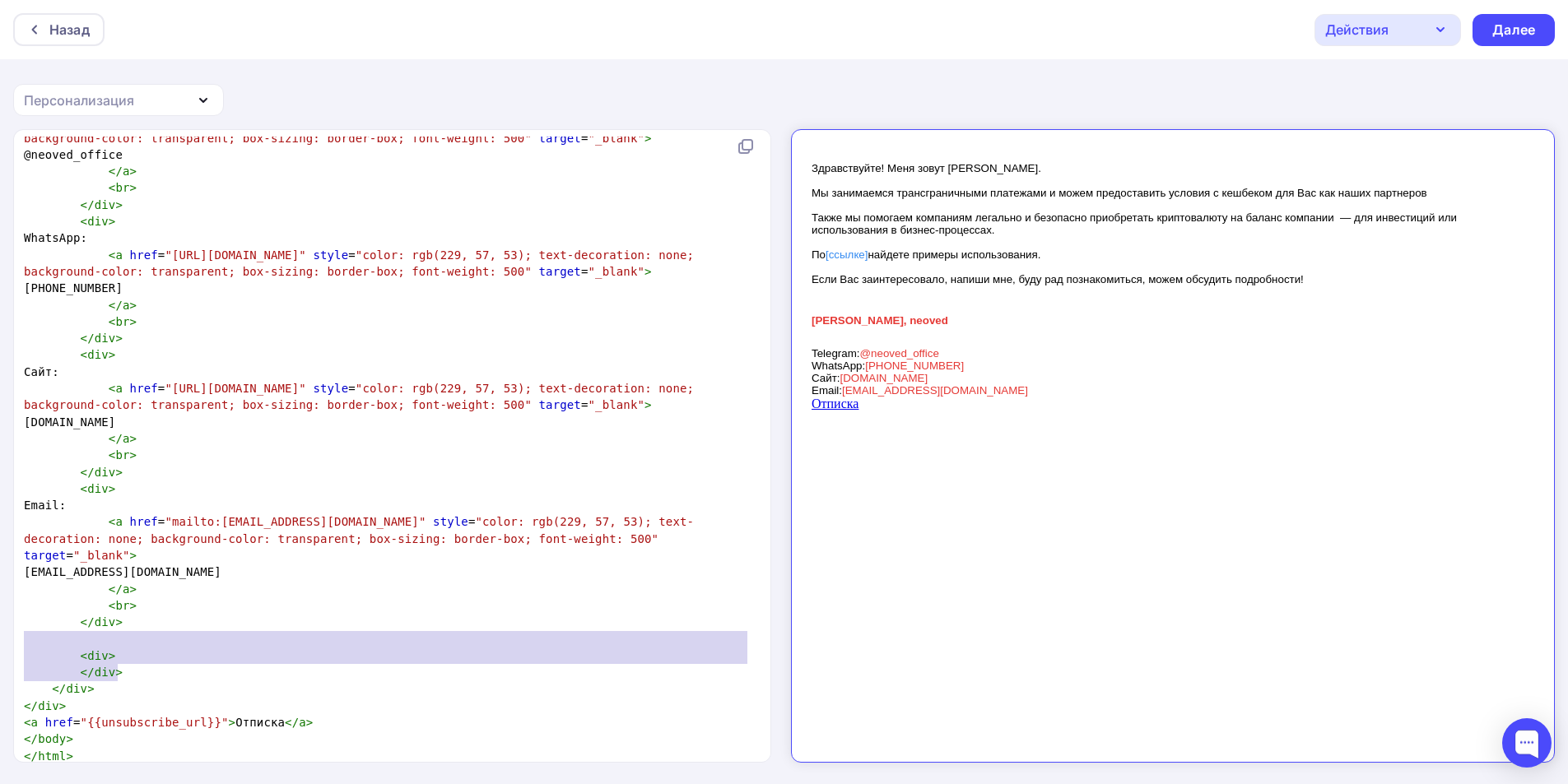
drag, startPoint x: 114, startPoint y: 651, endPoint x: 32, endPoint y: 628, distance: 85.2
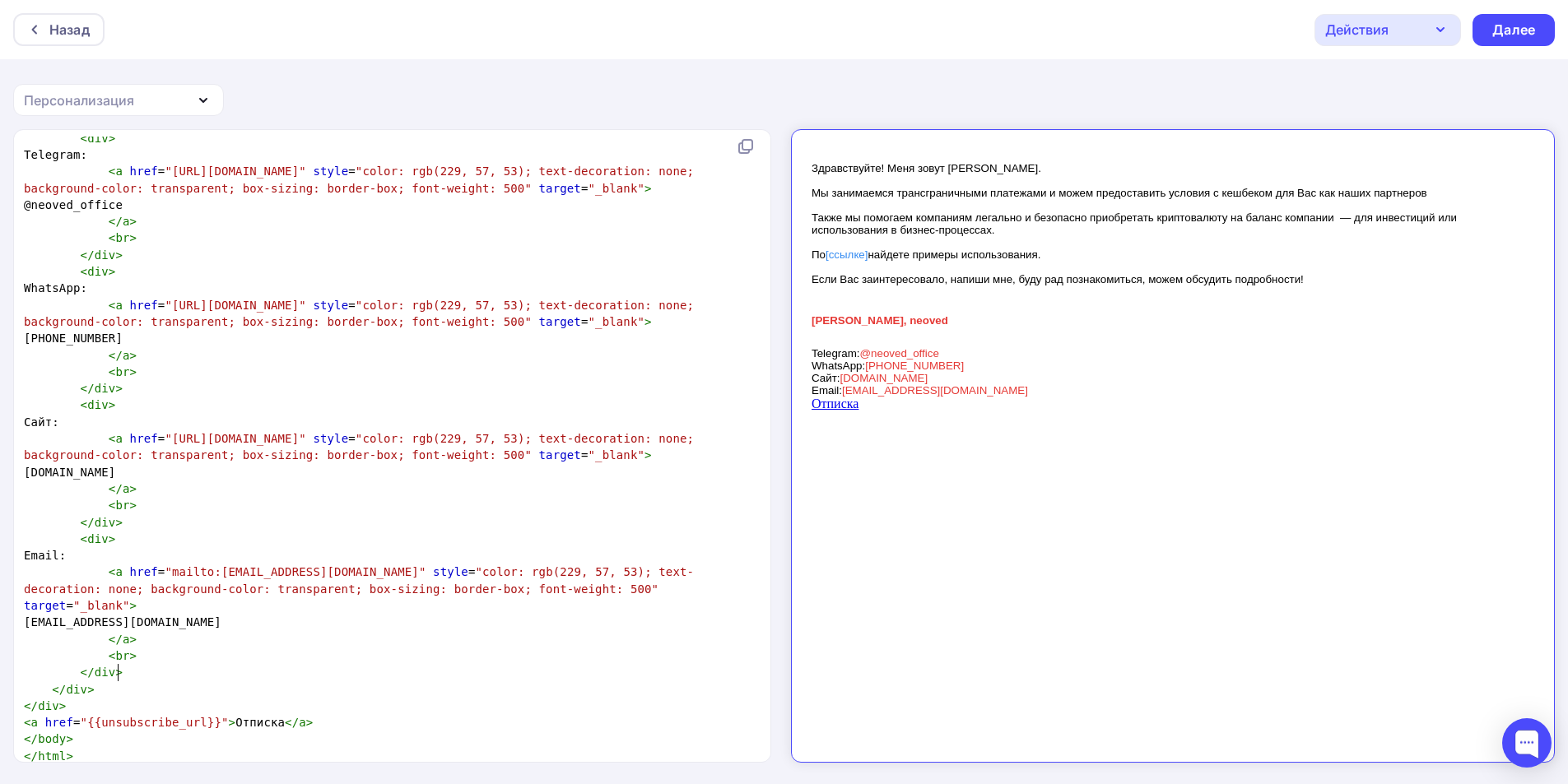
scroll to position [1074, 0]
drag, startPoint x: 166, startPoint y: 642, endPoint x: 149, endPoint y: 641, distance: 17.0
click at [162, 647] on pre "< br >" at bounding box center [389, 655] width 736 height 17
type textarea "<br>"
drag, startPoint x: 149, startPoint y: 641, endPoint x: 85, endPoint y: 636, distance: 64.2
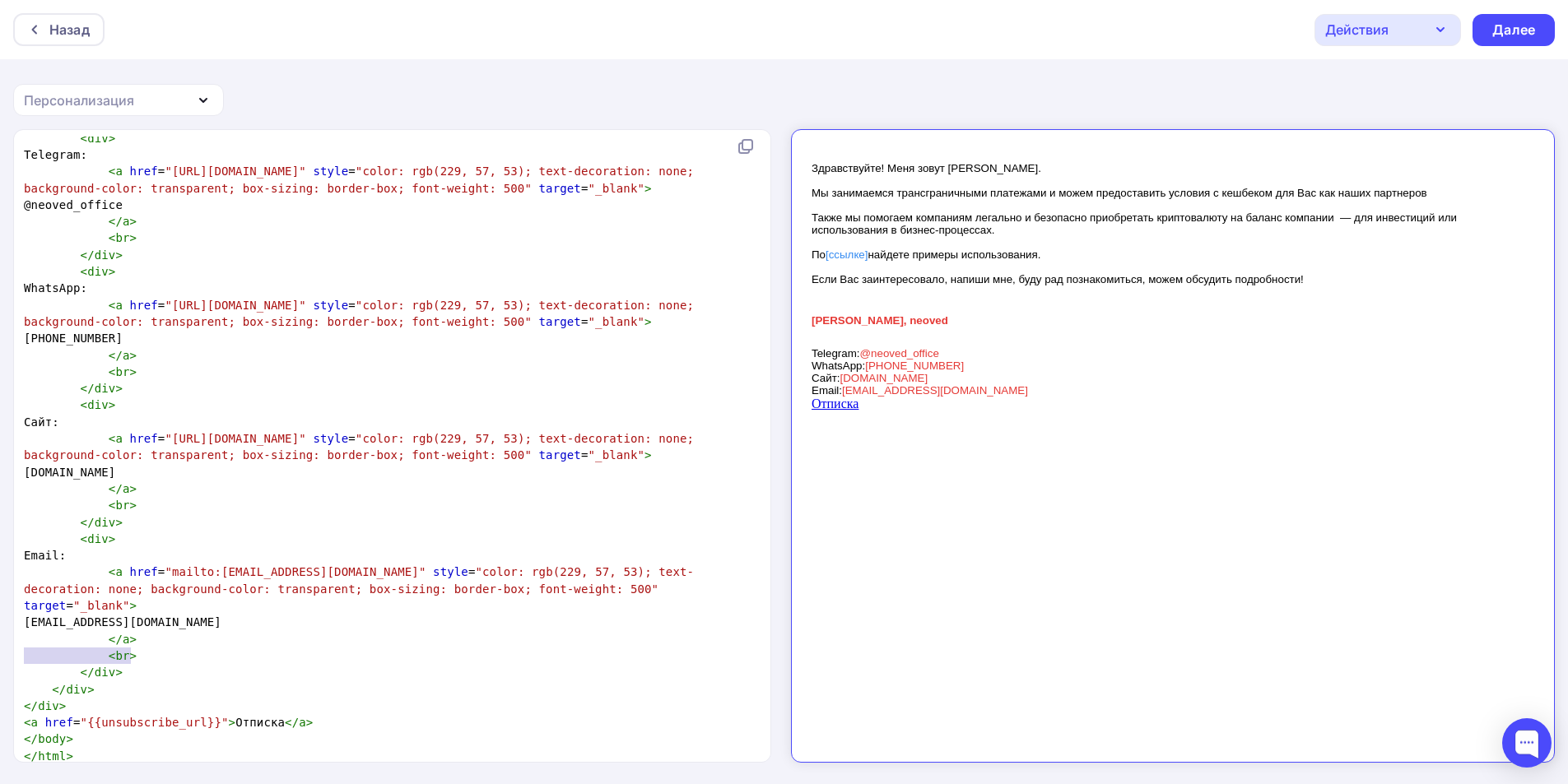
click at [85, 647] on pre "< br >" at bounding box center [389, 655] width 736 height 17
click at [85, 649] on span "< br >" at bounding box center [80, 655] width 112 height 13
type textarea "<br>"
drag, startPoint x: 130, startPoint y: 641, endPoint x: 90, endPoint y: 640, distance: 40.0
click at [90, 647] on pre "< br >" at bounding box center [389, 655] width 736 height 17
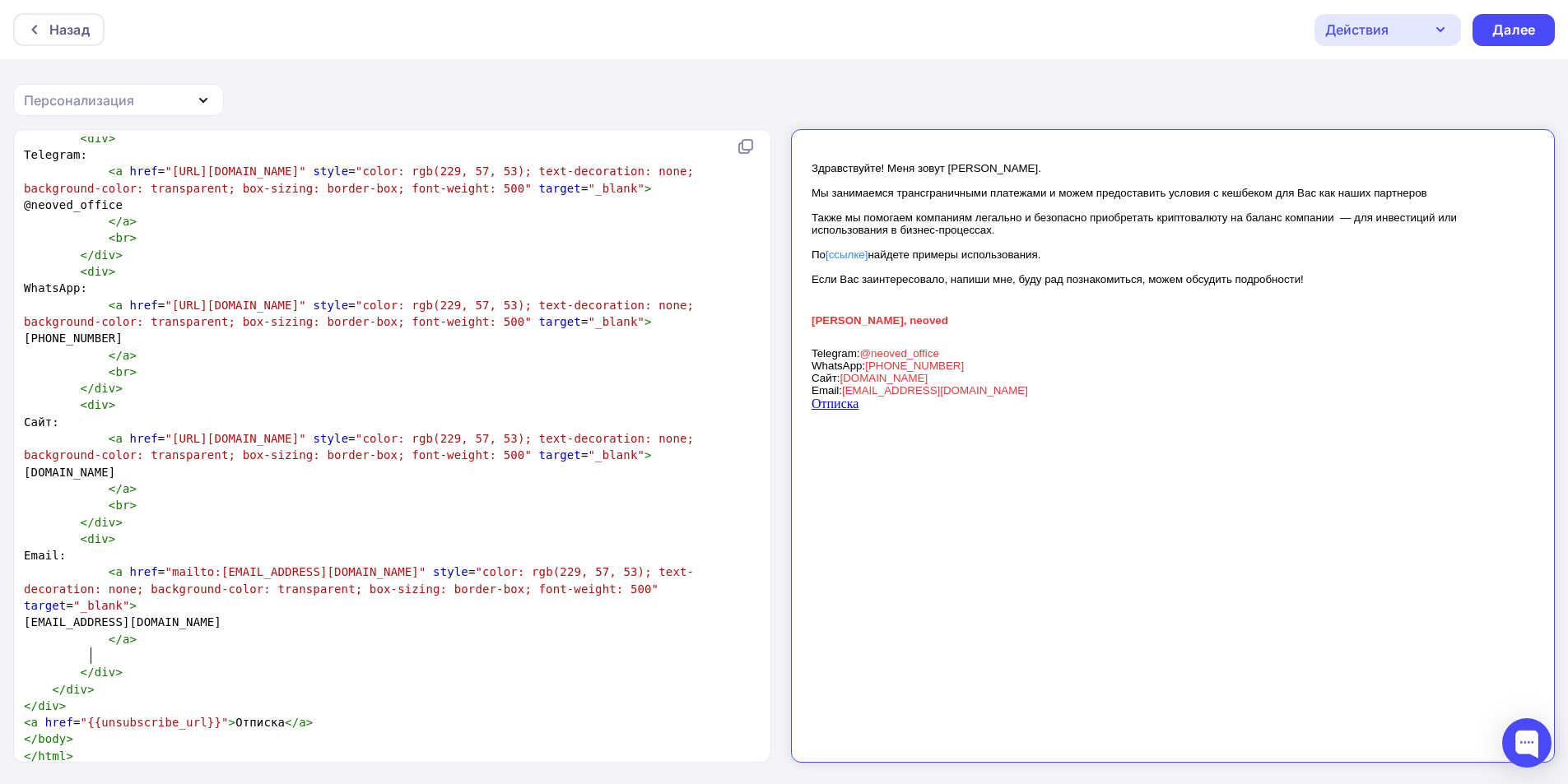
drag, startPoint x: 139, startPoint y: 507, endPoint x: 130, endPoint y: 506, distance: 9.1
click at [137, 507] on pre "< br >" at bounding box center [389, 505] width 736 height 17
type textarea "<br>"
drag, startPoint x: 130, startPoint y: 506, endPoint x: 93, endPoint y: 507, distance: 37.0
click at [93, 507] on pre "< br >" at bounding box center [389, 505] width 736 height 17
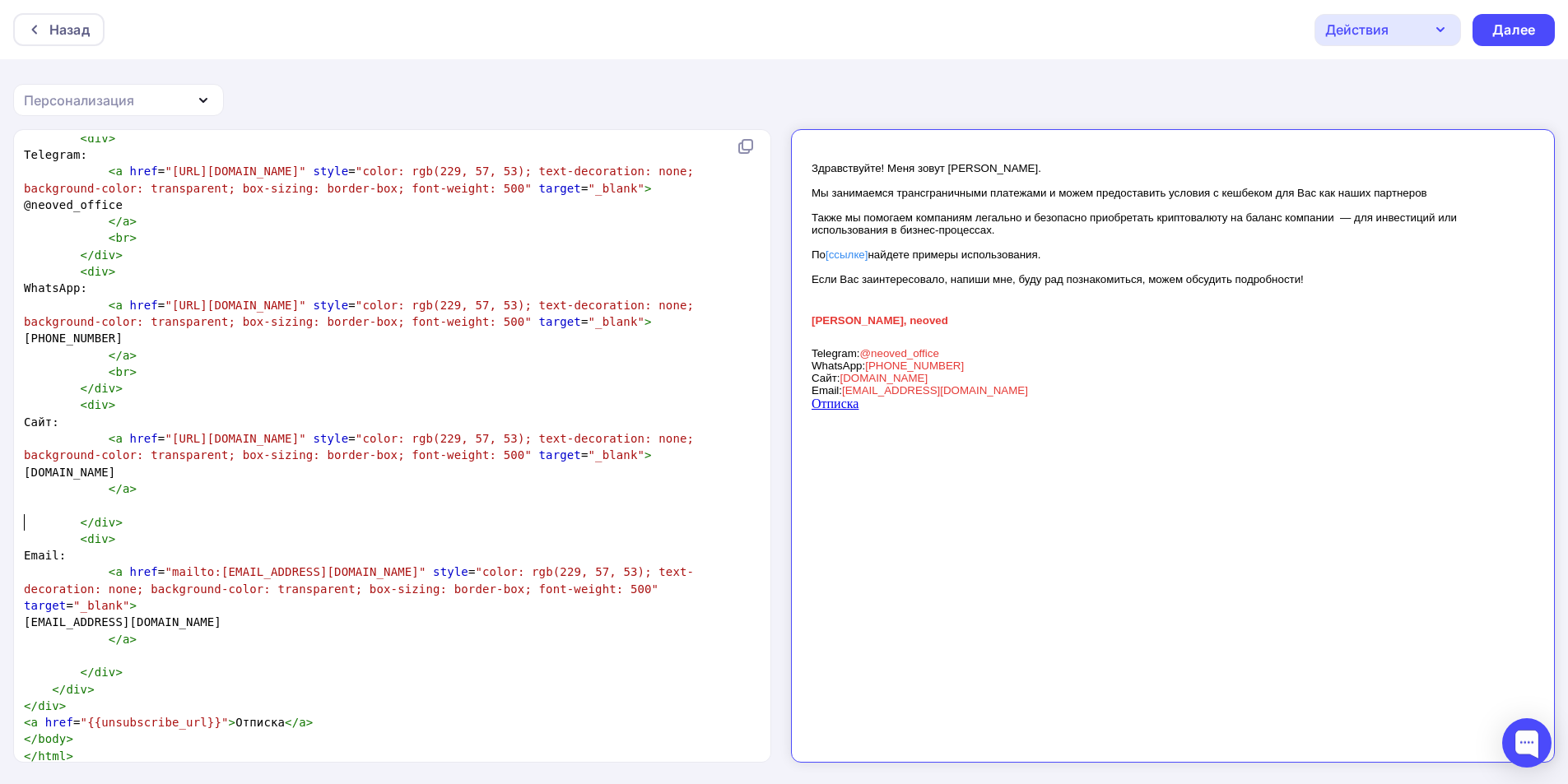
type textarea "<br>"
click at [171, 396] on pre "</ div >" at bounding box center [389, 388] width 736 height 17
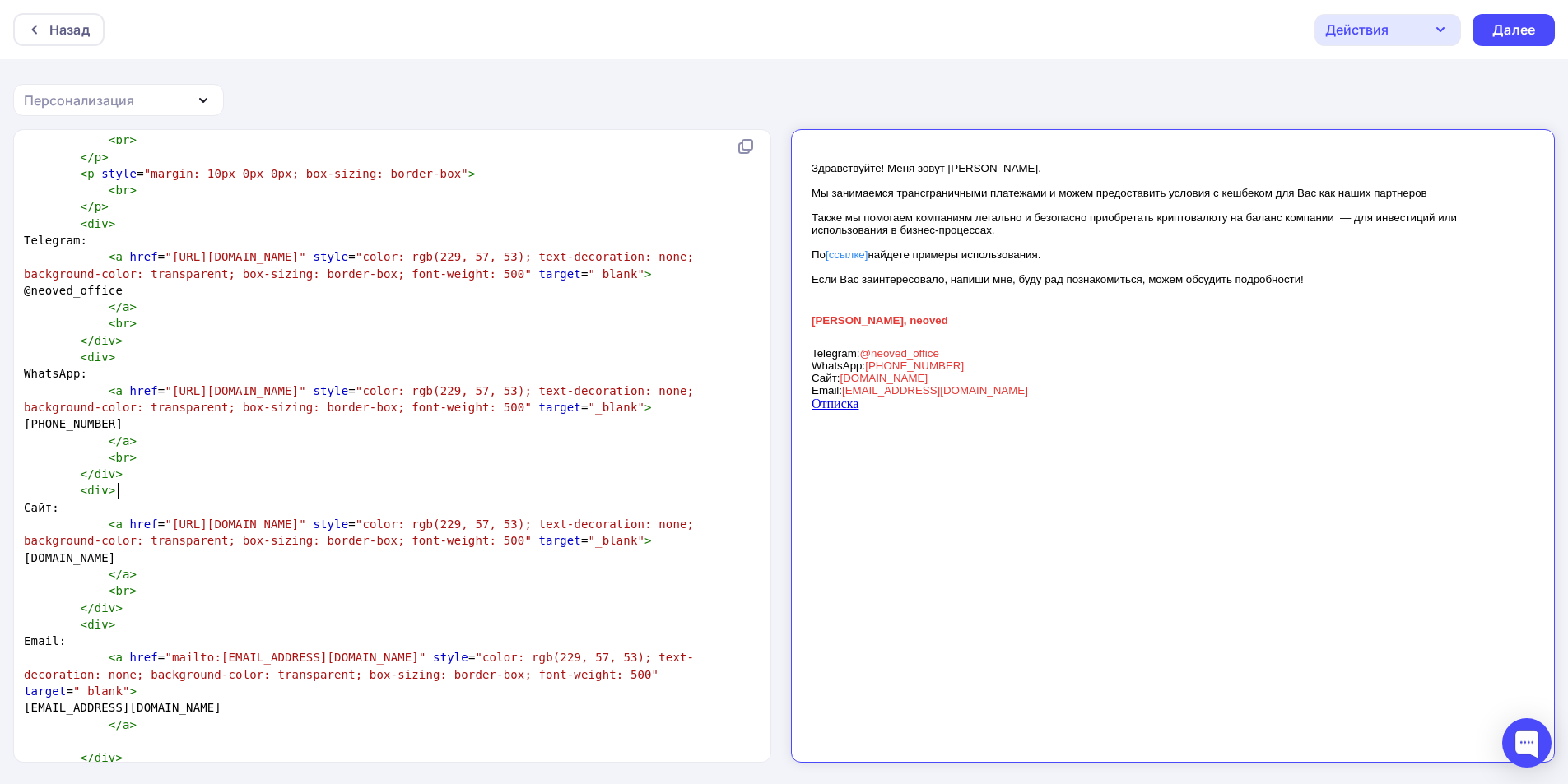
scroll to position [923, 0]
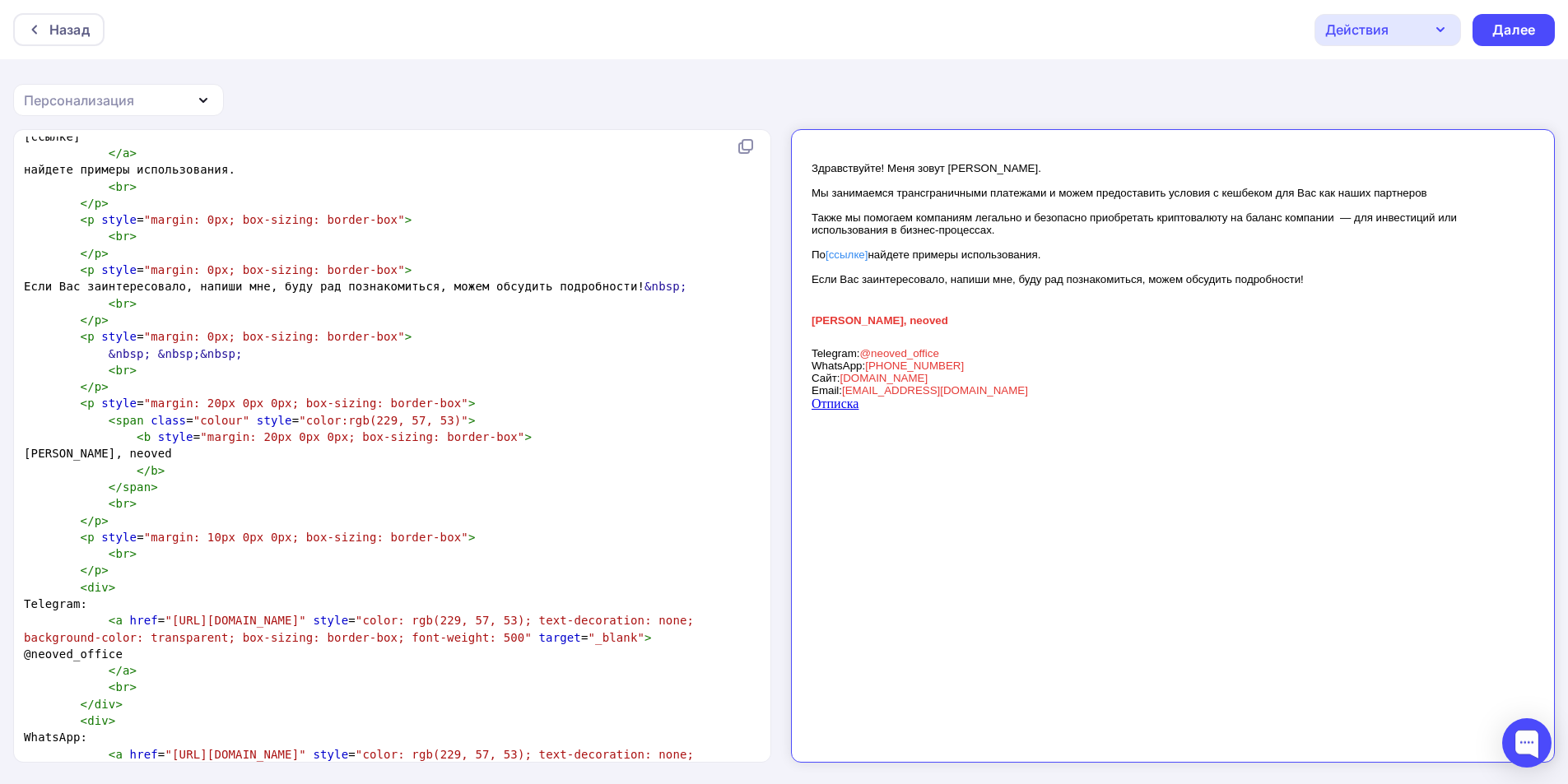
click at [169, 512] on pre "< br >" at bounding box center [389, 503] width 736 height 17
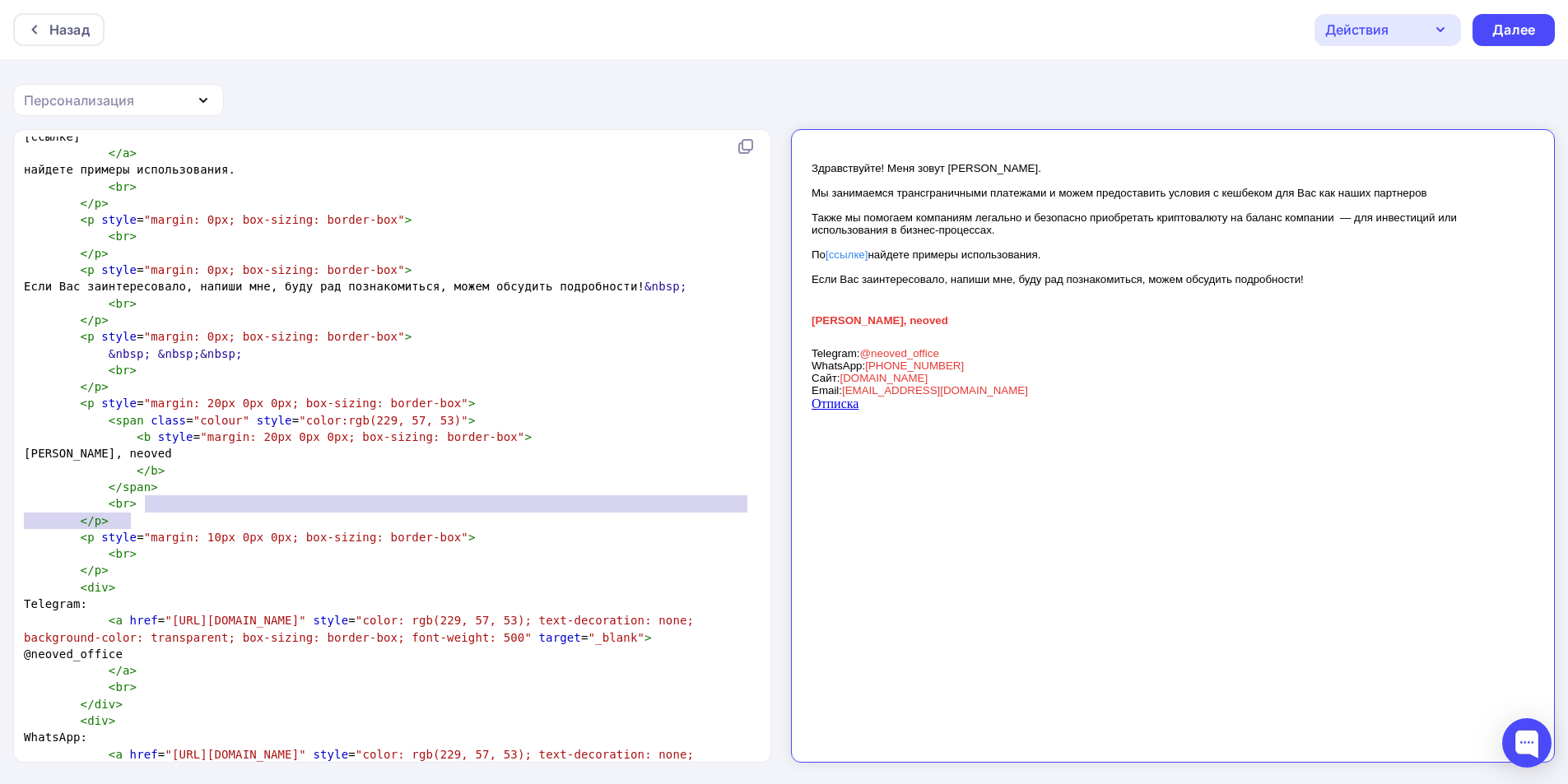
type textarea "span>"
drag, startPoint x: 156, startPoint y: 512, endPoint x: 141, endPoint y: 510, distance: 15.1
click at [140, 512] on pre "< br >" at bounding box center [389, 503] width 736 height 17
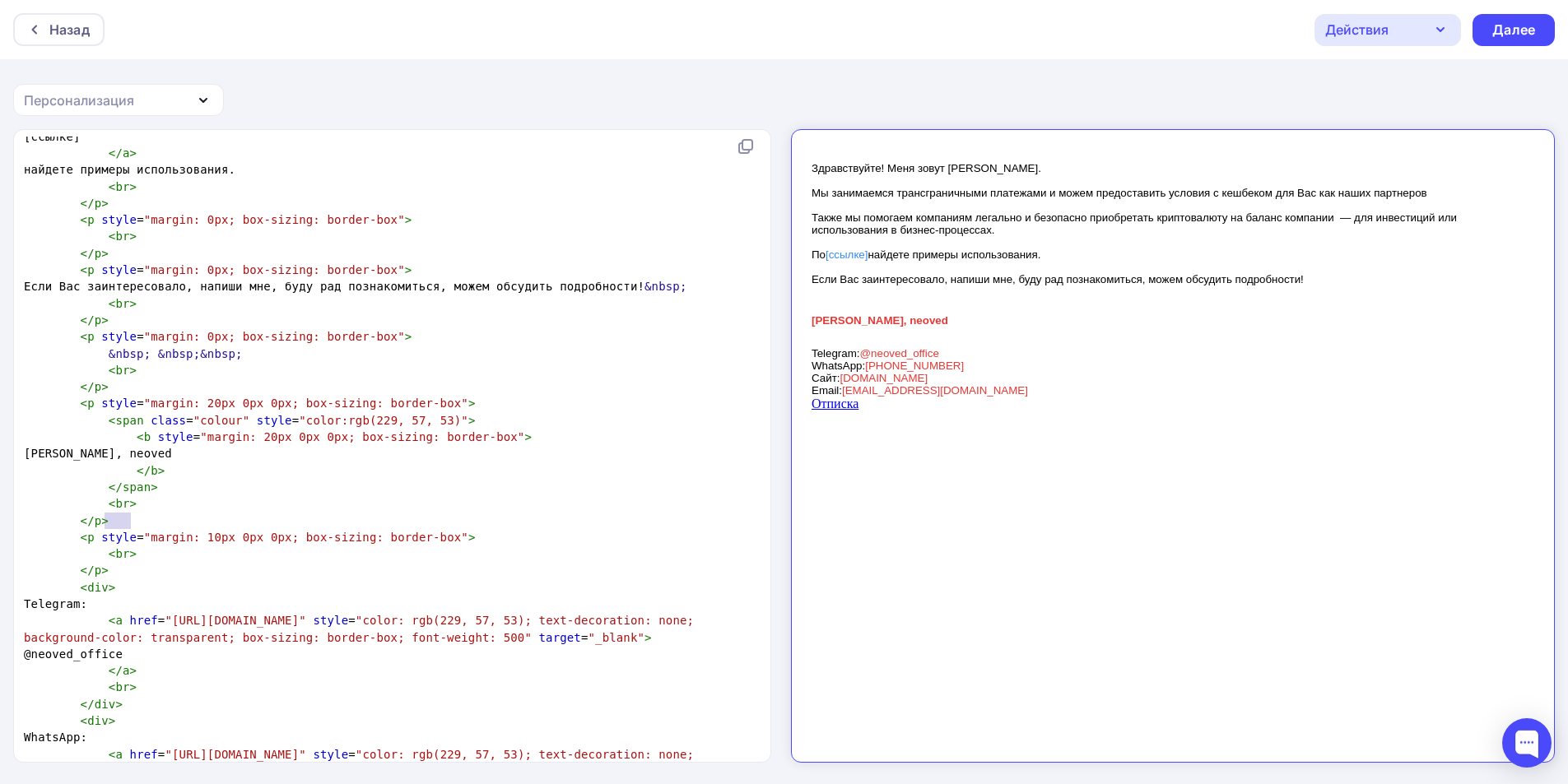
type textarea "<br>"
drag, startPoint x: 138, startPoint y: 524, endPoint x: 81, endPoint y: 524, distance: 57.0
click at [81, 512] on pre "< br >" at bounding box center [389, 503] width 736 height 17
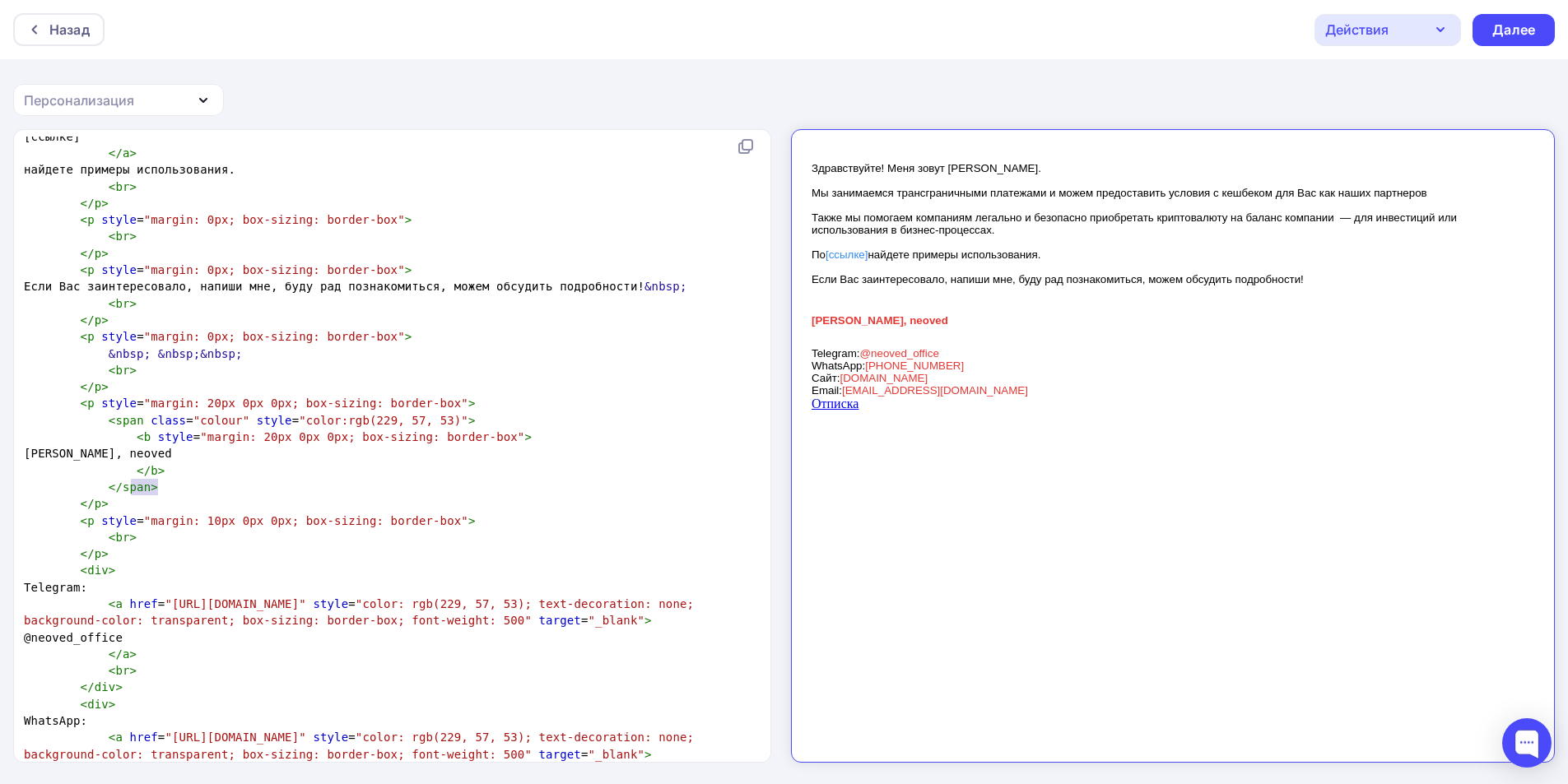
type textarea "</b>"
drag, startPoint x: 161, startPoint y: 483, endPoint x: 126, endPoint y: 483, distance: 35.0
click at [126, 478] on pre "</ b >" at bounding box center [389, 470] width 736 height 17
click at [166, 394] on pre "</ p >" at bounding box center [389, 387] width 736 height 17
type textarea "<br>"
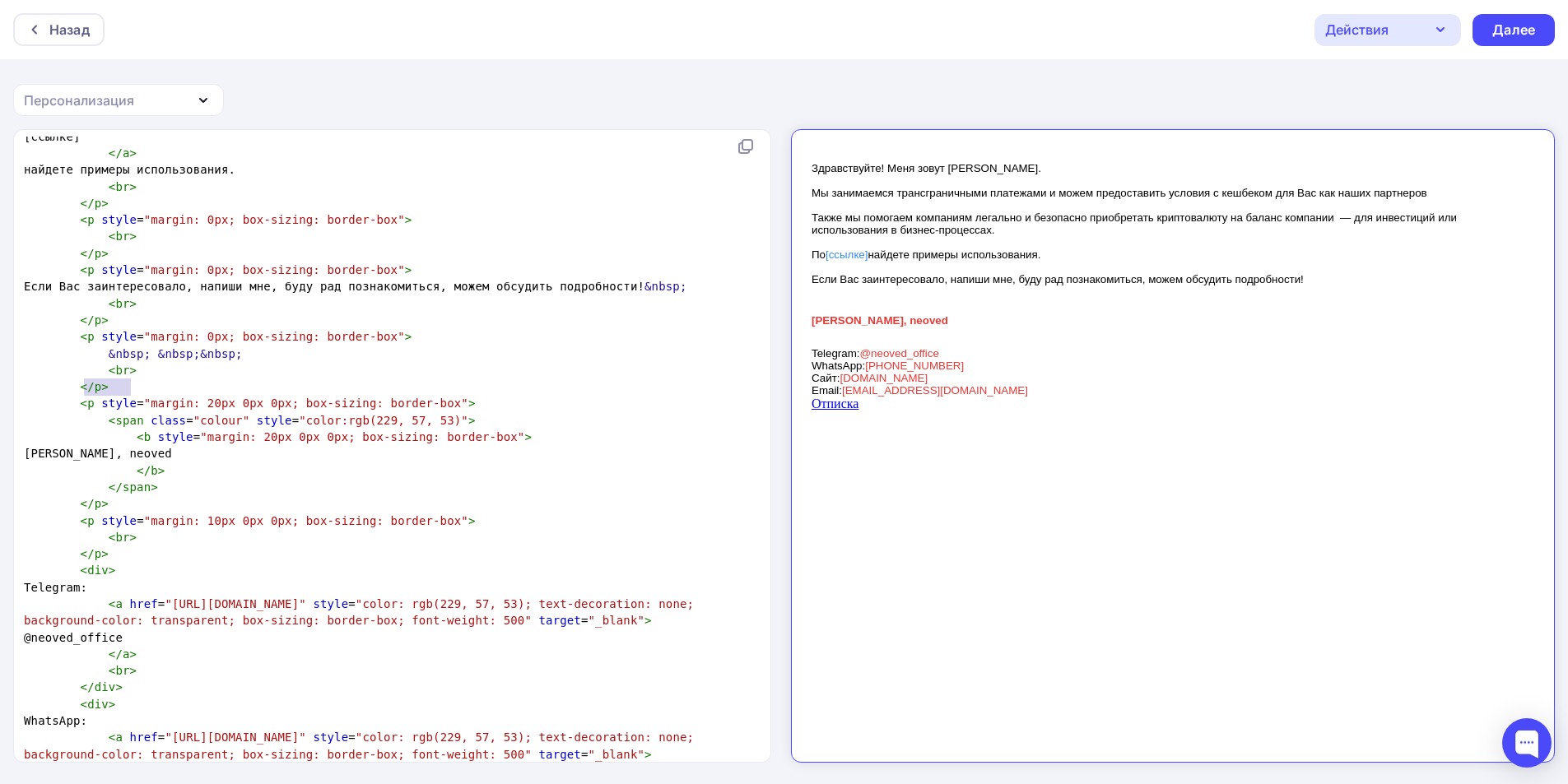
drag, startPoint x: 144, startPoint y: 389, endPoint x: 85, endPoint y: 384, distance: 59.2
click at [85, 379] on pre "< br >" at bounding box center [389, 370] width 736 height 17
click at [85, 377] on span "< br >" at bounding box center [80, 370] width 112 height 13
type textarea "<br>"
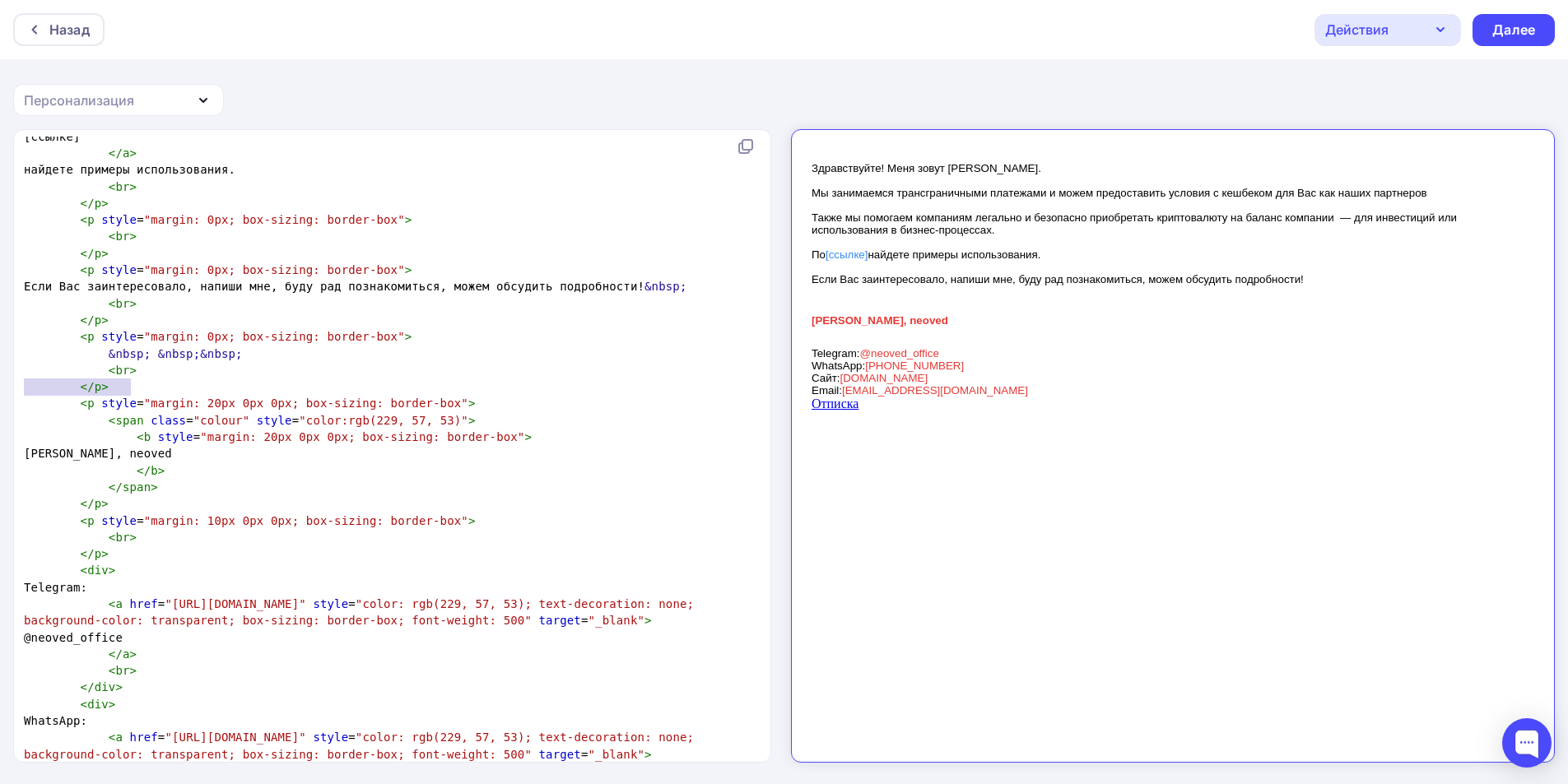
drag, startPoint x: 91, startPoint y: 384, endPoint x: 142, endPoint y: 388, distance: 51.2
click at [142, 379] on pre "< br >" at bounding box center [389, 370] width 736 height 17
click at [458, 462] on pre "Алексей, neoved" at bounding box center [389, 453] width 736 height 17
type textarea "<html> <body> <div> <div style="font-family: Verdana, Arial, Helvetica, sans-se…"
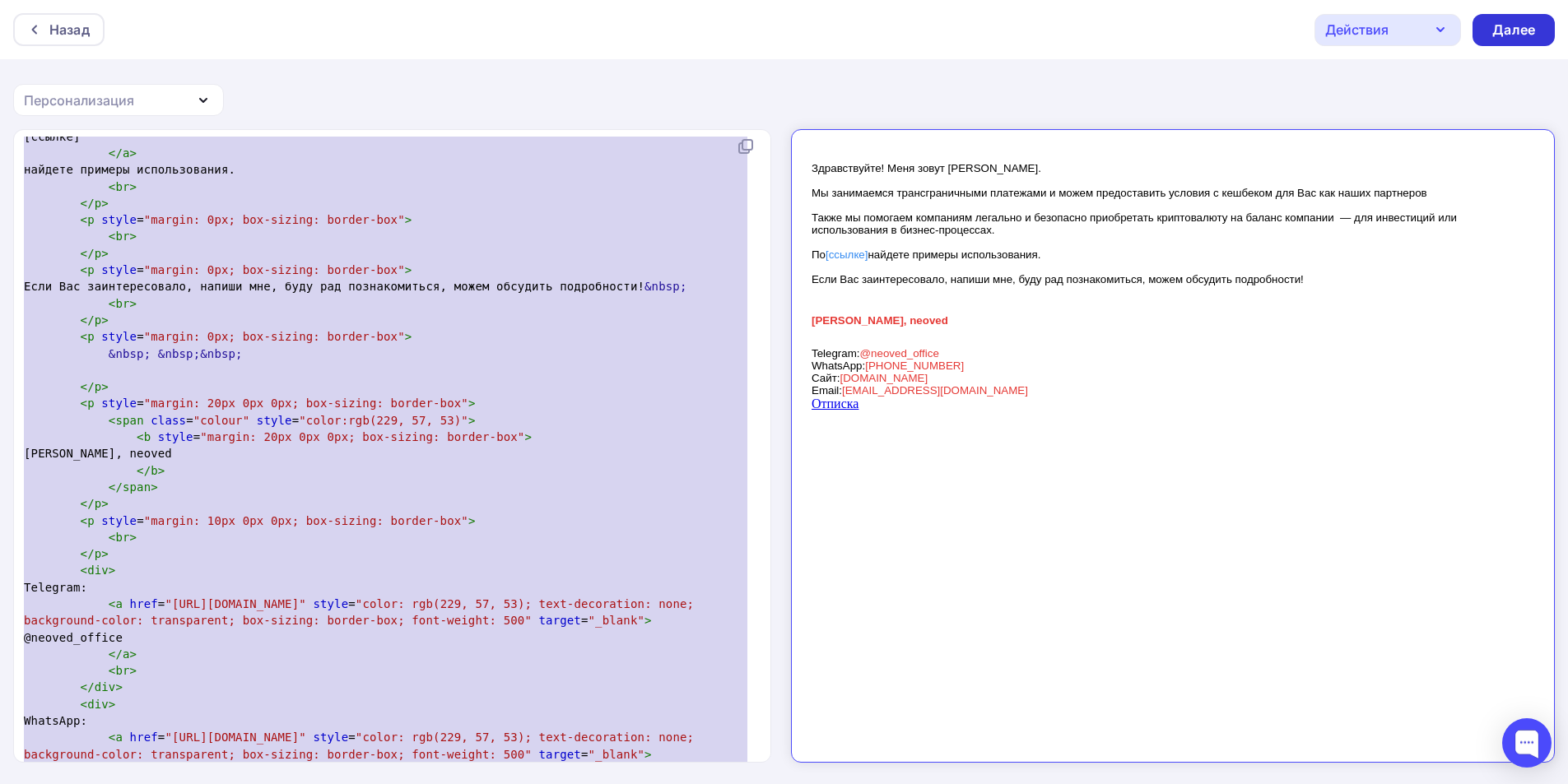
click at [1535, 23] on div "Далее" at bounding box center [1513, 30] width 82 height 33
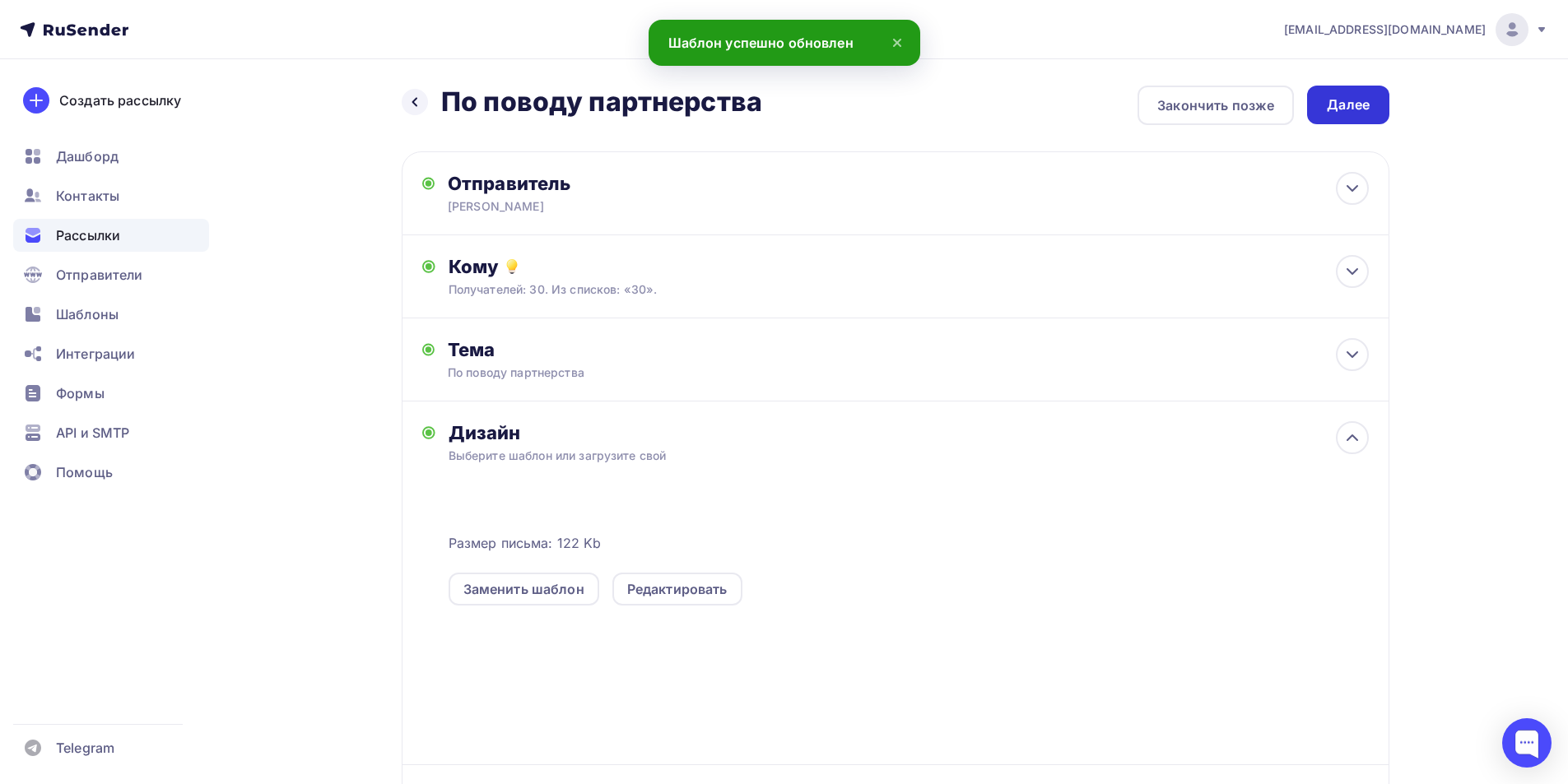
click at [1367, 103] on div "Далее" at bounding box center [1347, 105] width 42 height 19
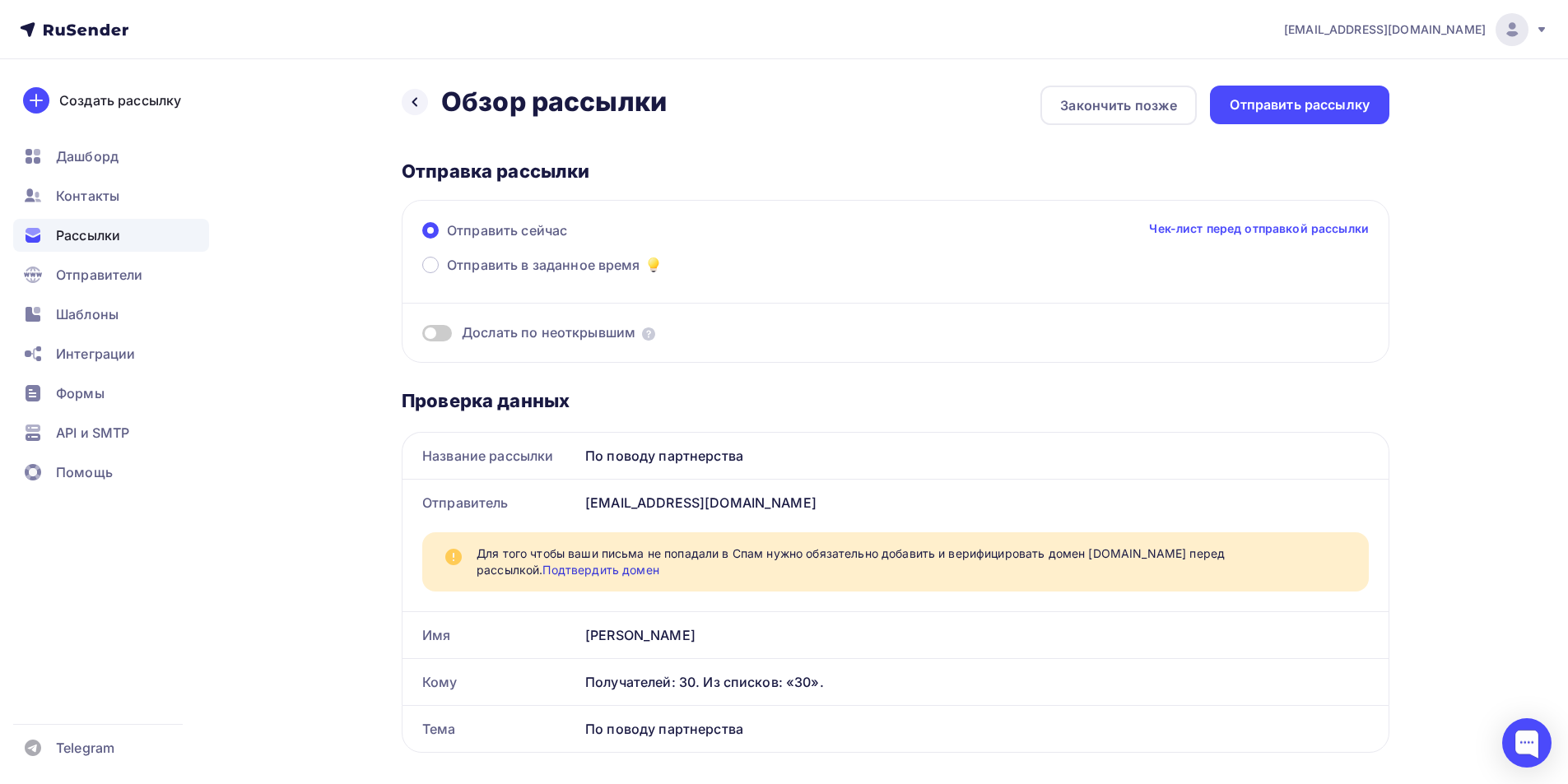
click at [658, 562] on link "Подтвердить домен" at bounding box center [601, 569] width 116 height 14
click at [161, 280] on div "Отправители" at bounding box center [111, 274] width 195 height 33
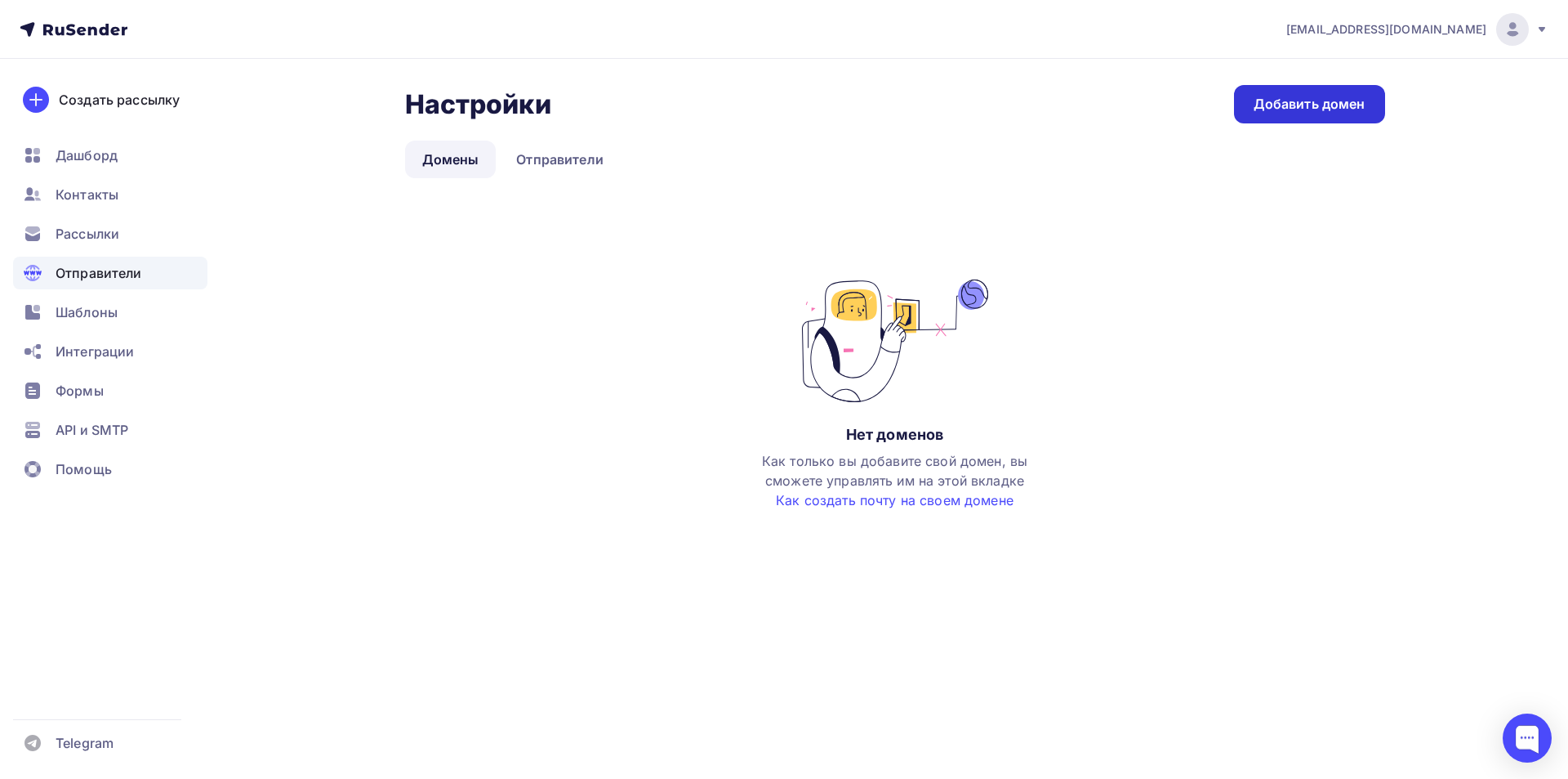
click at [1324, 111] on div "Добавить домен" at bounding box center [1309, 104] width 112 height 19
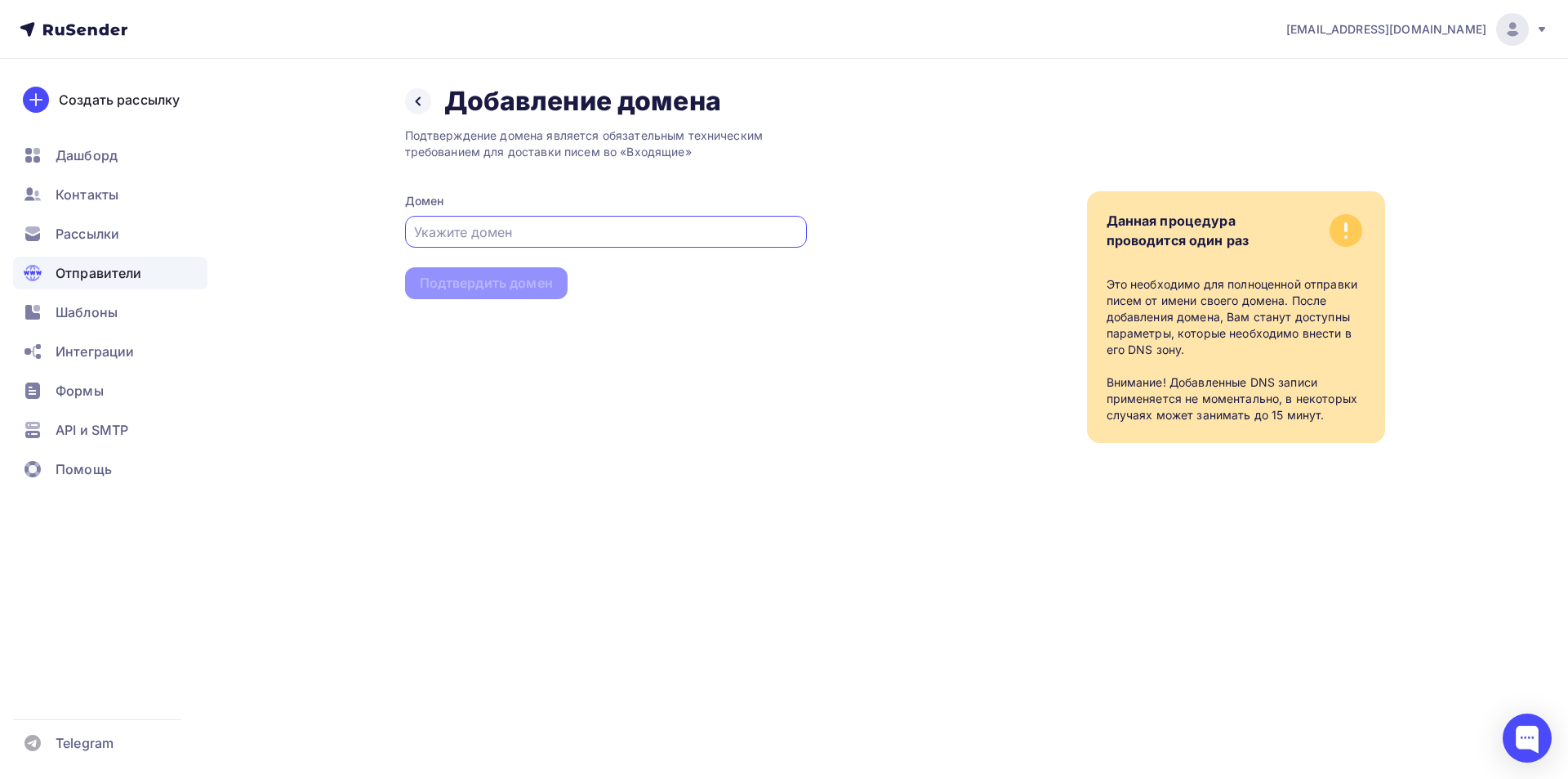
click at [597, 235] on input "text" at bounding box center [605, 232] width 383 height 20
click at [1296, 516] on div "partner@neoved.io Аккаунт Тарифы Выйти Создать рассылку Дашборд Контакты Рассыл…" at bounding box center [784, 389] width 1568 height 779
click at [584, 231] on input "text" at bounding box center [605, 232] width 383 height 20
paste input "mail.neoved.io"
type input "mail.neoved.io"
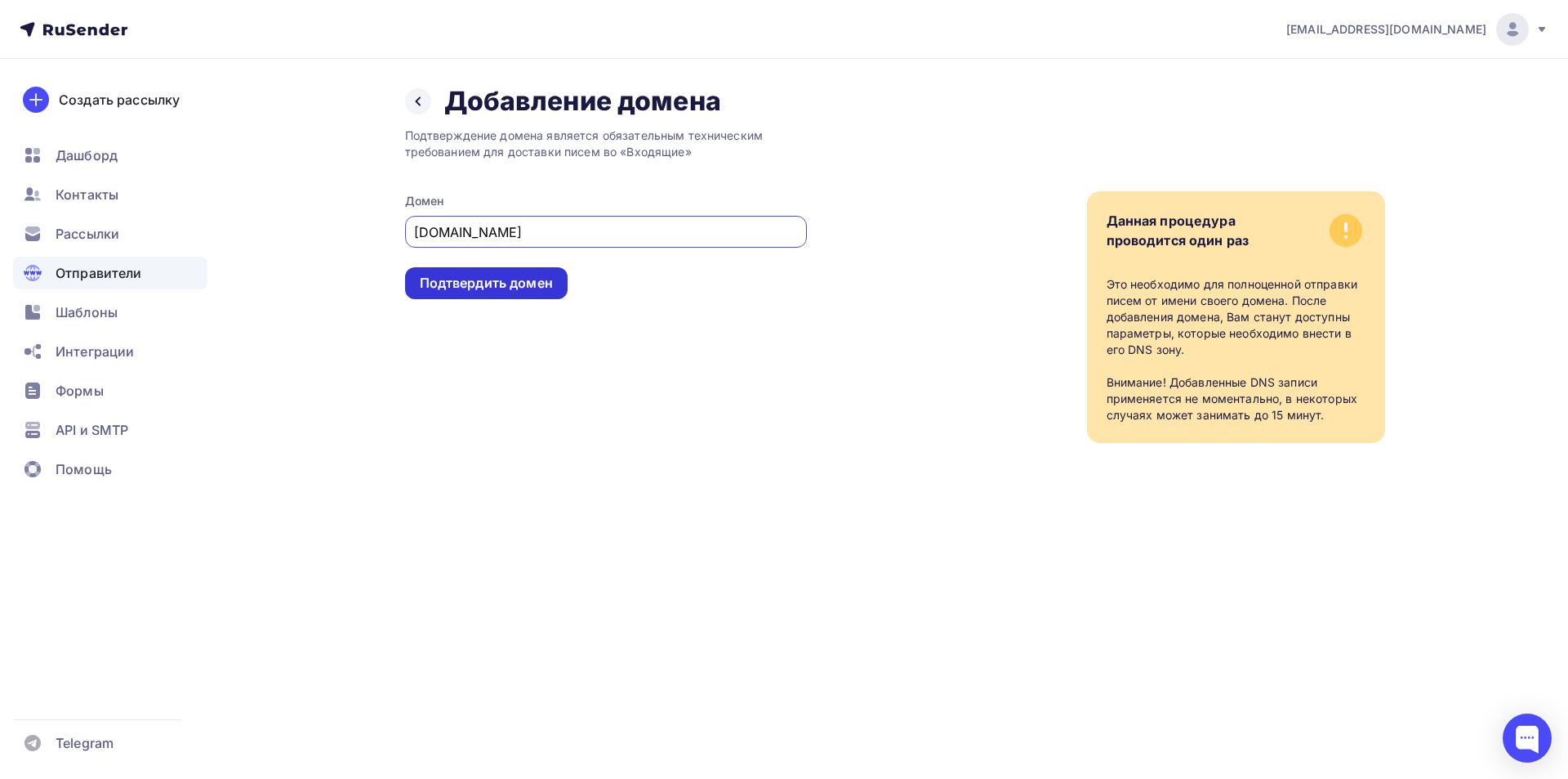
click at [536, 277] on div "Подтвердить домен" at bounding box center [487, 282] width 133 height 19
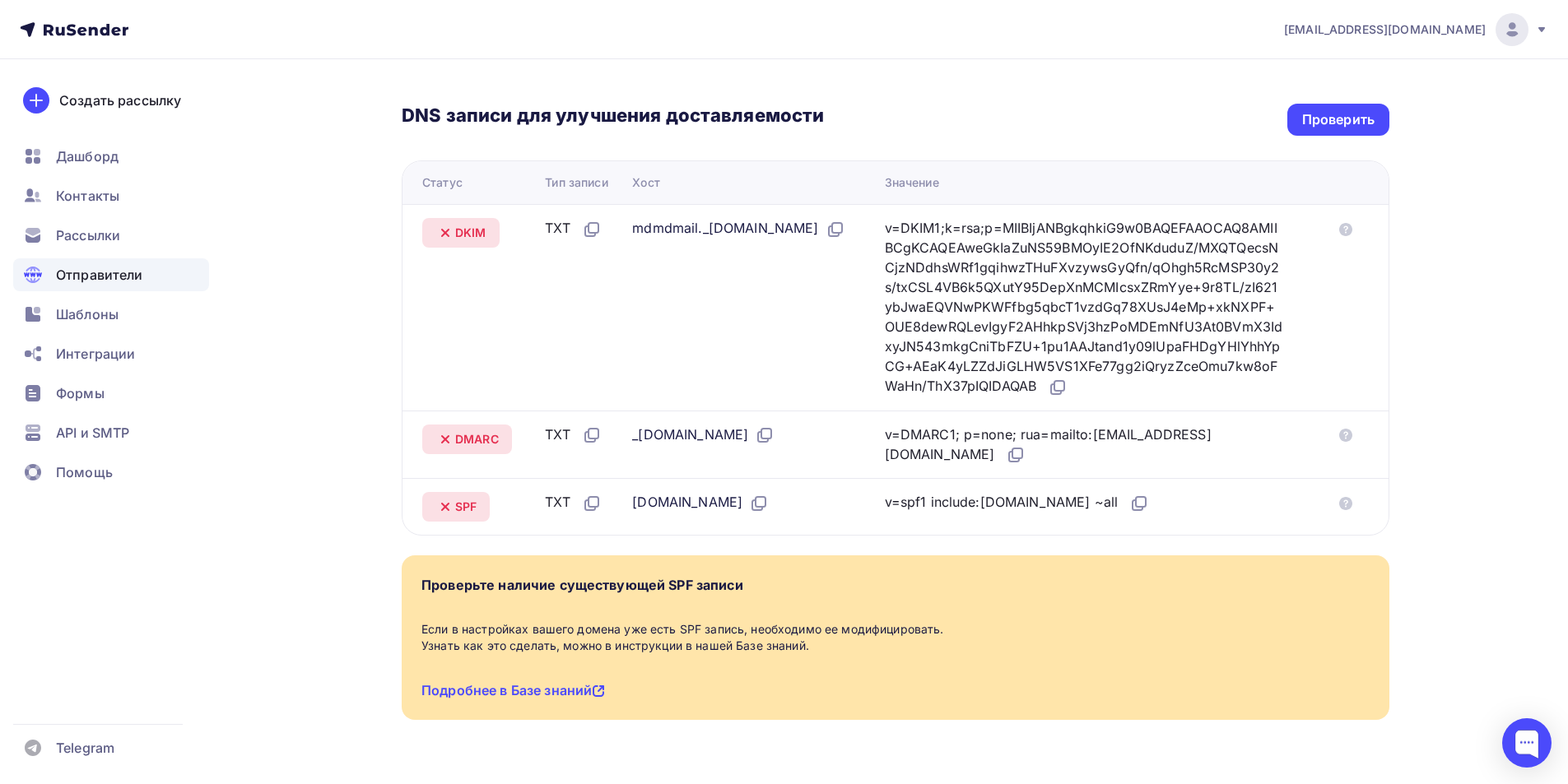
scroll to position [349, 0]
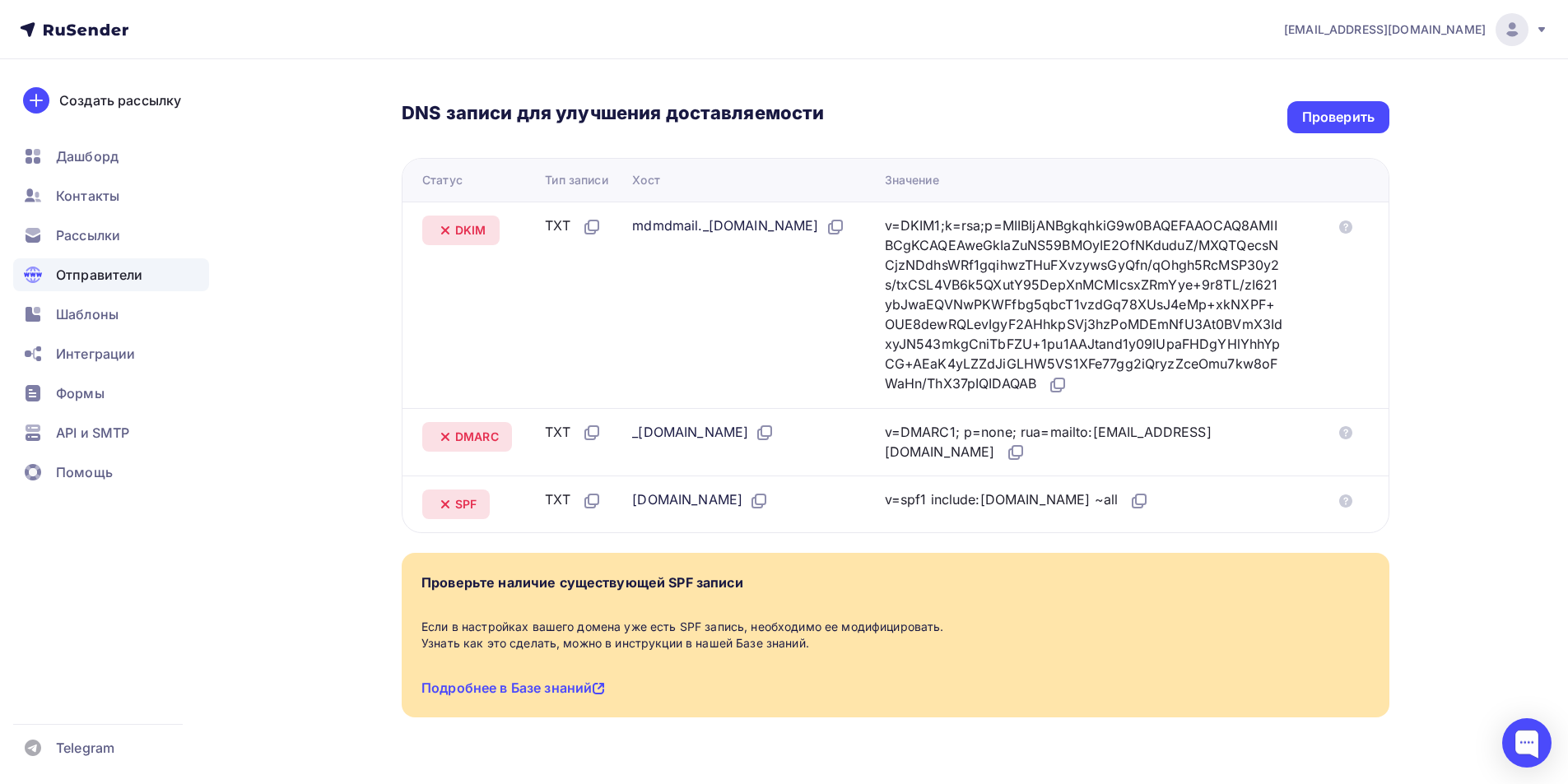
drag, startPoint x: 1266, startPoint y: 501, endPoint x: 387, endPoint y: 226, distance: 921.0
click at [387, 226] on div "Назад mail.neoved.io Не подтвержден Подтверждение домена Подтверждение домена я…" at bounding box center [784, 266] width 1349 height 1113
click at [387, 228] on div "Назад mail.neoved.io Не подтвержден Подтверждение домена Подтверждение домена я…" at bounding box center [784, 266] width 1349 height 1113
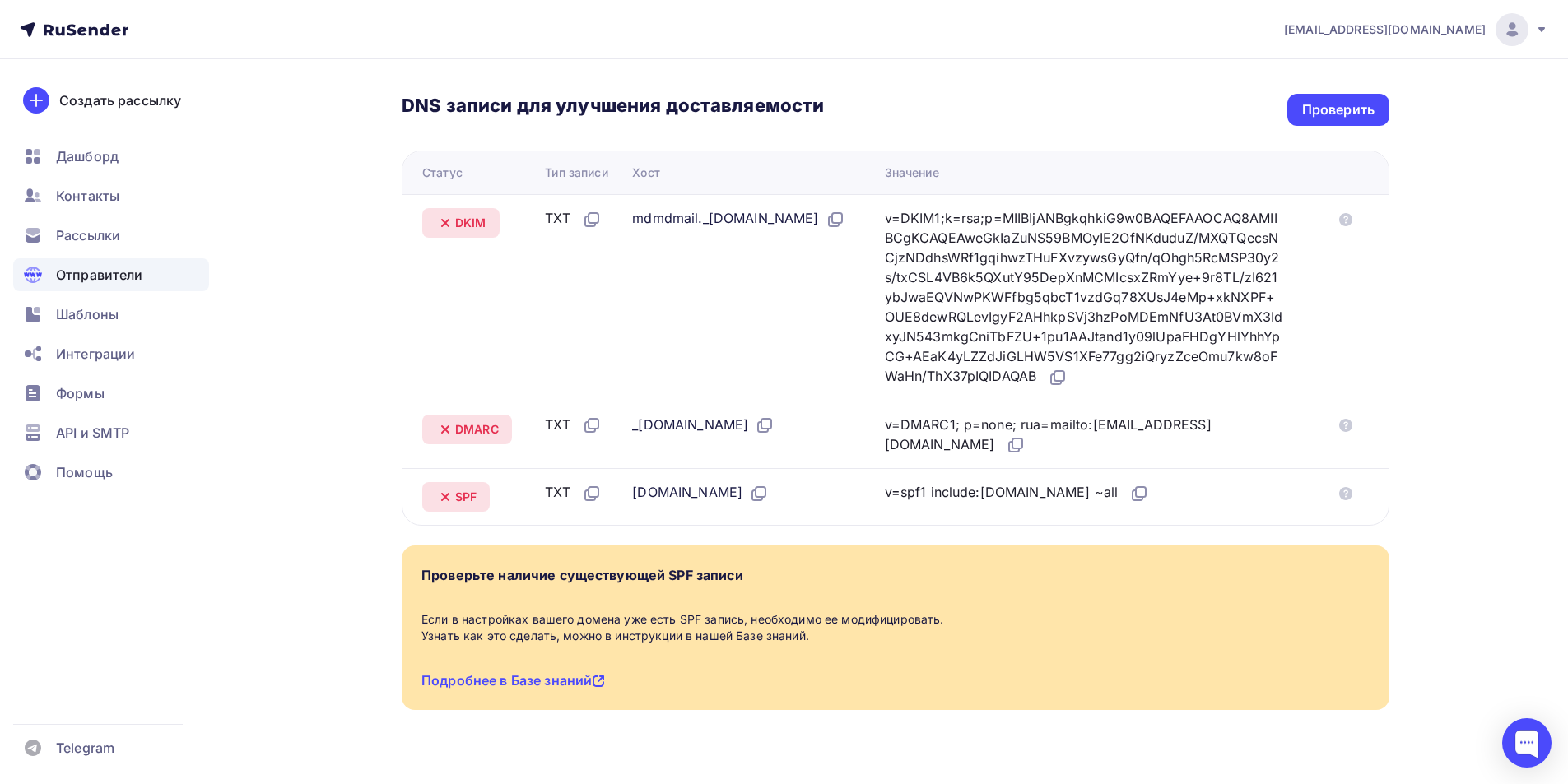
scroll to position [352, 0]
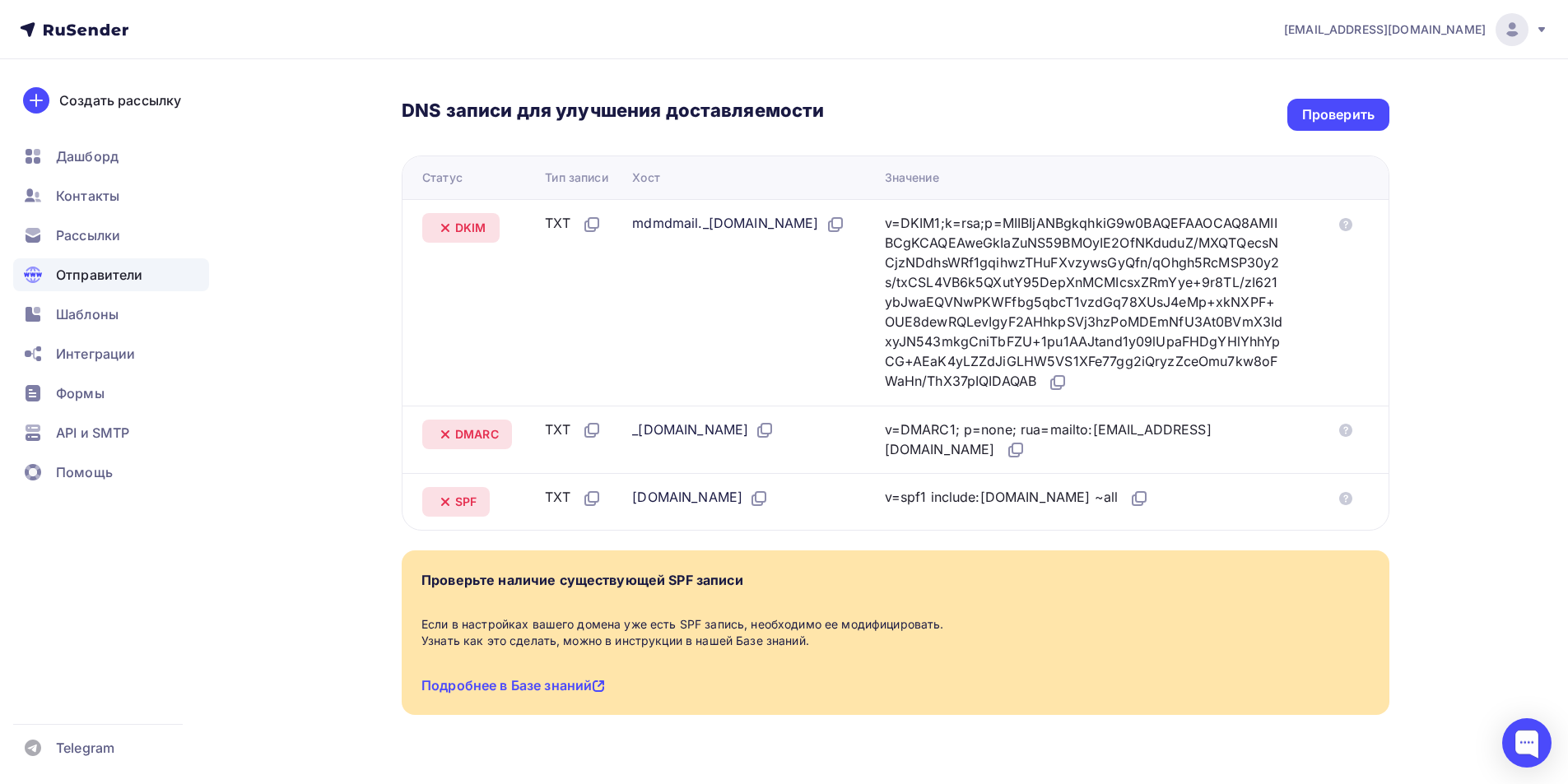
copy table "Статус Тип записи Хост Значение DKIM TXT mdmdmail._domainkey.mail.neoved.io v=D…"
click at [1451, 360] on div "Назад mail.neoved.io Не подтвержден Подтверждение домена Подтверждение домена я…" at bounding box center [784, 263] width 1349 height 1113
click at [1505, 430] on div "partner@neoved.io Аккаунт Тарифы Выйти Создать рассылку Дашборд Контакты Рассыл…" at bounding box center [784, 234] width 1568 height 1173
click at [1464, 362] on div "partner@neoved.io Аккаунт Тарифы Выйти Создать рассылку Дашборд Контакты Рассыл…" at bounding box center [784, 234] width 1568 height 1173
click at [1455, 348] on div "Назад mail.neoved.io Не подтвержден Подтверждение домена Подтверждение домена я…" at bounding box center [784, 263] width 1349 height 1113
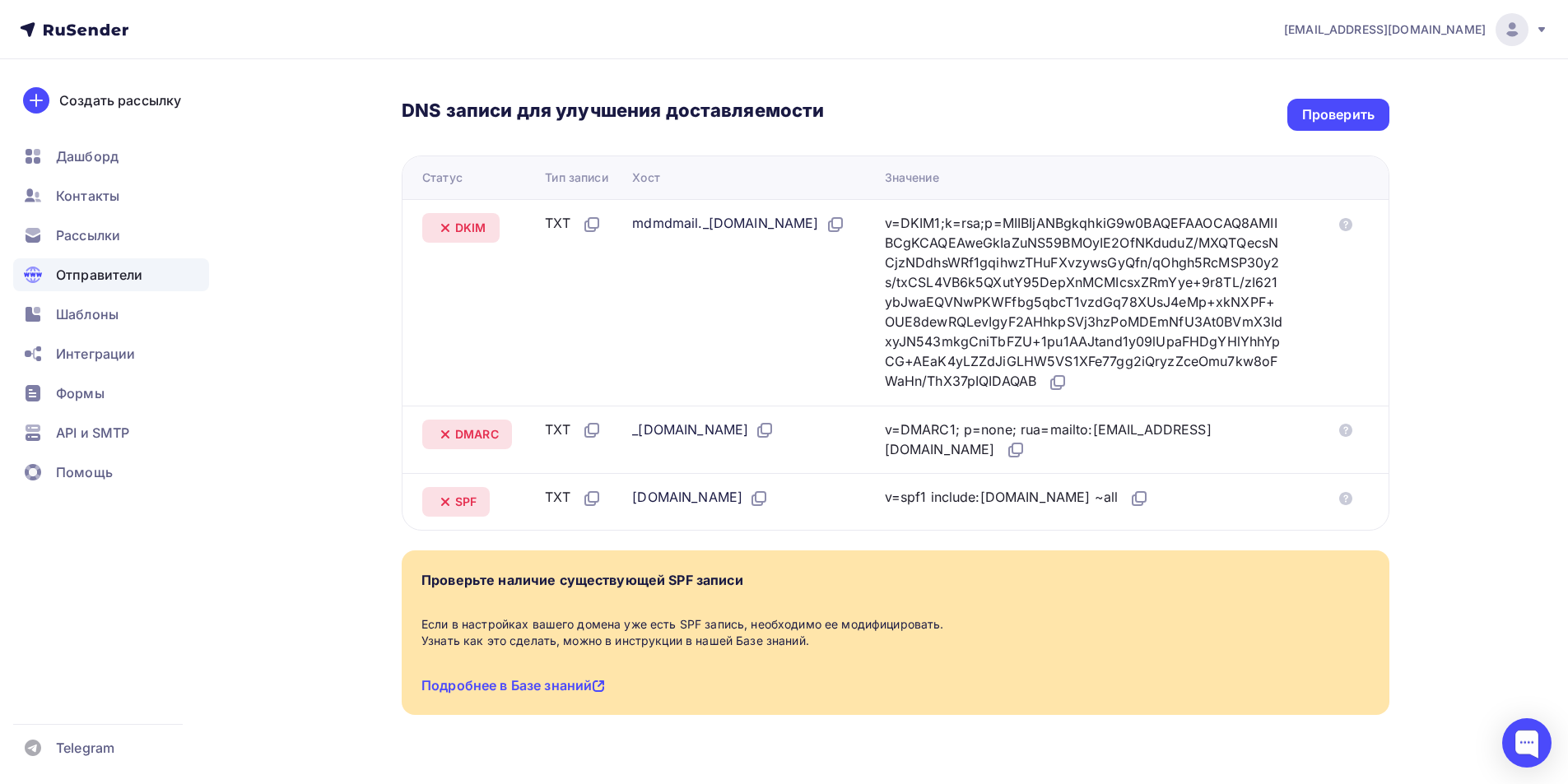
drag, startPoint x: 453, startPoint y: 226, endPoint x: 488, endPoint y: 229, distance: 35.1
click at [454, 226] on icon at bounding box center [445, 228] width 20 height 20
drag, startPoint x: 488, startPoint y: 229, endPoint x: 1236, endPoint y: 383, distance: 763.7
click at [1236, 383] on tr "DKIM TXT mdmdmail._domainkey.mail.neoved.io v=DKIM1;k=rsa;p=MIIBIjANBgkqhkiG9w0…" at bounding box center [895, 302] width 986 height 206
copy tr "DKIM TXT mdmdmail._domainkey.mail.neoved.io v=DKIM1;k=rsa;p=MIIBIjANBgkqhkiG9w0…"
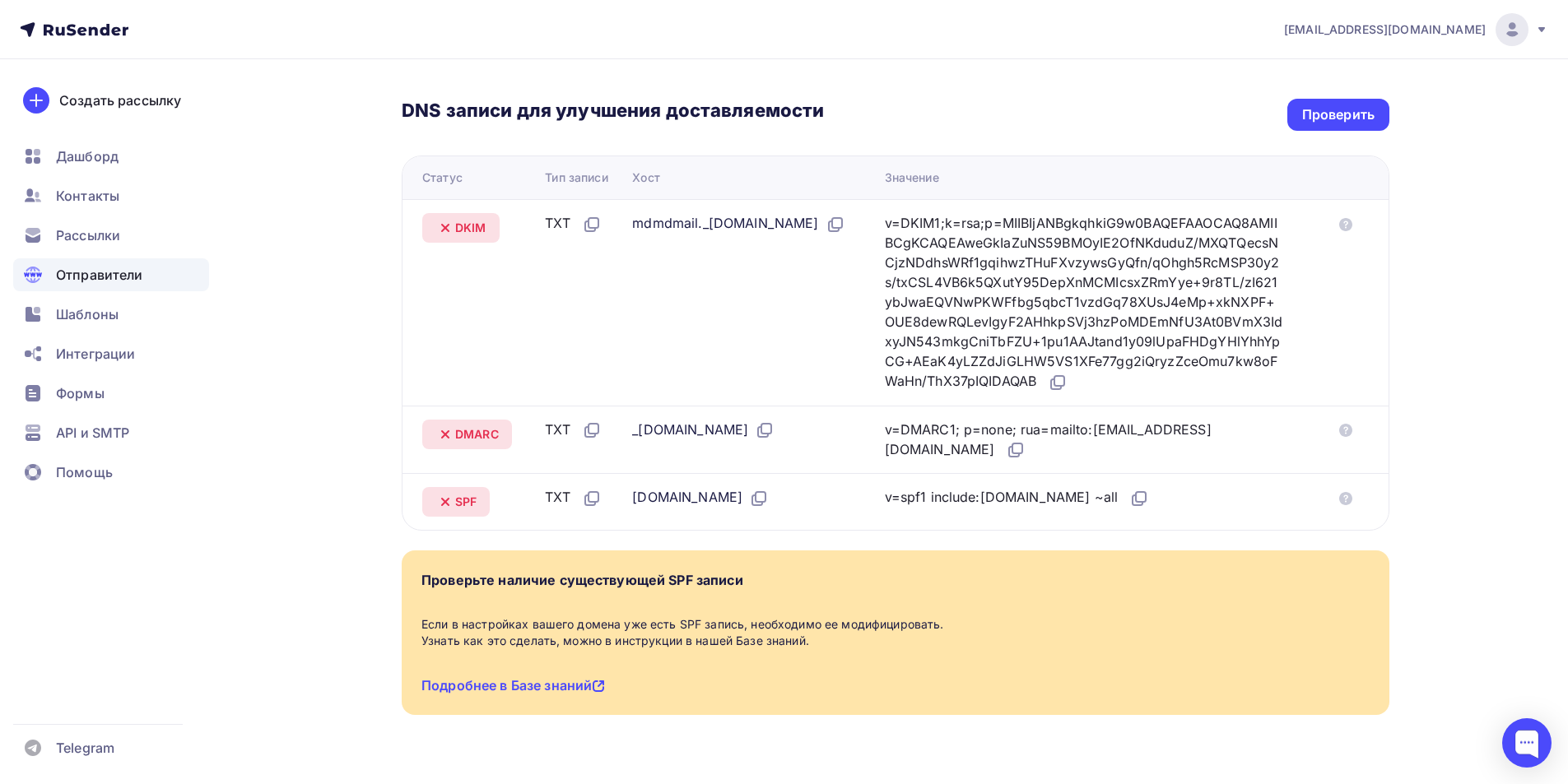
click at [1489, 393] on div "partner@neoved.io Аккаунт Тарифы Выйти Создать рассылку Дашборд Контакты Рассыл…" at bounding box center [784, 234] width 1568 height 1173
click at [1335, 364] on td at bounding box center [1357, 302] width 62 height 206
click at [1493, 382] on div "partner@neoved.io Аккаунт Тарифы Выйти Создать рассылку Дашборд Контакты Рассыл…" at bounding box center [784, 234] width 1568 height 1173
drag, startPoint x: 433, startPoint y: 433, endPoint x: 1267, endPoint y: 447, distance: 834.1
click at [1267, 447] on tr "DMARC TXT _dmarc.mail.neoved.io v=DMARC1; p=none; rua=mailto:postmaster@mx1.rus…" at bounding box center [895, 439] width 986 height 68
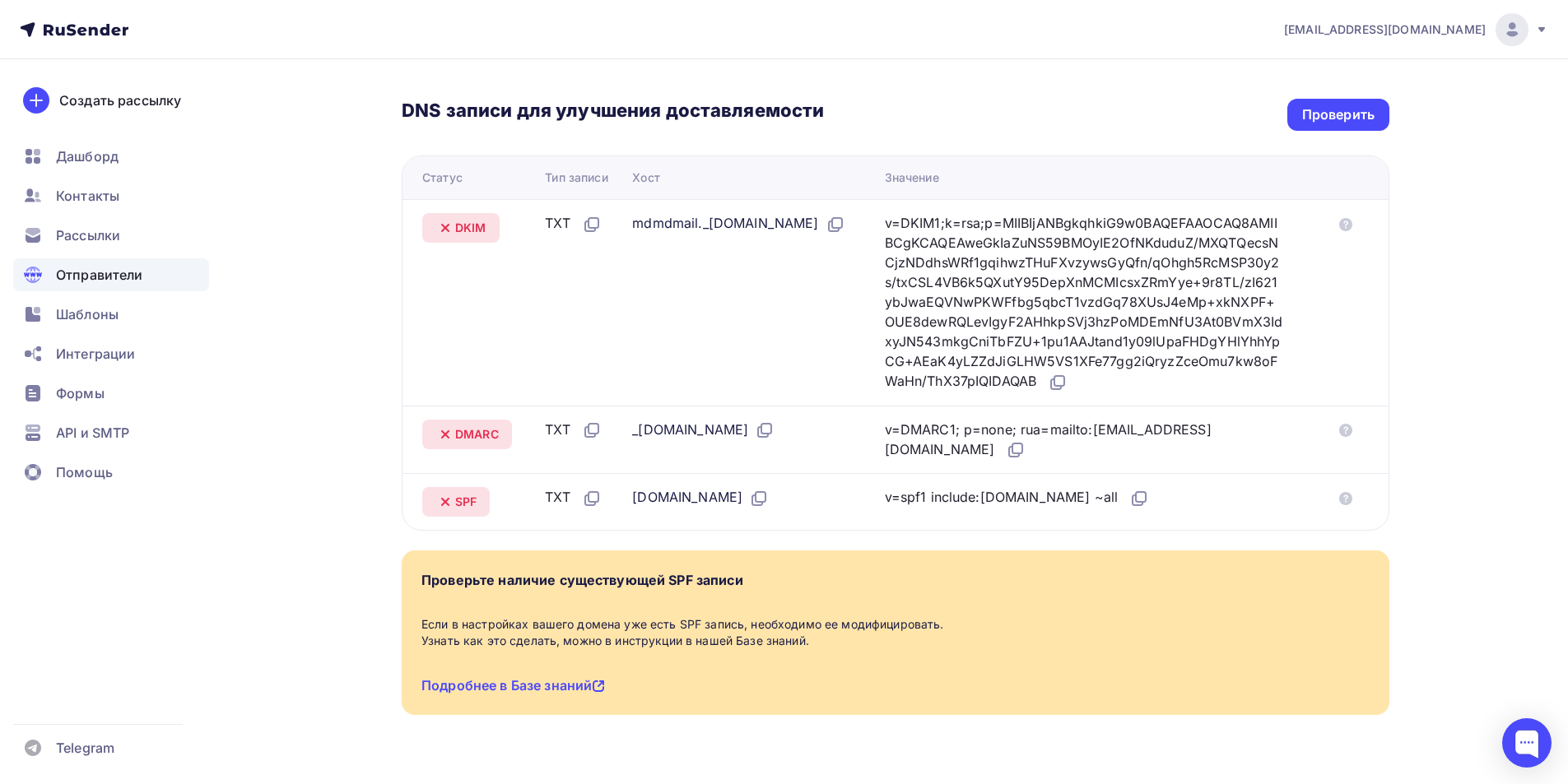
click at [1267, 447] on div "v=DMARC1; p=none; rua=mailto:postmaster@mx1.rusender-mail.ru" at bounding box center [1084, 440] width 399 height 41
drag, startPoint x: 1143, startPoint y: 445, endPoint x: 450, endPoint y: 434, distance: 693.1
click at [449, 434] on tr "DMARC TXT _dmarc.mail.neoved.io v=DMARC1; p=none; rua=mailto:postmaster@mx1.rus…" at bounding box center [895, 439] width 986 height 68
click at [449, 434] on icon at bounding box center [445, 434] width 20 height 20
drag, startPoint x: 453, startPoint y: 433, endPoint x: 1052, endPoint y: 444, distance: 599.1
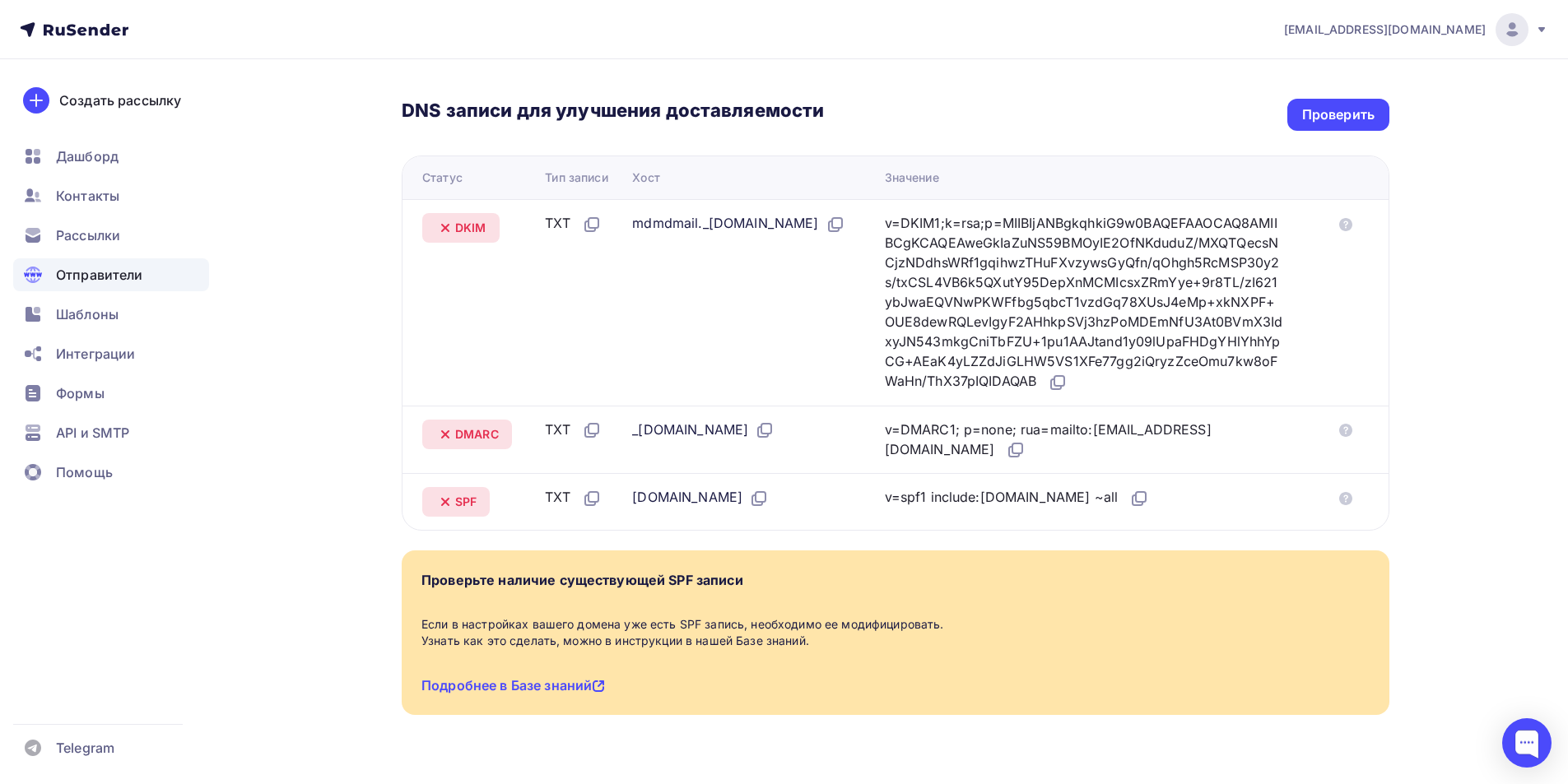
click at [1052, 444] on tr "DMARC TXT _dmarc.mail.neoved.io v=DMARC1; p=none; rua=mailto:postmaster@mx1.rus…" at bounding box center [895, 439] width 986 height 68
copy tr "DMARC TXT _dmarc.mail.neoved.io v=DMARC1; p=none; rua=mailto:postmaster@mx1.rus…"
click at [1470, 463] on div "partner@neoved.io Аккаунт Тарифы Выйти Создать рассылку Дашборд Контакты Рассыл…" at bounding box center [784, 234] width 1568 height 1173
drag, startPoint x: 1218, startPoint y: 498, endPoint x: 444, endPoint y: 507, distance: 774.1
click at [444, 507] on tr "SPF TXT mail.neoved.io v=spf1 include:rsndr.ru ~all" at bounding box center [895, 502] width 986 height 57
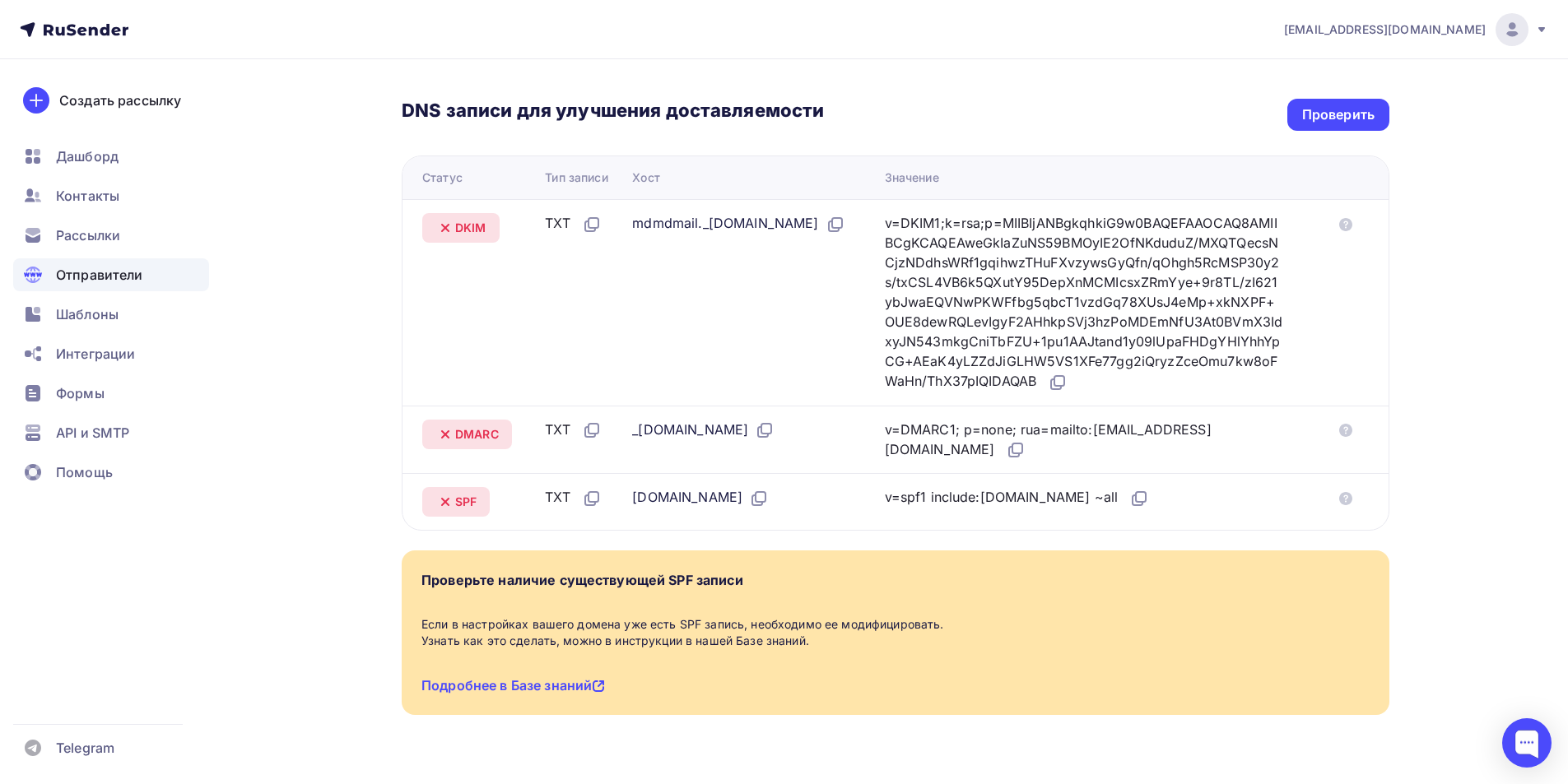
copy tr "SPF TXT mail.neoved.io v=spf1 include:rsndr.ru ~all"
click at [1496, 366] on div "partner@neoved.io Аккаунт Тарифы Выйти Создать рассылку Дашборд Контакты Рассыл…" at bounding box center [784, 234] width 1568 height 1173
click at [1476, 373] on div "partner@neoved.io Аккаунт Тарифы Выйти Создать рассылку Дашборд Контакты Рассыл…" at bounding box center [784, 234] width 1568 height 1173
click at [1463, 379] on div "partner@neoved.io Аккаунт Тарифы Выйти Создать рассылку Дашборд Контакты Рассыл…" at bounding box center [784, 234] width 1568 height 1173
click at [1478, 219] on div "partner@neoved.io Аккаунт Тарифы Выйти Создать рассылку Дашборд Контакты Рассыл…" at bounding box center [784, 234] width 1568 height 1173
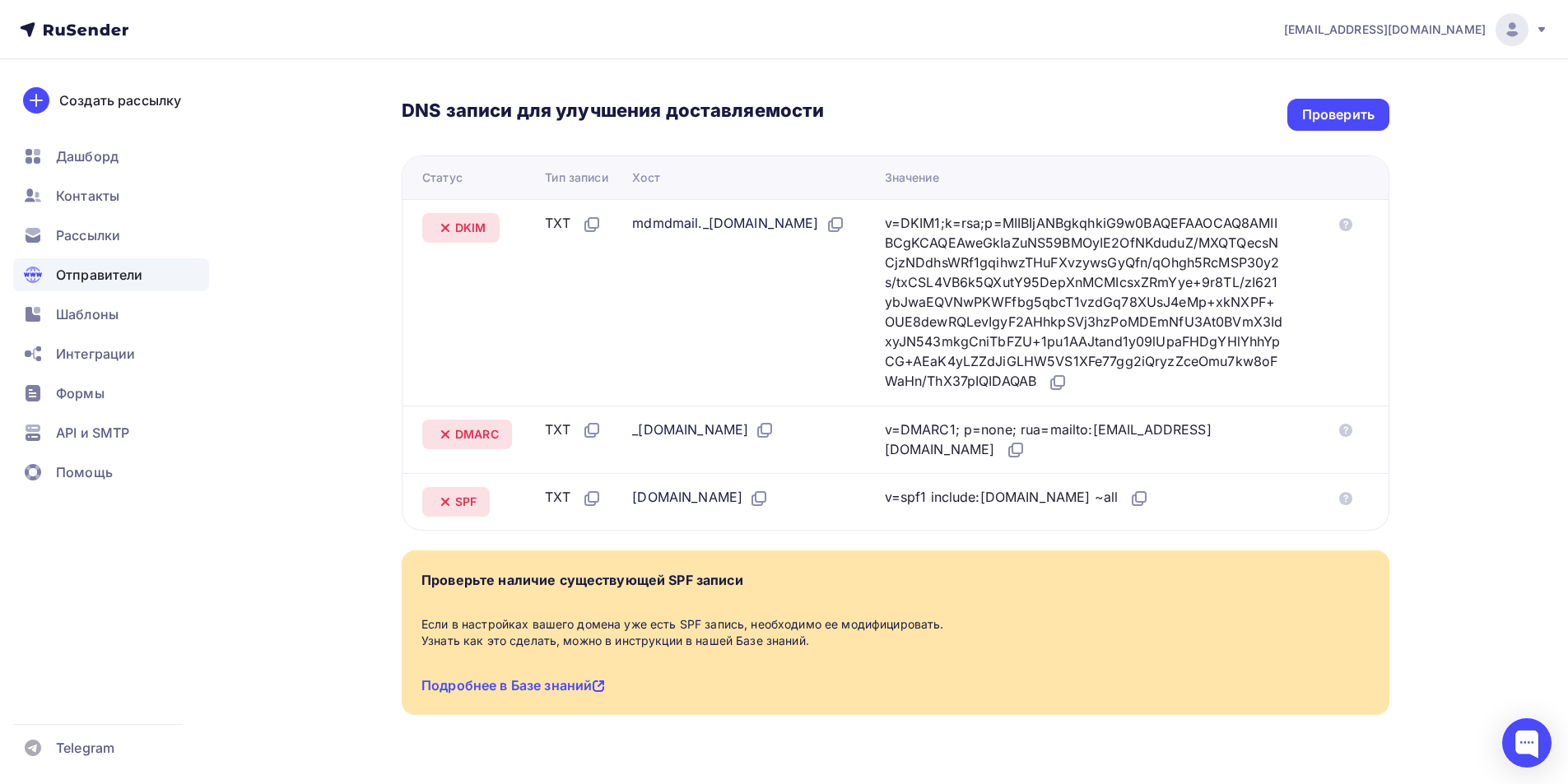
click at [1471, 448] on div "partner@neoved.io Аккаунт Тарифы Выйти Создать рассылку Дашборд Контакты Рассыл…" at bounding box center [784, 234] width 1568 height 1173
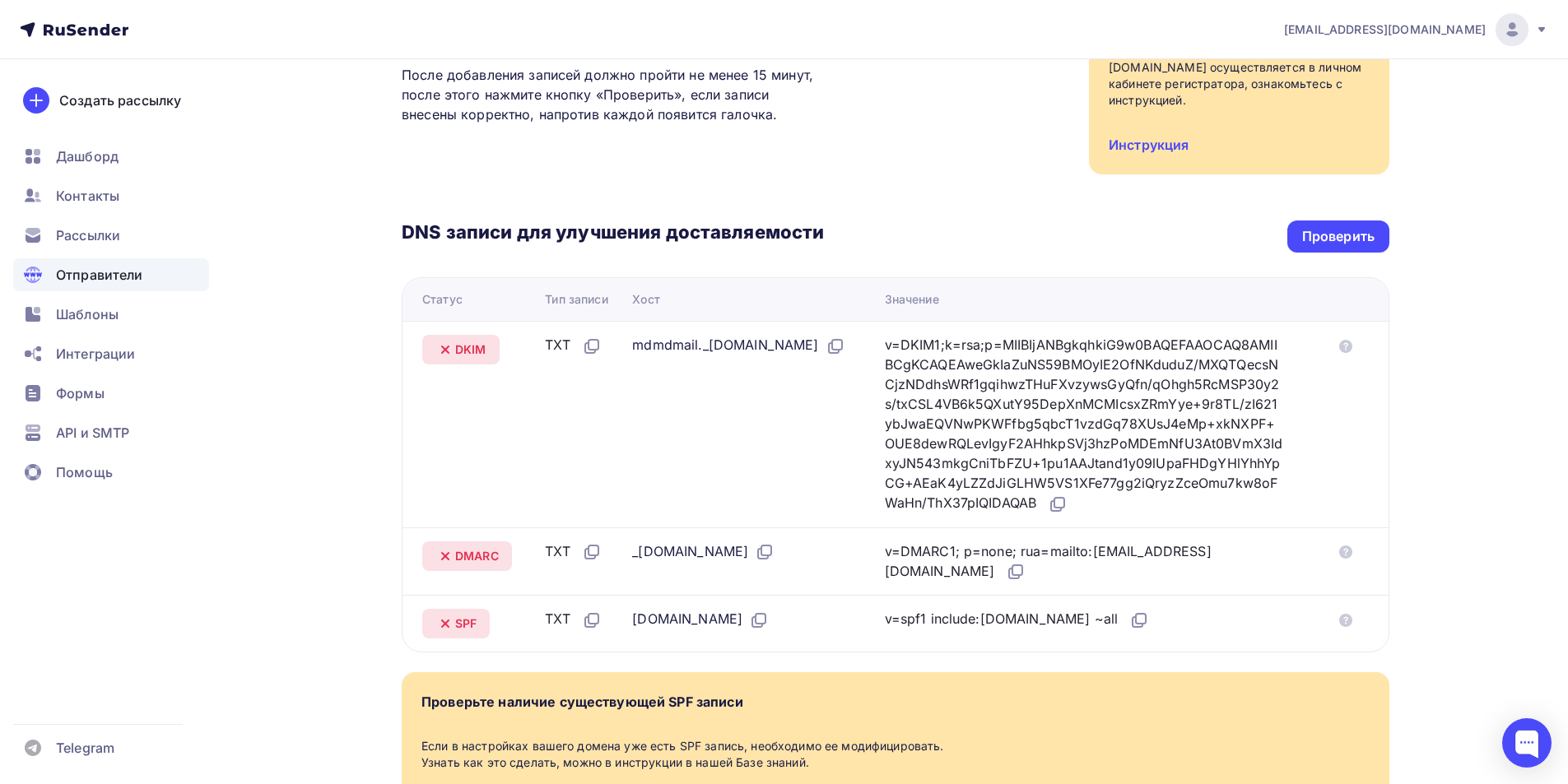
scroll to position [215, 0]
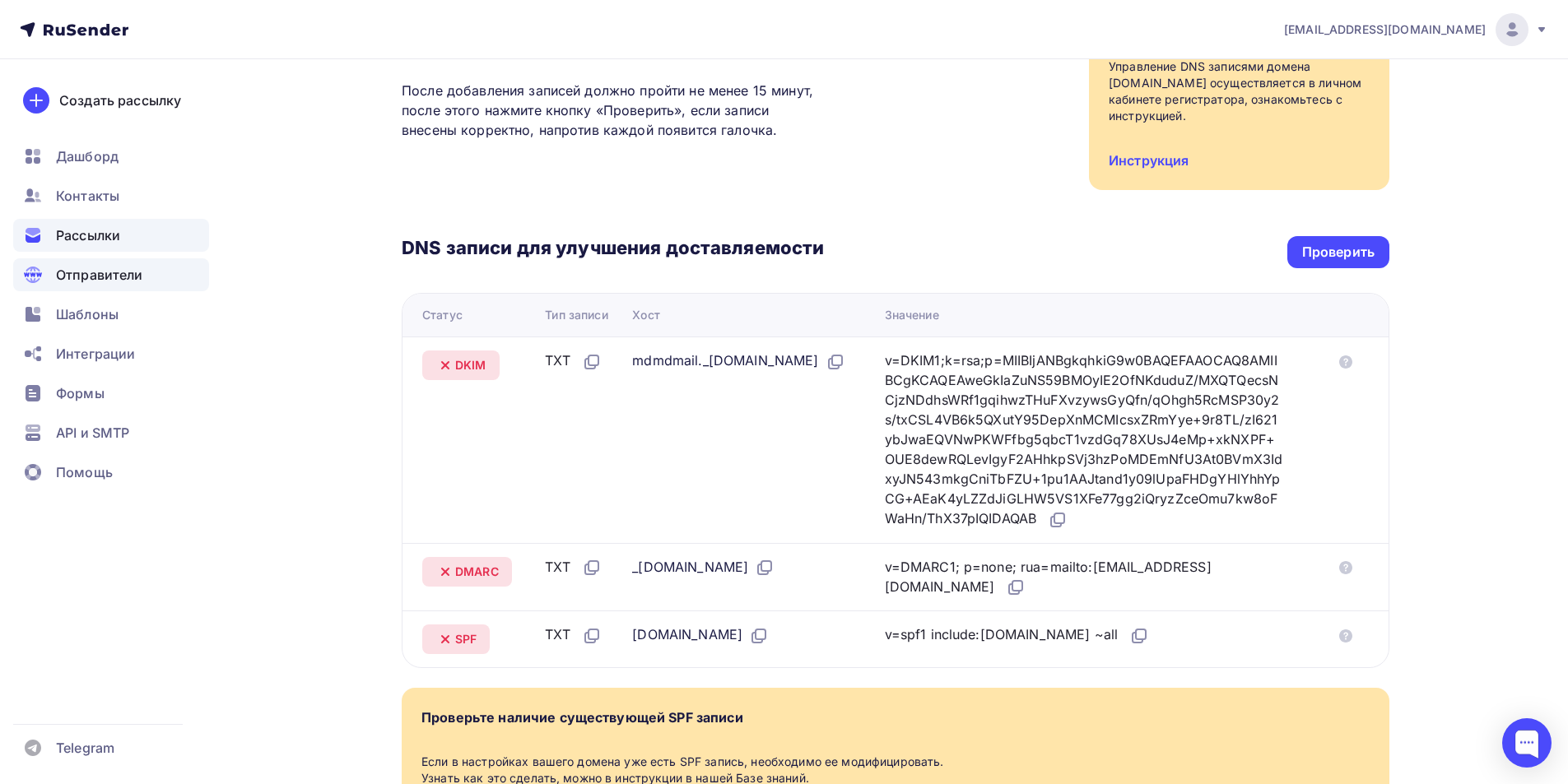
click at [108, 231] on span "Рассылки" at bounding box center [88, 236] width 64 height 20
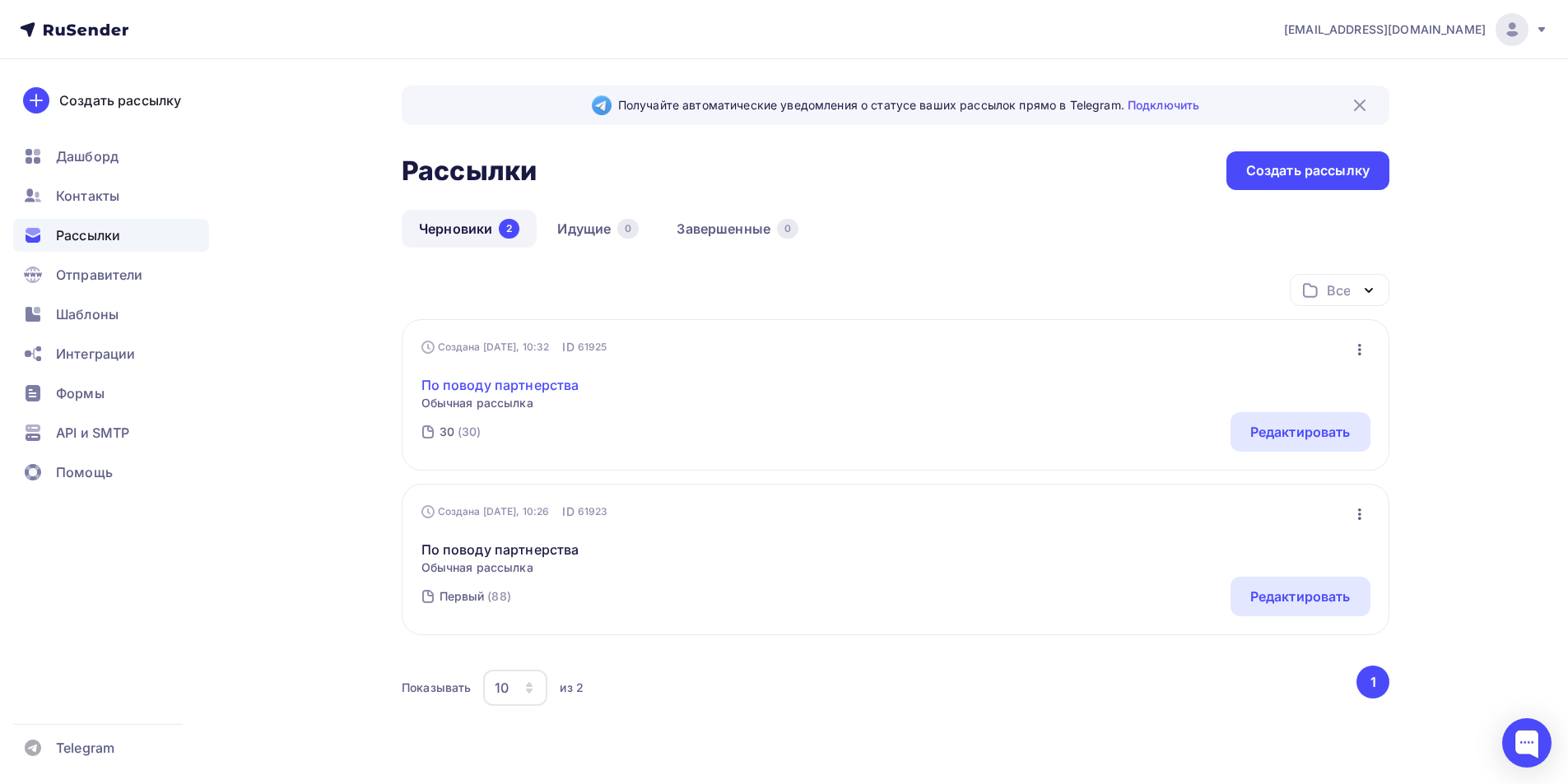
click at [524, 384] on link "По поводу партнерства" at bounding box center [500, 385] width 158 height 20
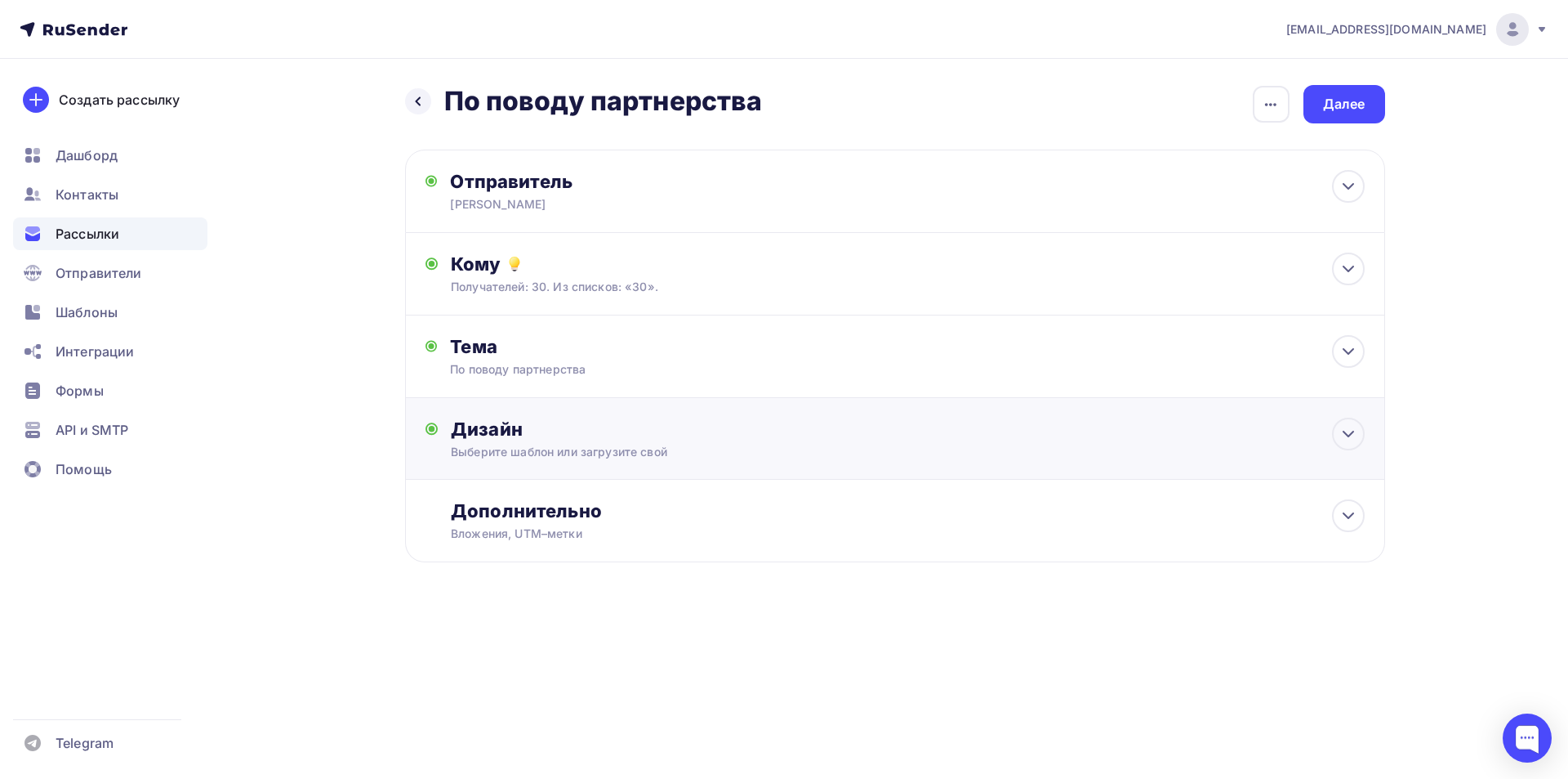
click at [688, 460] on div "Выберите шаблон или загрузите свой" at bounding box center [862, 452] width 823 height 17
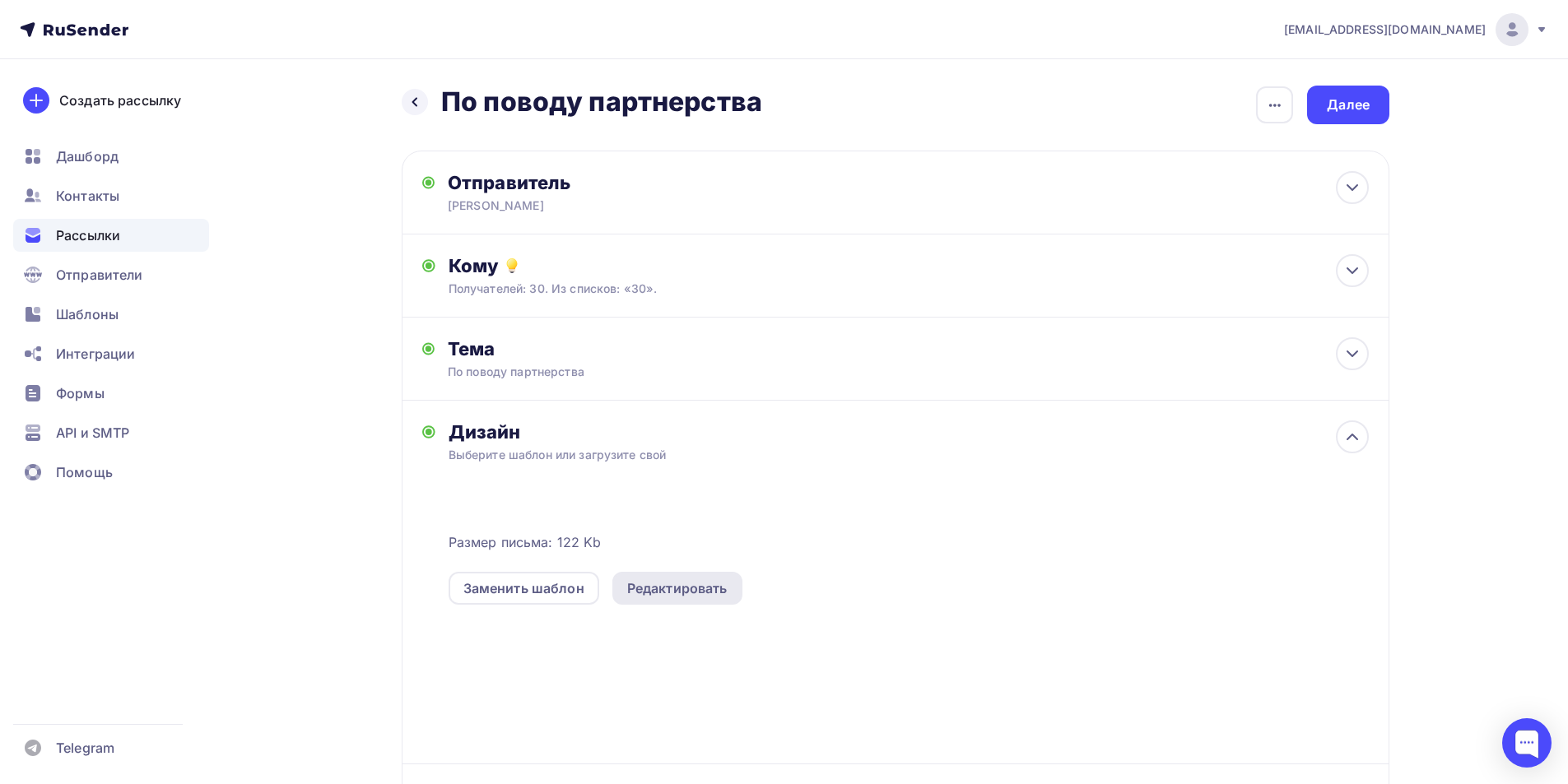
click at [684, 585] on div "Редактировать" at bounding box center [677, 588] width 101 height 20
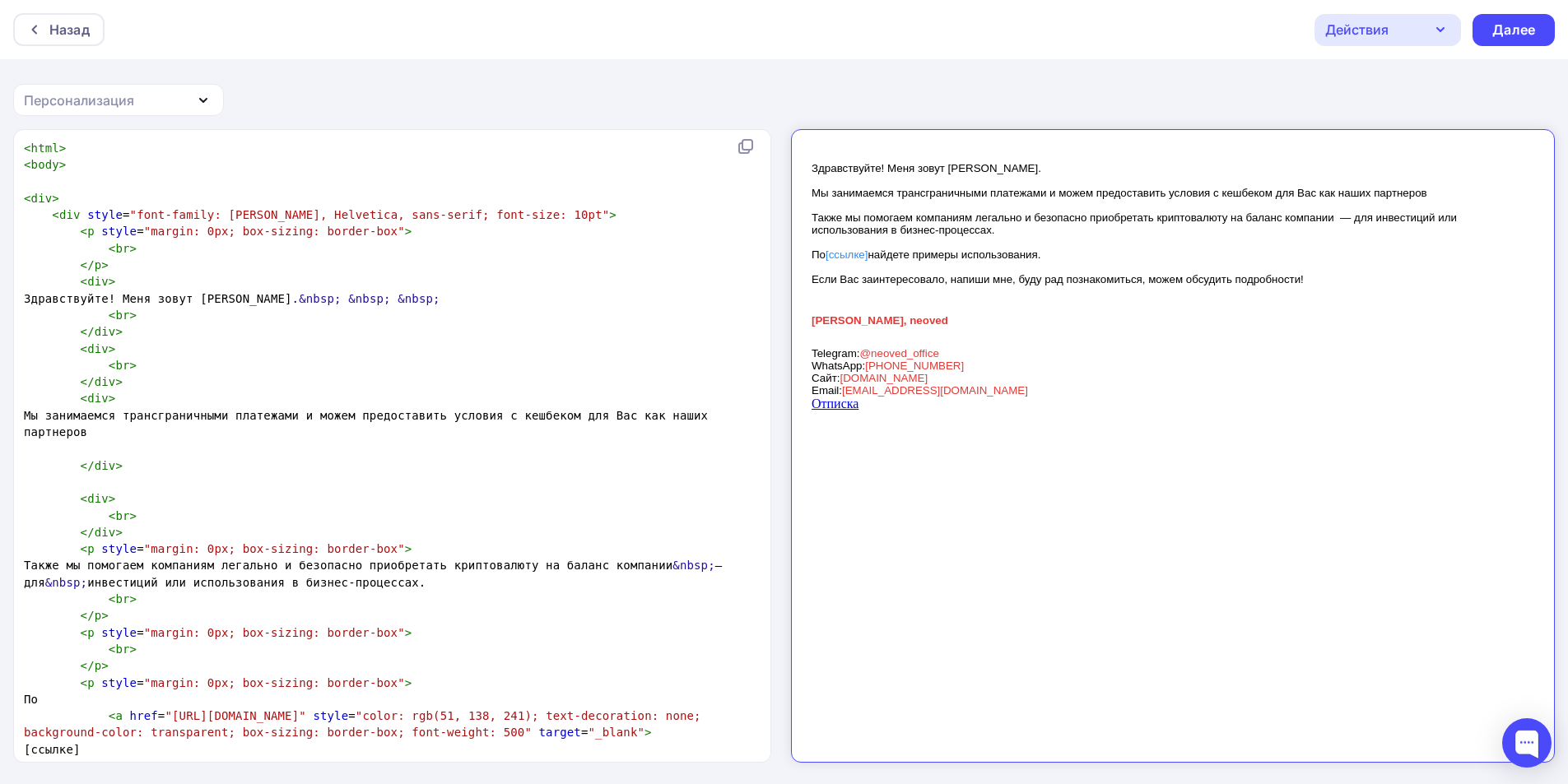
click at [390, 304] on span "&nbsp;" at bounding box center [369, 298] width 42 height 13
type textarea "<html> <body> <div> <div style="font-family: Verdana, Arial, Helvetica, sans-se…"
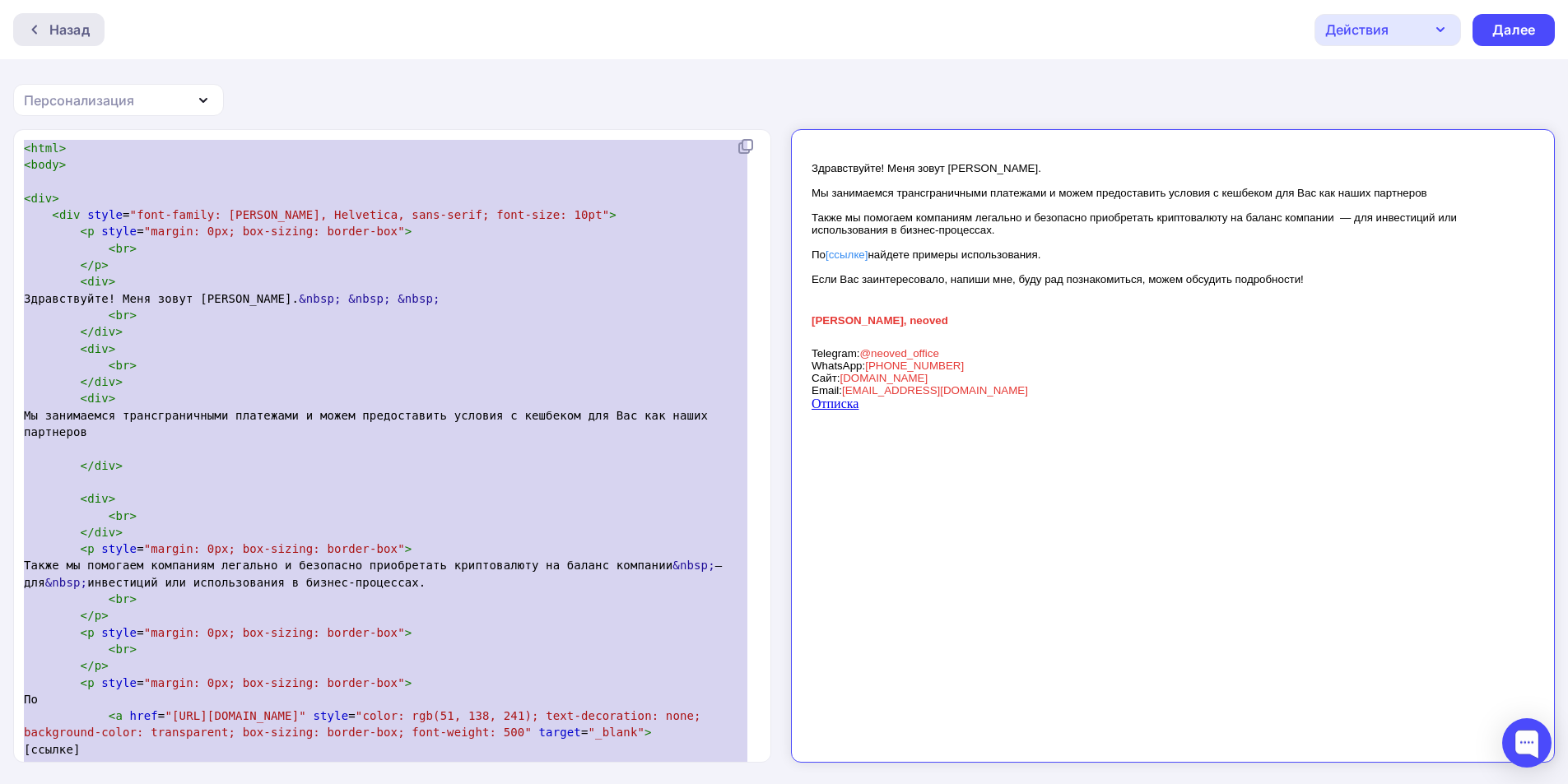
click at [67, 37] on div "Назад" at bounding box center [69, 30] width 40 height 20
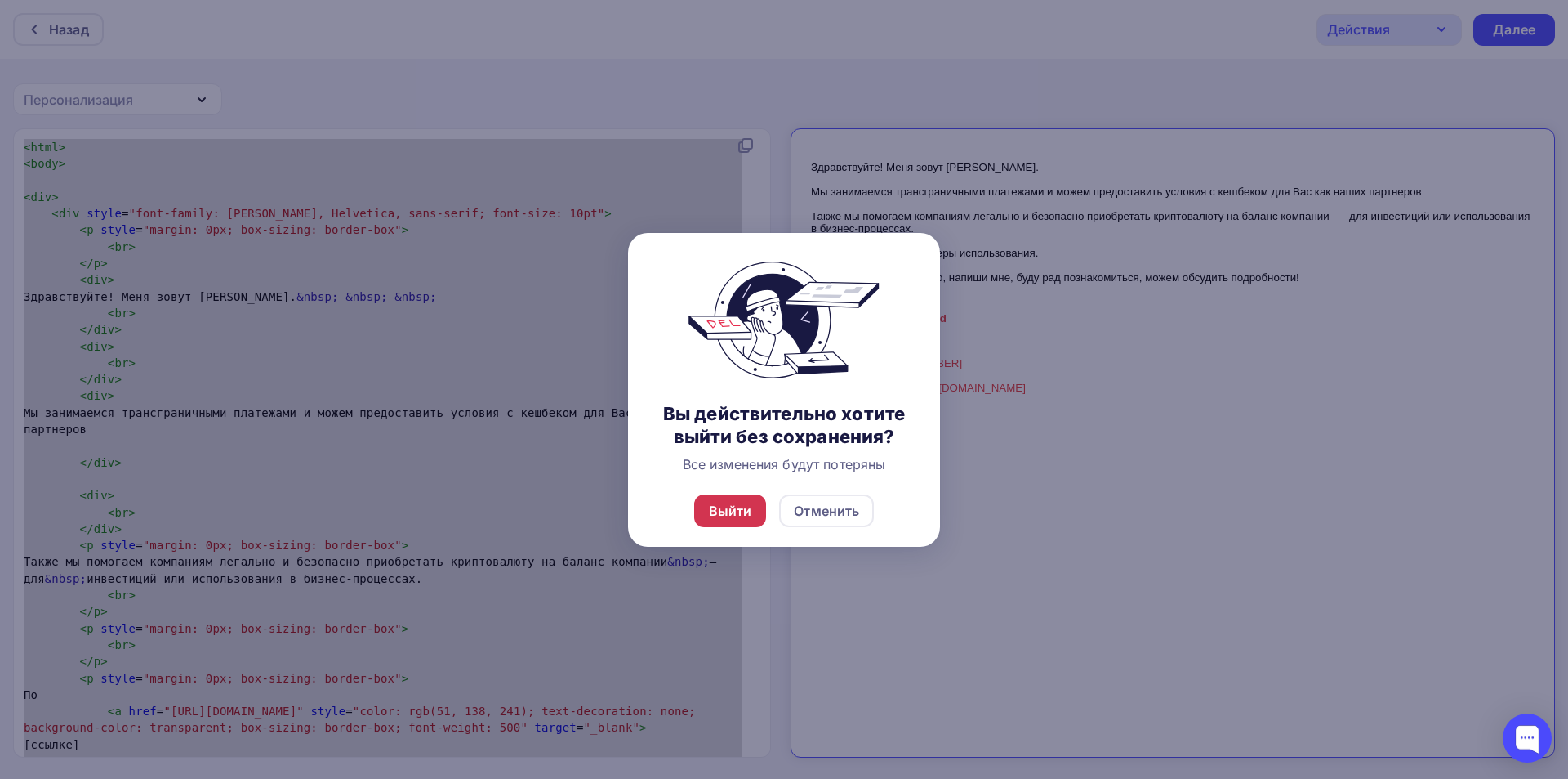
click at [744, 513] on div "Выйти" at bounding box center [731, 511] width 43 height 20
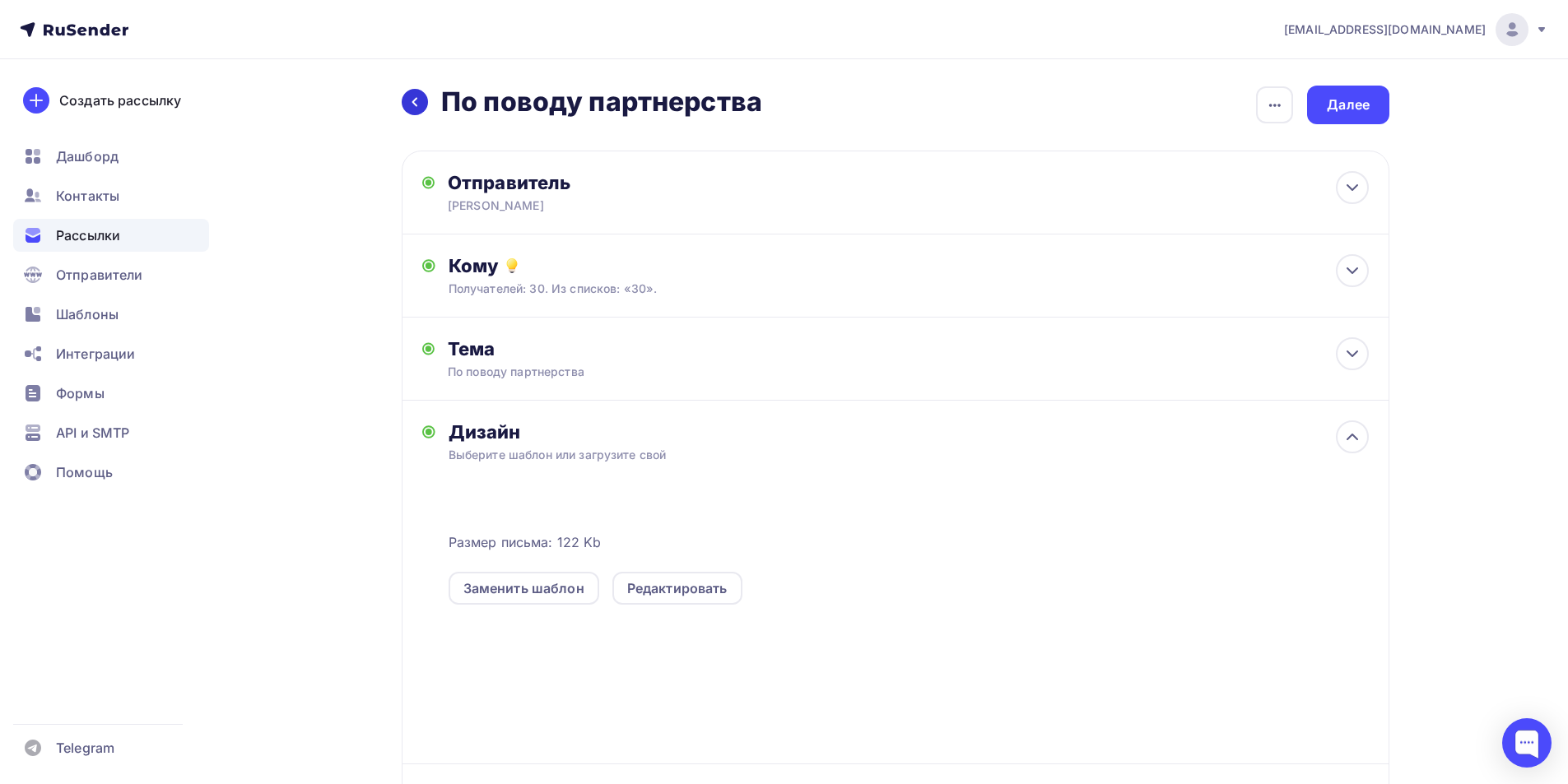
click at [422, 101] on div at bounding box center [414, 102] width 27 height 27
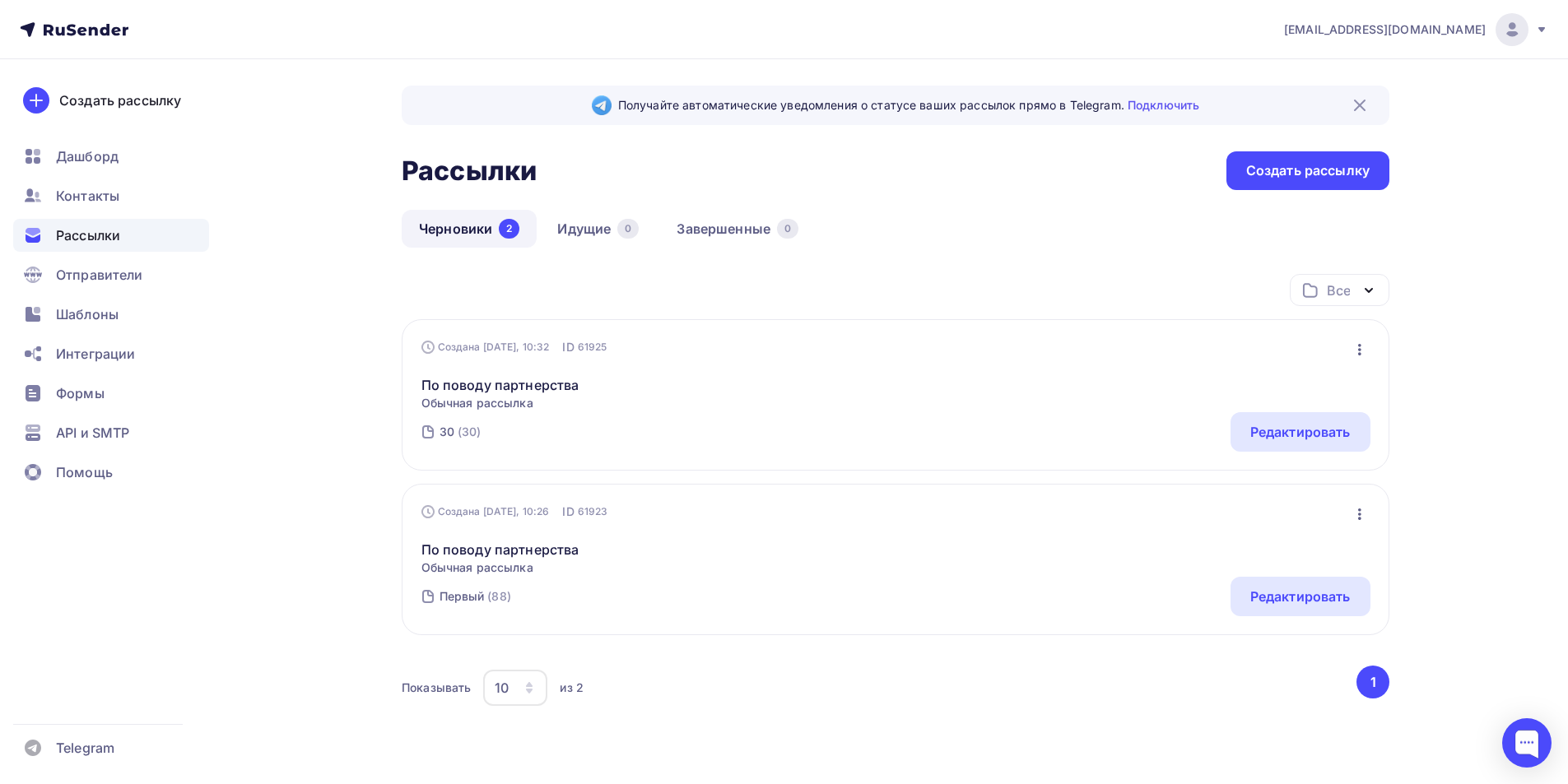
click at [1366, 345] on icon "button" at bounding box center [1360, 349] width 20 height 20
drag, startPoint x: 939, startPoint y: 408, endPoint x: 681, endPoint y: 409, distance: 258.0
click at [935, 408] on div "По поводу партнерства Обычная рассылка Редактировать Копировать Добавить в папк…" at bounding box center [896, 383] width 949 height 56
click at [508, 390] on link "По поводу партнерства" at bounding box center [500, 385] width 158 height 20
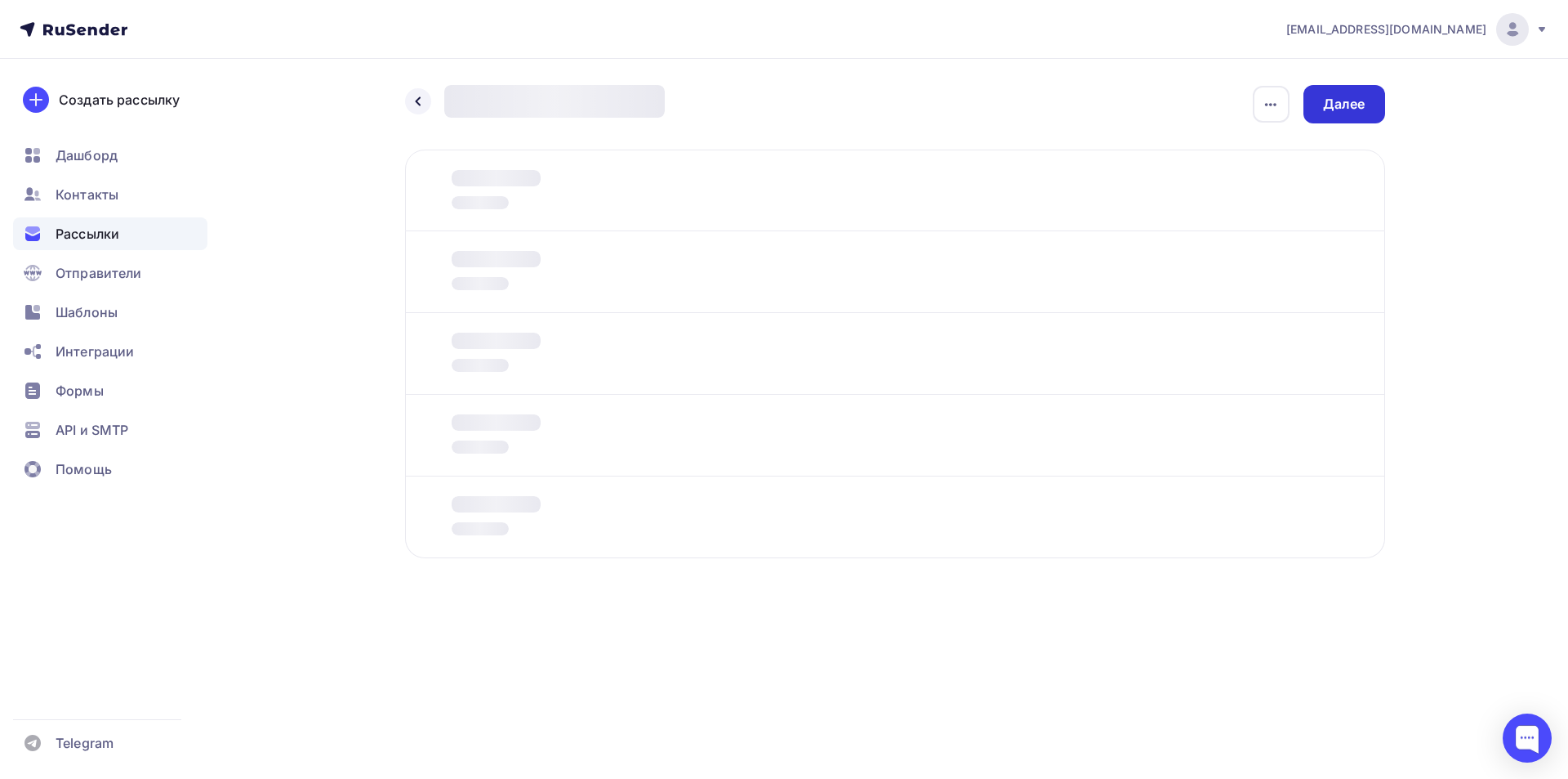
click at [1355, 96] on div "Далее" at bounding box center [1344, 104] width 42 height 19
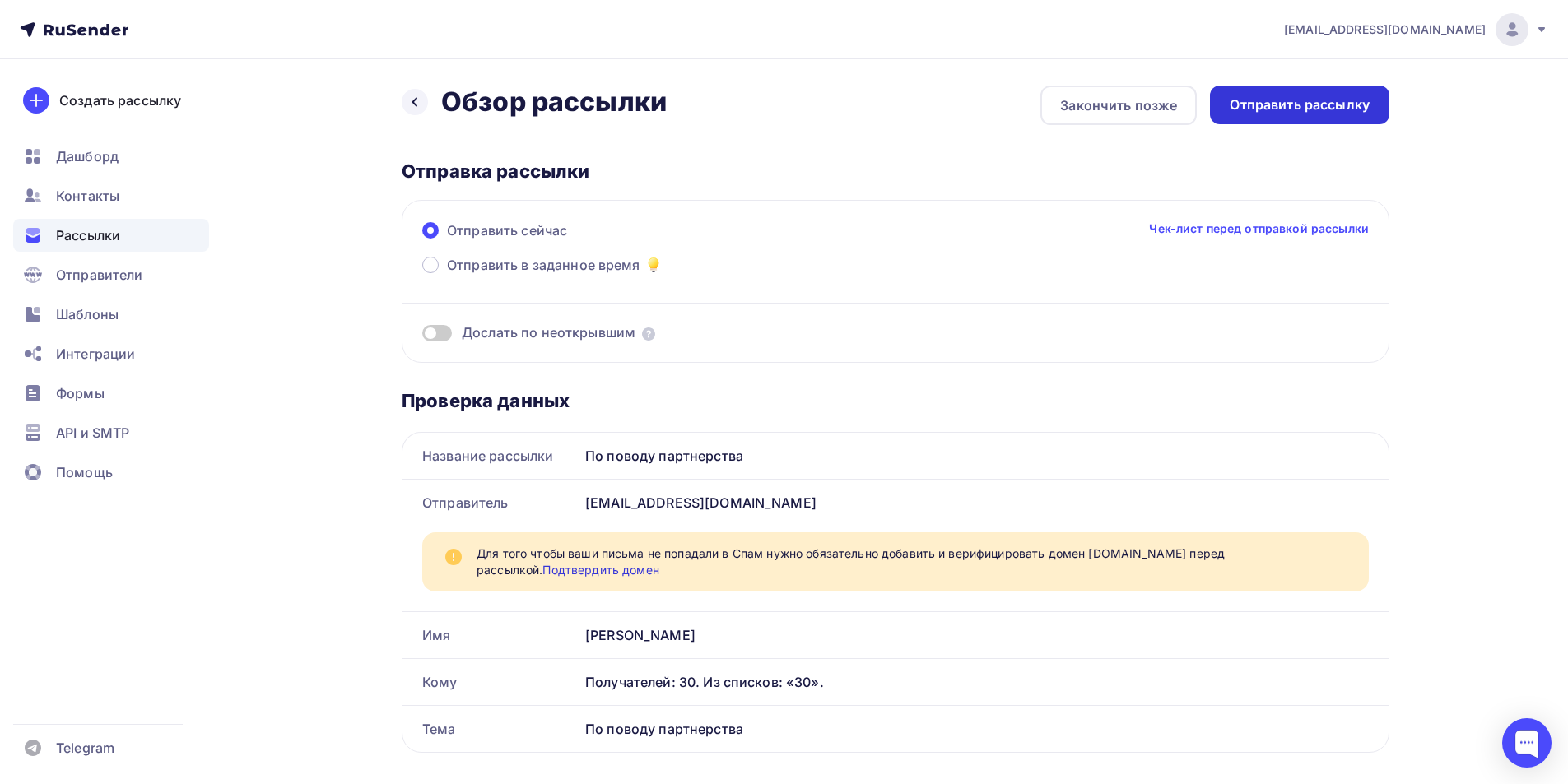
click at [1361, 107] on div "Отправить рассылку" at bounding box center [1300, 105] width 140 height 19
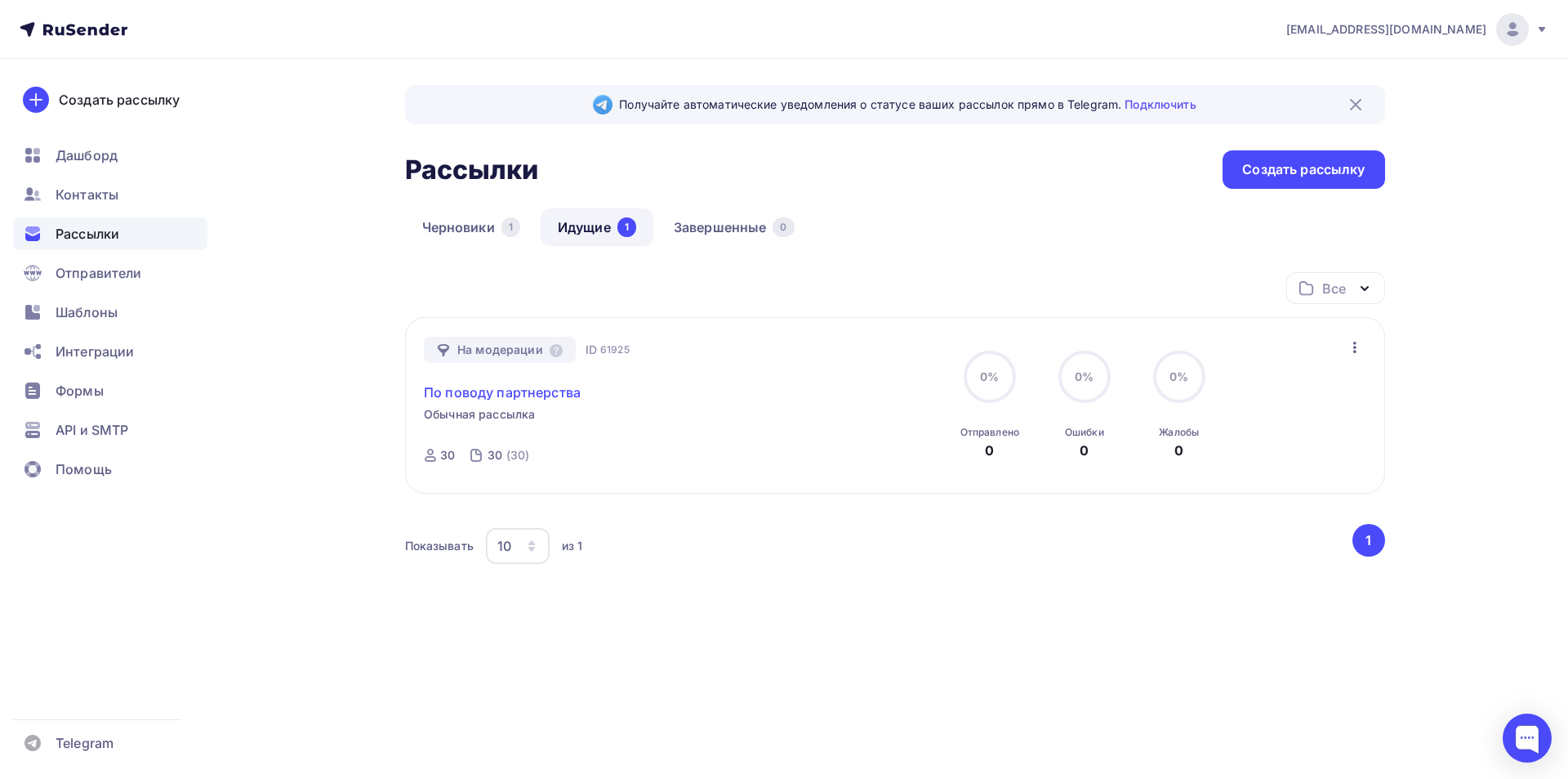
click at [566, 394] on link "По поводу партнерства" at bounding box center [502, 392] width 157 height 20
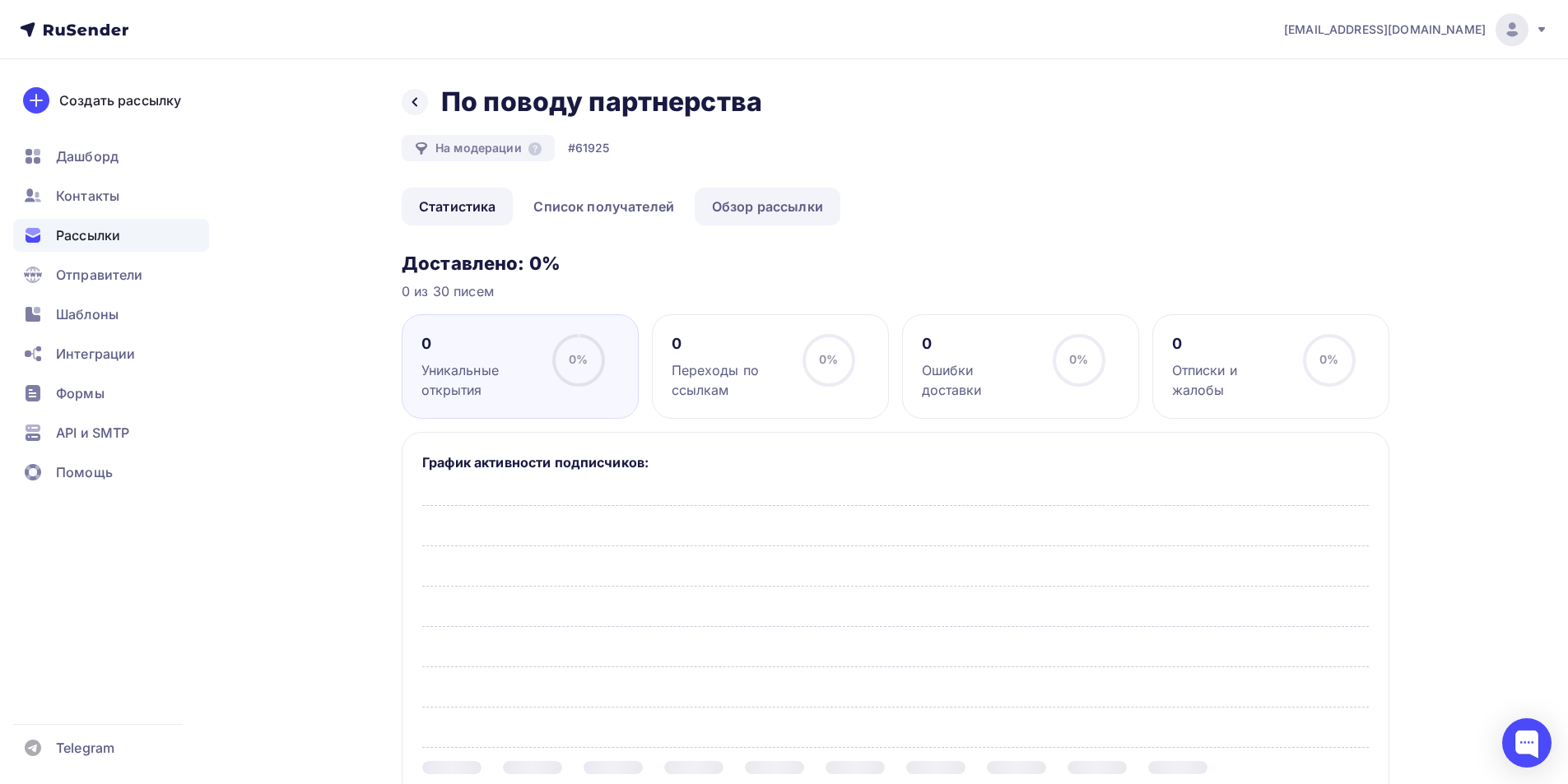
click at [754, 202] on link "Обзор рассылки" at bounding box center [768, 206] width 146 height 37
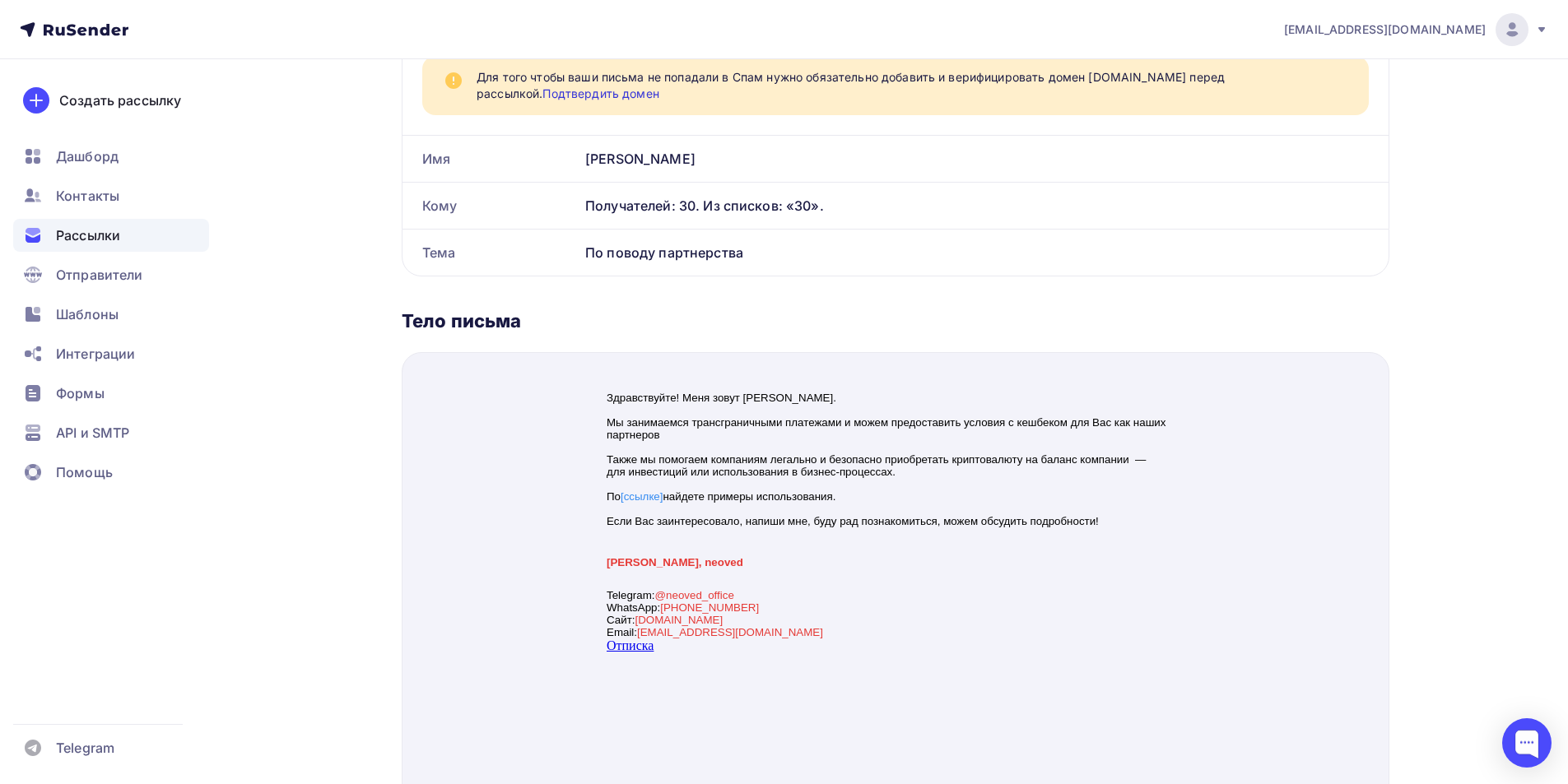
scroll to position [325, 0]
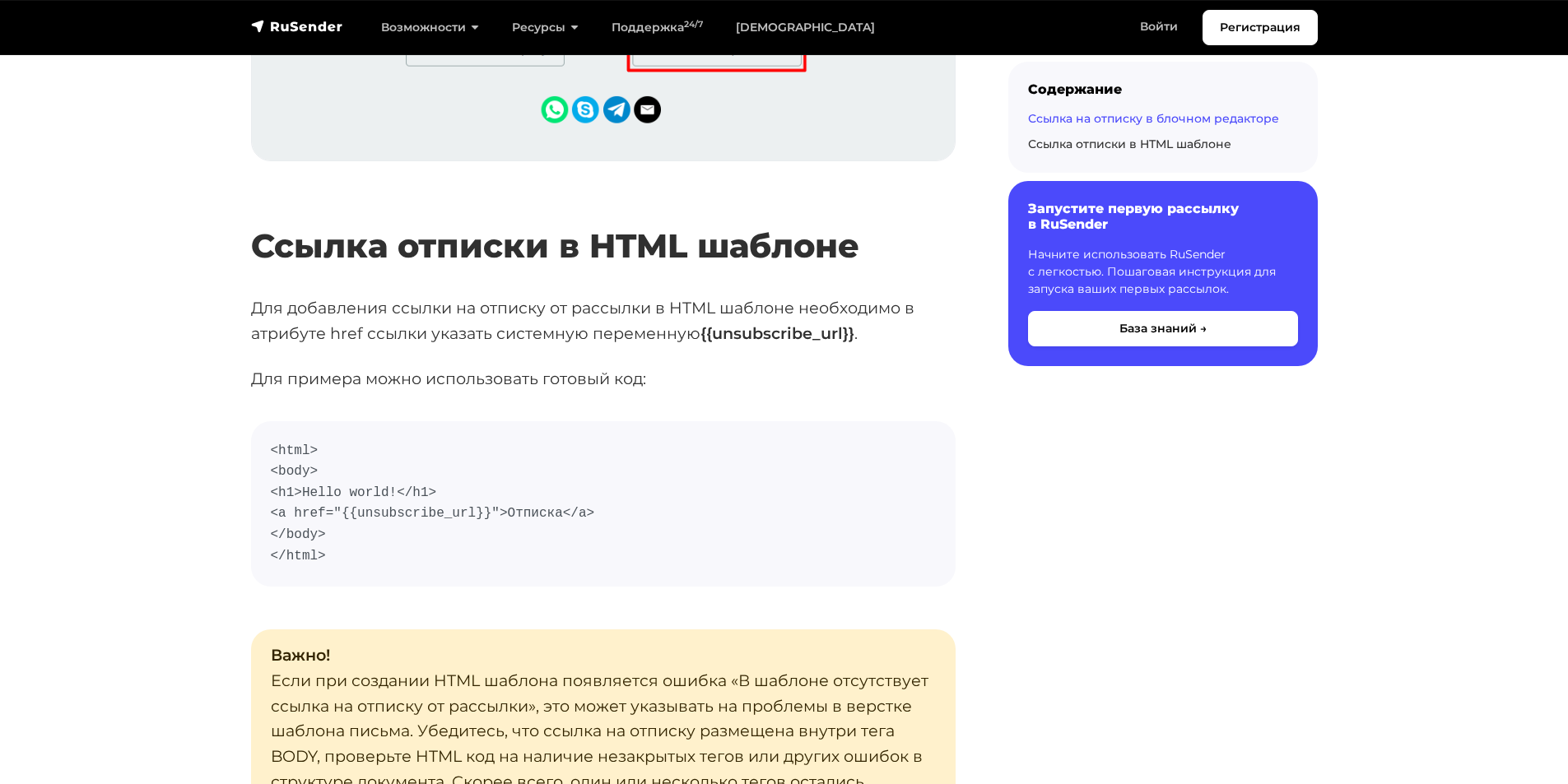
scroll to position [2710, 0]
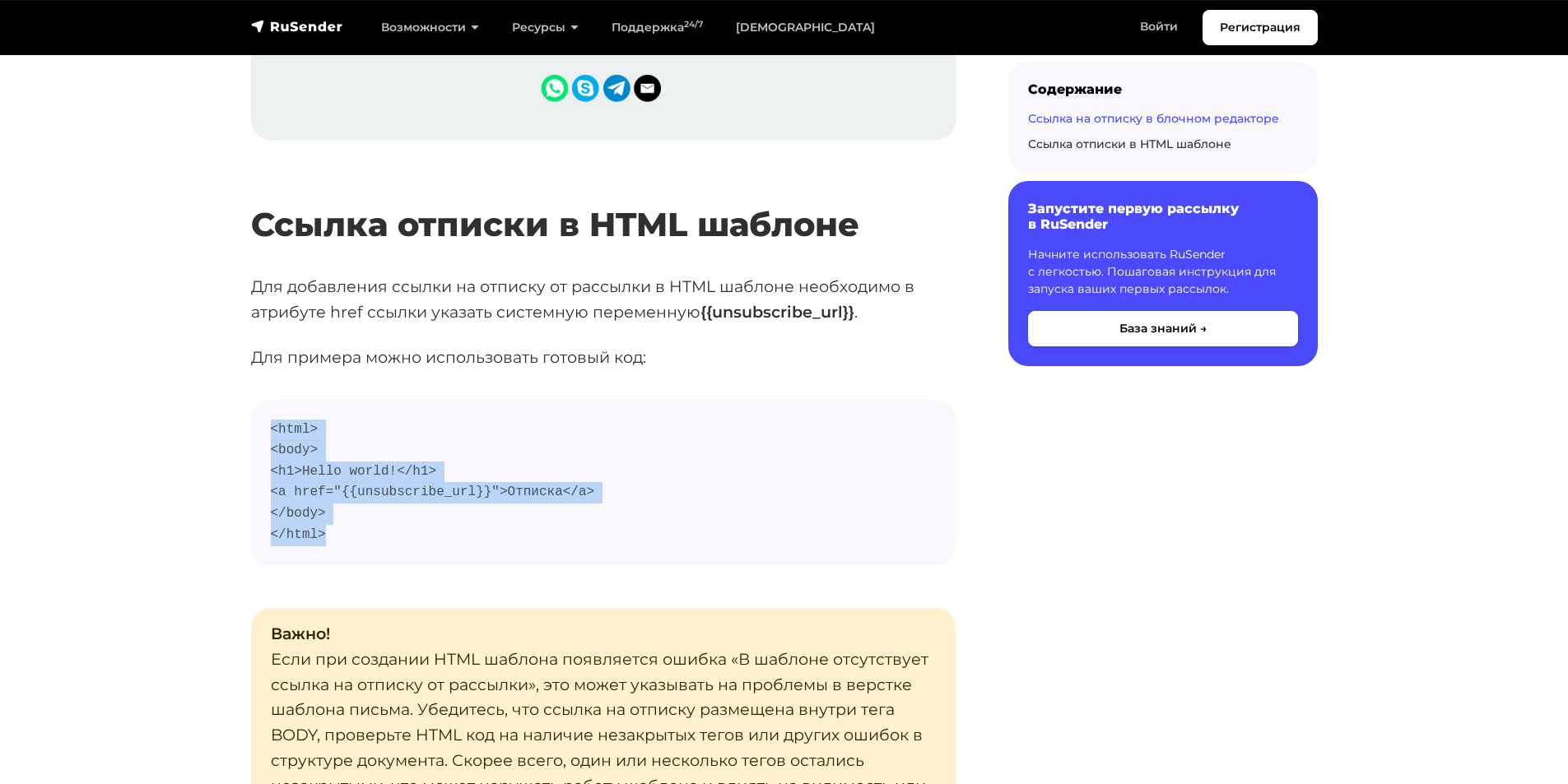
drag, startPoint x: 336, startPoint y: 536, endPoint x: 268, endPoint y: 423, distance: 131.9
click at [268, 423] on pre "<html> <body> <h1>Hello world!</h1> <a href="{{unsubscribe_url}}">Отписка</a> <…" at bounding box center [603, 482] width 705 height 166
drag, startPoint x: 360, startPoint y: 535, endPoint x: 270, endPoint y: 426, distance: 141.4
click at [270, 426] on code "<html> <body> <h1>Hello world!</h1> <a href="{{unsubscribe_url}}">Отписка</a> <…" at bounding box center [603, 482] width 665 height 126
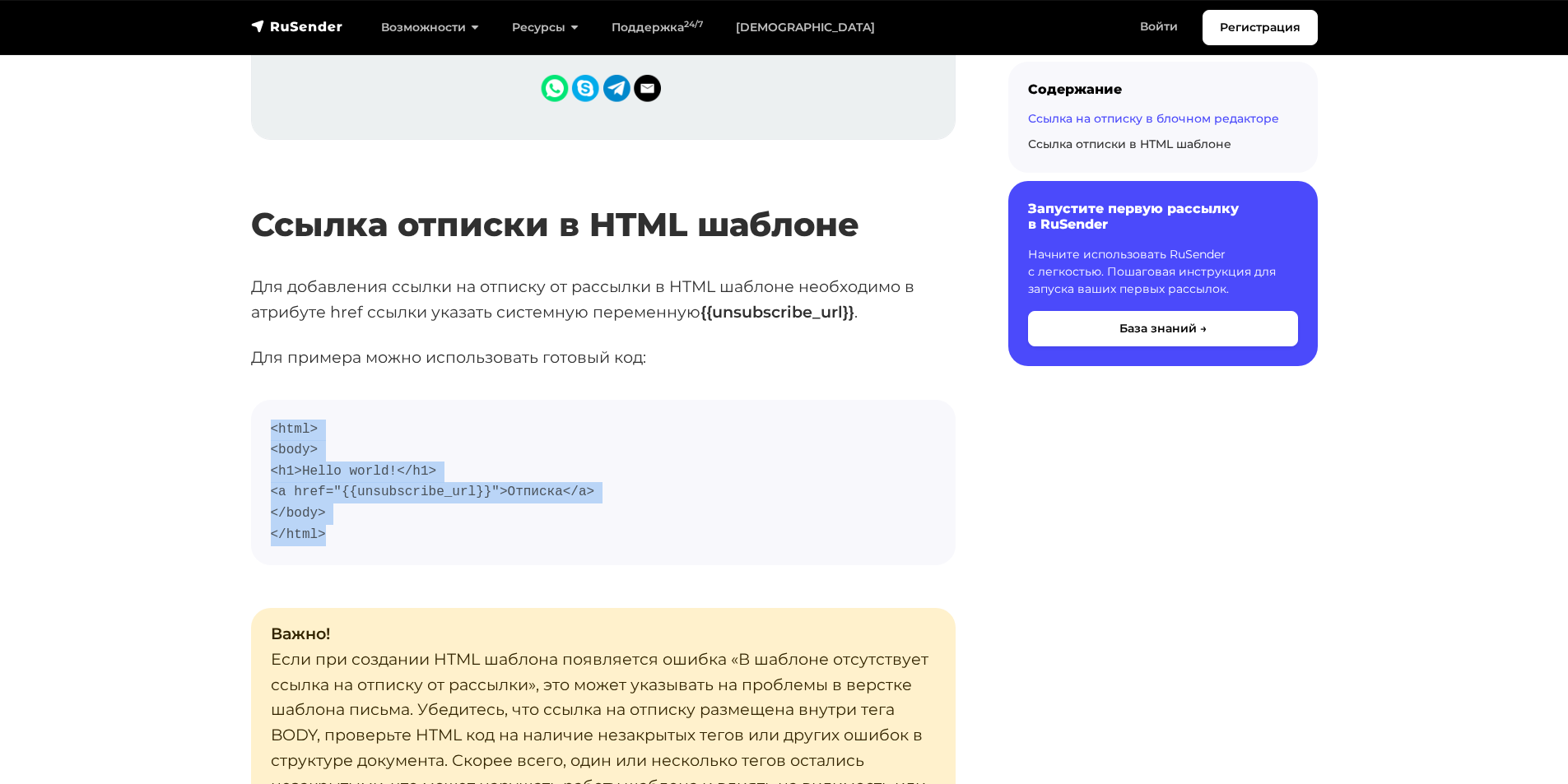
copy code "<html> <body> <h1>Hello world!</h1> <a href="{{unsubscribe_url}}">Отписка</a> <…"
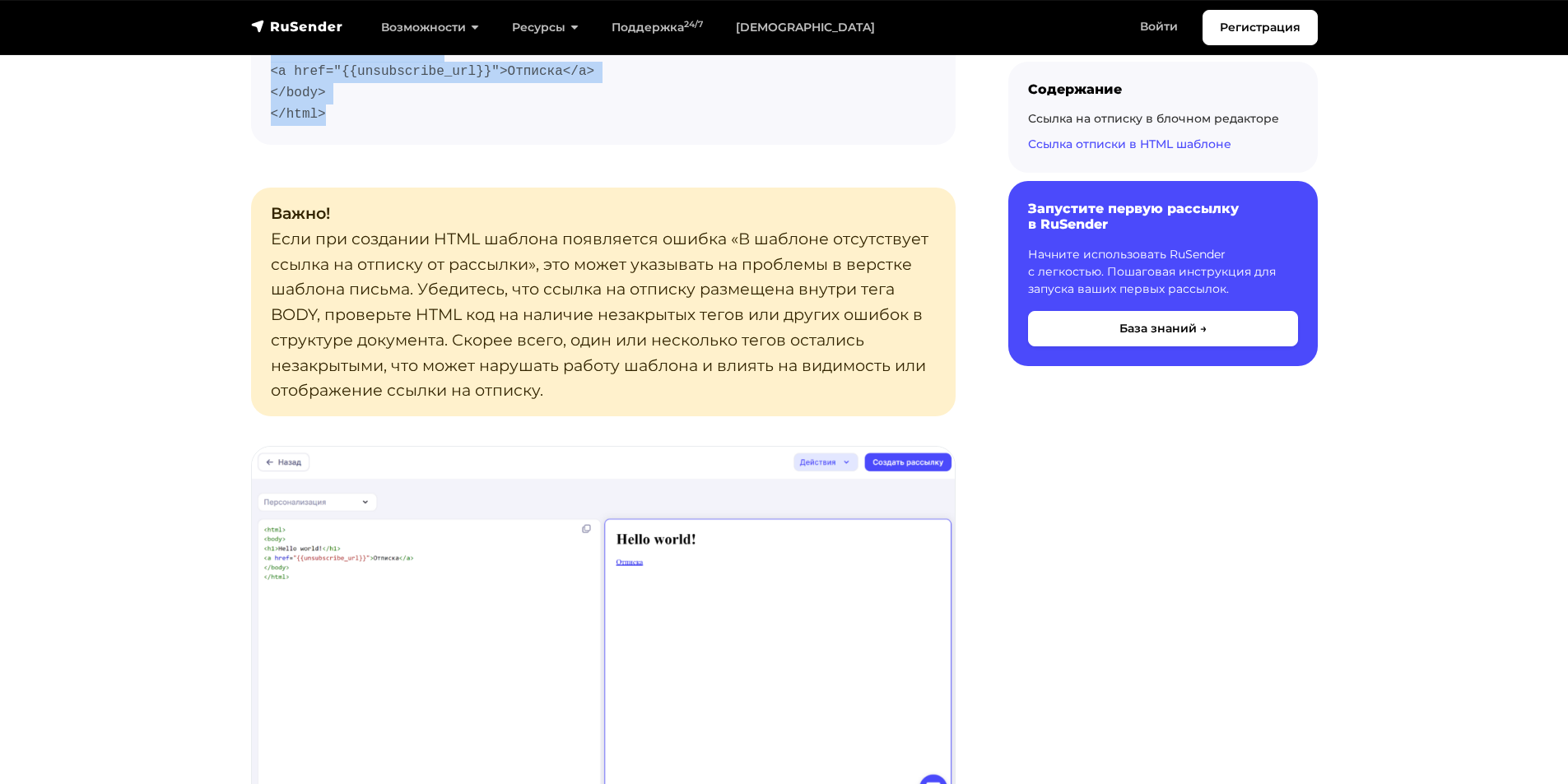
scroll to position [3140, 0]
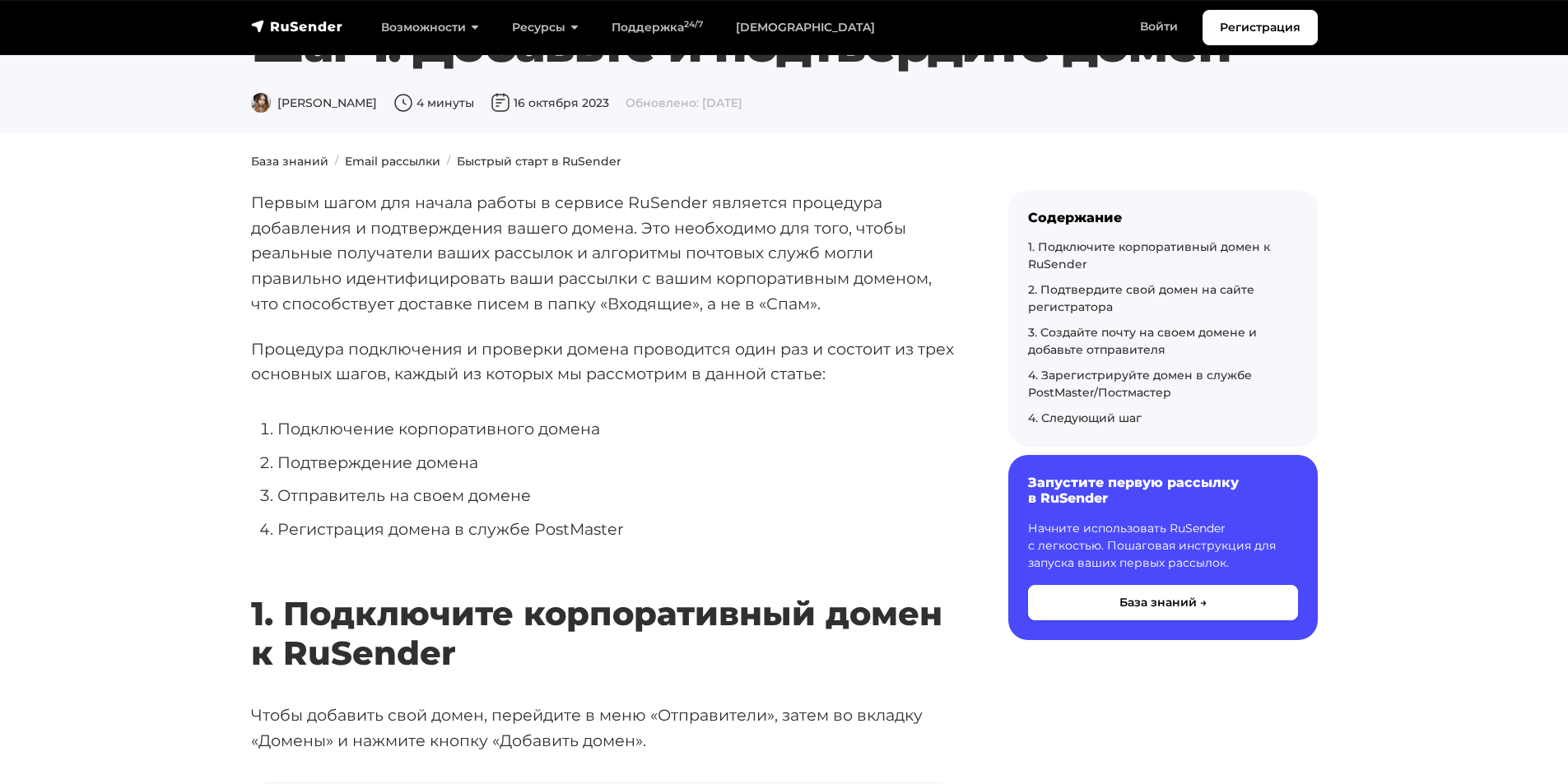
scroll to position [173, 0]
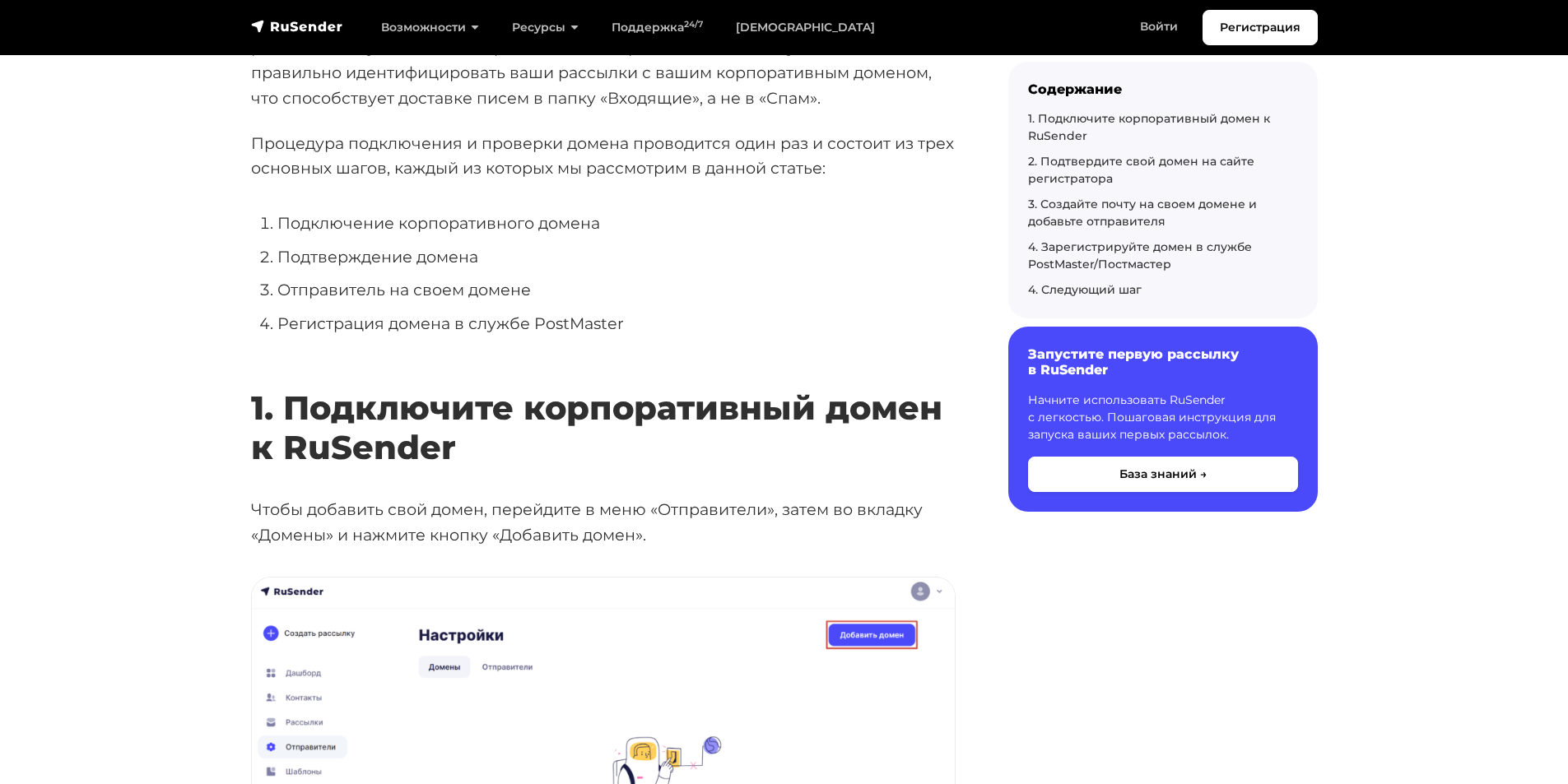
scroll to position [0, 0]
